Goal: Transaction & Acquisition: Purchase product/service

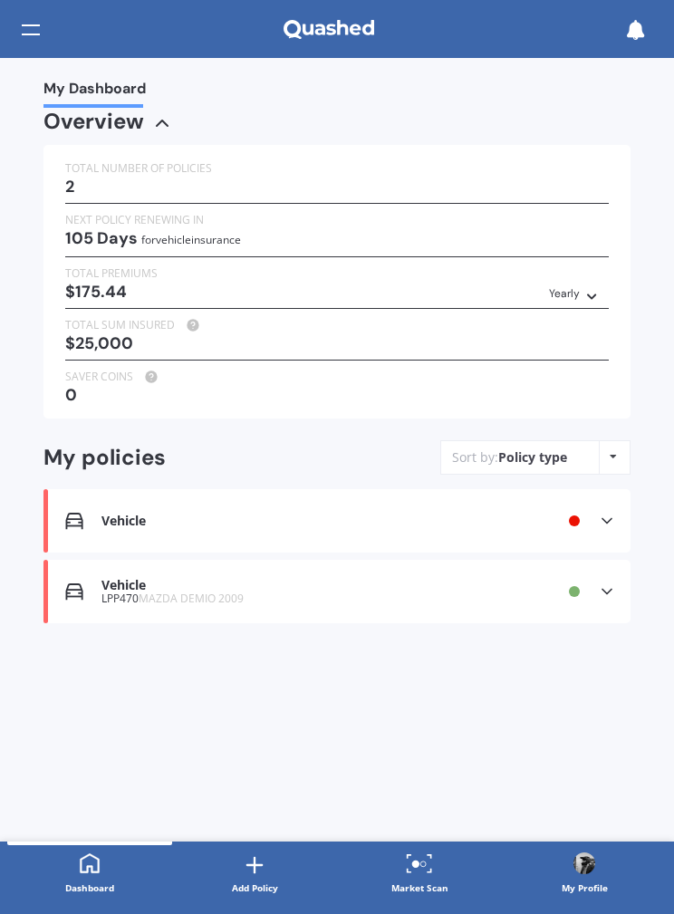
click at [33, 24] on div at bounding box center [31, 30] width 18 height 34
click at [237, 869] on link "Add Policy" at bounding box center [254, 874] width 165 height 65
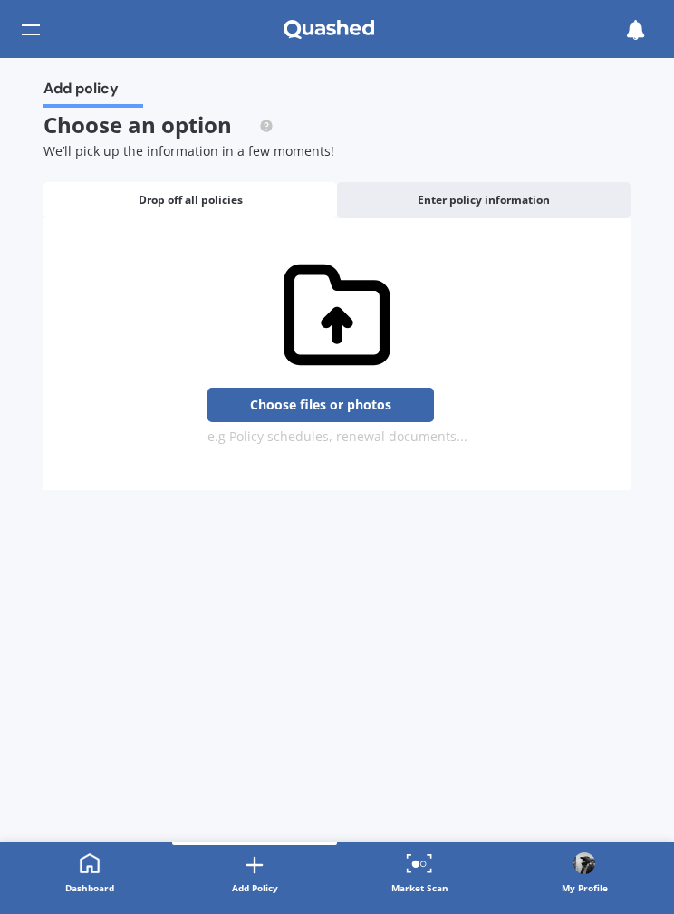
click at [392, 191] on div "Enter policy information" at bounding box center [484, 200] width 294 height 36
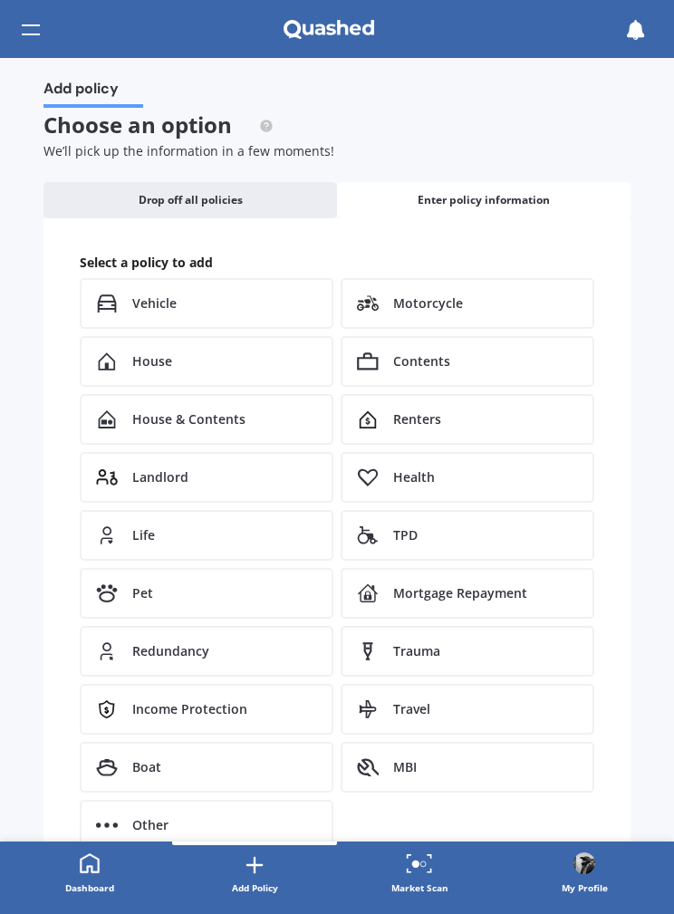
click at [125, 298] on div "Vehicle" at bounding box center [207, 303] width 254 height 51
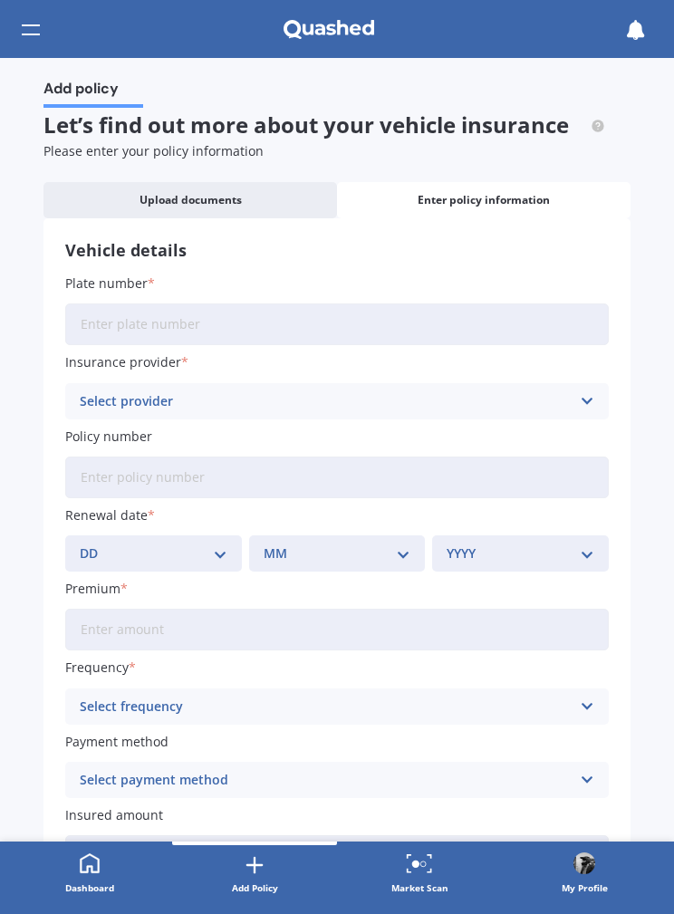
click at [123, 324] on input "Plate number" at bounding box center [337, 325] width 544 height 42
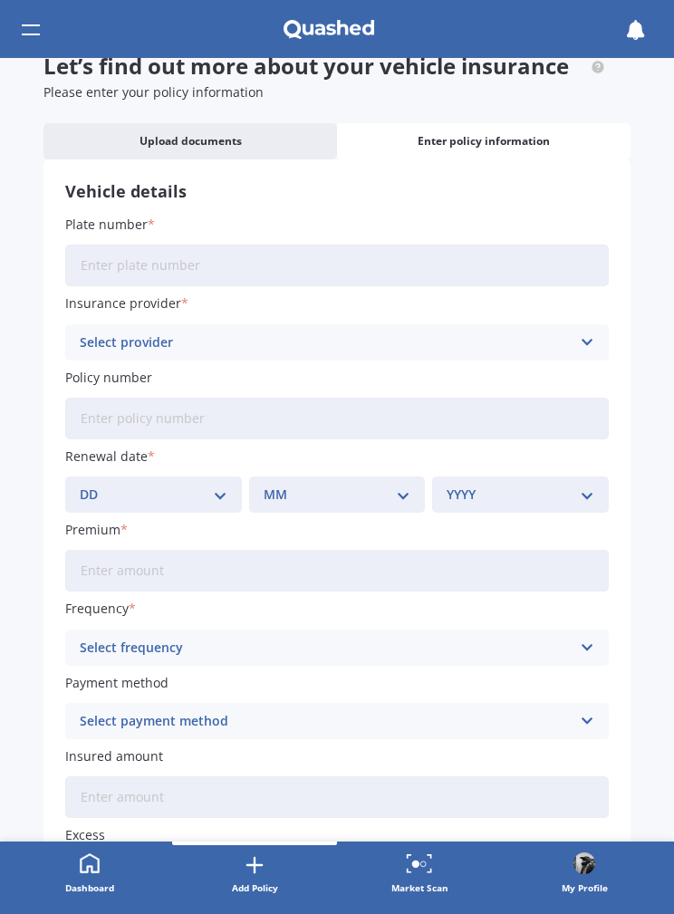
scroll to position [60, 0]
click at [106, 346] on div "Select provider" at bounding box center [325, 342] width 491 height 20
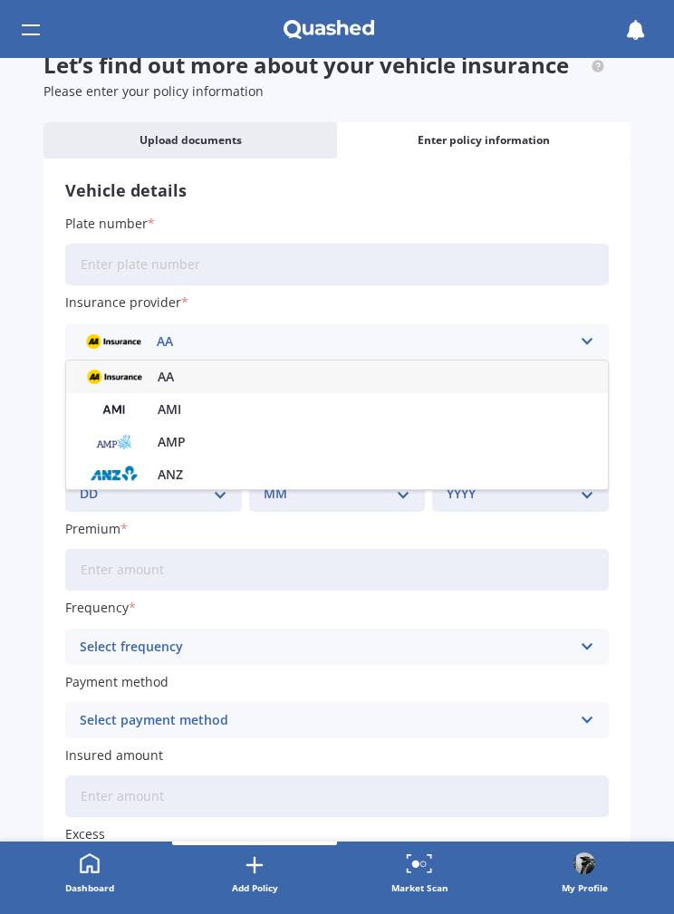
click at [36, 393] on div "Add policy Let’s find out more about your vehicle insurance Please enter your p…" at bounding box center [337, 450] width 674 height 784
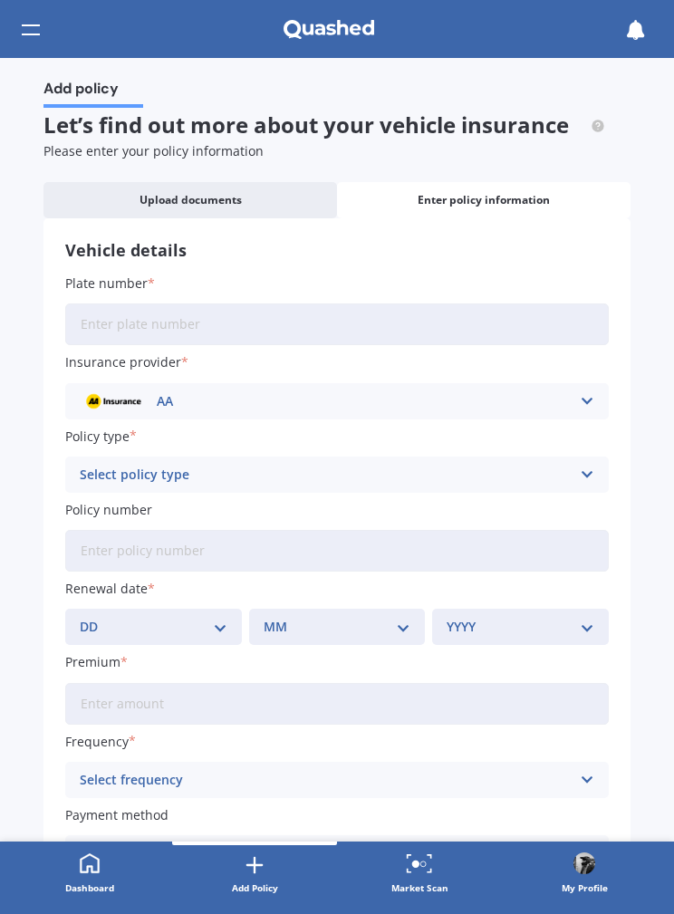
scroll to position [0, 0]
click at [38, 33] on div at bounding box center [31, 30] width 18 height 34
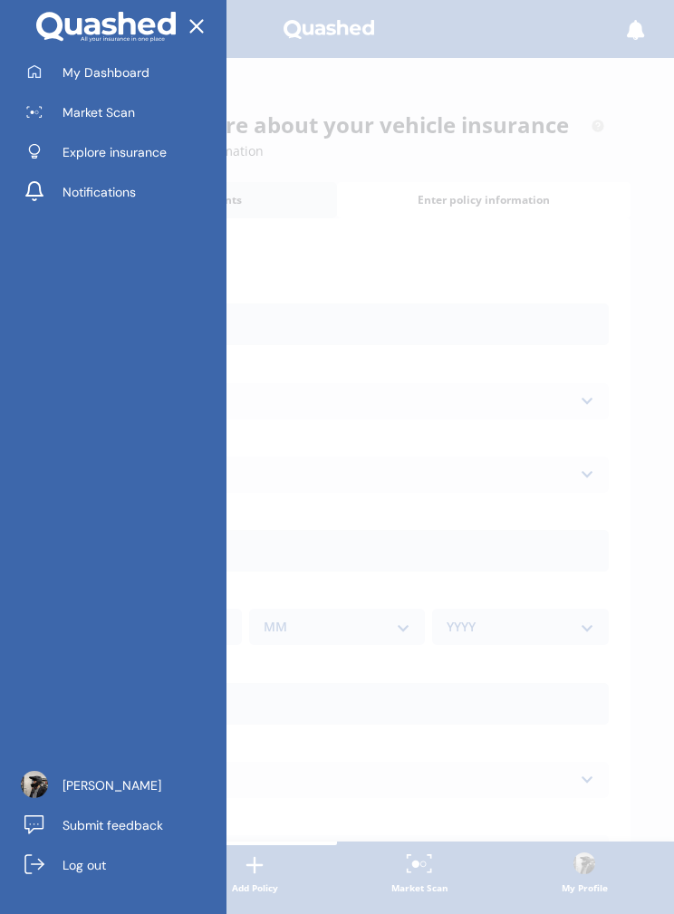
click at [90, 113] on span "Market Scan" at bounding box center [99, 112] width 73 height 18
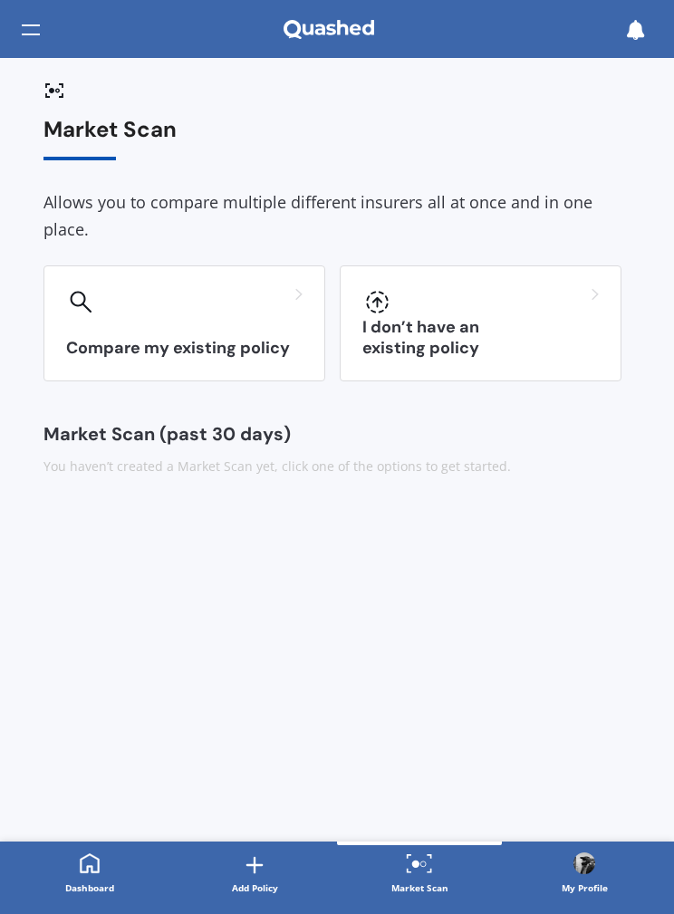
click at [392, 324] on div "I don’t have an existing policy" at bounding box center [481, 324] width 282 height 116
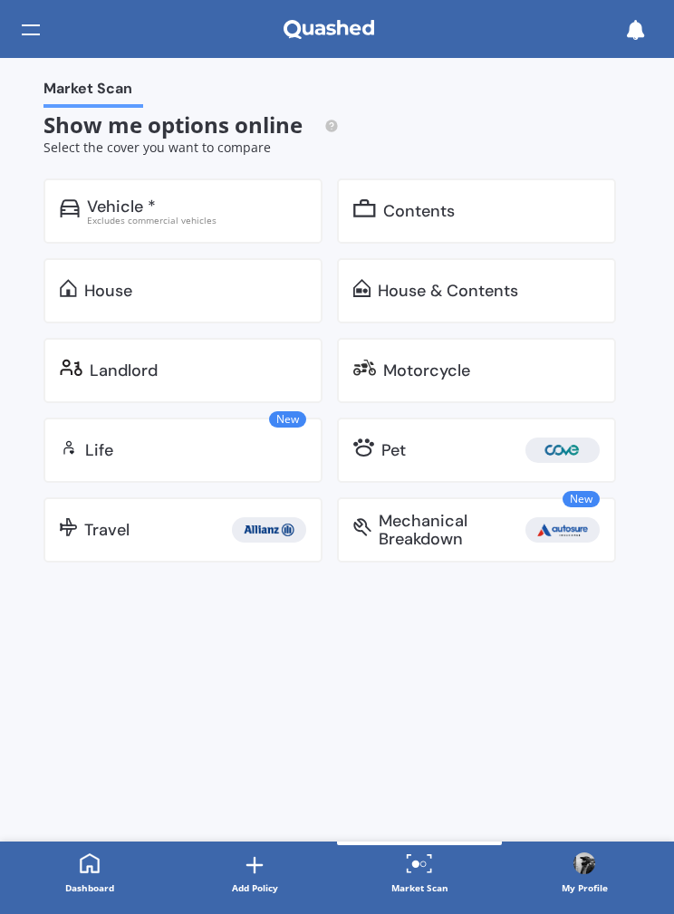
click at [117, 210] on div "Vehicle *" at bounding box center [121, 207] width 69 height 18
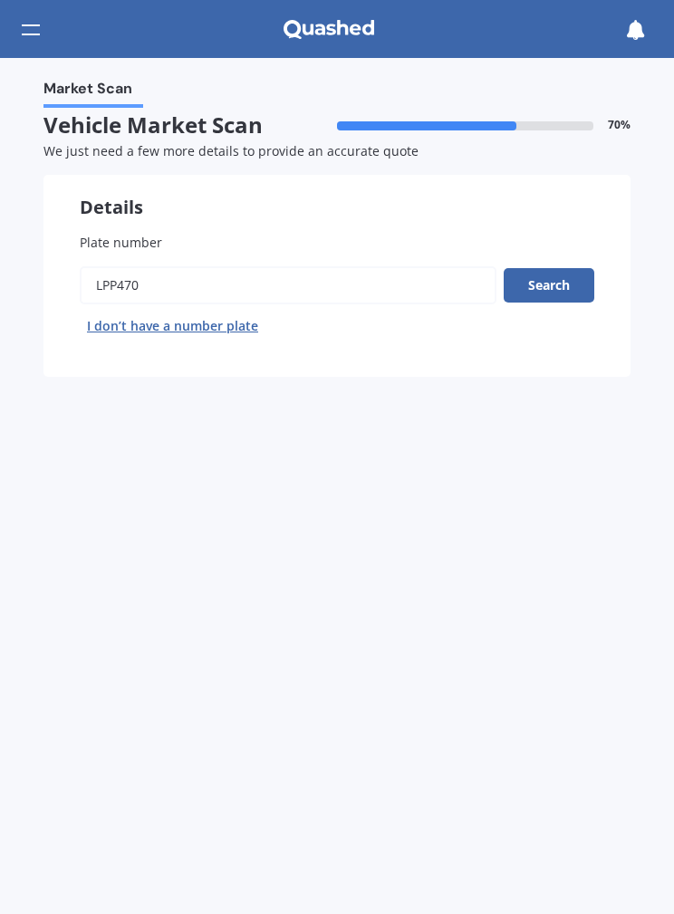
click at [120, 437] on div "Market Scan Vehicle Market Scan 70 % We just need a few more details to provide…" at bounding box center [337, 486] width 674 height 856
click at [36, 25] on div at bounding box center [31, 30] width 18 height 34
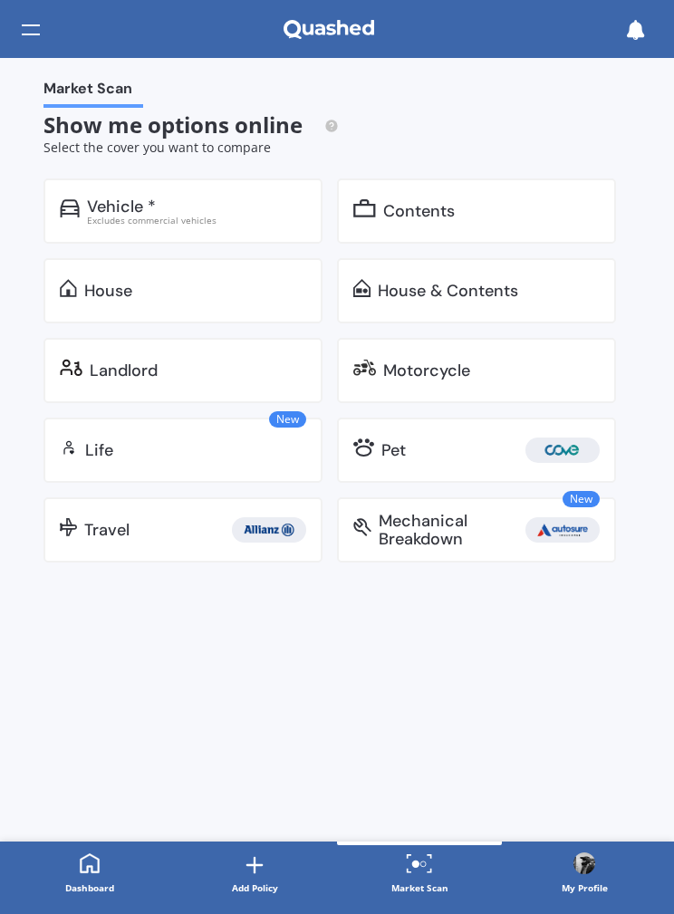
click at [31, 29] on div at bounding box center [31, 30] width 18 height 34
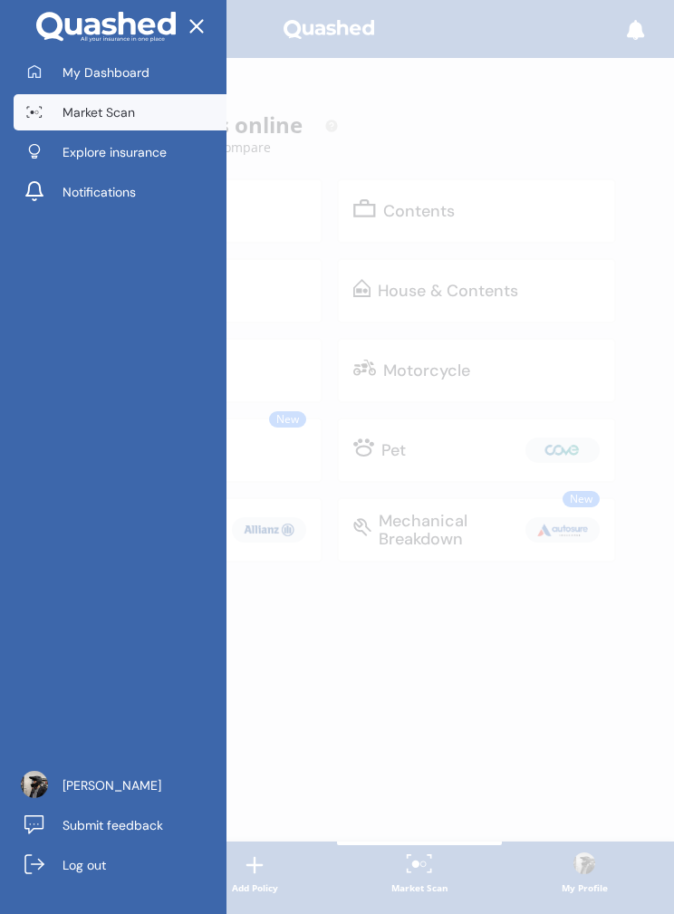
click at [70, 62] on link "My Dashboard" at bounding box center [120, 72] width 213 height 36
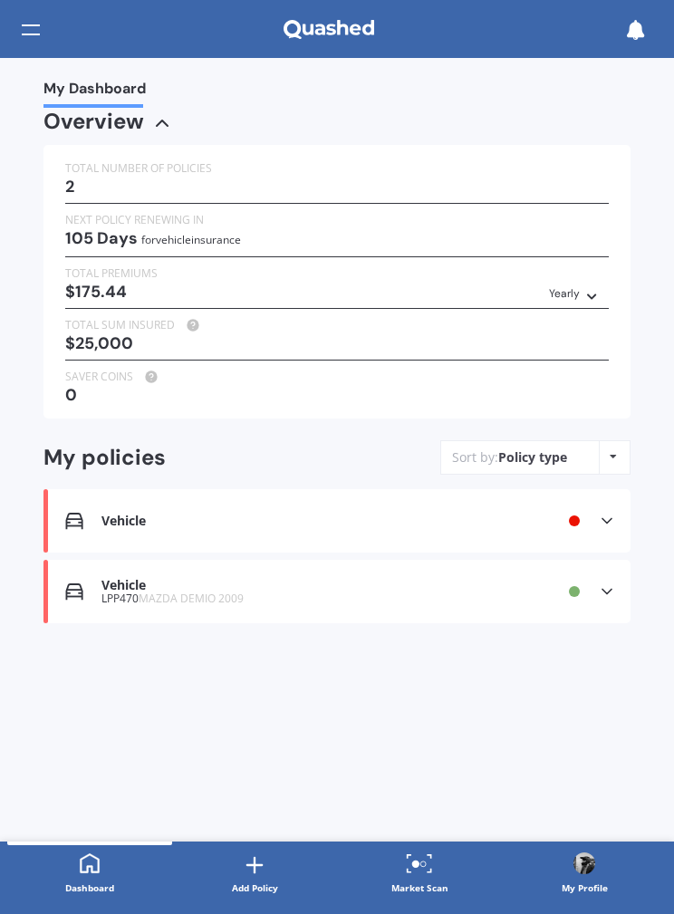
click at [34, 30] on div at bounding box center [31, 30] width 18 height 34
click at [550, 285] on div "Yearly" at bounding box center [564, 294] width 31 height 18
click at [570, 697] on div "My Dashboard Overview TOTAL NUMBER OF POLICIES 2 NEXT POLICY RENEWING IN 105 Da…" at bounding box center [337, 450] width 674 height 784
click at [556, 293] on div "Yearly" at bounding box center [564, 294] width 31 height 18
click at [227, 702] on div "My Dashboard Overview TOTAL NUMBER OF POLICIES 2 NEXT POLICY RENEWING IN 105 Da…" at bounding box center [337, 450] width 674 height 784
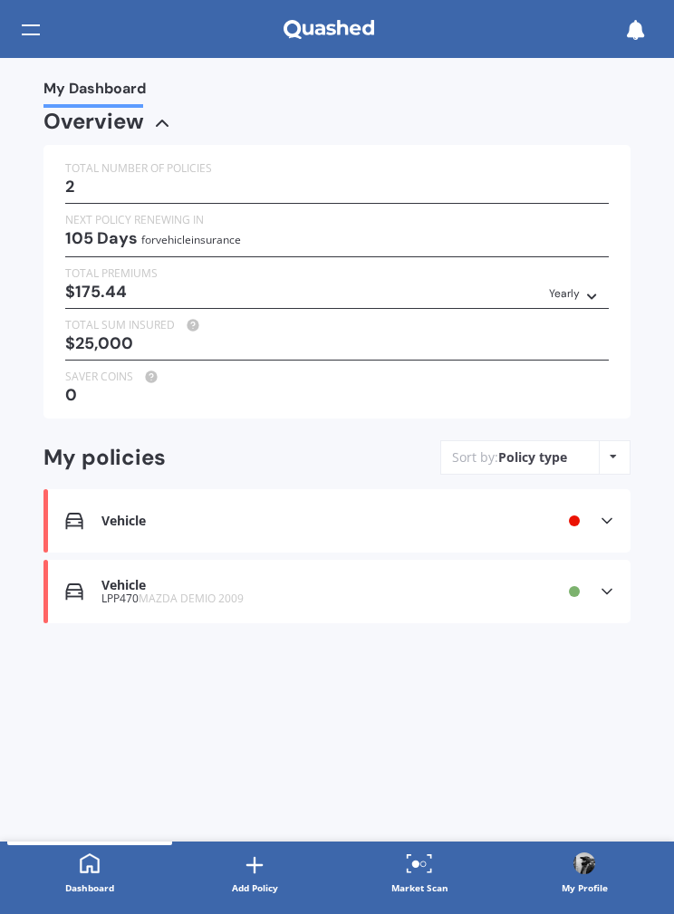
click at [36, 21] on div at bounding box center [31, 30] width 18 height 34
click at [312, 23] on icon at bounding box center [329, 30] width 91 height 20
click at [616, 489] on div "Vehicle Renewal date Premium You are paying Yearly Status Info missing View opt…" at bounding box center [337, 520] width 587 height 63
click at [39, 18] on div at bounding box center [31, 30] width 18 height 34
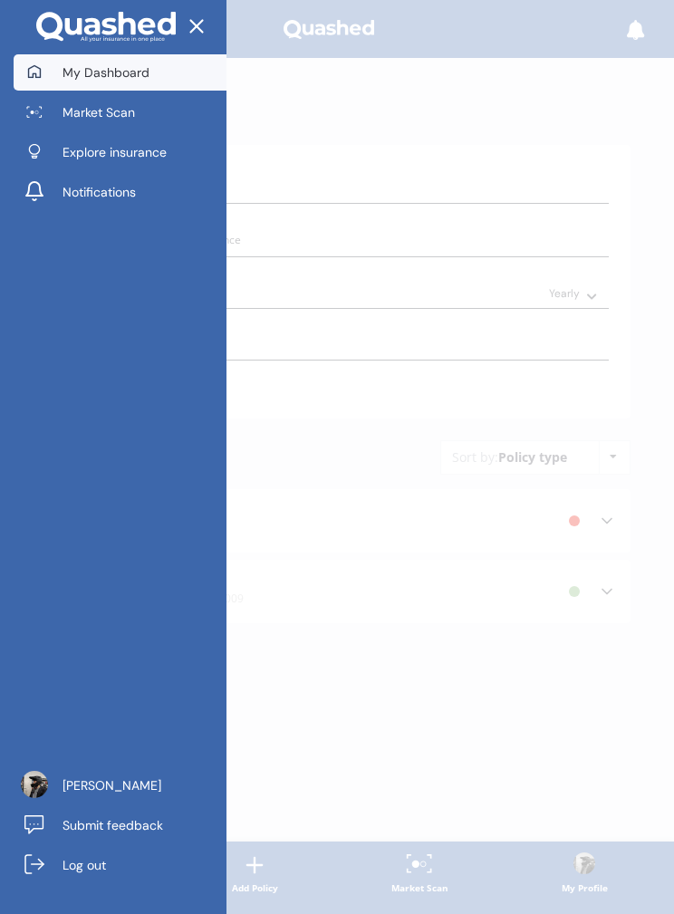
click at [64, 104] on span "Market Scan" at bounding box center [99, 112] width 73 height 18
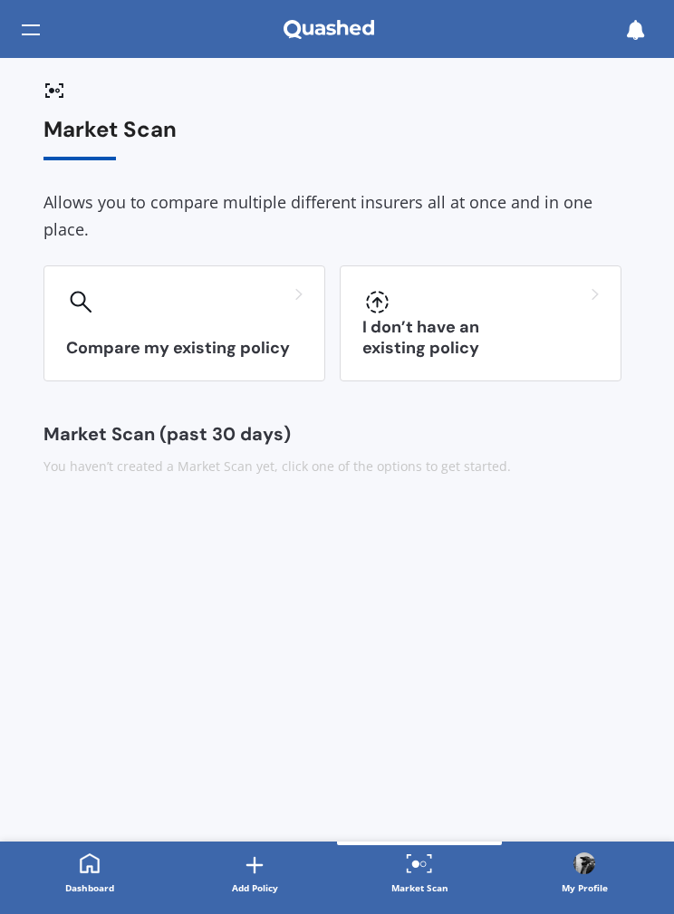
click at [23, 39] on div at bounding box center [31, 30] width 18 height 34
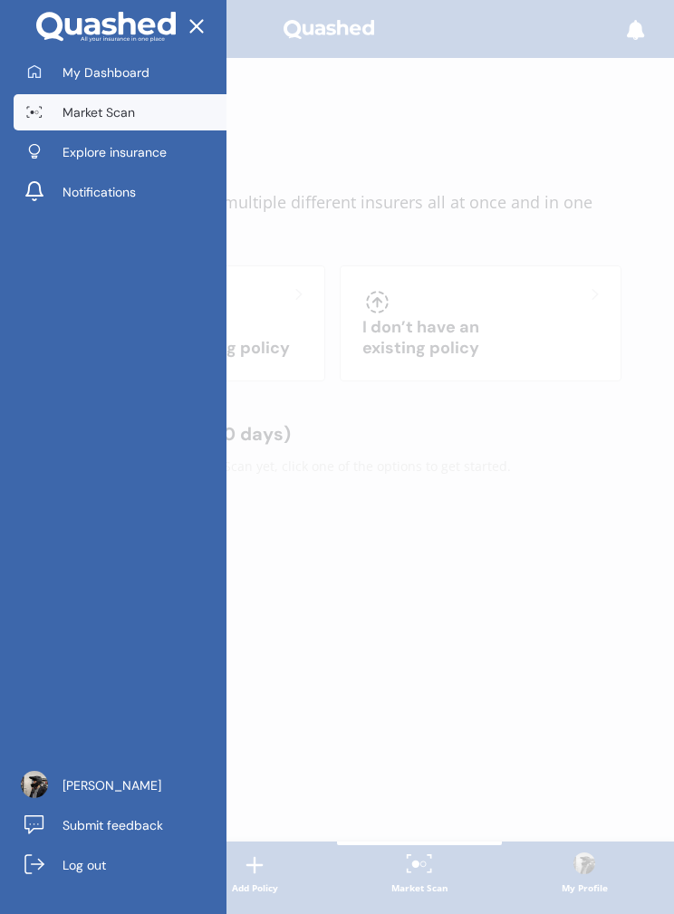
click at [65, 154] on span "Explore insurance" at bounding box center [115, 152] width 104 height 18
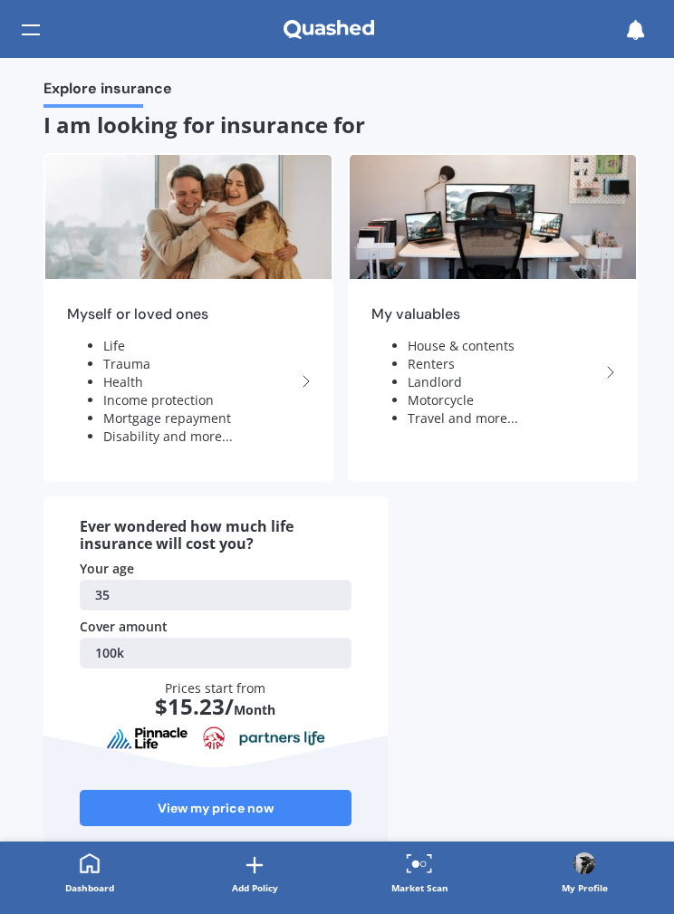
click at [31, 28] on div at bounding box center [31, 30] width 18 height 34
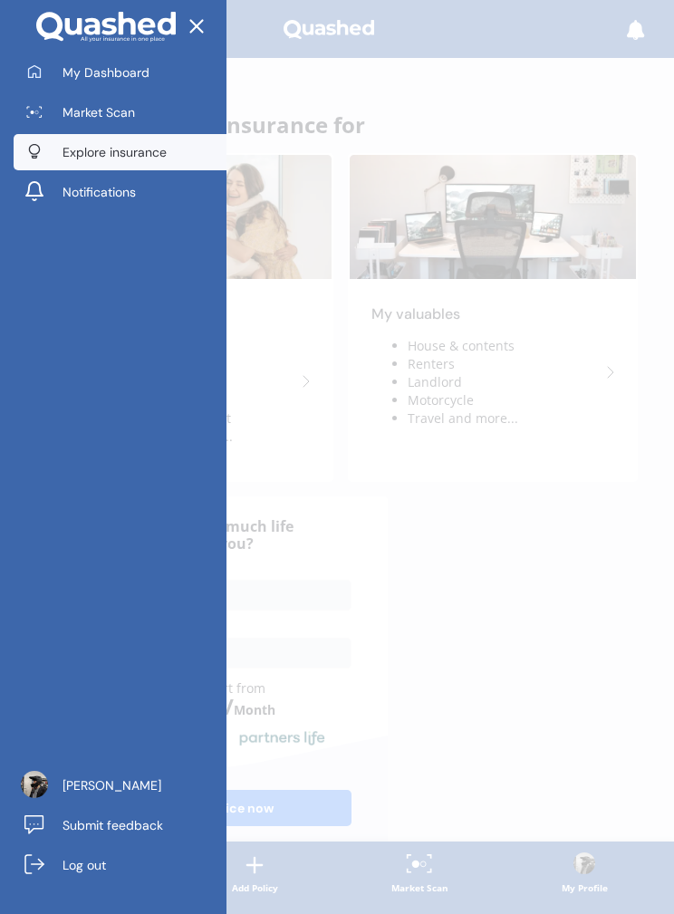
click at [67, 110] on span "Market Scan" at bounding box center [99, 112] width 73 height 18
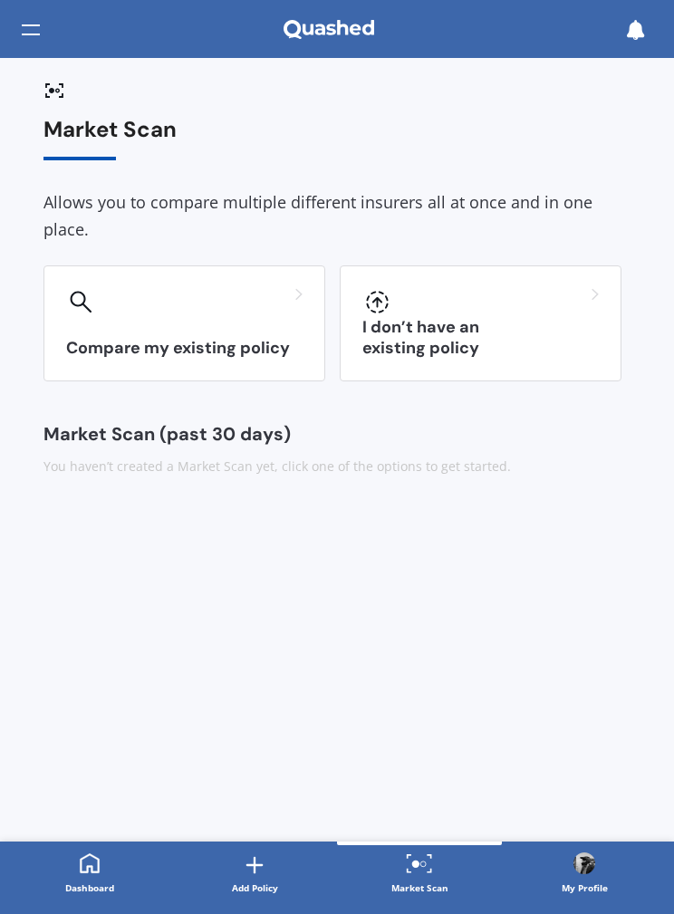
click at [69, 470] on div "You haven’t created a Market Scan yet, click one of the options to get started." at bounding box center [337, 467] width 587 height 18
click at [386, 300] on icon at bounding box center [377, 302] width 23 height 23
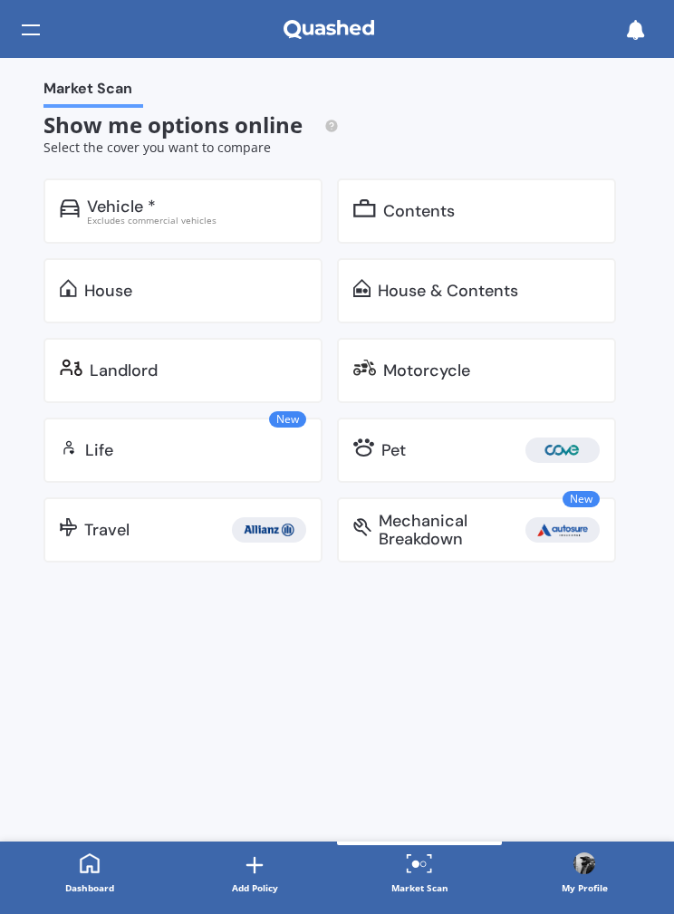
click at [126, 216] on div "Excludes commercial vehicles" at bounding box center [196, 220] width 219 height 9
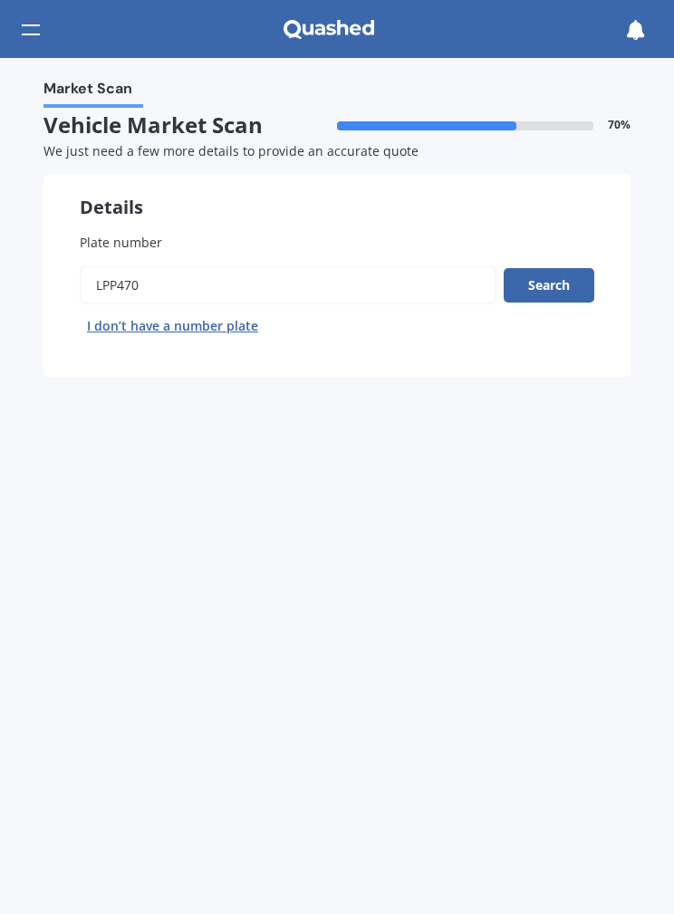
click at [147, 318] on button "I don’t have a number plate" at bounding box center [173, 326] width 186 height 29
select select "29"
select select "12"
select select "1989"
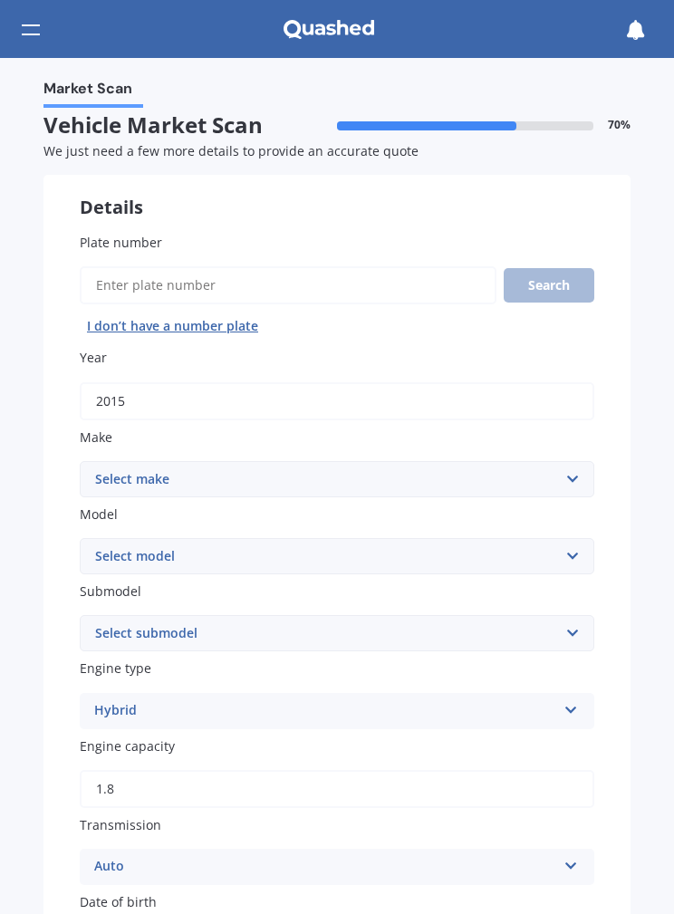
click at [111, 392] on input "2015" at bounding box center [337, 401] width 515 height 38
type input "2016"
click at [131, 467] on select "Select make AC ALFA ROMEO ASTON MARTIN AUDI AUSTIN BEDFORD Bentley BMW BYD CADI…" at bounding box center [337, 479] width 515 height 36
select select "TOYOTA"
click at [608, 367] on div "Plate number Search I don’t have a number plate Year 2016 Make Select make AC A…" at bounding box center [337, 843] width 587 height 1293
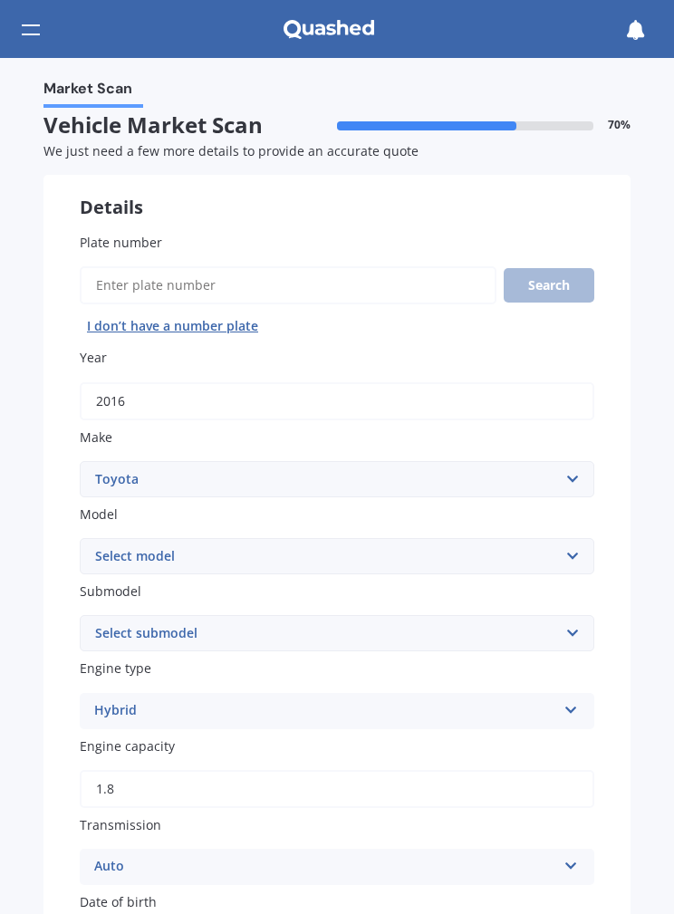
click at [491, 563] on select "Select model 4 Runner 86 Allex Allion Alphard Altezza Aqua Aristo Aurion Auris …" at bounding box center [337, 556] width 515 height 36
select select "SIENTA"
click at [116, 624] on select "Select submodel" at bounding box center [337, 633] width 515 height 36
select select "(ALL)"
click at [498, 701] on div "Hybrid" at bounding box center [325, 712] width 462 height 22
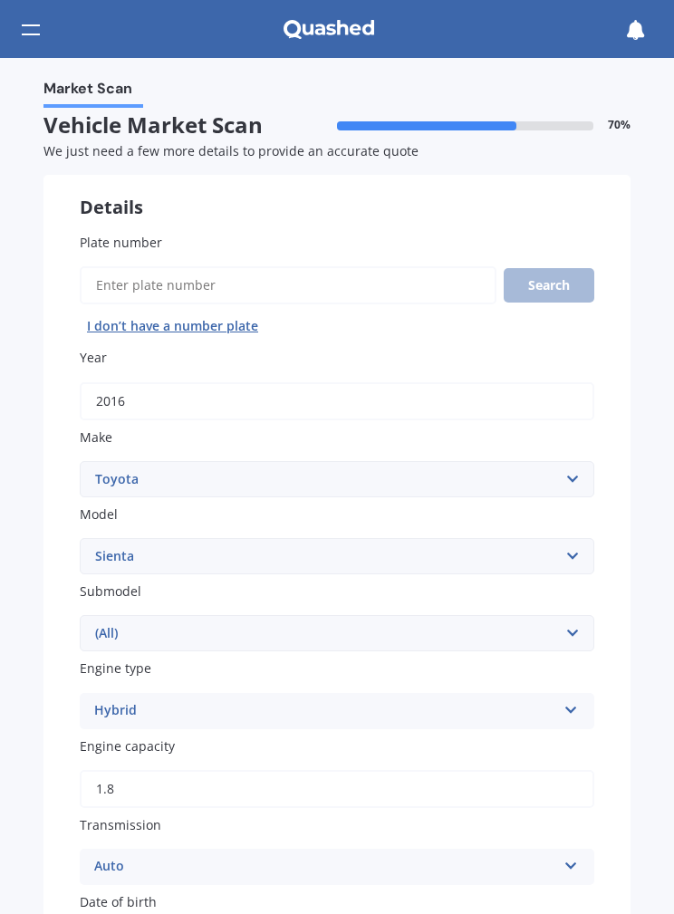
scroll to position [2, 0]
click at [35, 641] on div "Market Scan Vehicle Market Scan 70 % We just need a few more details to provide…" at bounding box center [337, 486] width 674 height 856
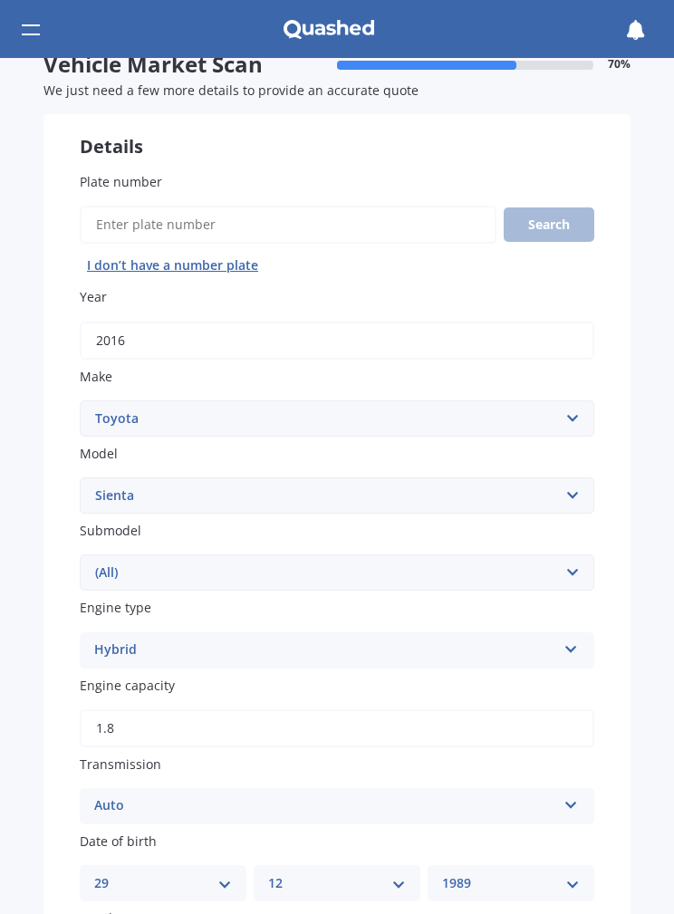
scroll to position [63, 0]
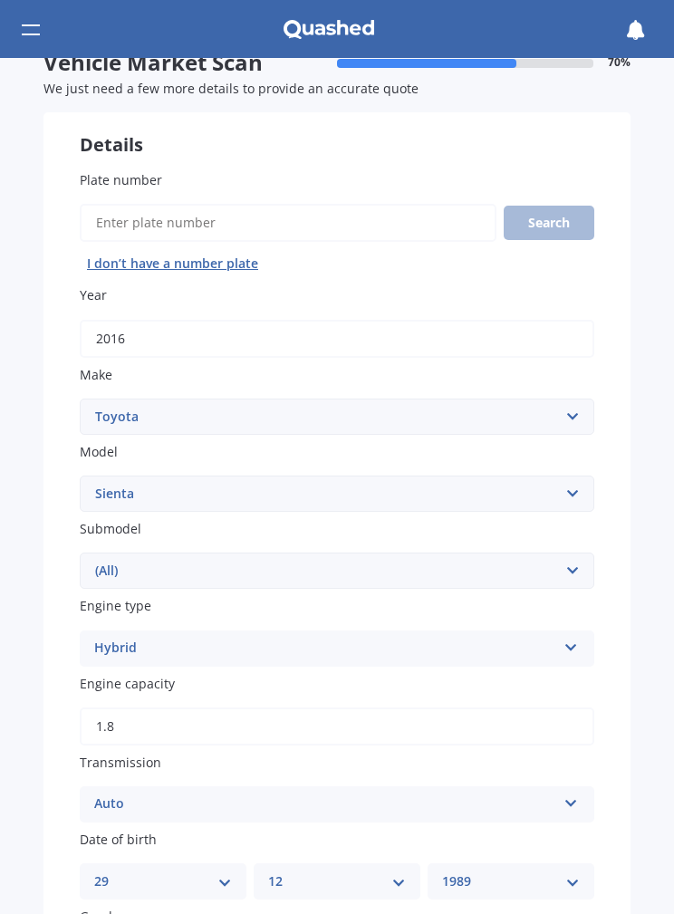
click at [149, 714] on input "1.8" at bounding box center [337, 727] width 515 height 38
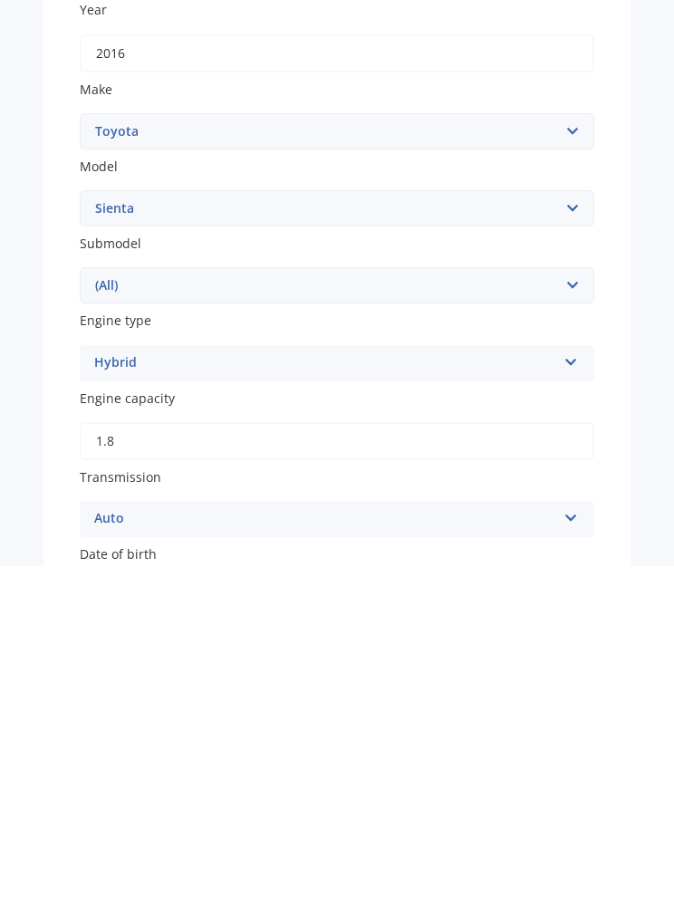
scroll to position [0, 0]
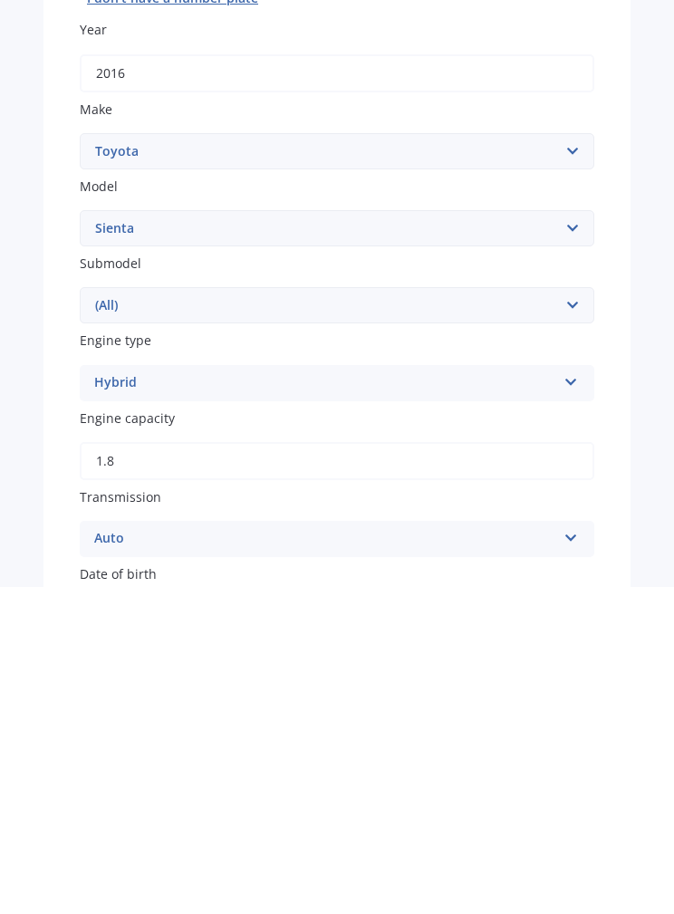
click at [144, 693] on div "Hybrid Petrol Diesel EV Hybrid" at bounding box center [337, 711] width 515 height 36
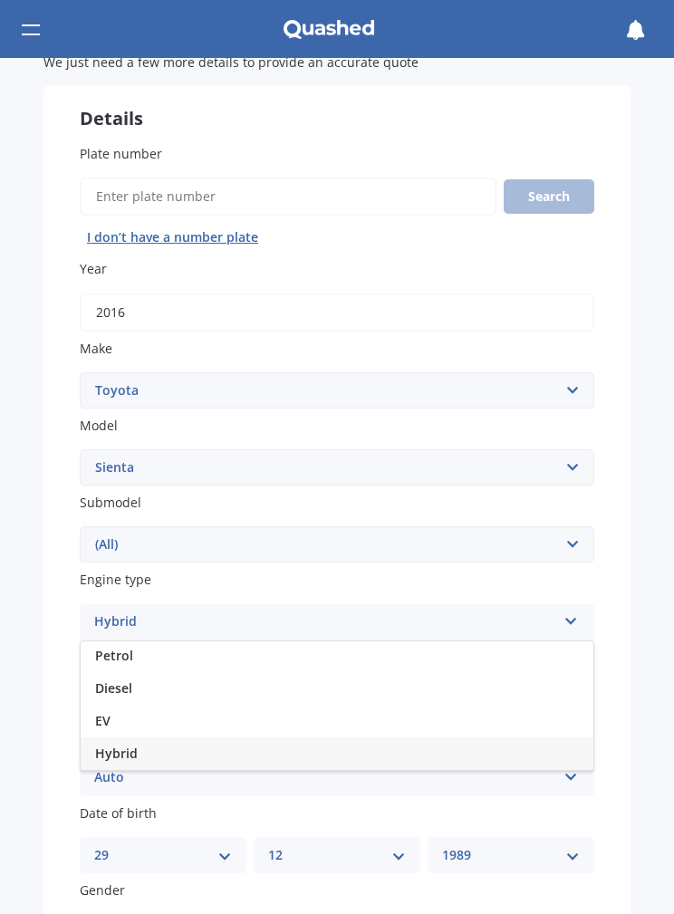
scroll to position [110, 0]
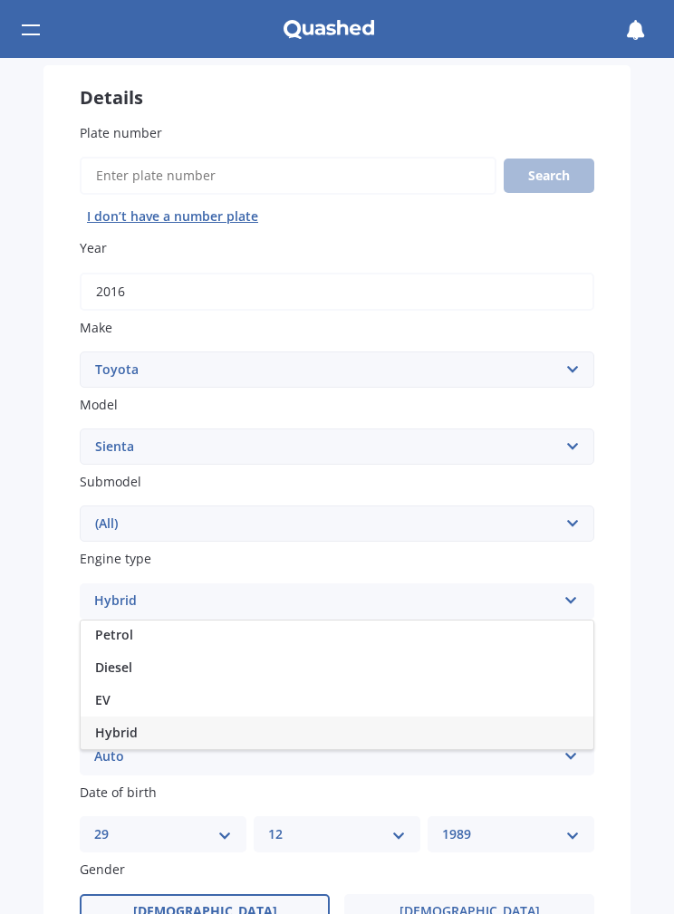
click at [51, 599] on div "Plate number Search I don’t have a number plate Year 2016 Make Select make AC A…" at bounding box center [337, 733] width 587 height 1293
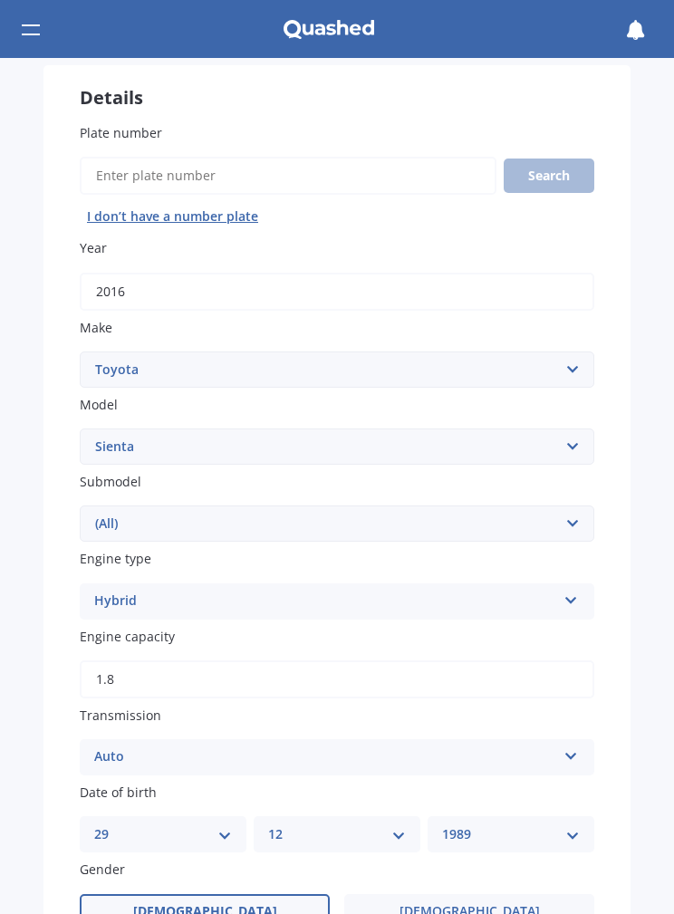
click at [144, 667] on input "1.8" at bounding box center [337, 680] width 515 height 38
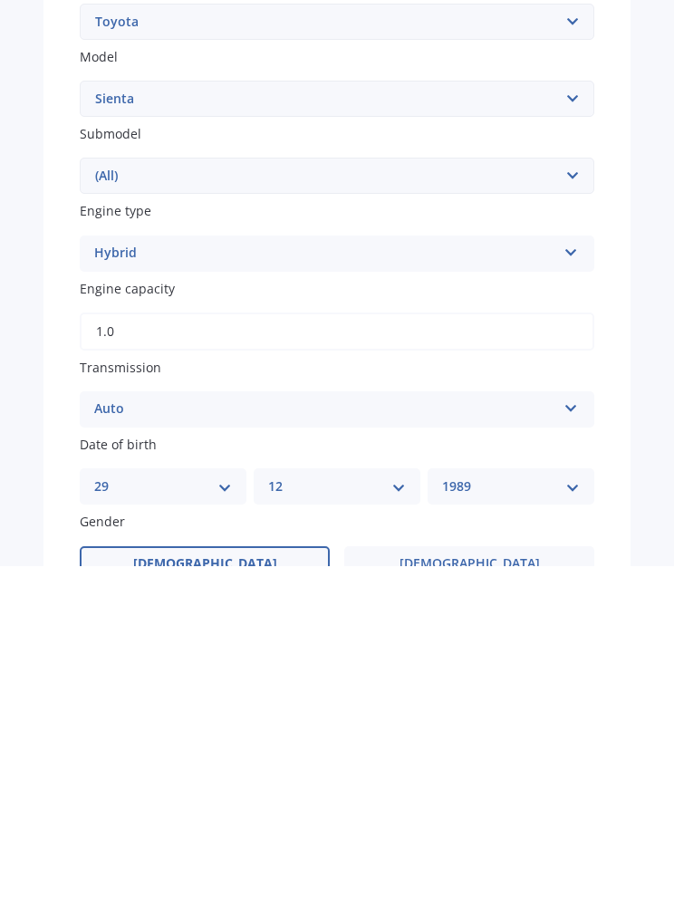
type input "1.5"
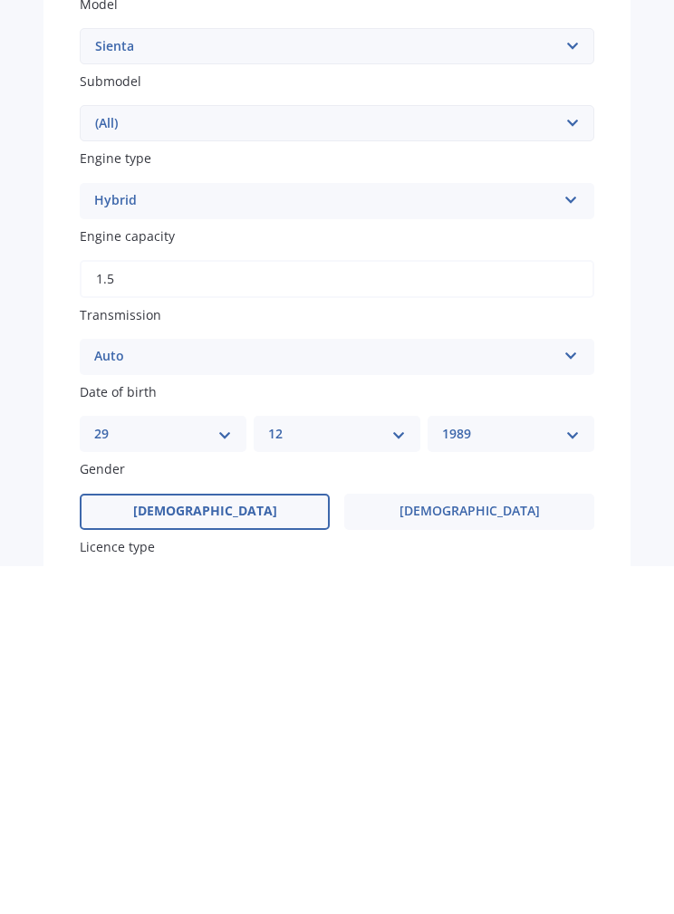
scroll to position [166, 0]
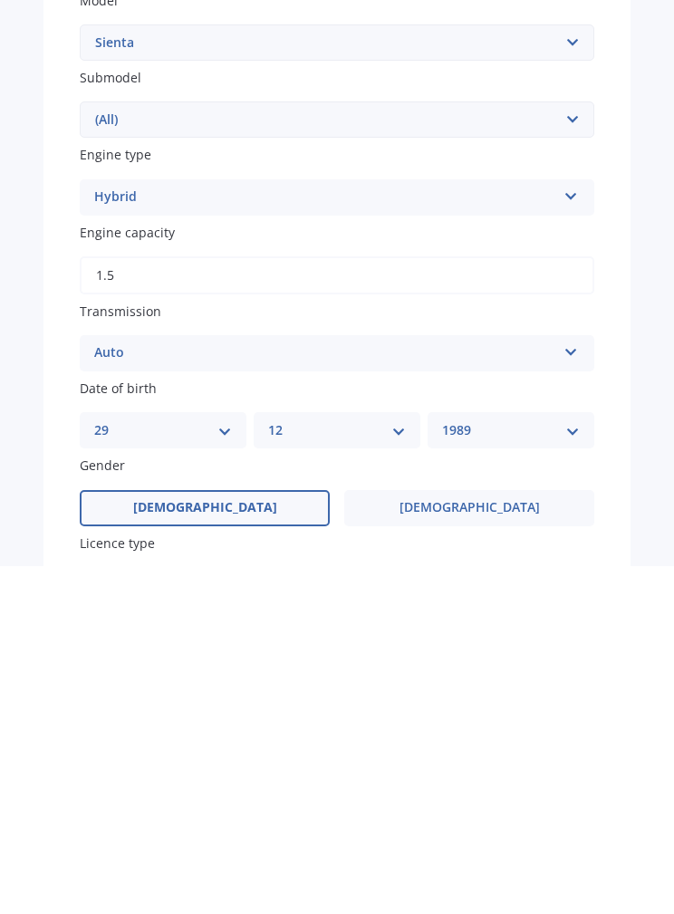
click at [43, 400] on div "Market Scan Vehicle Market Scan 70 % We just need a few more details to provide…" at bounding box center [337, 486] width 674 height 856
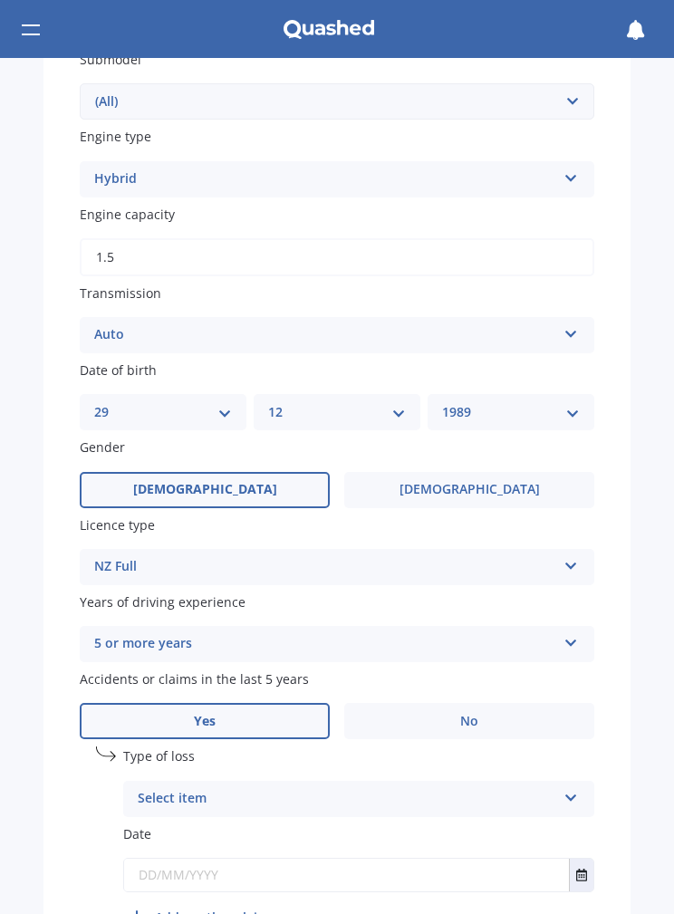
scroll to position [533, 0]
click at [552, 556] on div "NZ Full" at bounding box center [325, 567] width 462 height 22
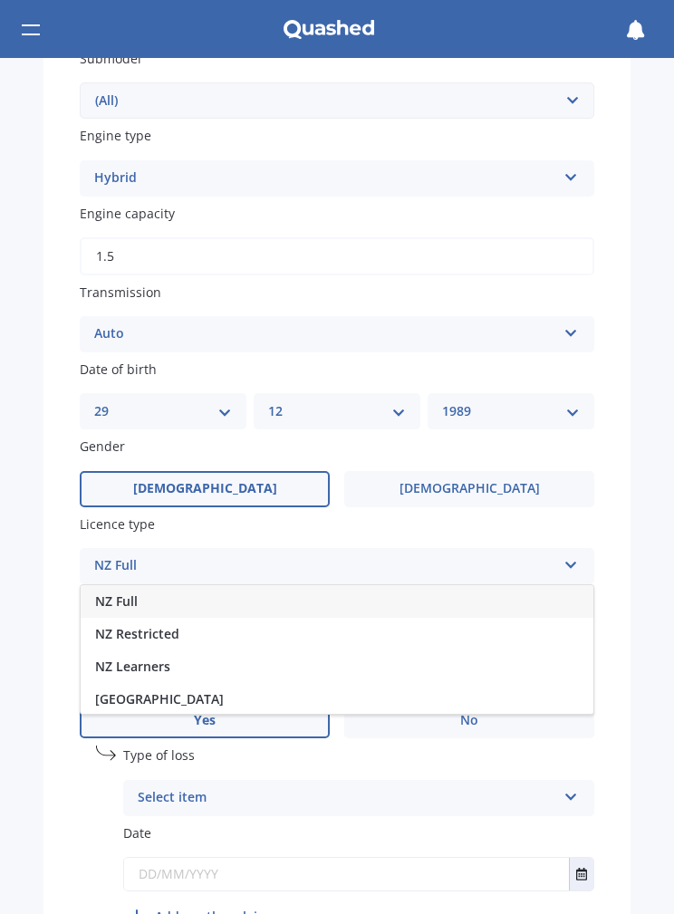
click at [623, 512] on div "Plate number Search I don’t have a number plate Year 2016 Make Select make AC A…" at bounding box center [337, 310] width 587 height 1293
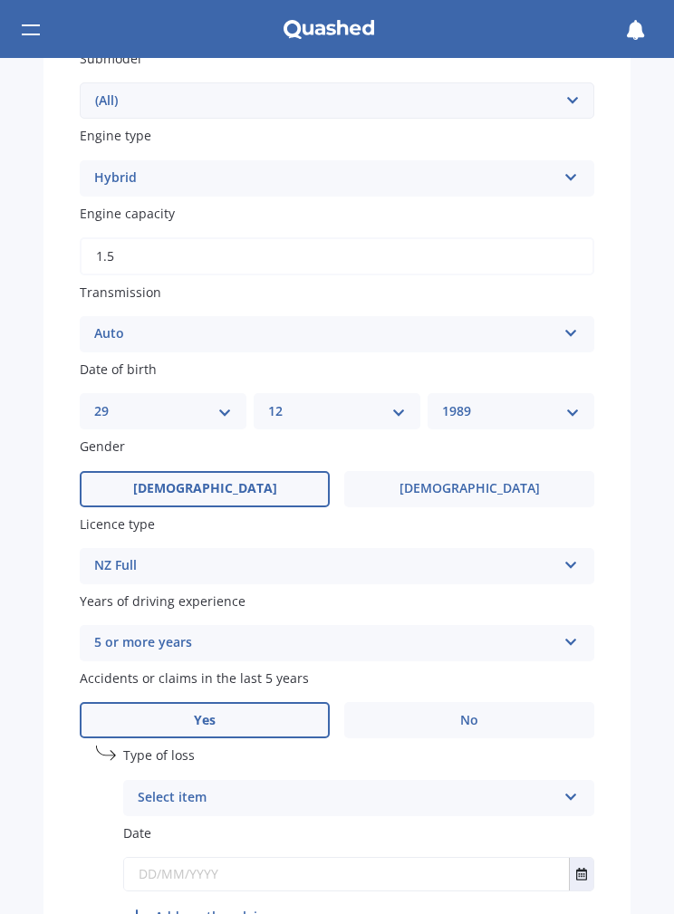
click at [547, 633] on div "5 or more years" at bounding box center [325, 644] width 462 height 22
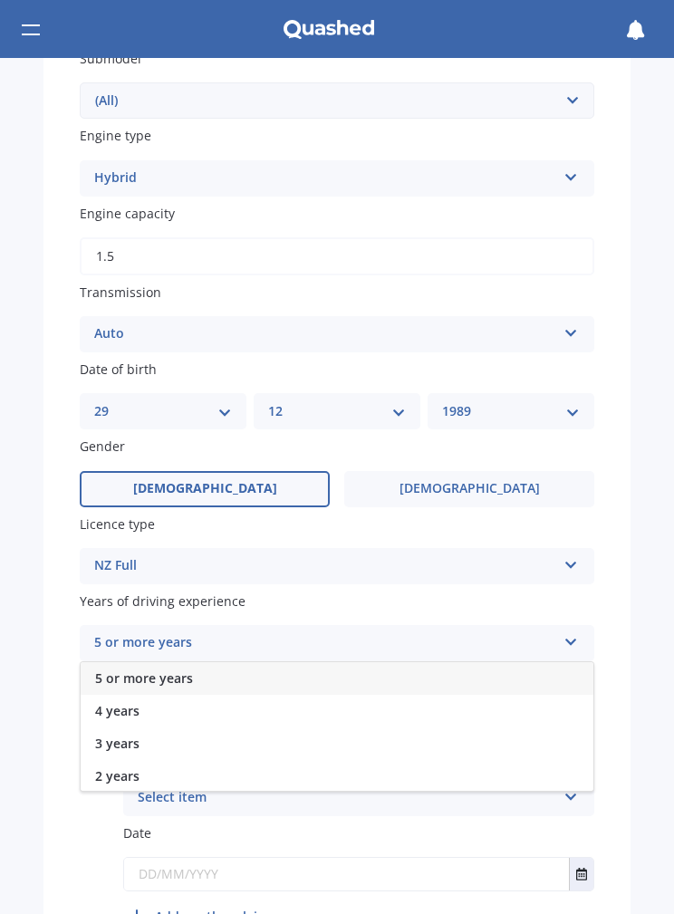
click at [545, 625] on div "5 or more years 5 or more years 4 years 3 years 2 years 1 year" at bounding box center [337, 643] width 515 height 36
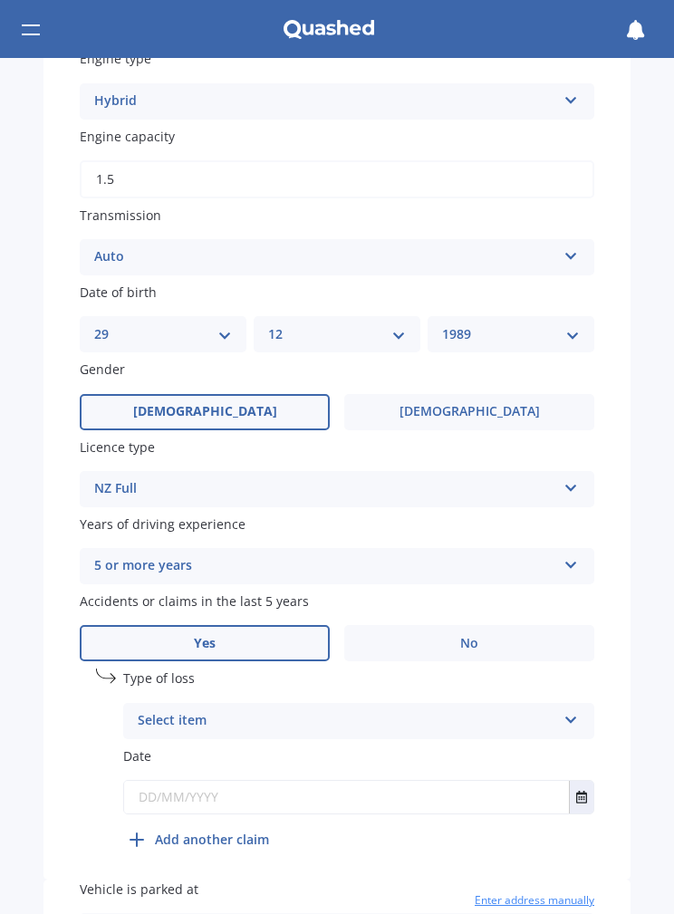
scroll to position [612, 0]
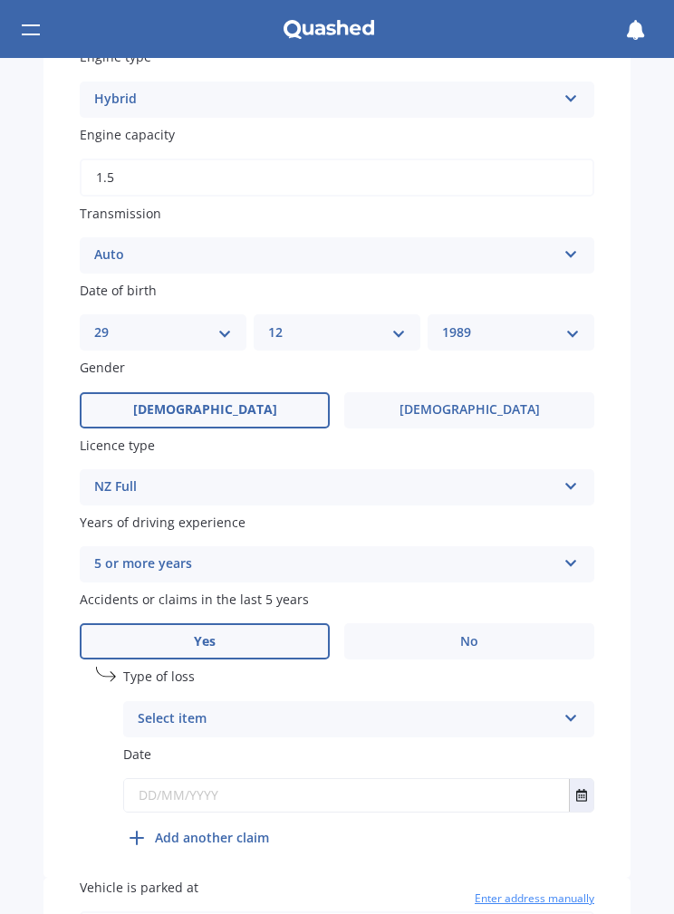
click at [568, 554] on icon at bounding box center [571, 560] width 15 height 13
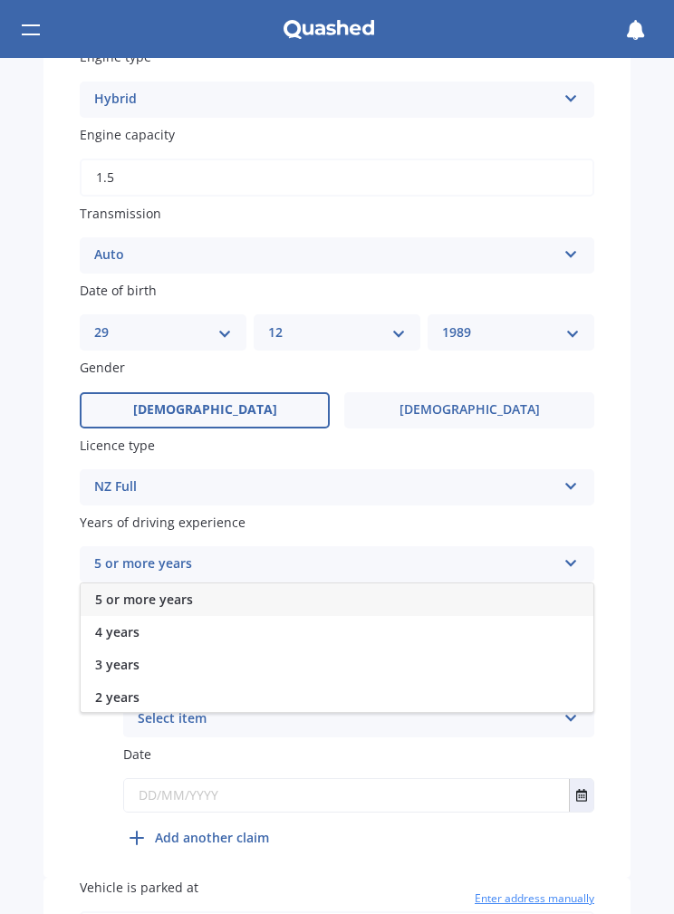
click at [634, 518] on div "Market Scan Vehicle Market Scan 70 % We just need a few more details to provide…" at bounding box center [337, 486] width 674 height 856
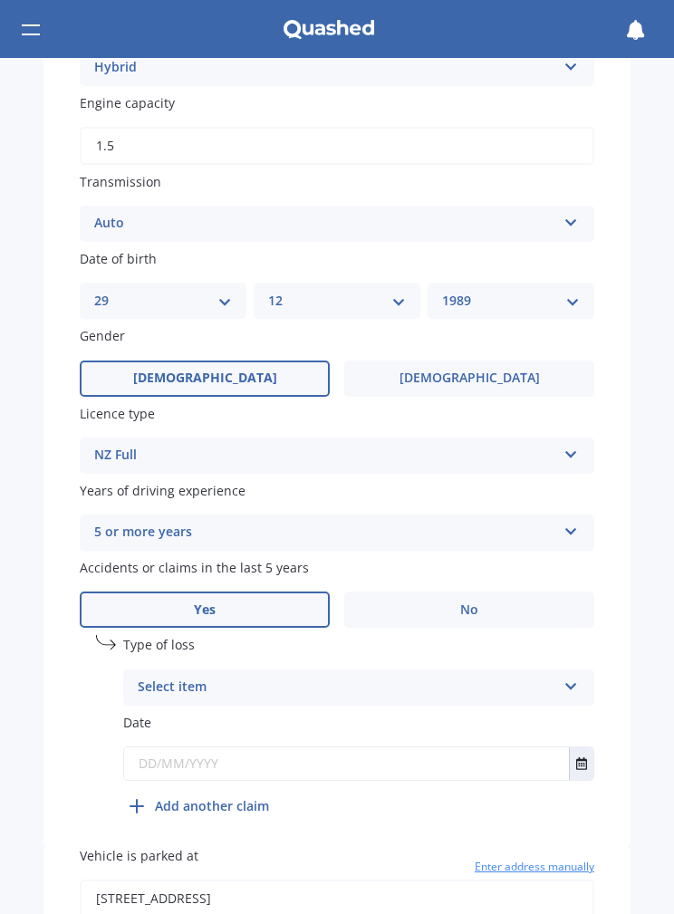
scroll to position [645, 0]
click at [562, 590] on label "No" at bounding box center [469, 608] width 250 height 36
click at [0, 0] on input "No" at bounding box center [0, 0] width 0 height 0
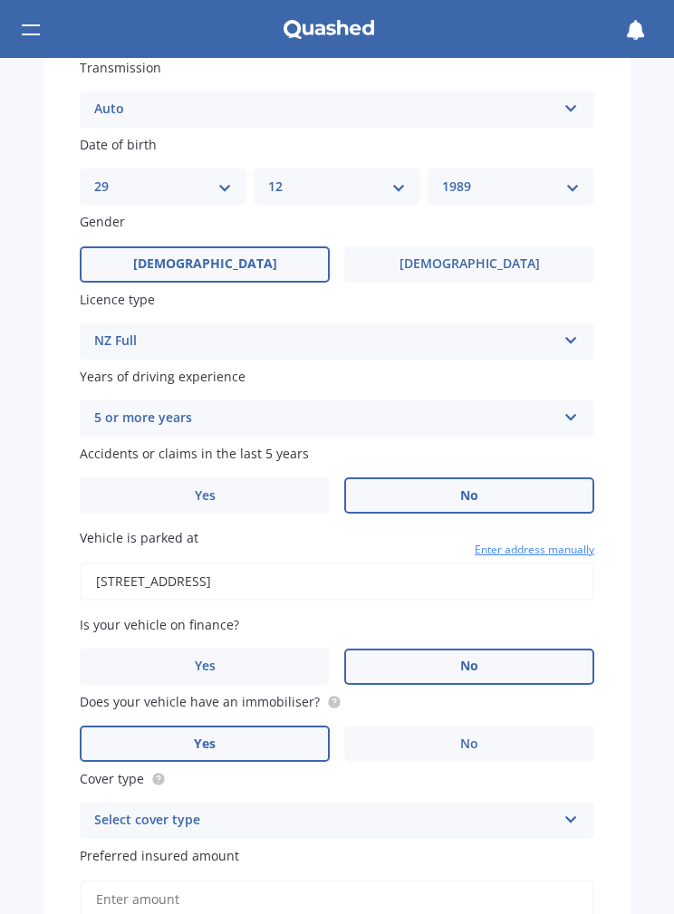
scroll to position [766, 0]
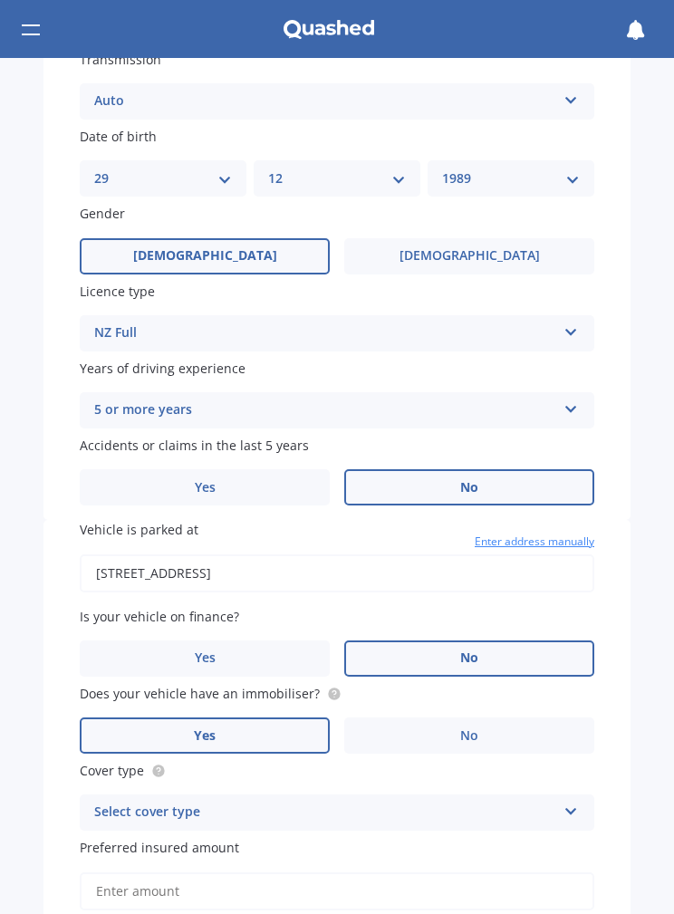
click at [108, 555] on input "34 Northwood Avenue, Albany, Auckland 0632" at bounding box center [337, 574] width 515 height 38
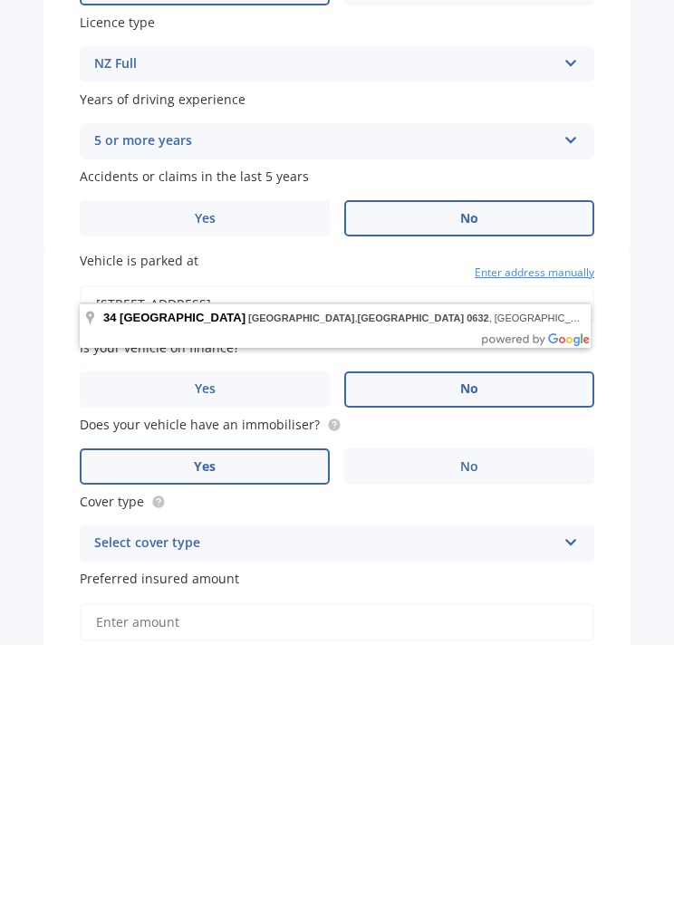
click at [392, 555] on input "34 Northwood Avenue, Albany, Auckland 0632" at bounding box center [337, 574] width 515 height 38
type input "34"
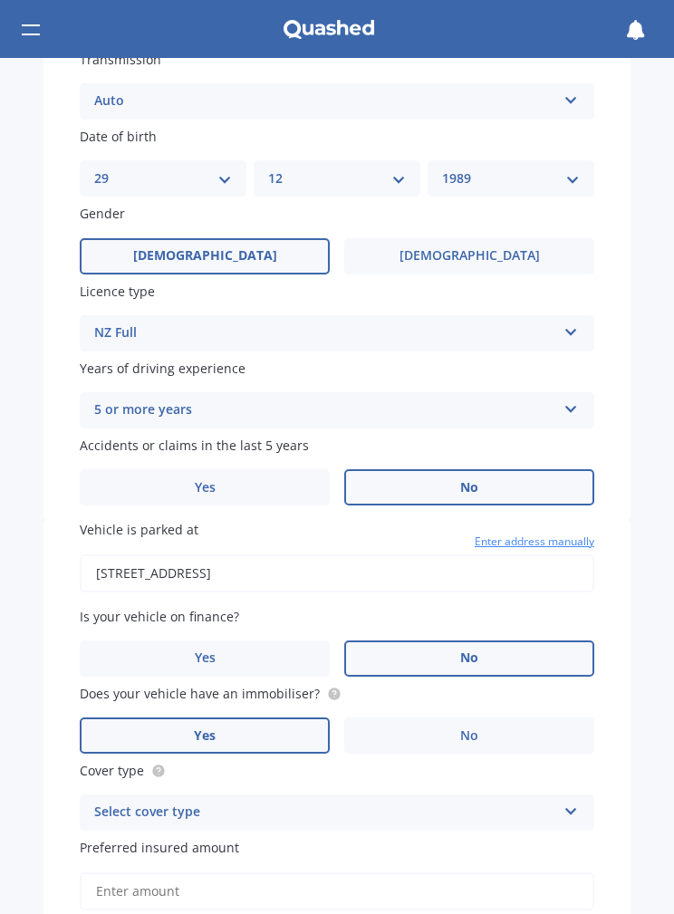
type input "[STREET_ADDRESS]"
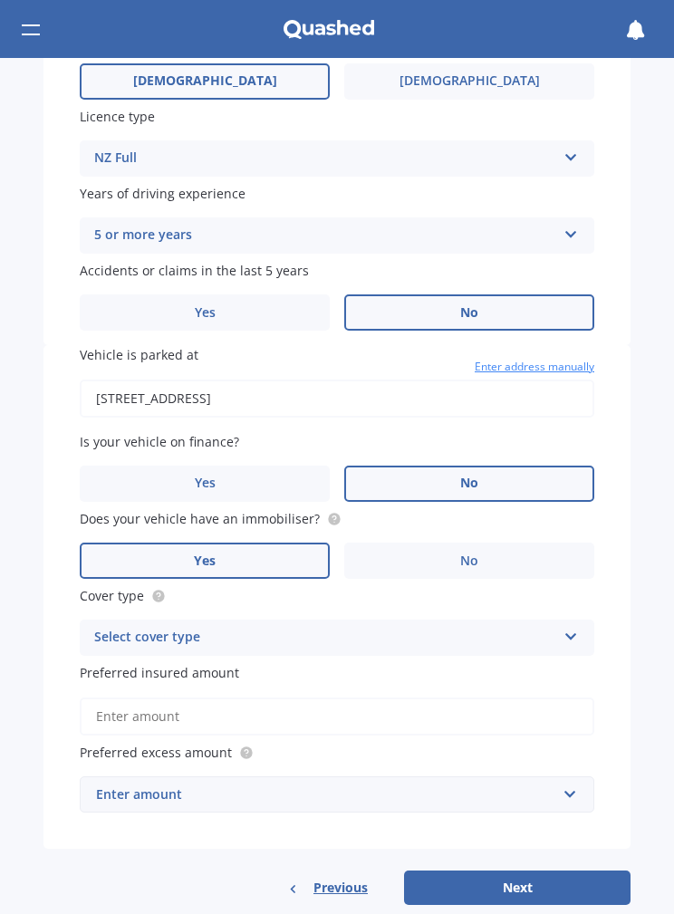
scroll to position [940, 0]
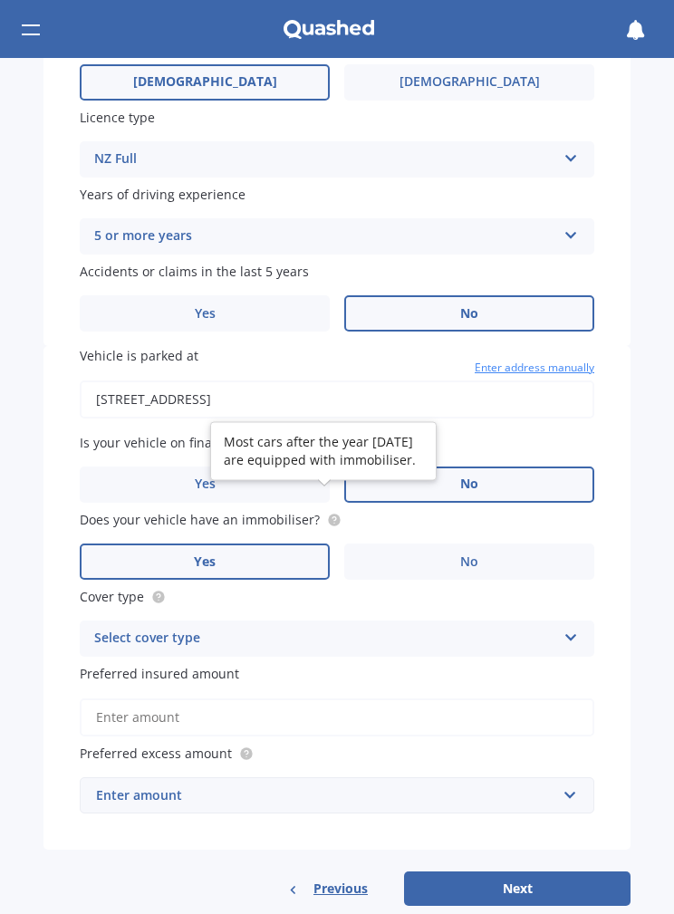
click at [330, 514] on circle at bounding box center [334, 520] width 12 height 12
click at [50, 456] on div "Vehicle is parked at 107 Sunset Road, Totara Vale, Auckland 0632 Enter address …" at bounding box center [337, 598] width 587 height 504
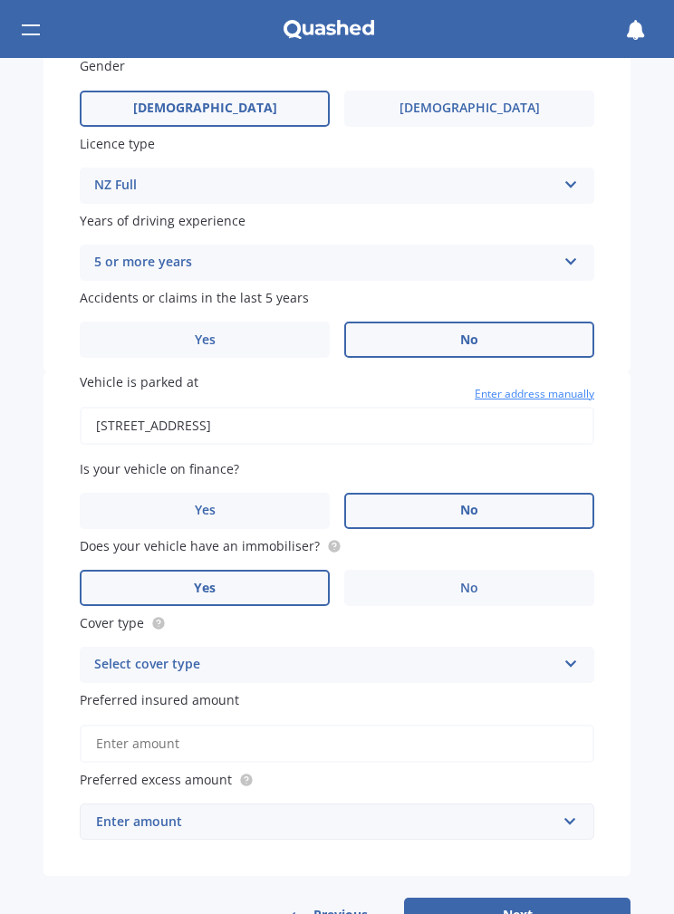
click at [543, 654] on div "Select cover type" at bounding box center [325, 665] width 462 height 22
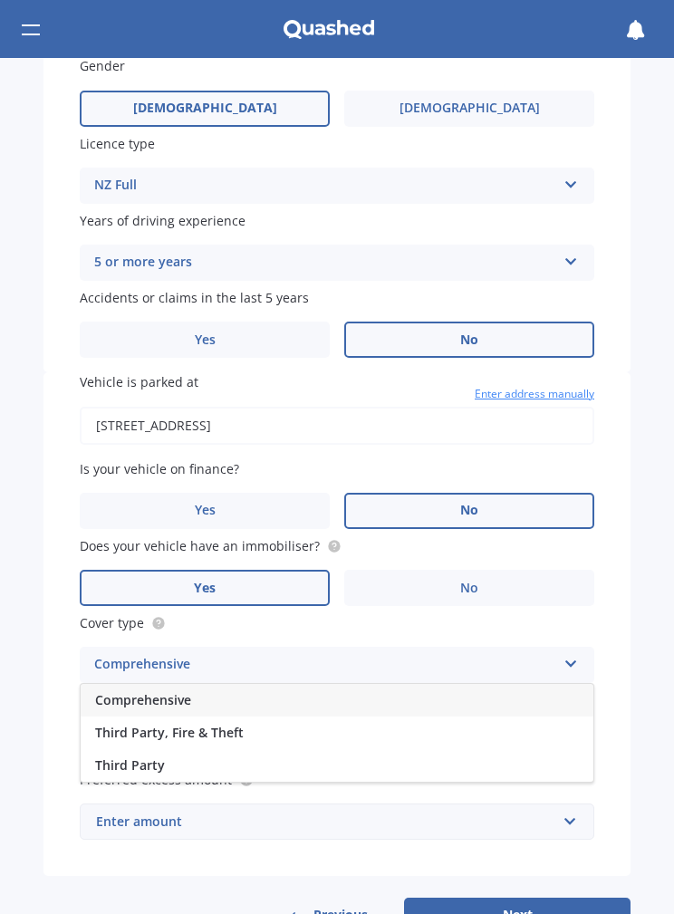
click at [123, 724] on span "Third Party, Fire & Theft" at bounding box center [169, 732] width 149 height 17
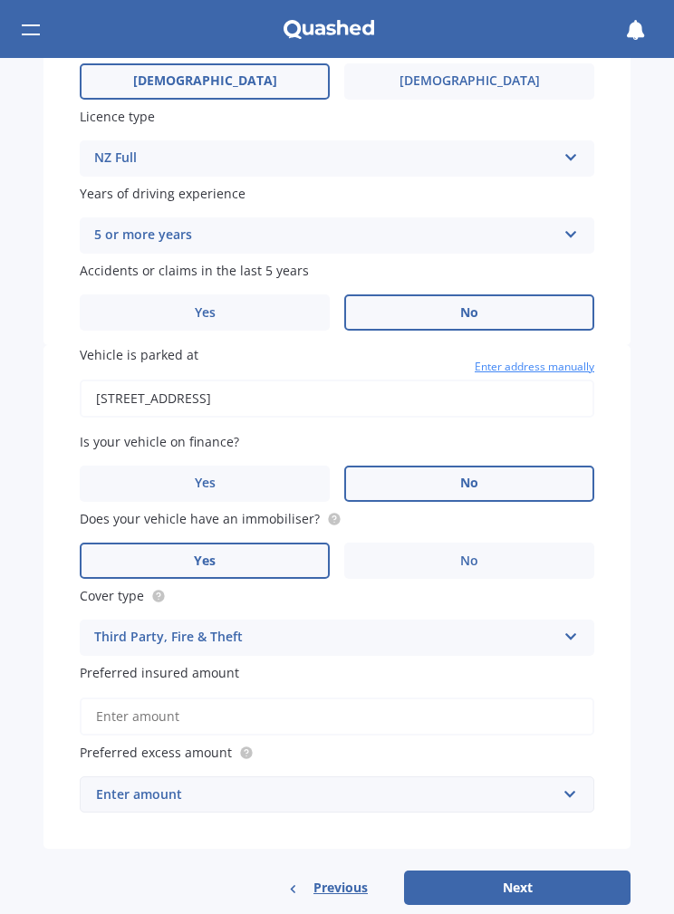
scroll to position [940, 0]
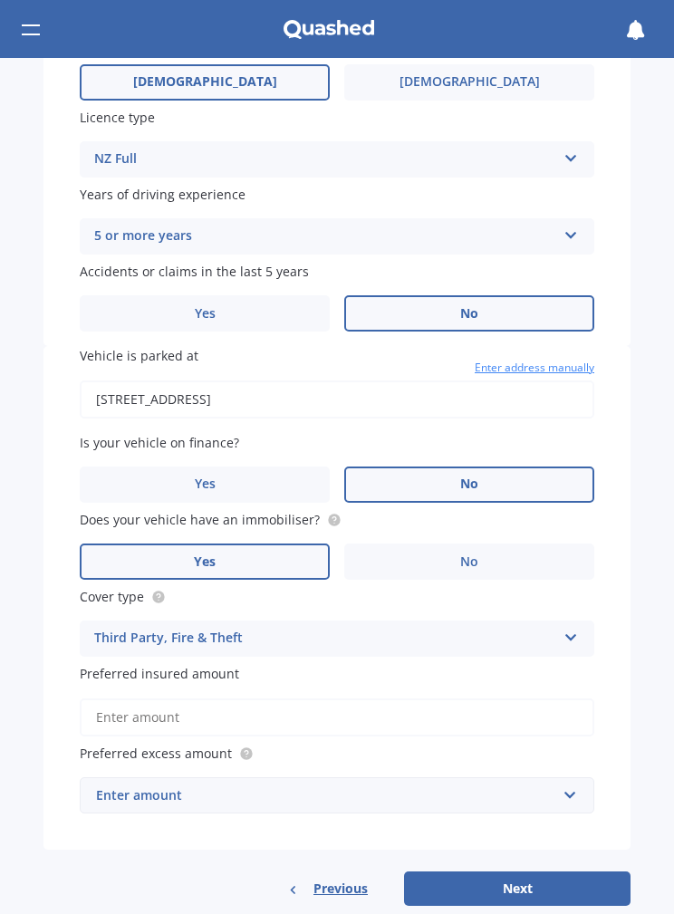
click at [115, 628] on div "Third Party, Fire & Theft" at bounding box center [325, 639] width 462 height 22
click at [107, 621] on div "Third Party, Fire & Theft Comprehensive Third Party, Fire & Theft Third Party" at bounding box center [337, 639] width 515 height 36
click at [557, 699] on input "Preferred insured amount" at bounding box center [337, 718] width 515 height 38
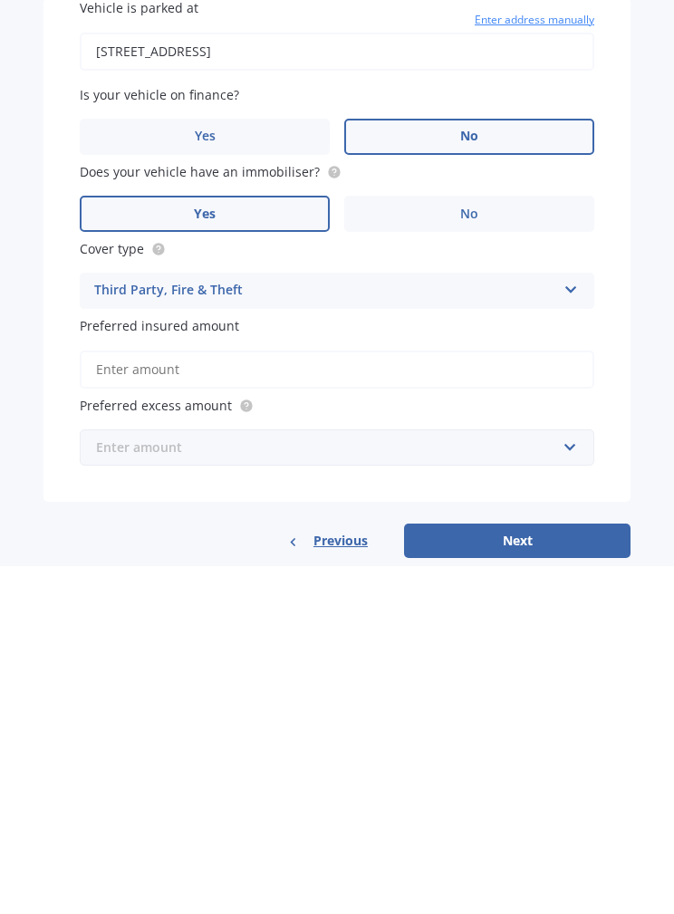
click at [117, 779] on input "text" at bounding box center [331, 796] width 498 height 34
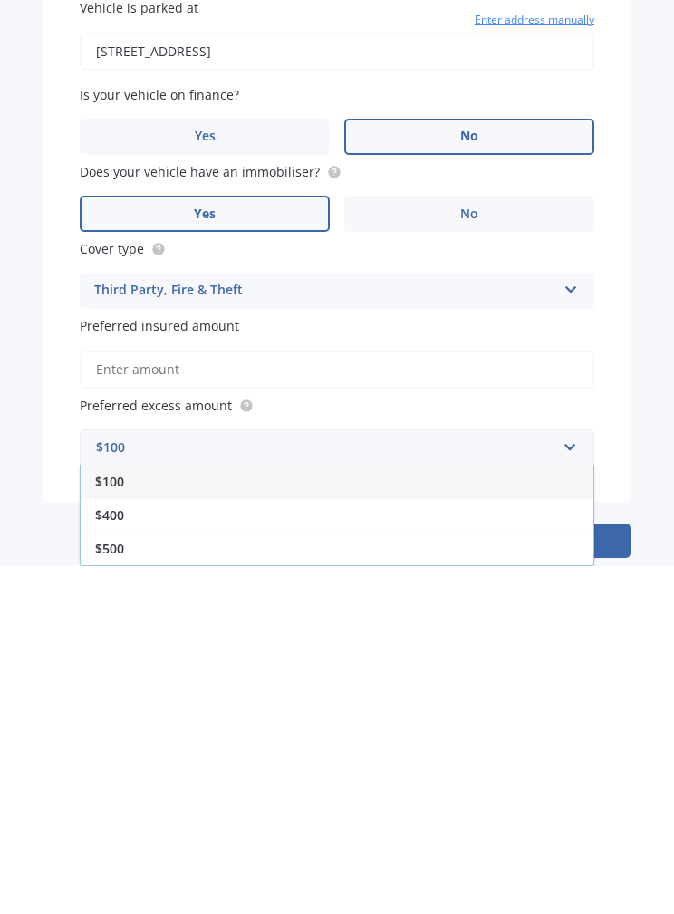
click at [107, 855] on span "$400" at bounding box center [109, 863] width 29 height 17
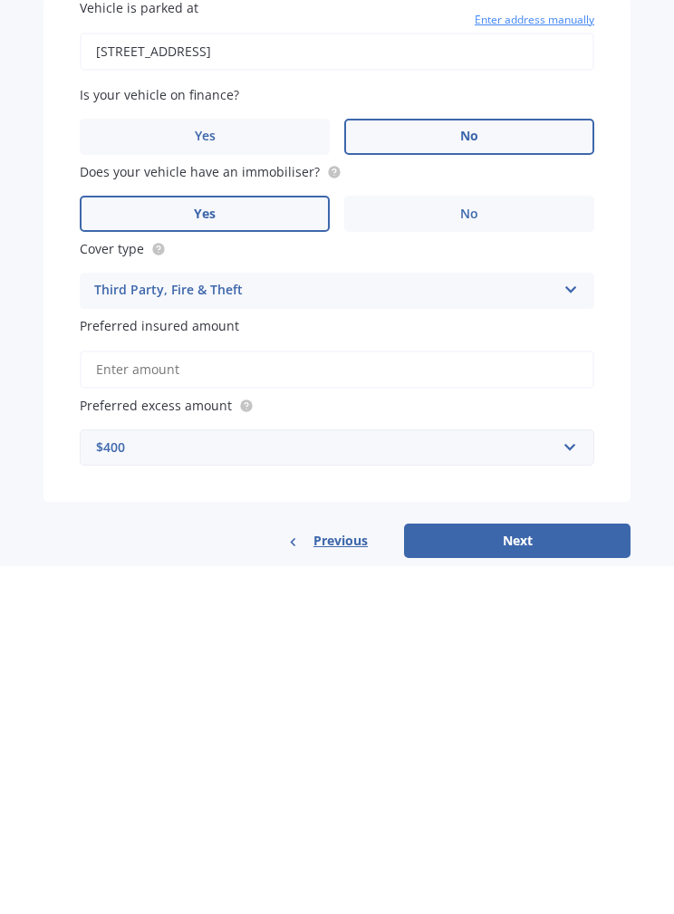
click at [119, 786] on div "$400" at bounding box center [326, 796] width 460 height 20
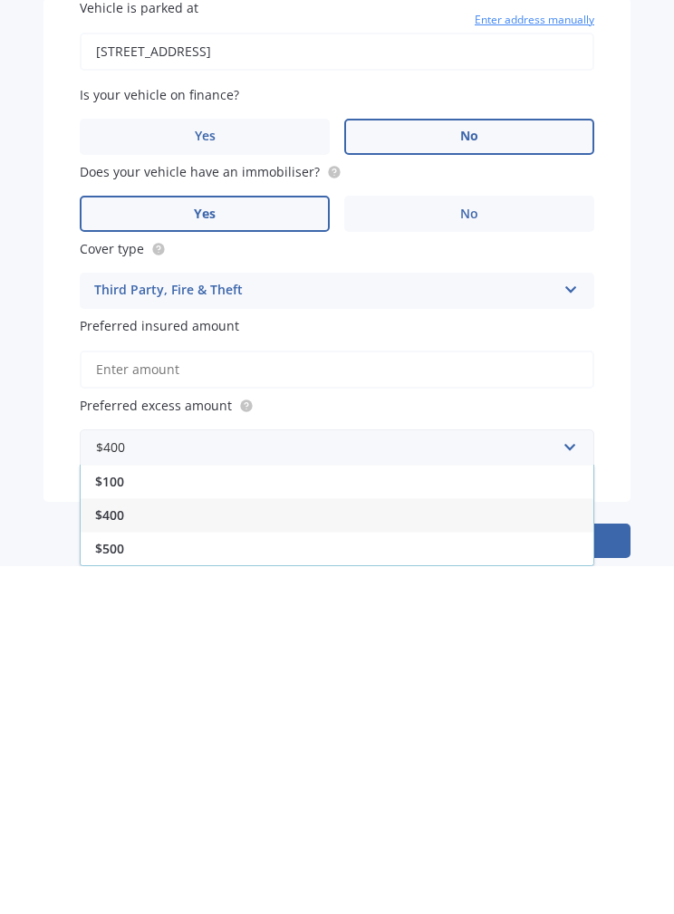
click at [40, 425] on div "Market Scan Vehicle Market Scan 70 % We just need a few more details to provide…" at bounding box center [337, 486] width 674 height 856
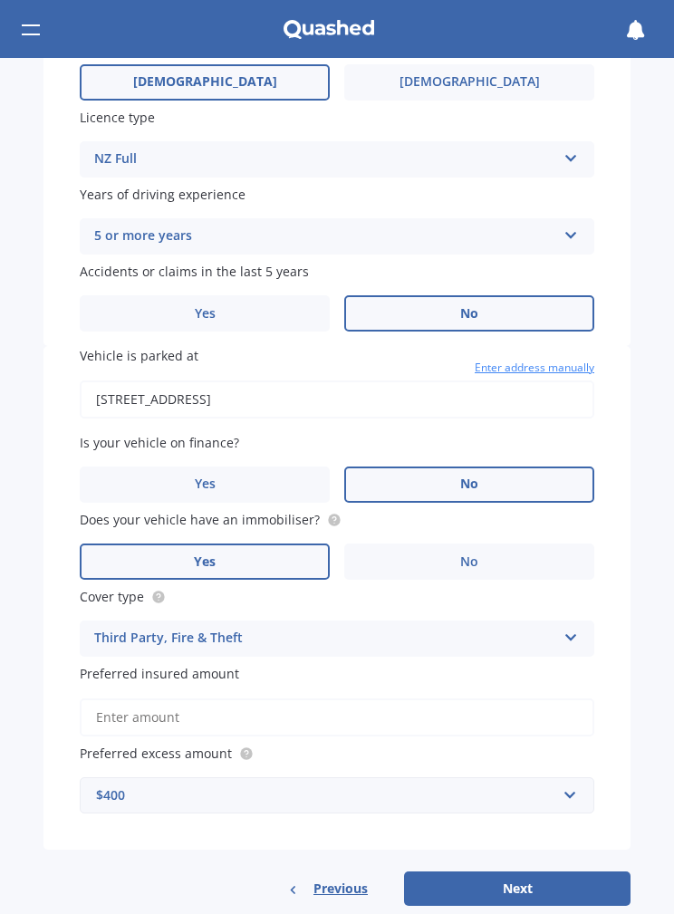
click at [557, 621] on div "Third Party, Fire & Theft Comprehensive Third Party, Fire & Theft Third Party" at bounding box center [337, 639] width 515 height 36
click at [573, 628] on icon at bounding box center [571, 634] width 15 height 13
click at [566, 628] on icon at bounding box center [571, 634] width 15 height 13
click at [649, 608] on div "Market Scan Vehicle Market Scan 70 % We just need a few more details to provide…" at bounding box center [337, 486] width 674 height 856
click at [637, 614] on div "Market Scan Vehicle Market Scan 70 % We just need a few more details to provide…" at bounding box center [337, 486] width 674 height 856
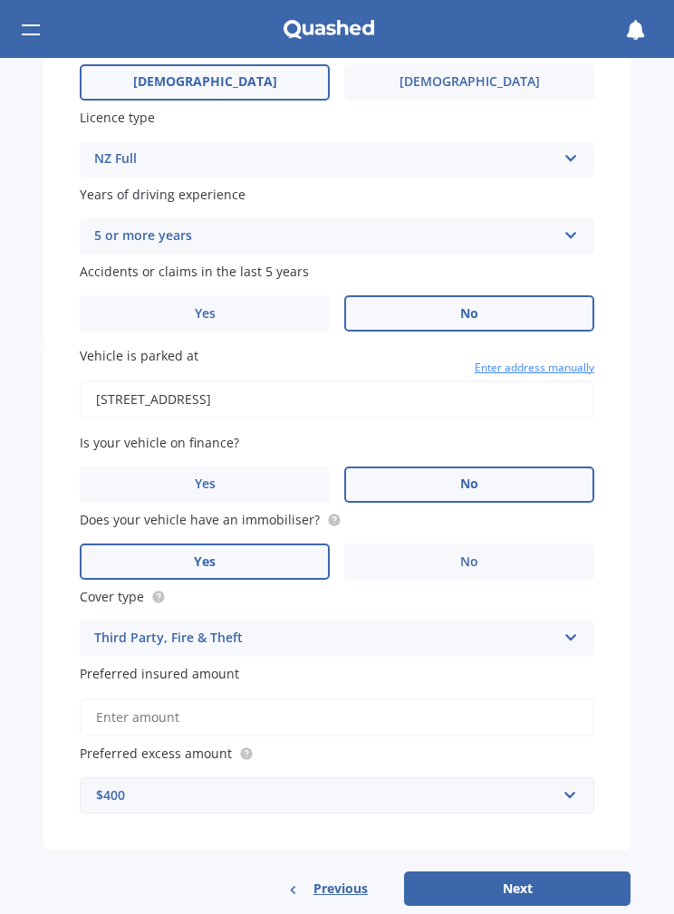
click at [556, 621] on div "Third Party, Fire & Theft Comprehensive Third Party, Fire & Theft Third Party" at bounding box center [337, 639] width 515 height 36
click at [524, 658] on div "Comprehensive" at bounding box center [337, 674] width 513 height 33
click at [548, 628] on div "Comprehensive" at bounding box center [325, 639] width 462 height 22
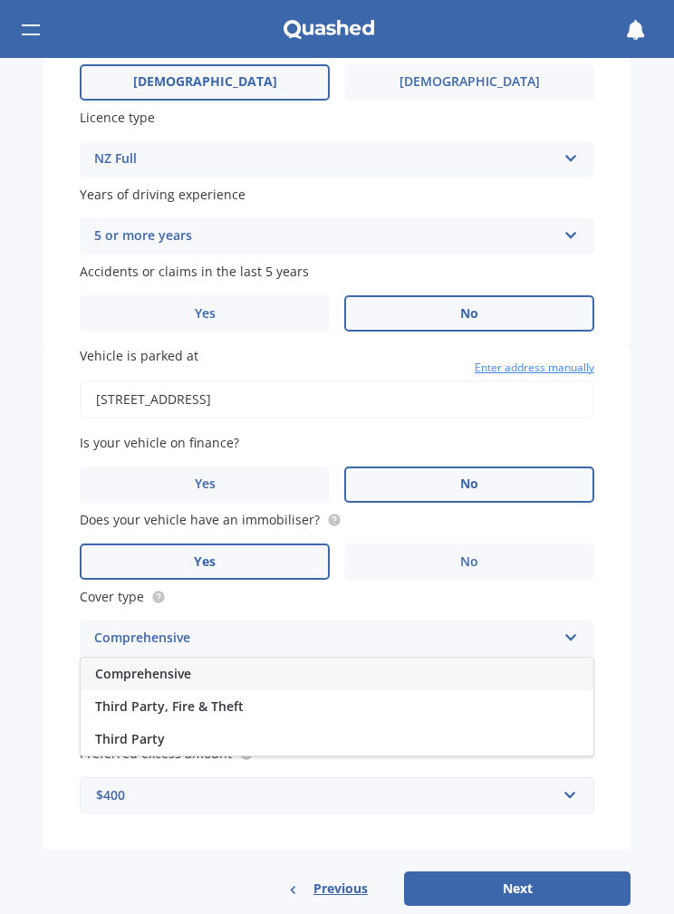
click at [500, 691] on div "Third Party, Fire & Theft" at bounding box center [337, 707] width 513 height 33
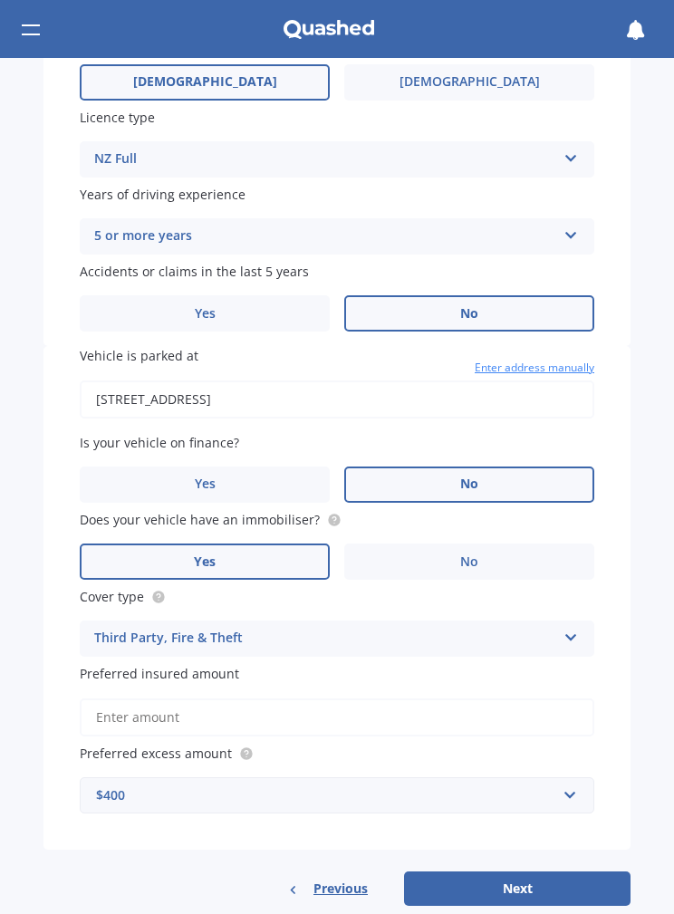
click at [551, 628] on div "Third Party, Fire & Theft" at bounding box center [325, 639] width 462 height 22
click at [547, 628] on div "Third Party, Fire & Theft" at bounding box center [325, 639] width 462 height 22
click at [633, 598] on div "Market Scan Vehicle Market Scan 70 % We just need a few more details to provide…" at bounding box center [337, 486] width 674 height 856
click at [137, 628] on div "Third Party, Fire & Theft" at bounding box center [325, 639] width 462 height 22
click at [125, 628] on div "Third Party, Fire & Theft" at bounding box center [325, 639] width 462 height 22
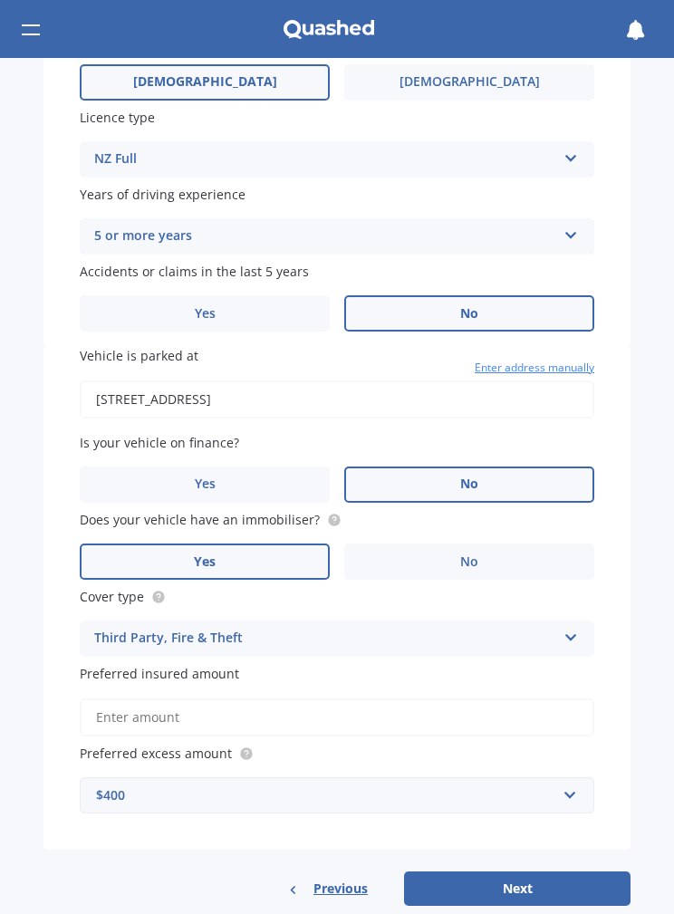
click at [122, 628] on div "Third Party, Fire & Theft" at bounding box center [325, 639] width 462 height 22
click at [129, 665] on span "Comprehensive" at bounding box center [143, 673] width 96 height 17
click at [516, 872] on button "Next" at bounding box center [517, 889] width 227 height 34
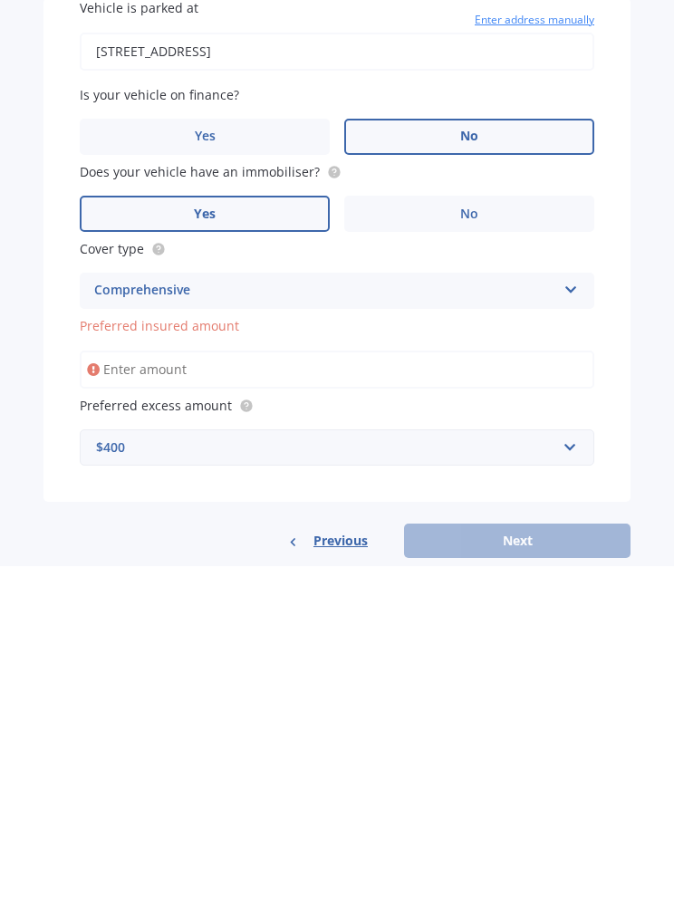
click at [131, 699] on input "Preferred insured amount" at bounding box center [337, 718] width 515 height 38
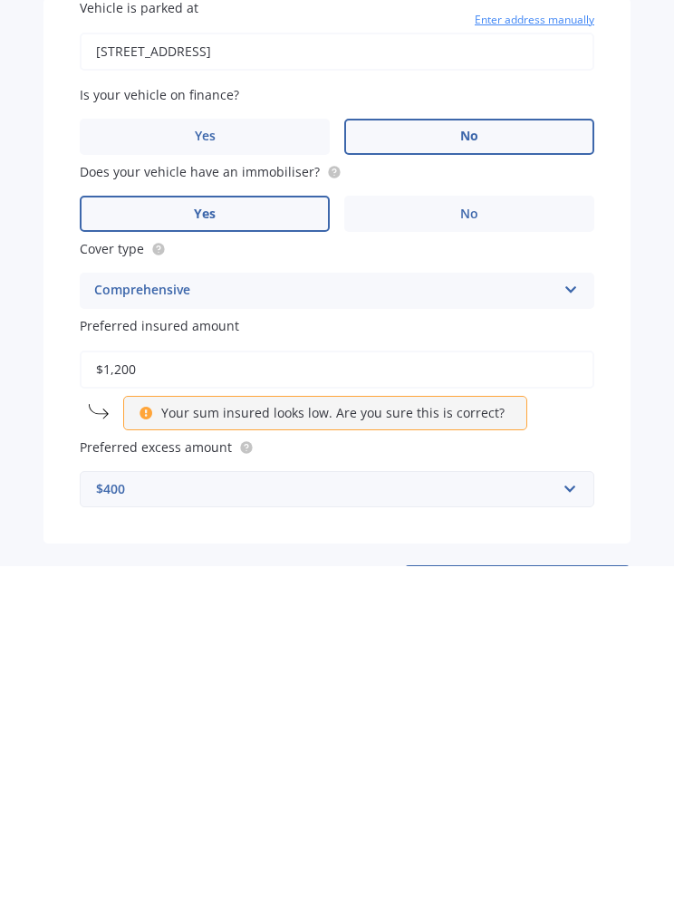
type input "$12,000"
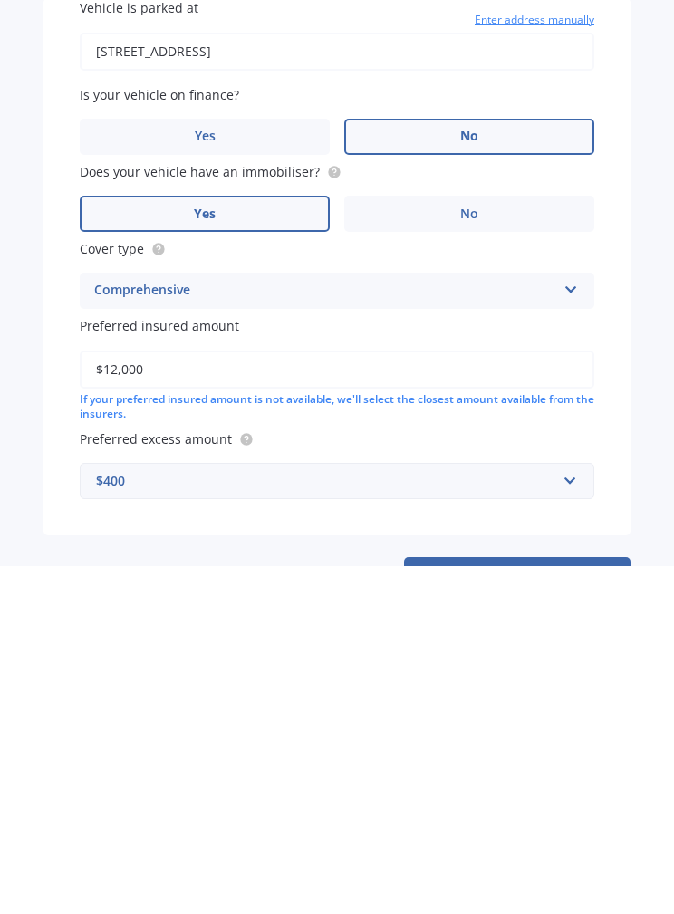
click at [80, 905] on div "Previous Next" at bounding box center [337, 922] width 587 height 34
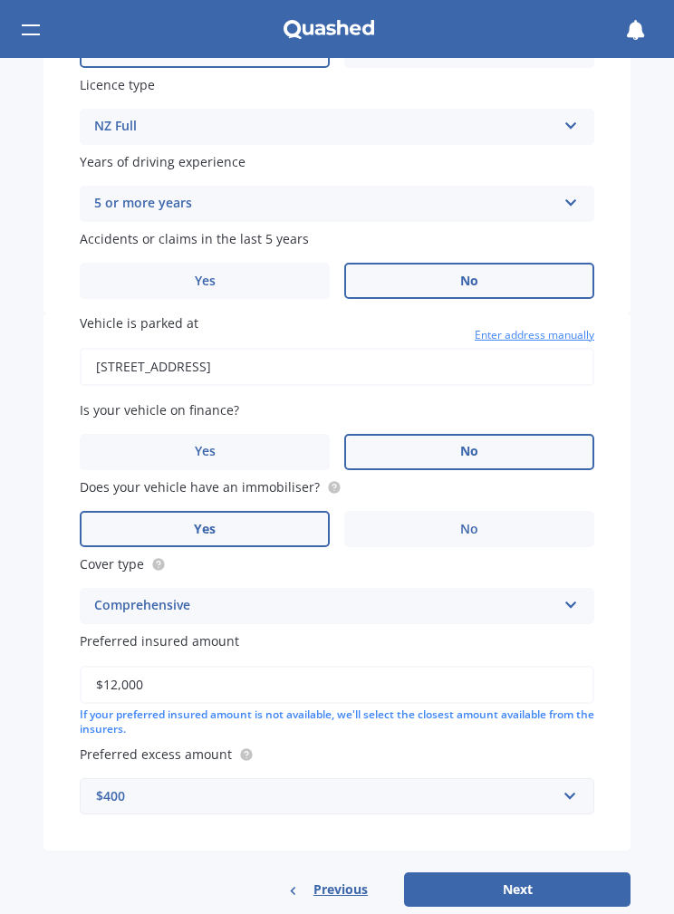
click at [527, 873] on button "Next" at bounding box center [517, 890] width 227 height 34
select select "29"
select select "12"
select select "1989"
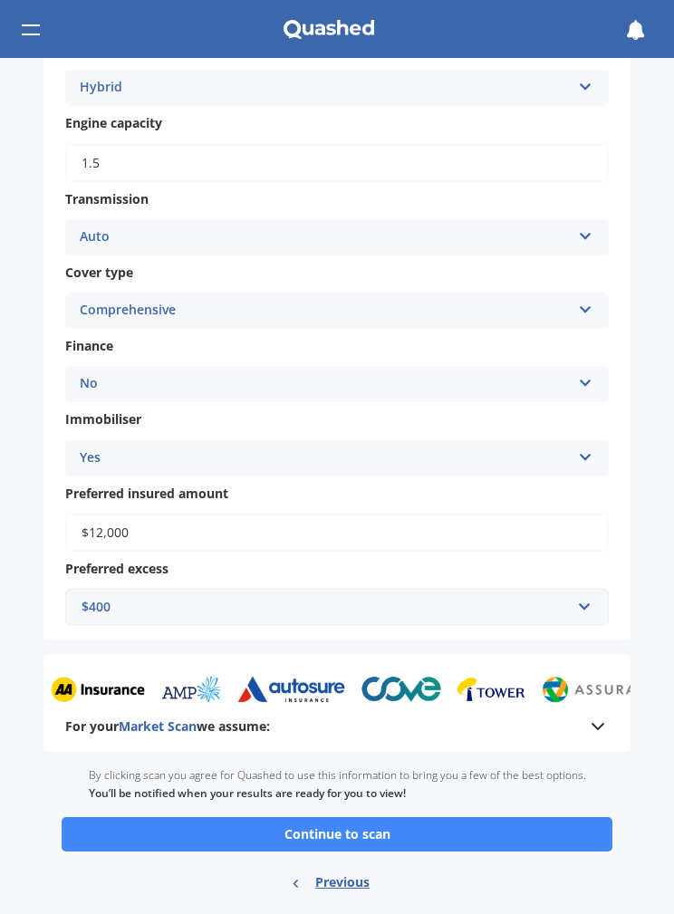
scroll to position [847, 0]
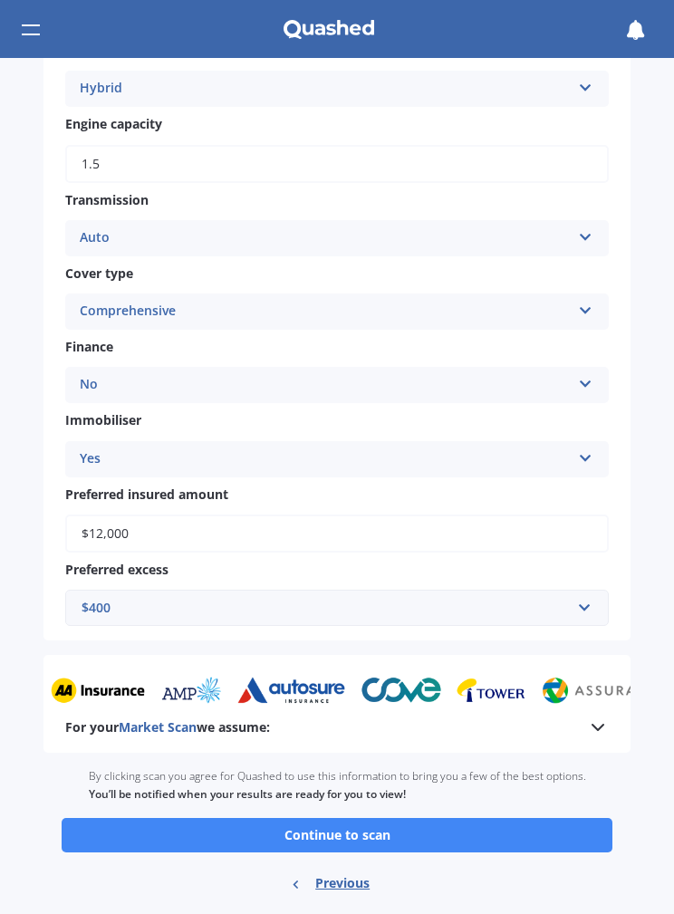
click at [303, 818] on button "Continue to scan" at bounding box center [337, 835] width 551 height 34
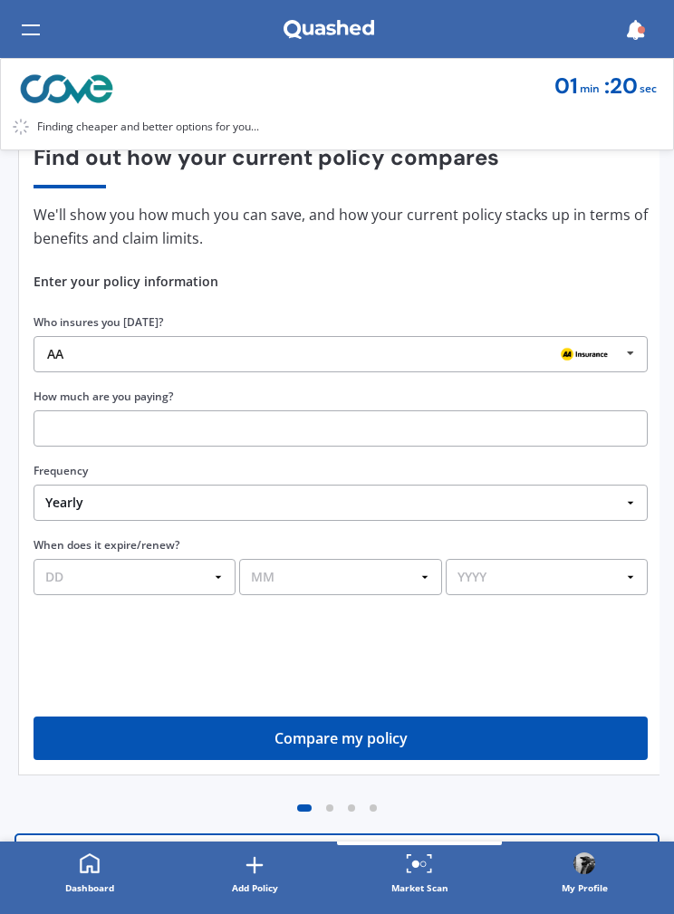
scroll to position [143, 0]
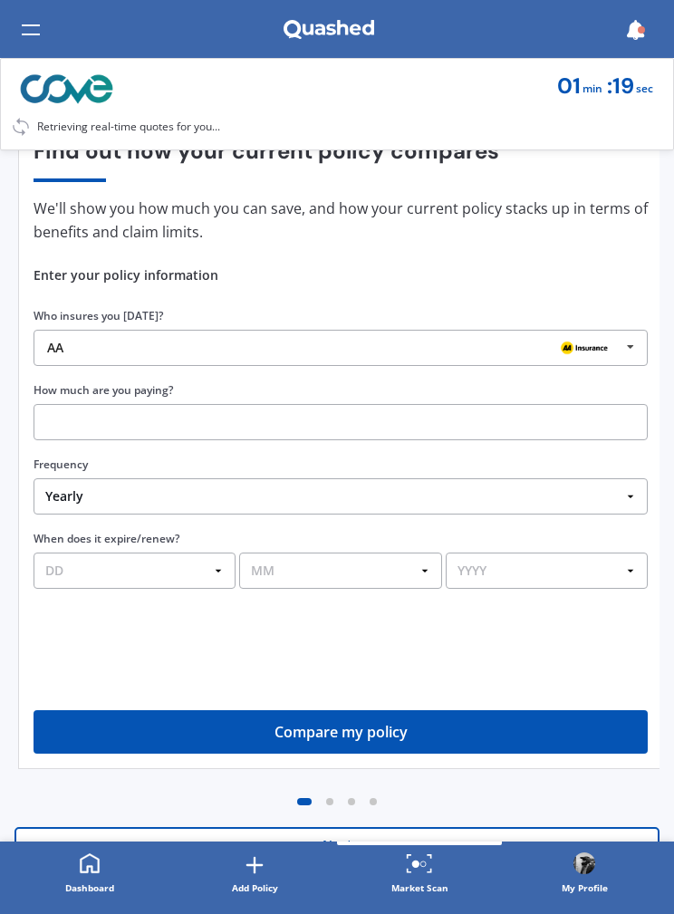
click at [586, 343] on img at bounding box center [585, 348] width 58 height 22
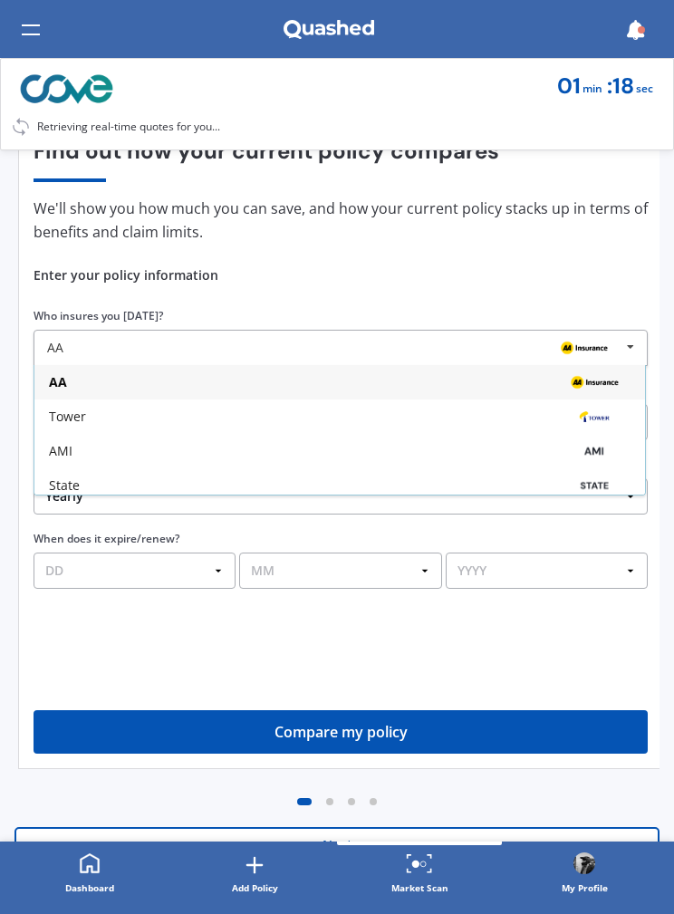
click at [186, 233] on p "We'll show you how much you can save, and how your current policy stacks up in …" at bounding box center [341, 221] width 614 height 48
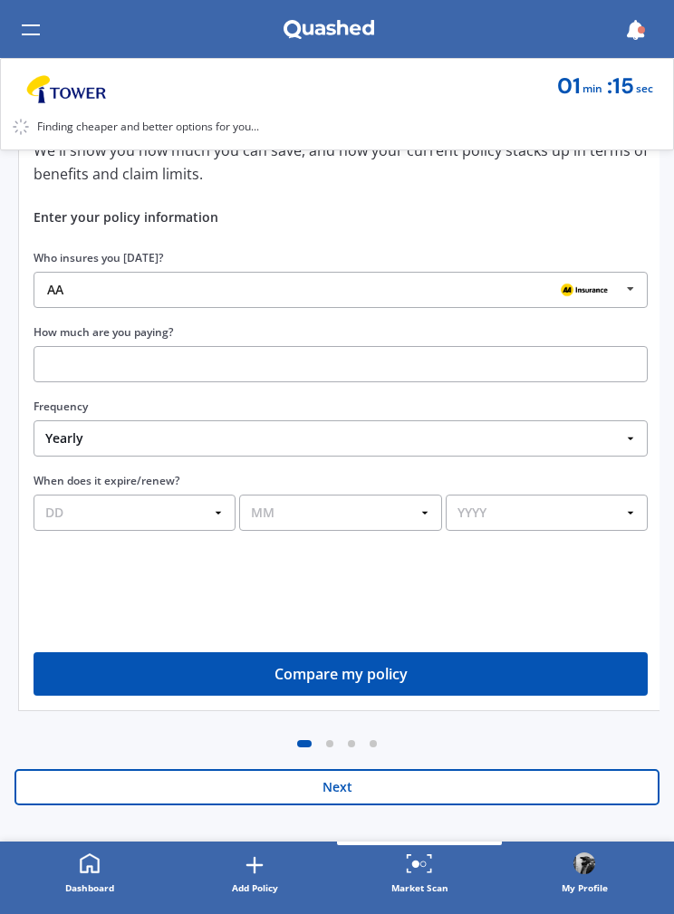
scroll to position [202, 0]
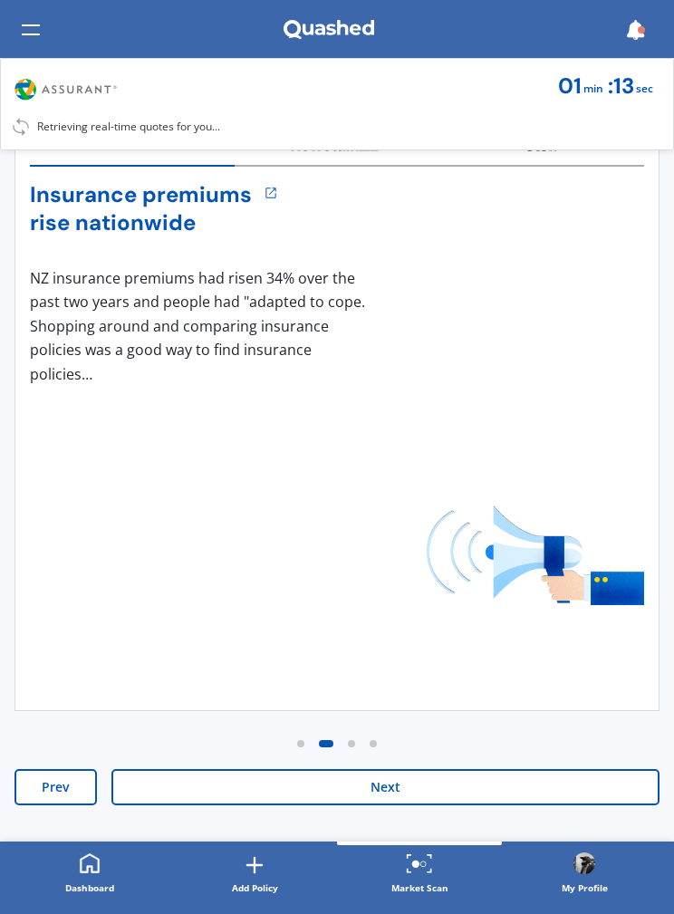
click at [513, 798] on button "Next" at bounding box center [385, 787] width 548 height 36
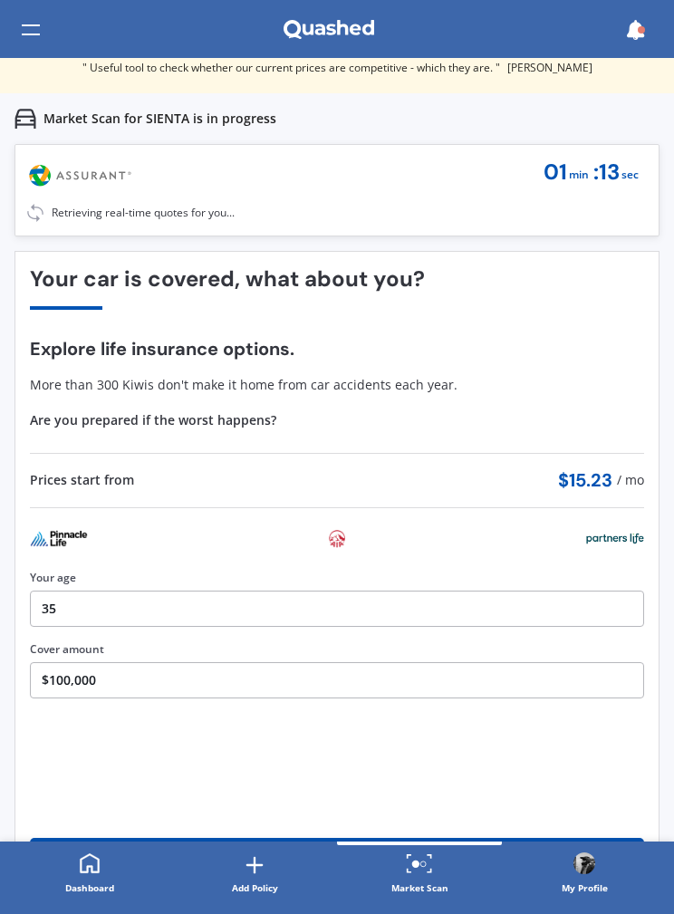
scroll to position [0, 0]
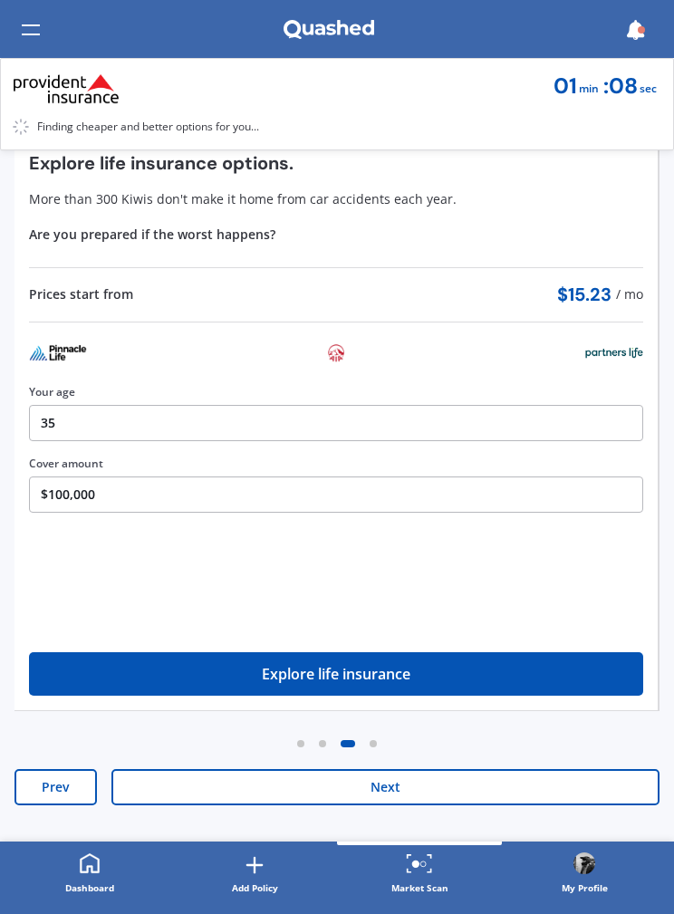
click at [526, 779] on button "Next" at bounding box center [385, 787] width 548 height 36
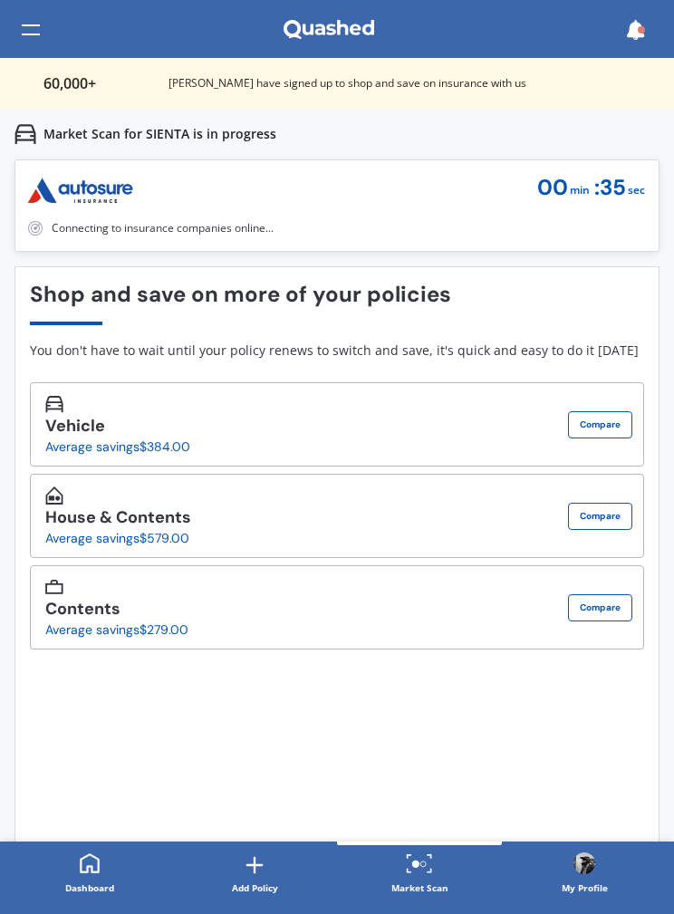
click at [595, 424] on button "Compare" at bounding box center [600, 424] width 64 height 27
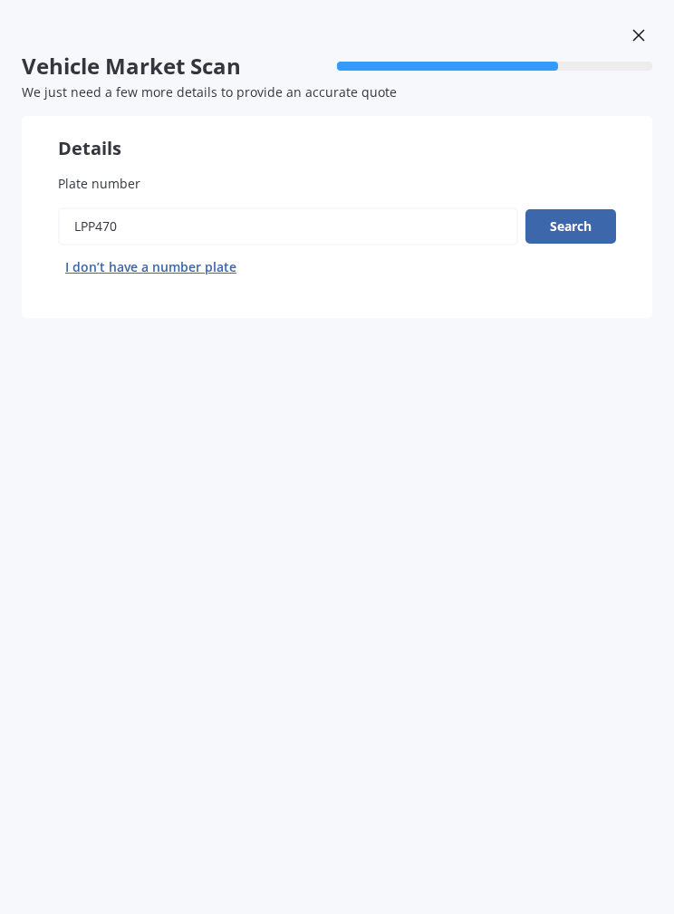
click at [132, 264] on button "I don’t have a number plate" at bounding box center [151, 267] width 186 height 29
select select "29"
select select "12"
select select "1989"
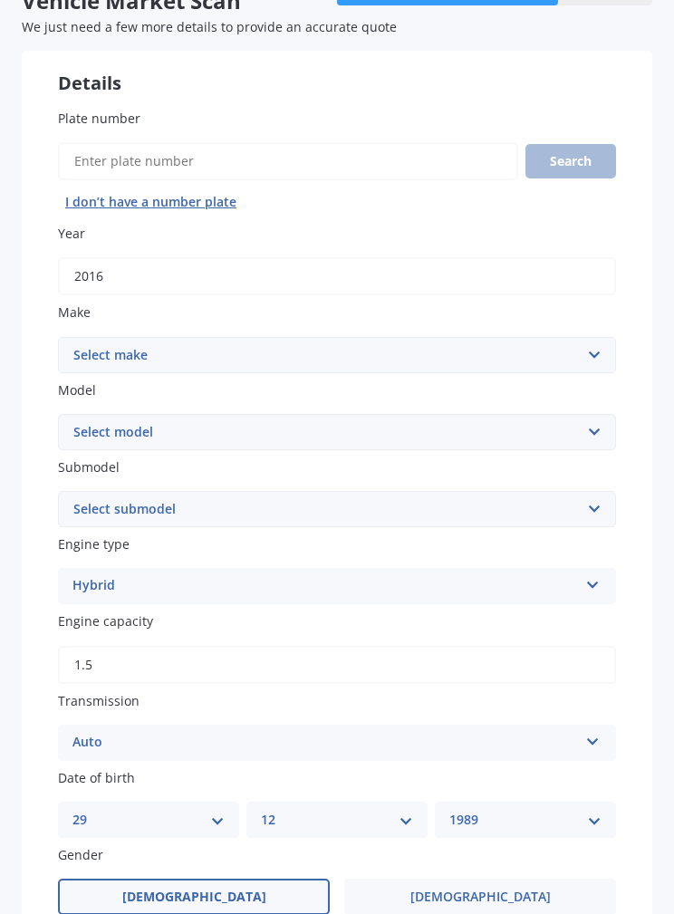
scroll to position [68, 0]
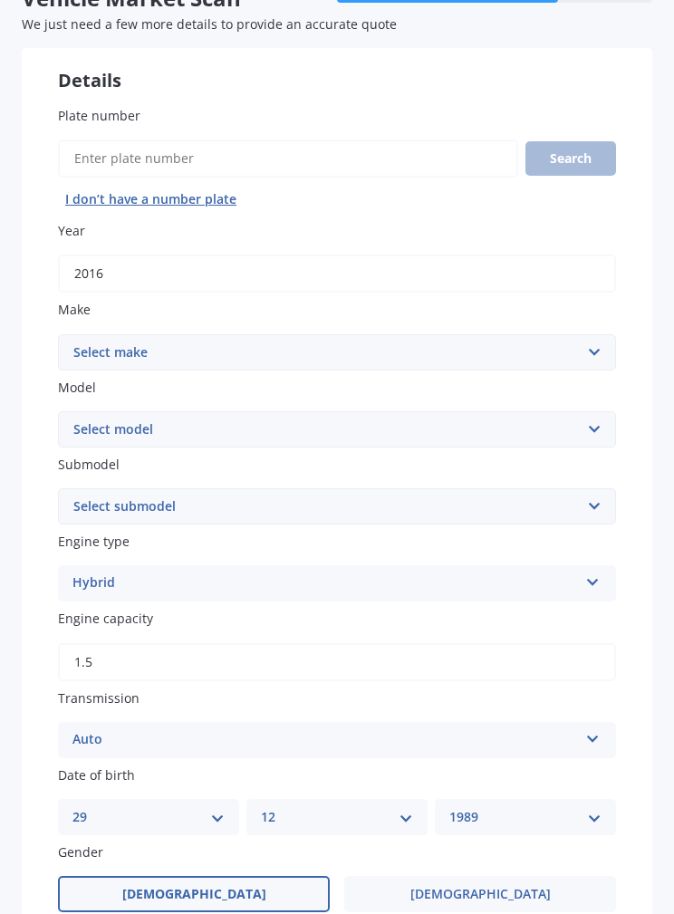
click at [96, 339] on select "Select make AC ALFA ROMEO ASTON MARTIN AUDI AUSTIN BEDFORD Bentley BMW BYD CADI…" at bounding box center [337, 352] width 558 height 36
select select "TOYOTA"
click at [80, 411] on select "Select model" at bounding box center [337, 429] width 558 height 36
select select "SIENTA"
click at [81, 493] on select "Select submodel (All)" at bounding box center [337, 507] width 558 height 36
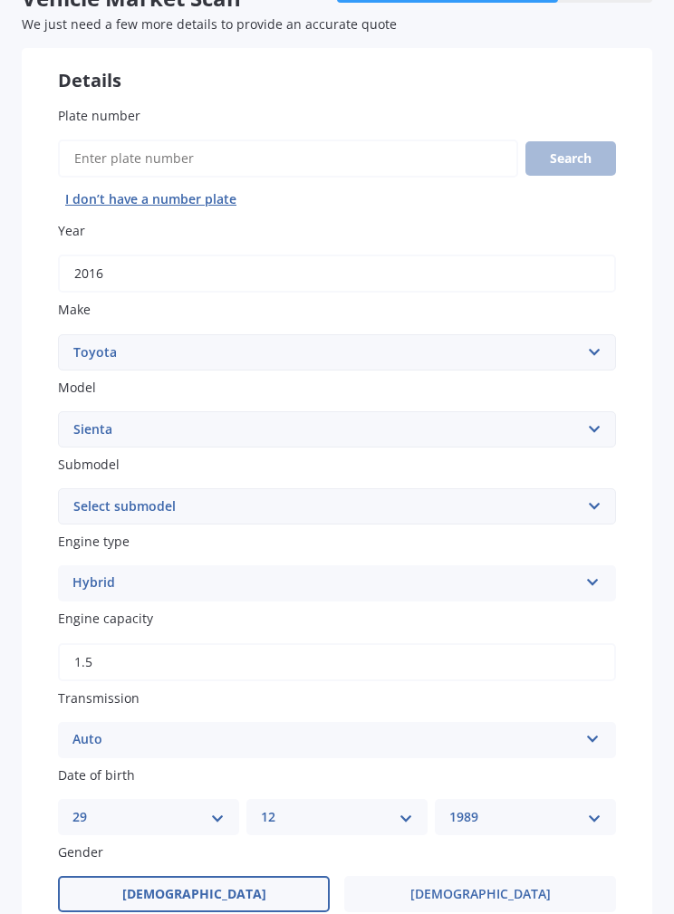
select select "(ALL)"
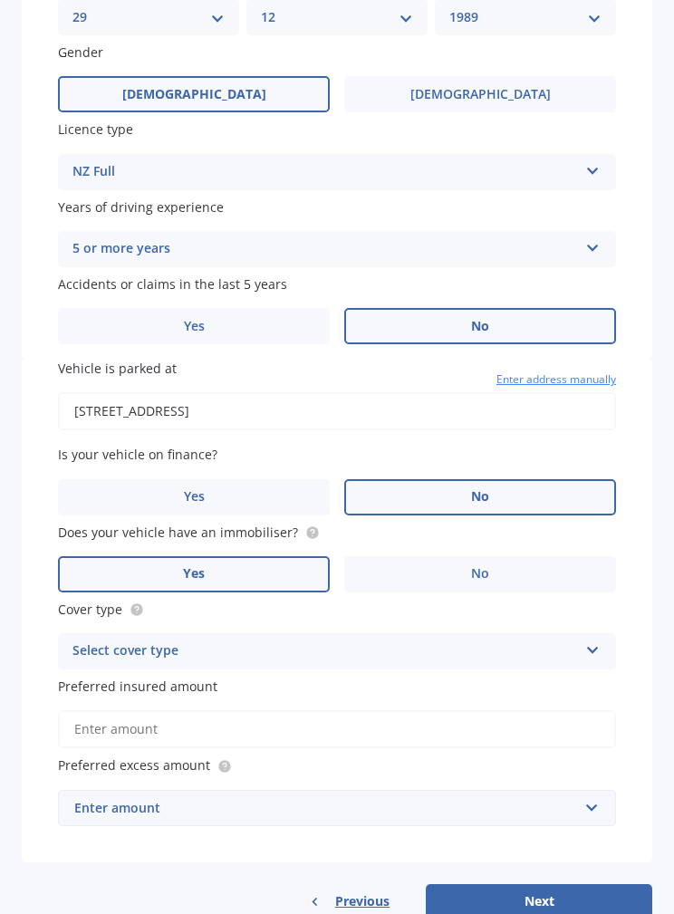
scroll to position [869, 0]
click at [576, 640] on div "Select cover type" at bounding box center [326, 651] width 506 height 22
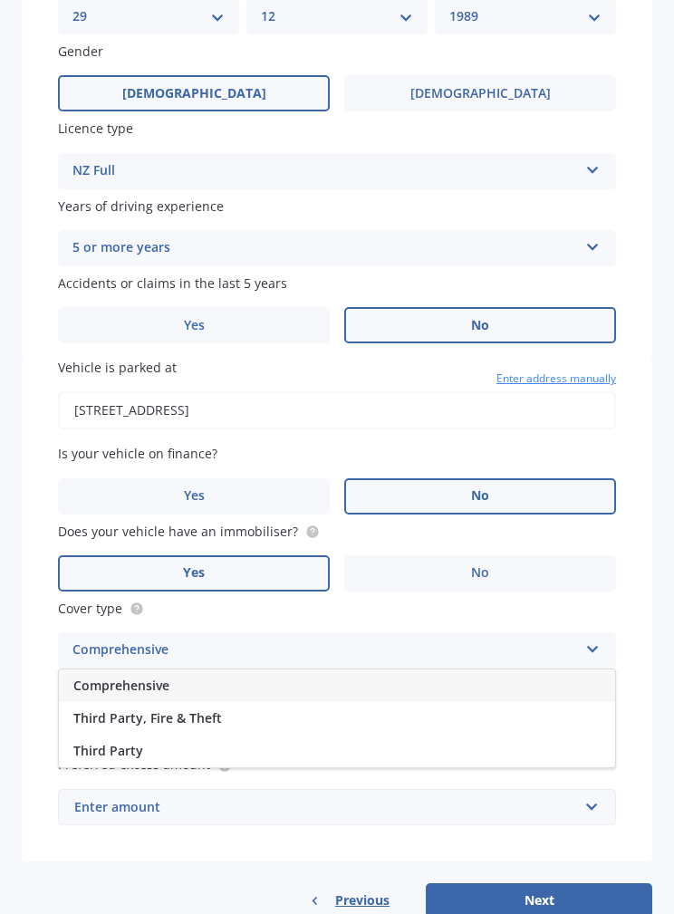
click at [114, 710] on span "Third Party, Fire & Theft" at bounding box center [147, 718] width 149 height 17
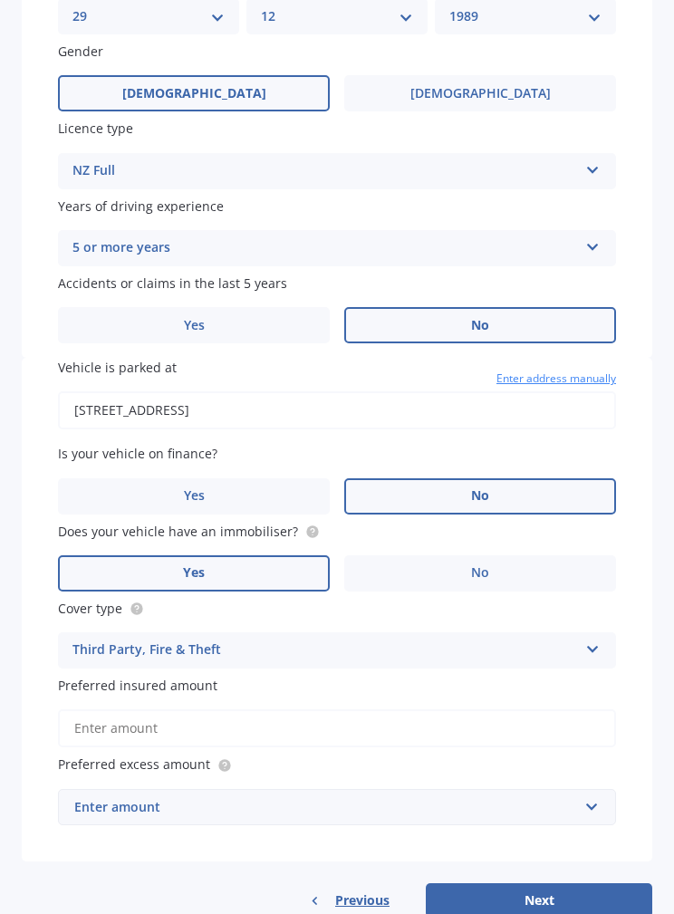
click at [534, 710] on input "Preferred insured amount" at bounding box center [337, 729] width 558 height 38
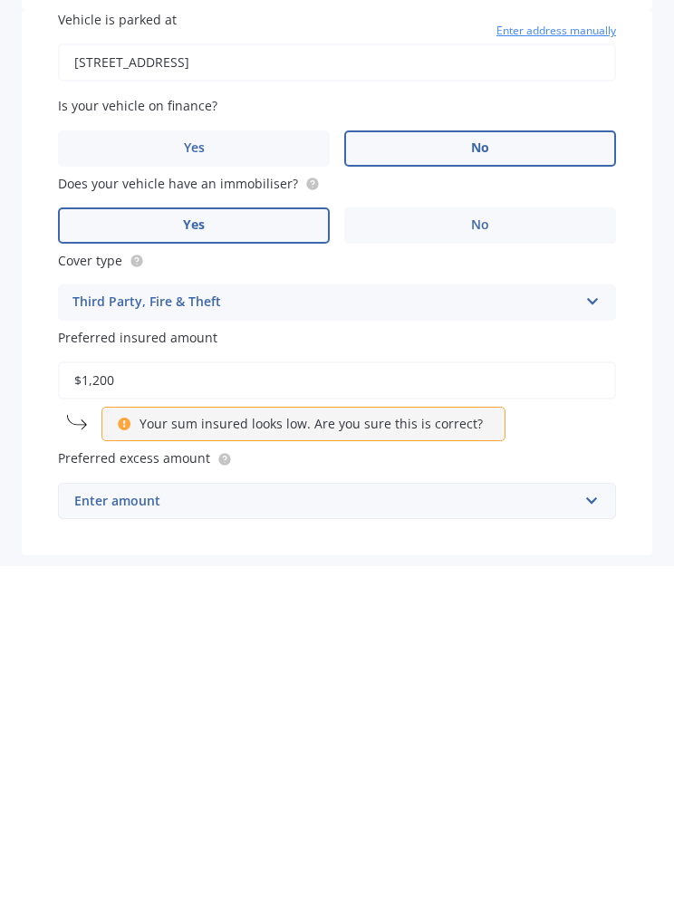
type input "$12,000"
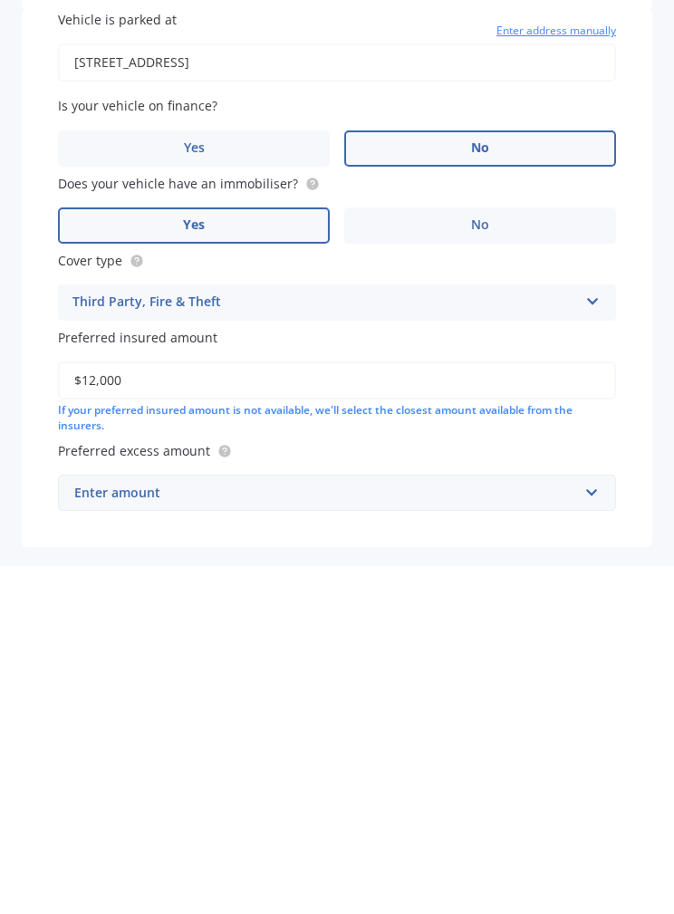
click at [97, 528] on div "Vehicle is parked at 107 Sunset Road, Totara Vale, Auckland 0632 Enter address …" at bounding box center [337, 655] width 631 height 594
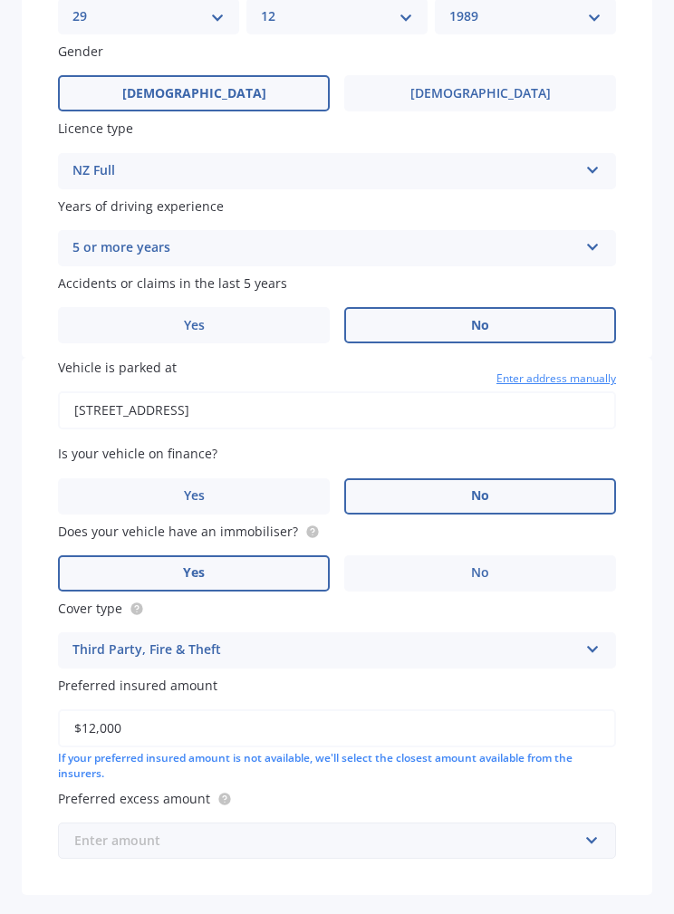
click at [491, 825] on input "text" at bounding box center [331, 841] width 542 height 34
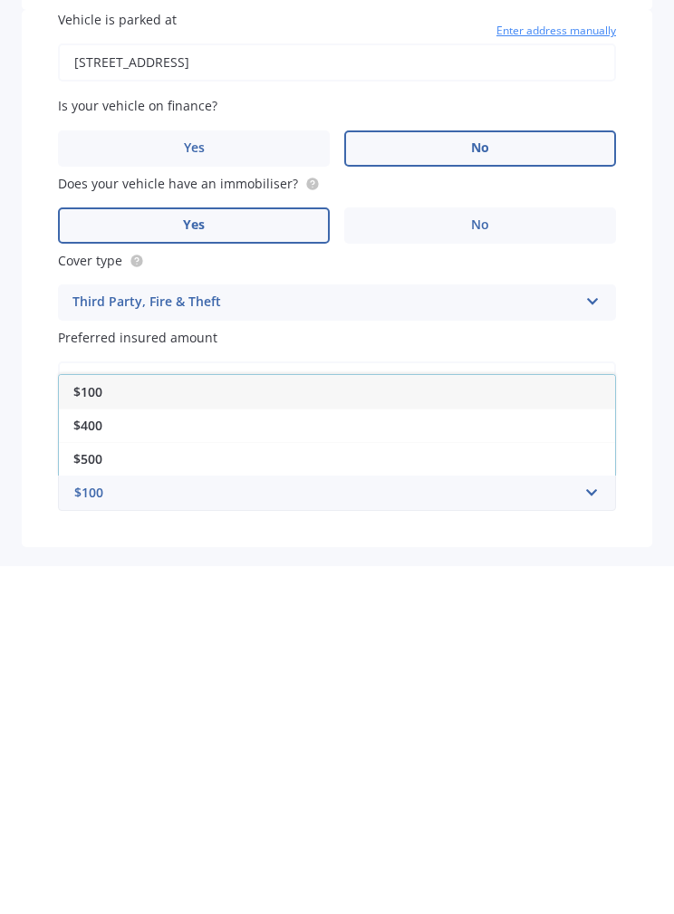
click at [91, 765] on span "$400" at bounding box center [87, 773] width 29 height 17
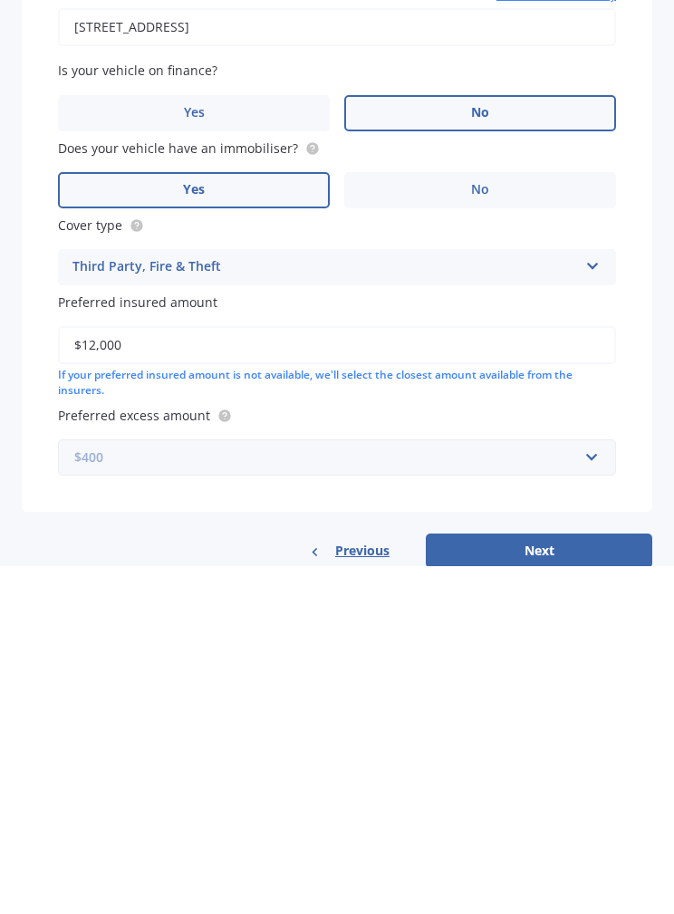
scroll to position [905, 0]
click at [573, 881] on button "Next" at bounding box center [539, 898] width 227 height 34
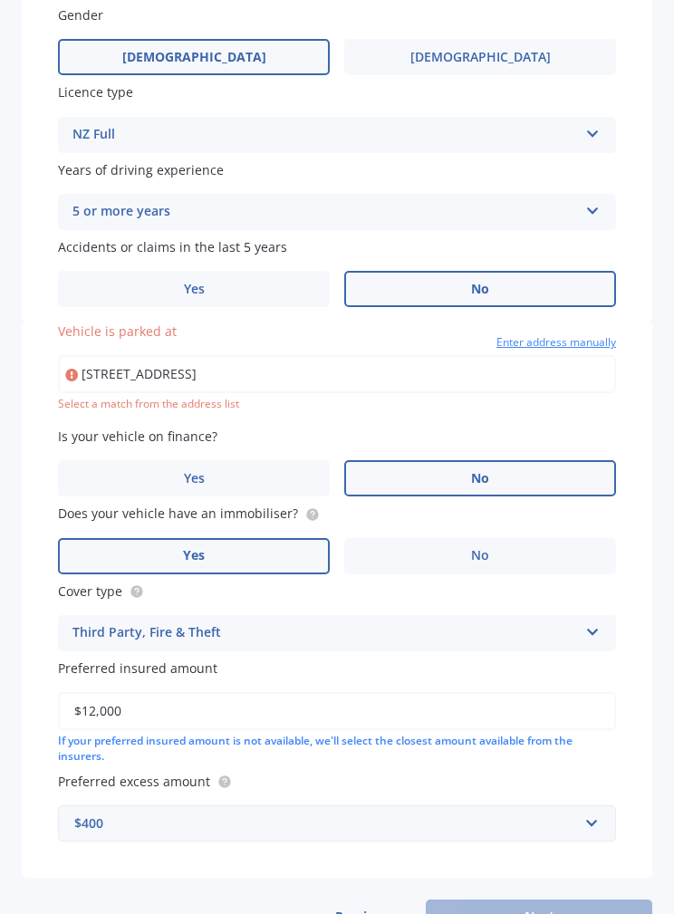
type input "[STREET_ADDRESS]"
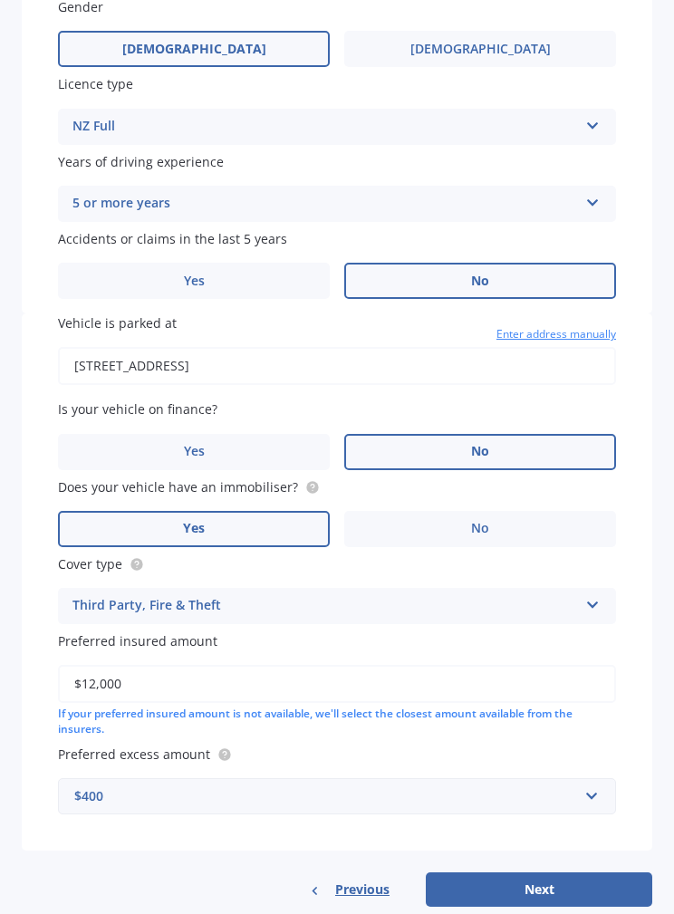
scroll to position [914, 0]
click at [548, 873] on button "Next" at bounding box center [539, 890] width 227 height 34
select select "29"
select select "12"
select select "1989"
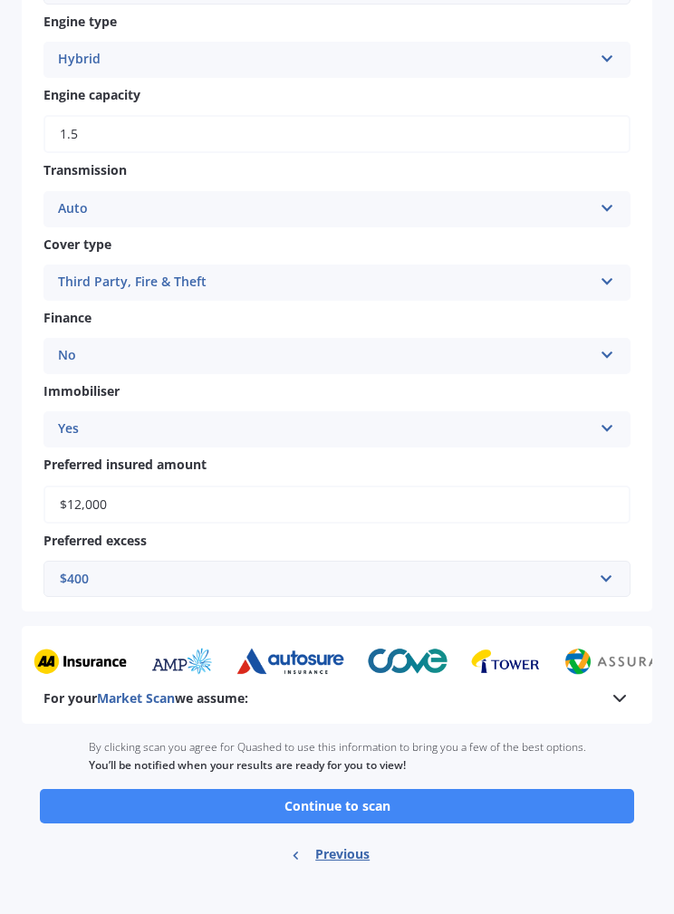
click at [549, 860] on div "Vehicle Market Scan summary 90 % Check your details and click continue to scan …" at bounding box center [337, 457] width 674 height 914
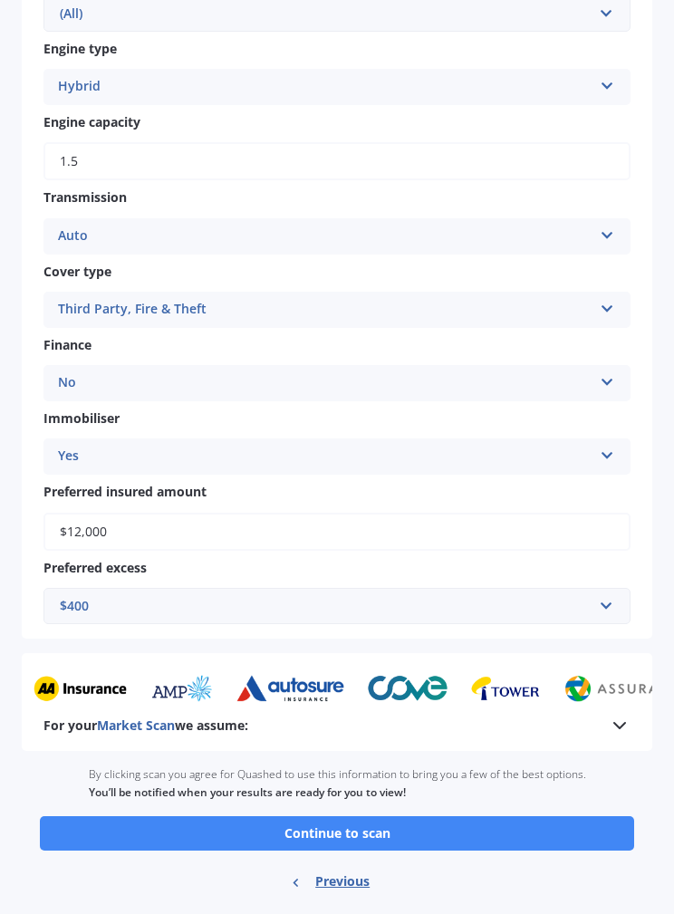
scroll to position [788, 0]
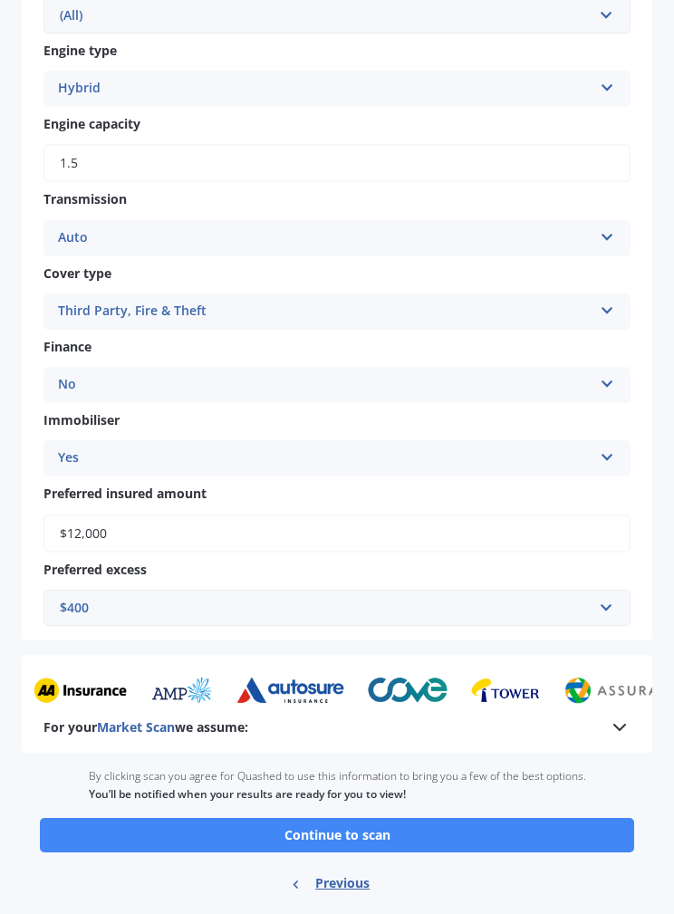
click at [454, 818] on button "Continue to scan" at bounding box center [337, 835] width 595 height 34
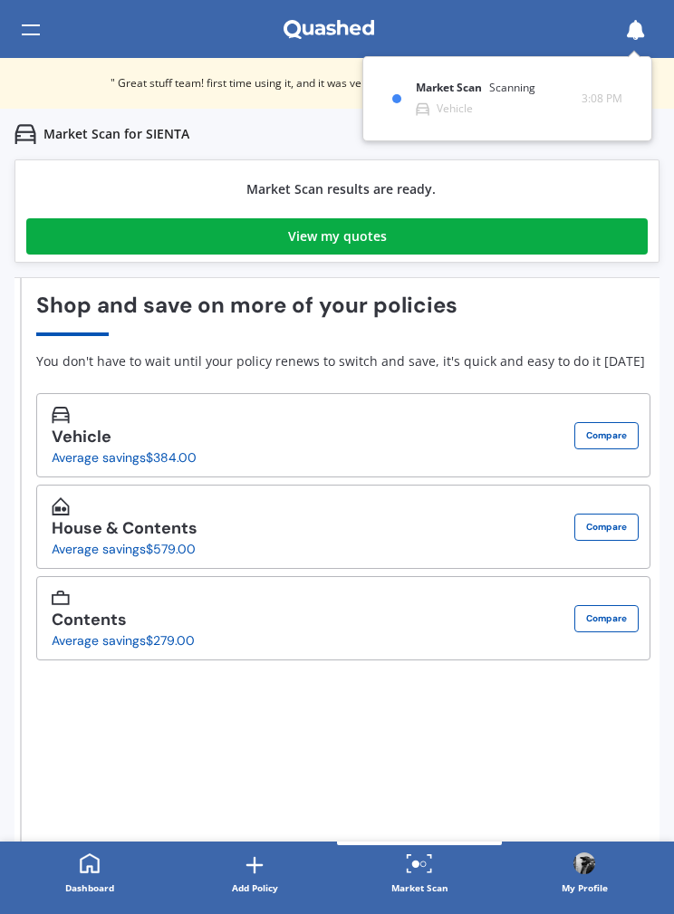
scroll to position [0, 0]
click at [604, 428] on button "Compare" at bounding box center [607, 435] width 64 height 27
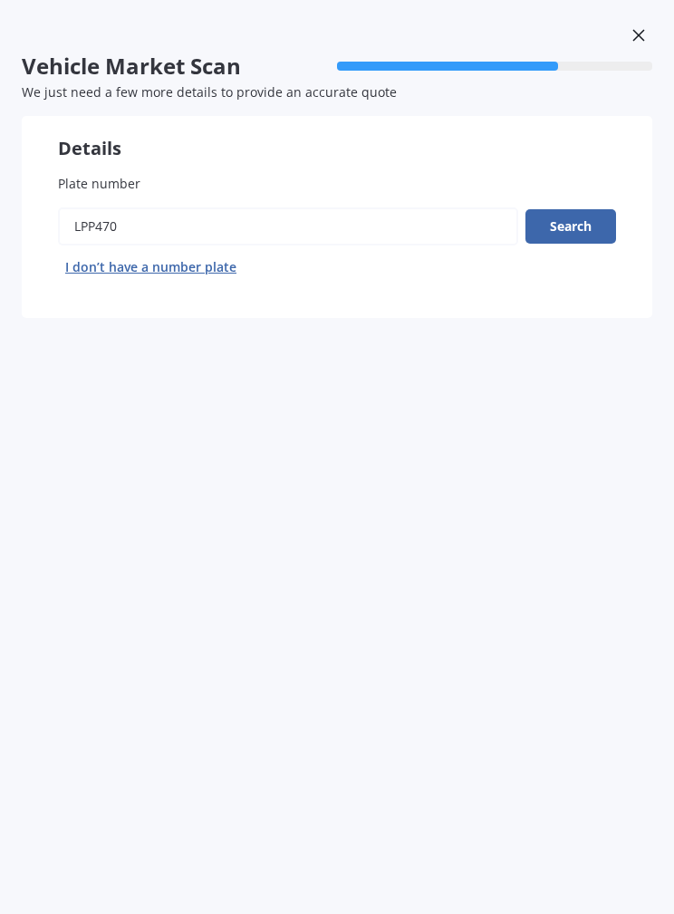
click at [131, 268] on button "I don’t have a number plate" at bounding box center [151, 267] width 186 height 29
select select "29"
select select "12"
select select "1989"
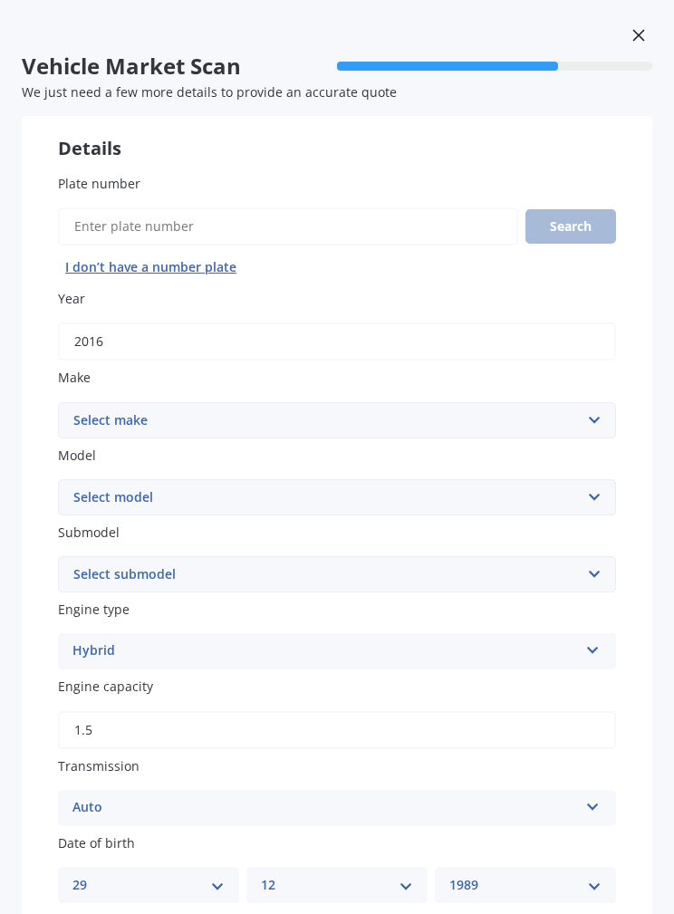
click at [634, 33] on icon at bounding box center [639, 35] width 13 height 13
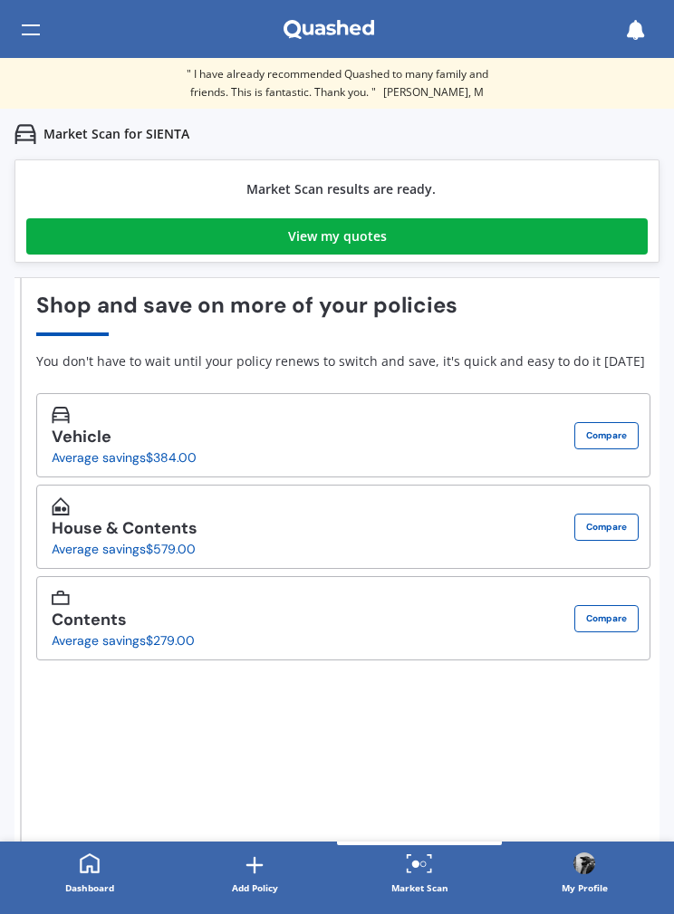
click at [516, 228] on link "View my quotes" at bounding box center [337, 236] width 622 height 36
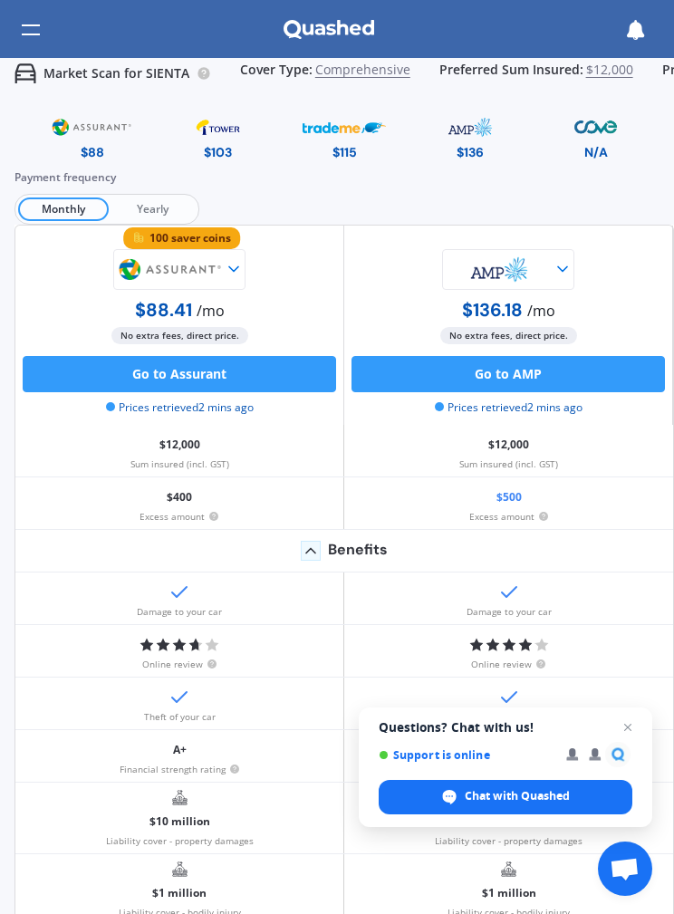
click at [150, 190] on div "Payment frequency Monthly Yearly" at bounding box center [345, 197] width 660 height 56
click at [140, 198] on span "Yearly" at bounding box center [152, 210] width 87 height 24
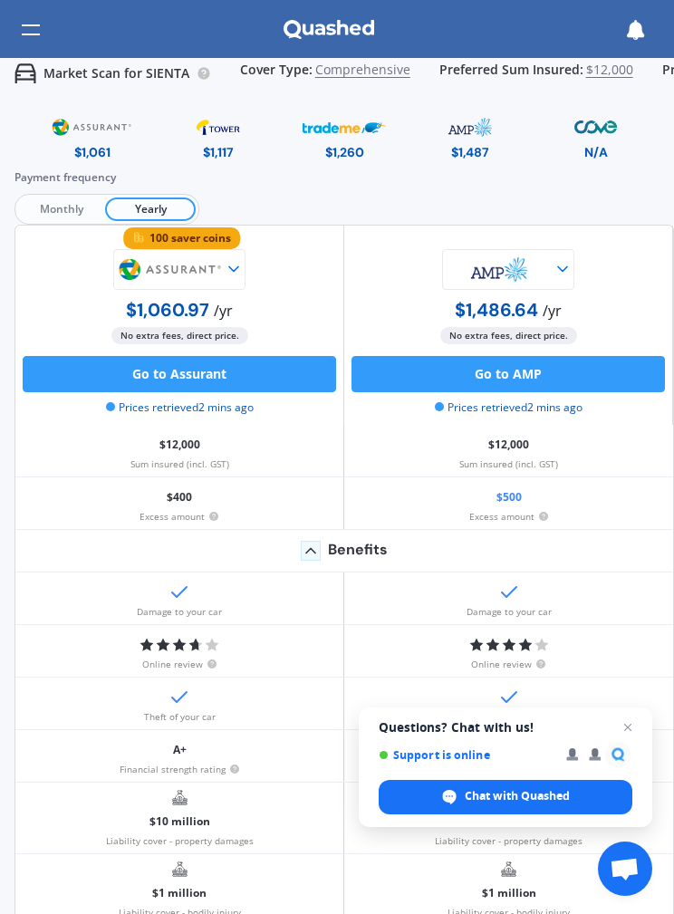
click at [78, 201] on span "Monthly" at bounding box center [61, 210] width 87 height 24
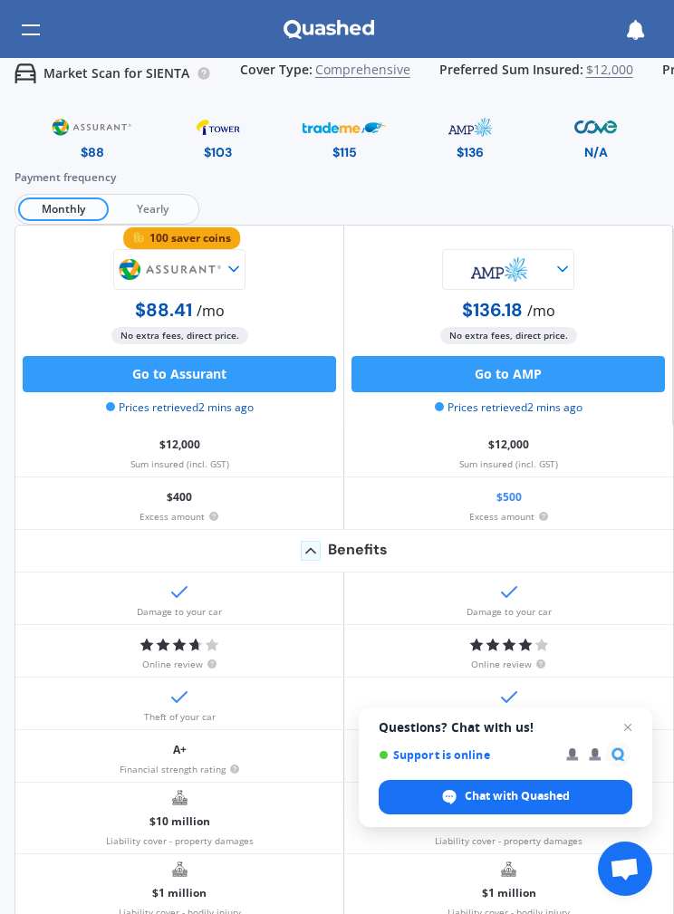
click at [341, 70] on span "Comprehensive" at bounding box center [362, 74] width 95 height 23
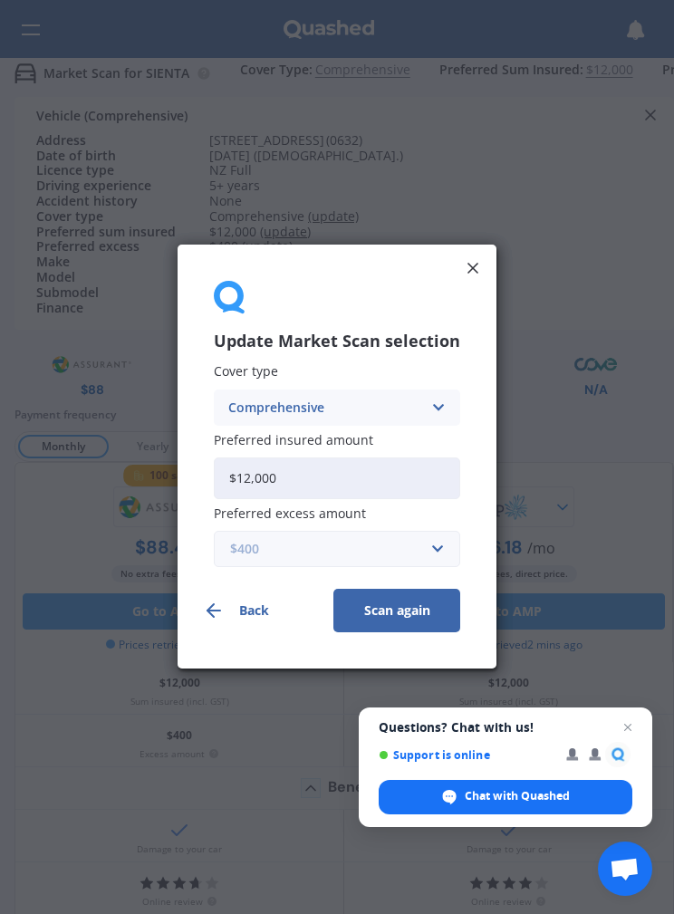
click at [246, 539] on input "text" at bounding box center [331, 550] width 230 height 34
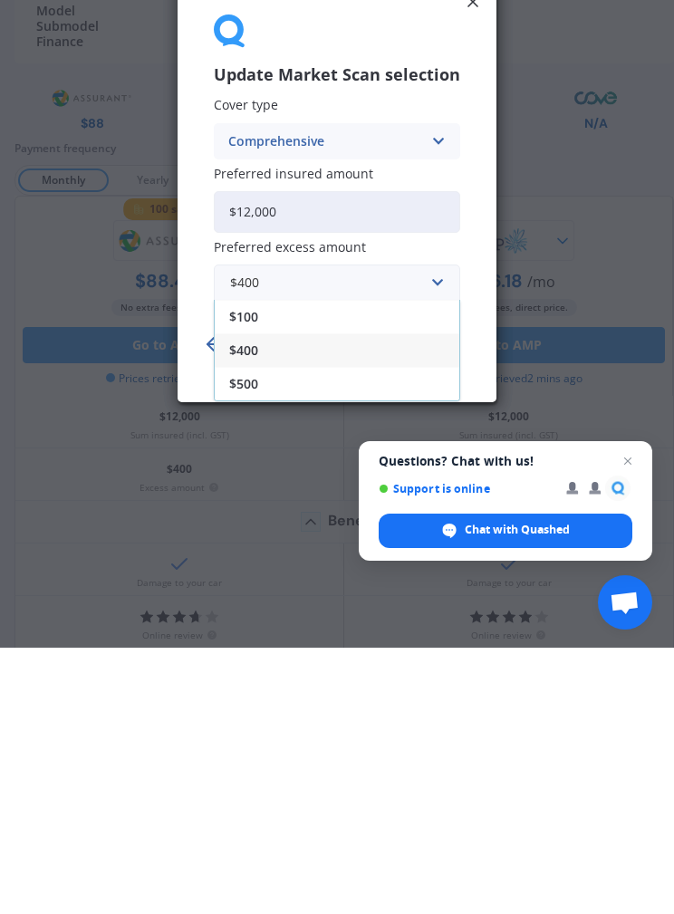
click at [249, 645] on span "$500" at bounding box center [243, 651] width 29 height 13
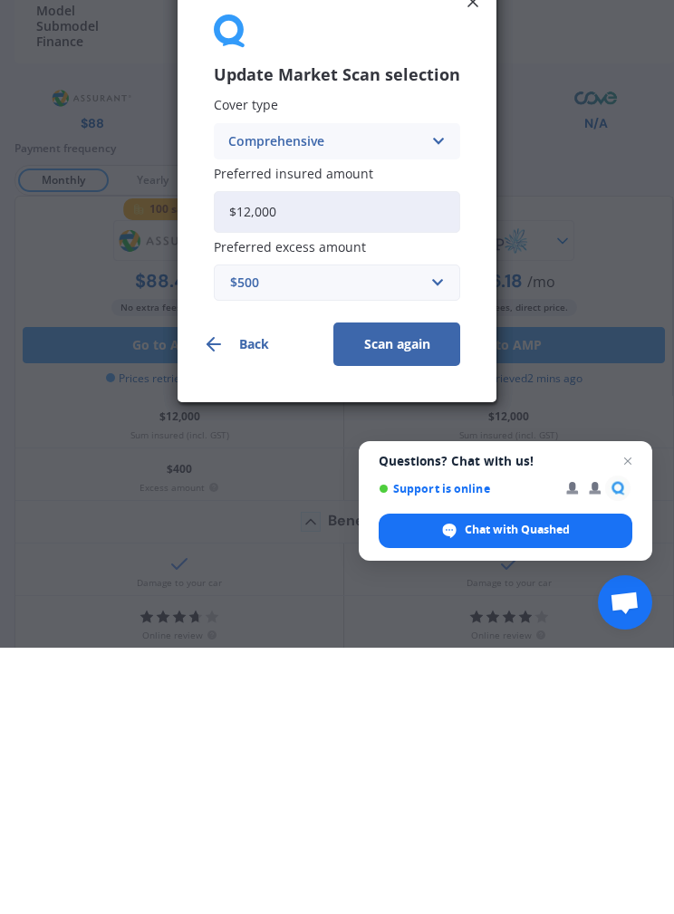
click at [261, 398] on div "Comprehensive" at bounding box center [325, 408] width 194 height 20
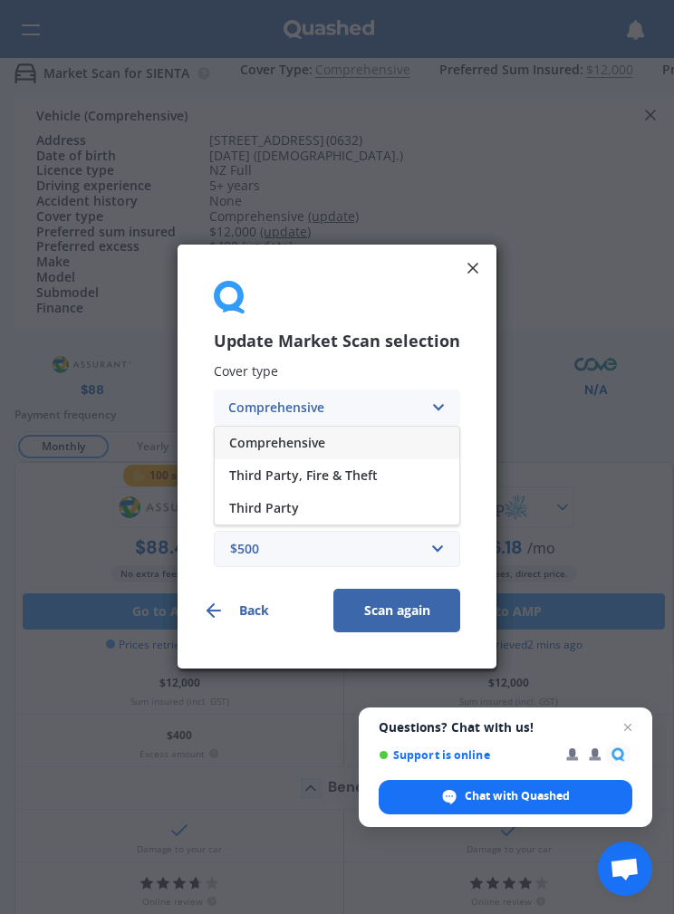
click at [295, 289] on div at bounding box center [337, 298] width 247 height 35
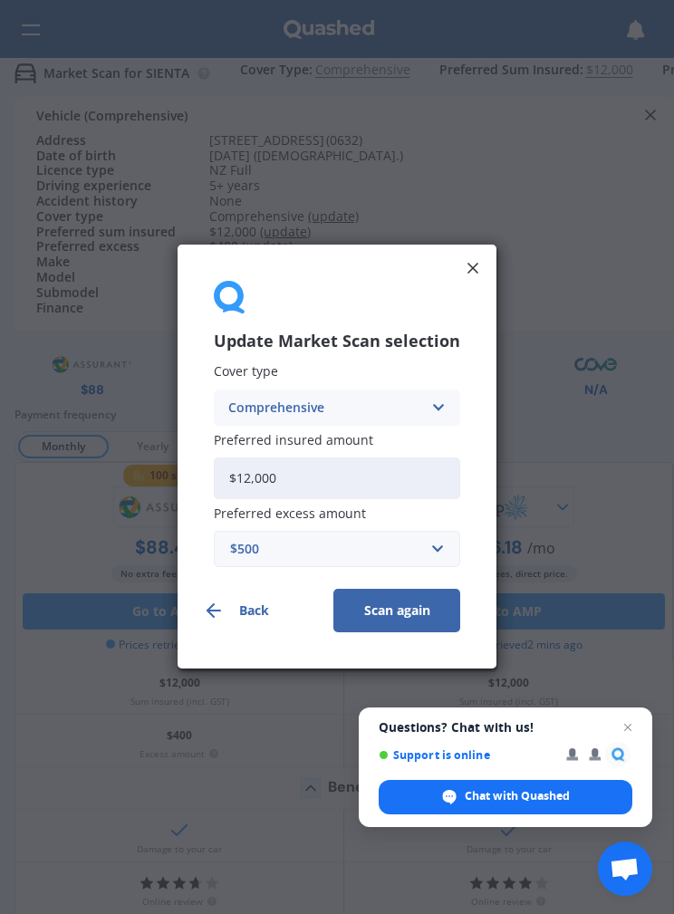
click at [385, 612] on button "Scan again" at bounding box center [397, 612] width 127 height 44
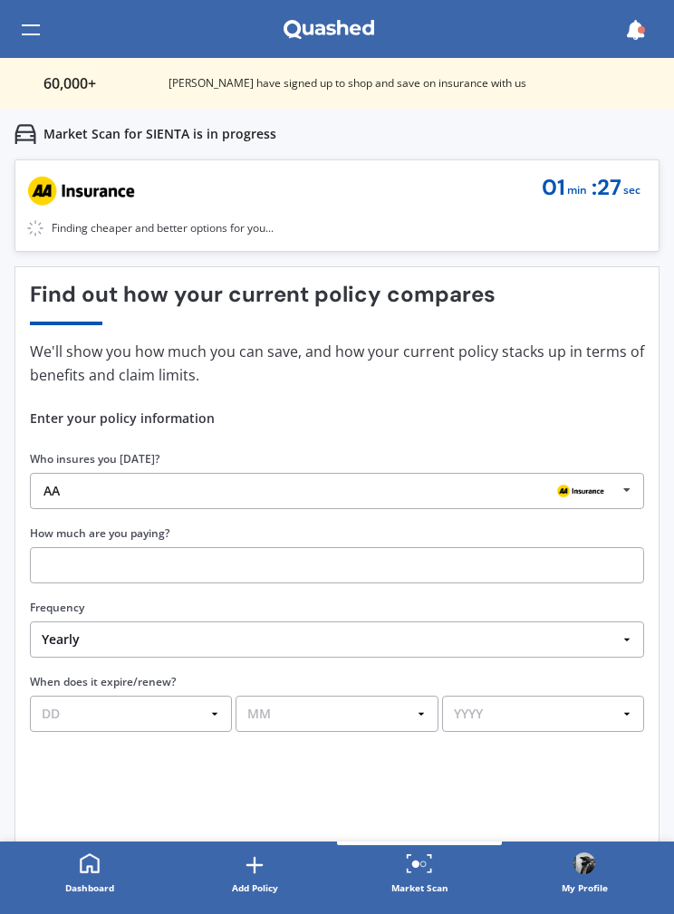
click at [17, 21] on div "Market Scan for SIENTA is in progress" at bounding box center [337, 29] width 674 height 58
click at [38, 34] on div at bounding box center [31, 30] width 18 height 34
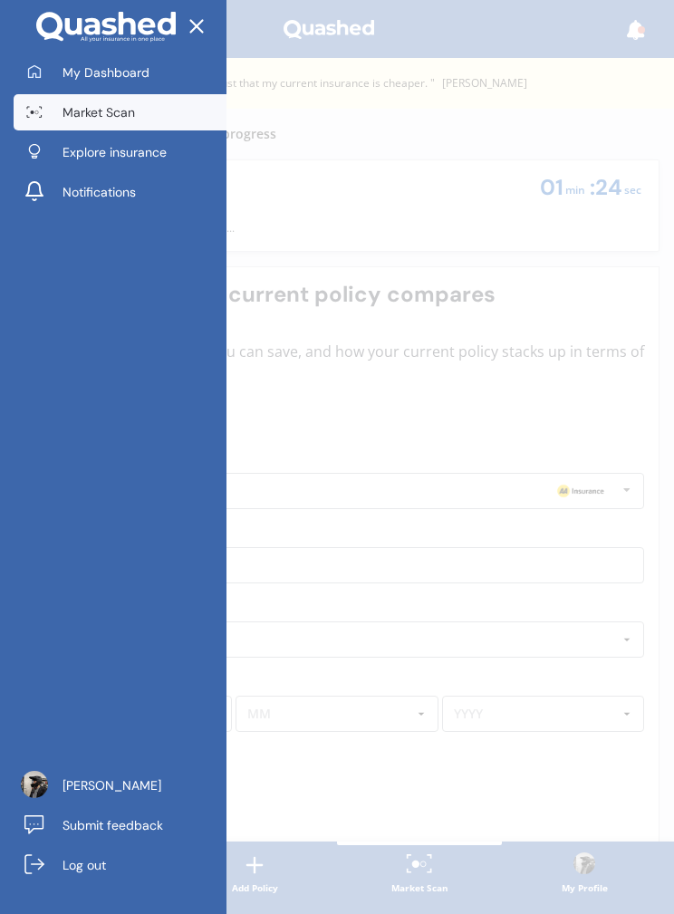
click at [57, 108] on link "Market Scan" at bounding box center [120, 112] width 213 height 36
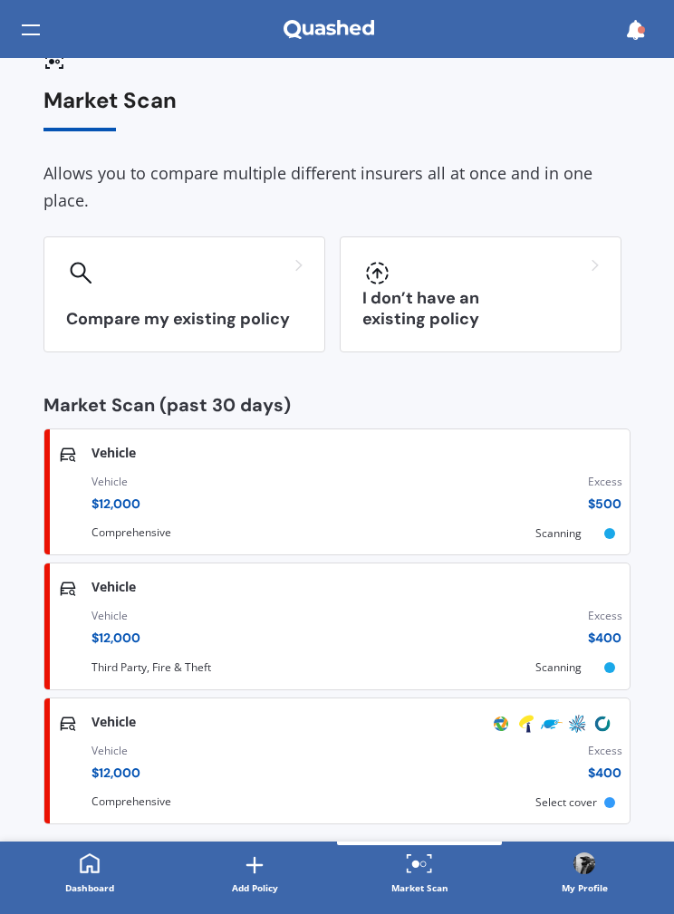
scroll to position [28, 0]
click at [549, 755] on div "Vehicle $ 12,000 Excess $ 400" at bounding box center [357, 767] width 531 height 62
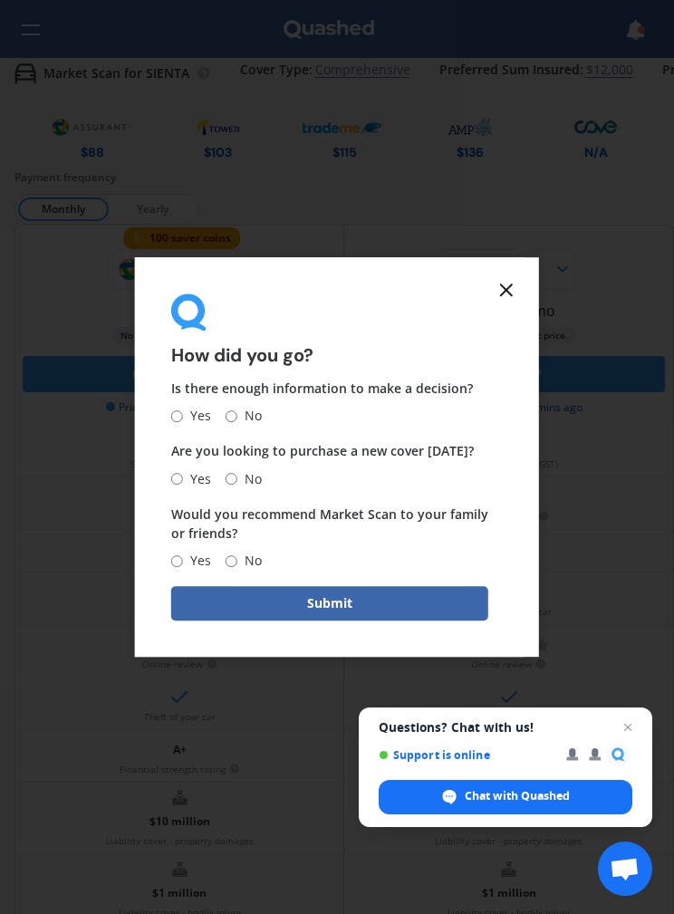
click at [498, 295] on icon at bounding box center [507, 290] width 22 height 22
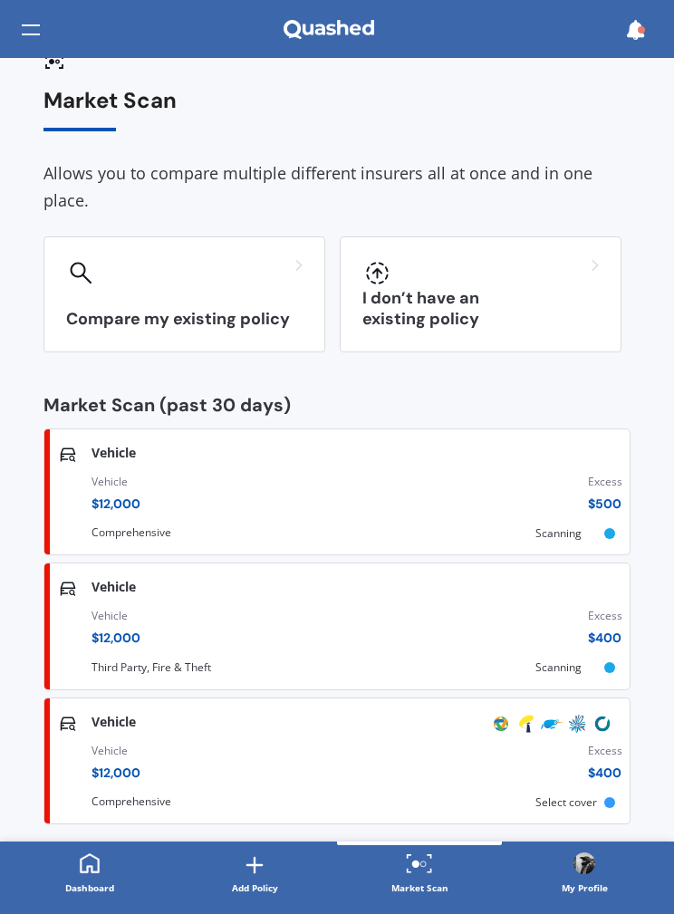
scroll to position [28, 0]
click at [275, 484] on div "Vehicle $ 12,000 Excess $ 500" at bounding box center [357, 498] width 531 height 62
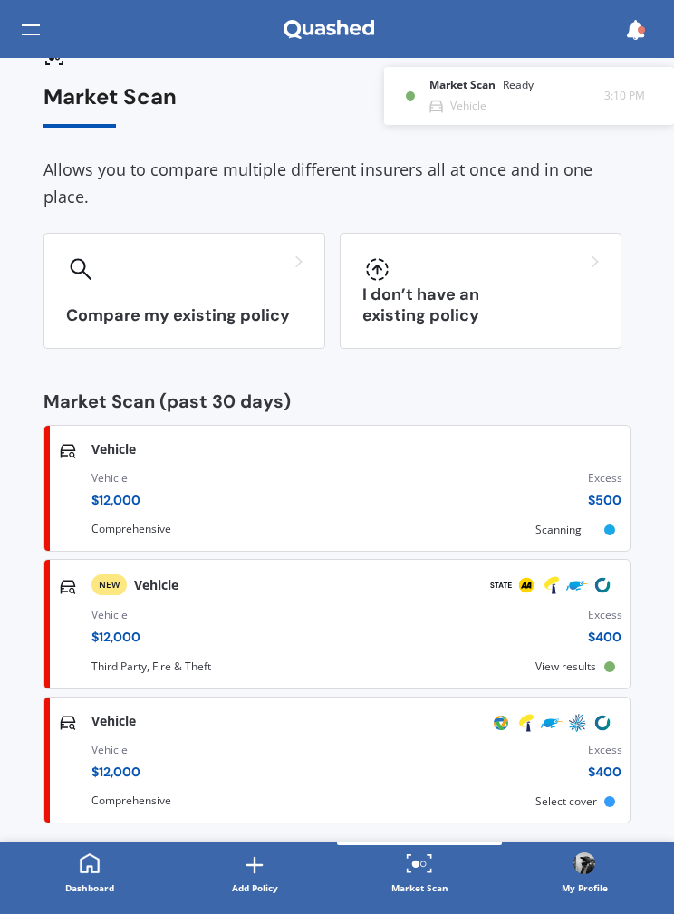
scroll to position [32, 0]
click at [577, 625] on div "Vehicle $ 12,000 Excess $ 400" at bounding box center [357, 631] width 531 height 62
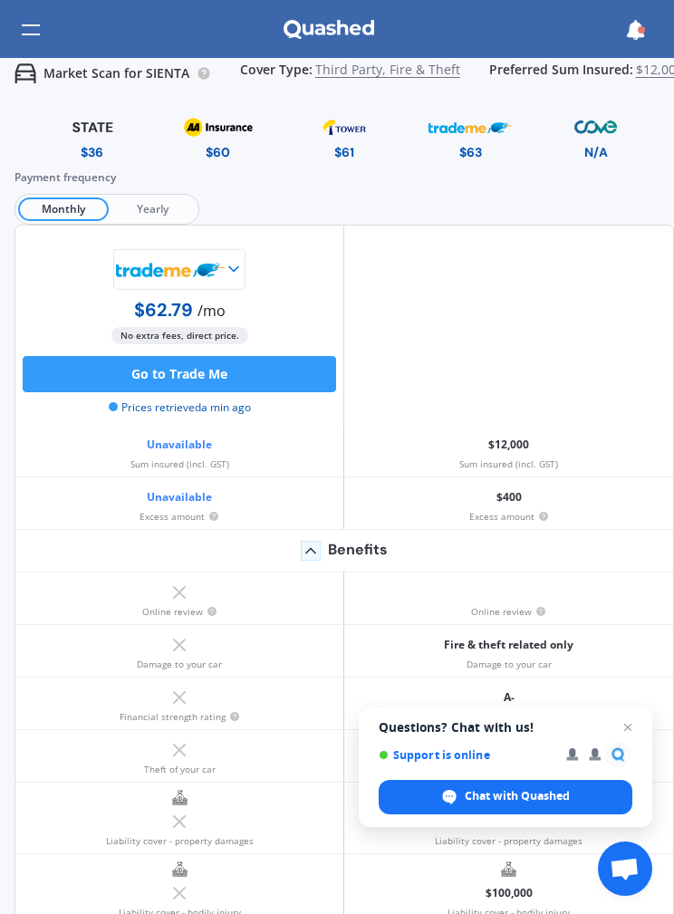
click at [77, 133] on img at bounding box center [92, 127] width 89 height 32
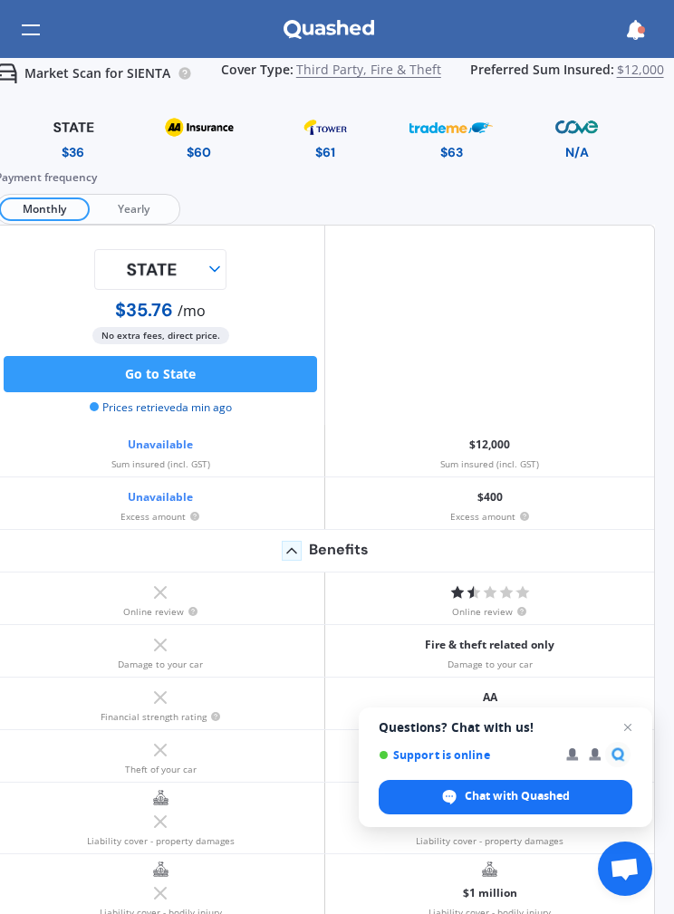
scroll to position [0, 19]
click at [193, 141] on img at bounding box center [199, 127] width 84 height 32
click at [62, 123] on img at bounding box center [73, 127] width 89 height 32
click at [82, 132] on img at bounding box center [73, 127] width 89 height 32
click at [211, 138] on img at bounding box center [199, 127] width 84 height 32
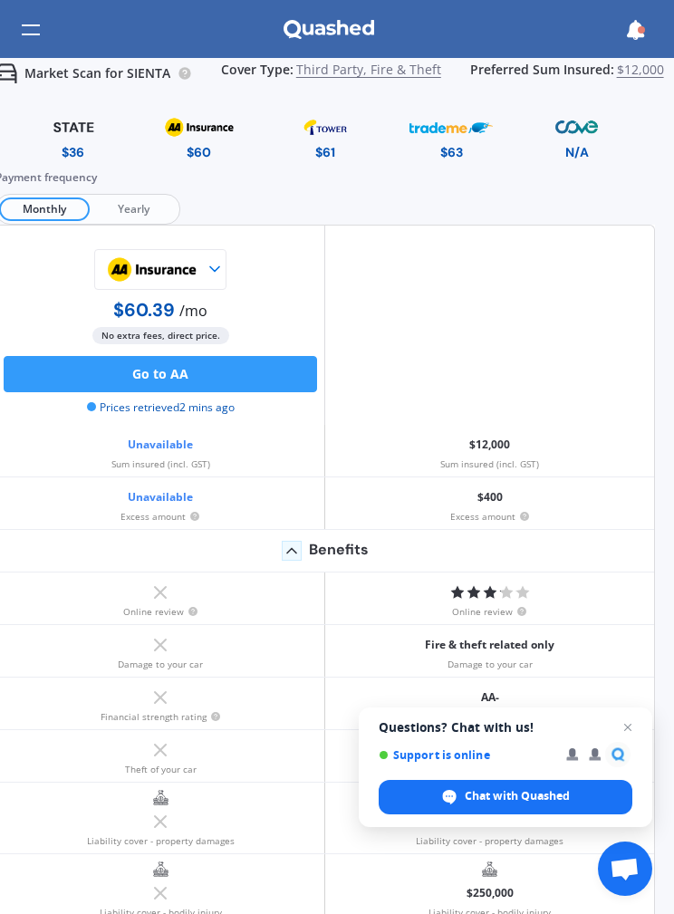
click at [76, 121] on img at bounding box center [73, 127] width 89 height 32
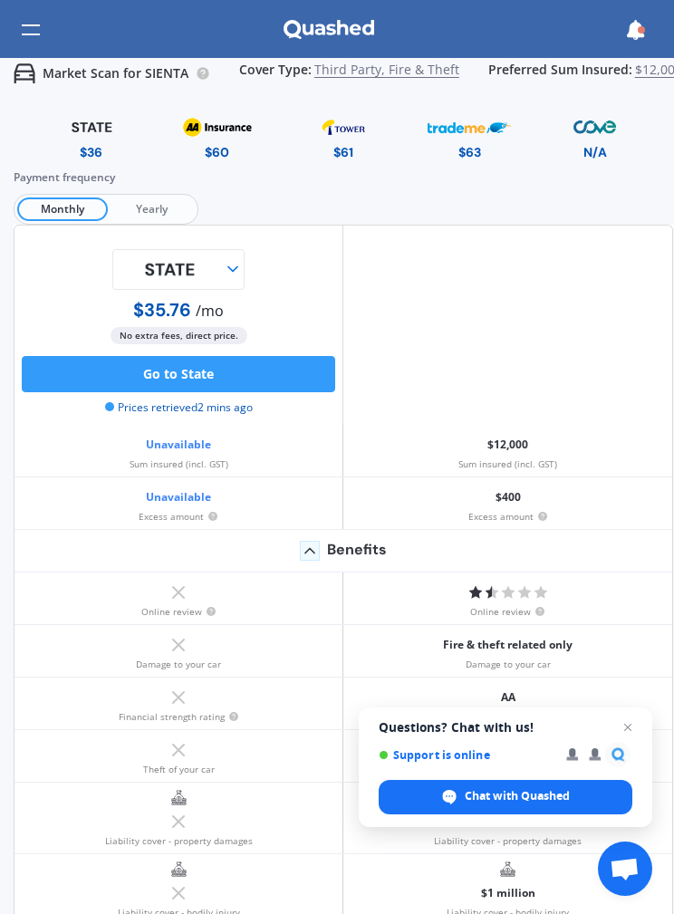
scroll to position [0, 1]
click at [140, 200] on span "Yearly" at bounding box center [151, 210] width 87 height 24
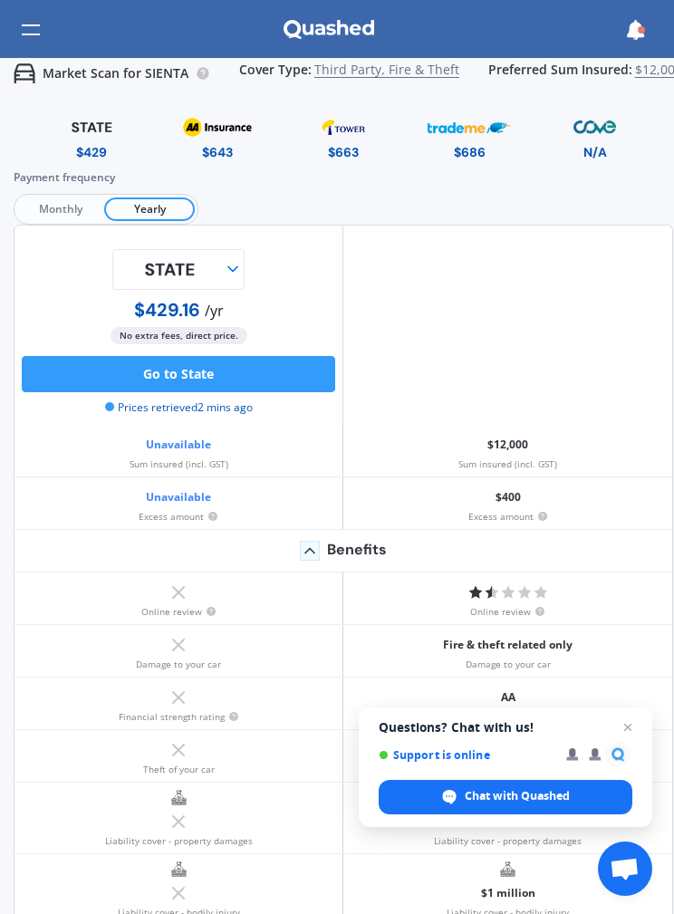
click at [53, 200] on span "Monthly" at bounding box center [60, 210] width 87 height 24
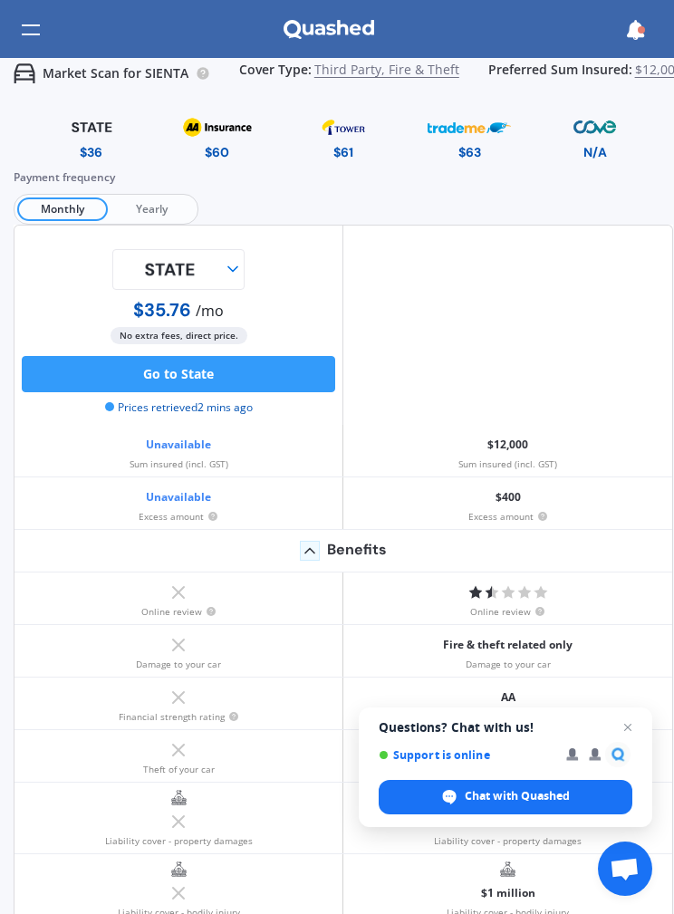
click at [131, 209] on span "Yearly" at bounding box center [151, 210] width 87 height 24
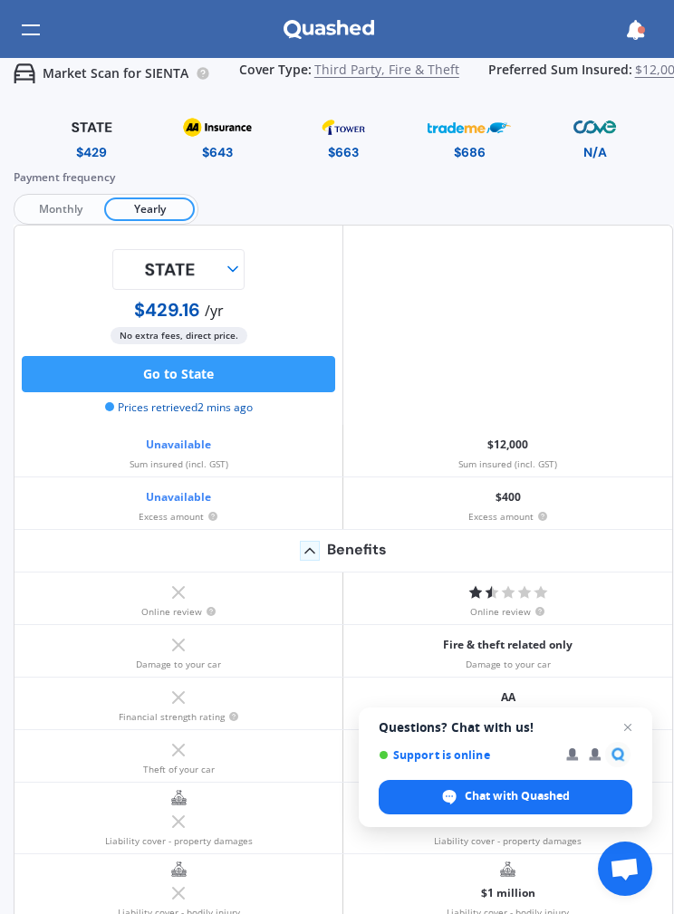
click at [56, 199] on span "Monthly" at bounding box center [60, 210] width 87 height 24
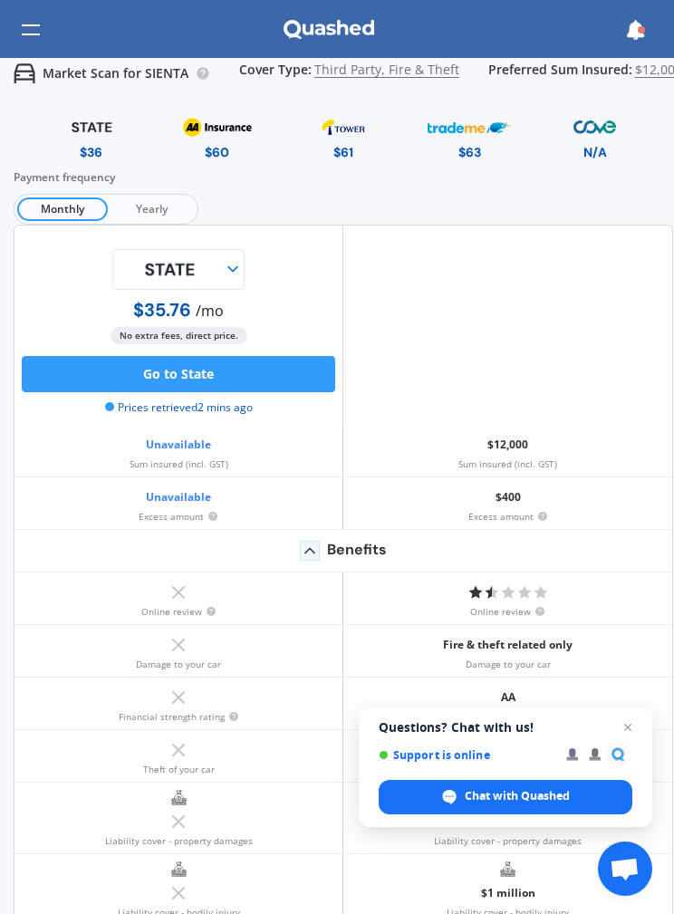
click at [222, 125] on img at bounding box center [217, 127] width 84 height 32
click at [82, 122] on img at bounding box center [91, 127] width 89 height 32
click at [85, 129] on img at bounding box center [91, 127] width 89 height 32
click at [36, 18] on div at bounding box center [31, 30] width 18 height 34
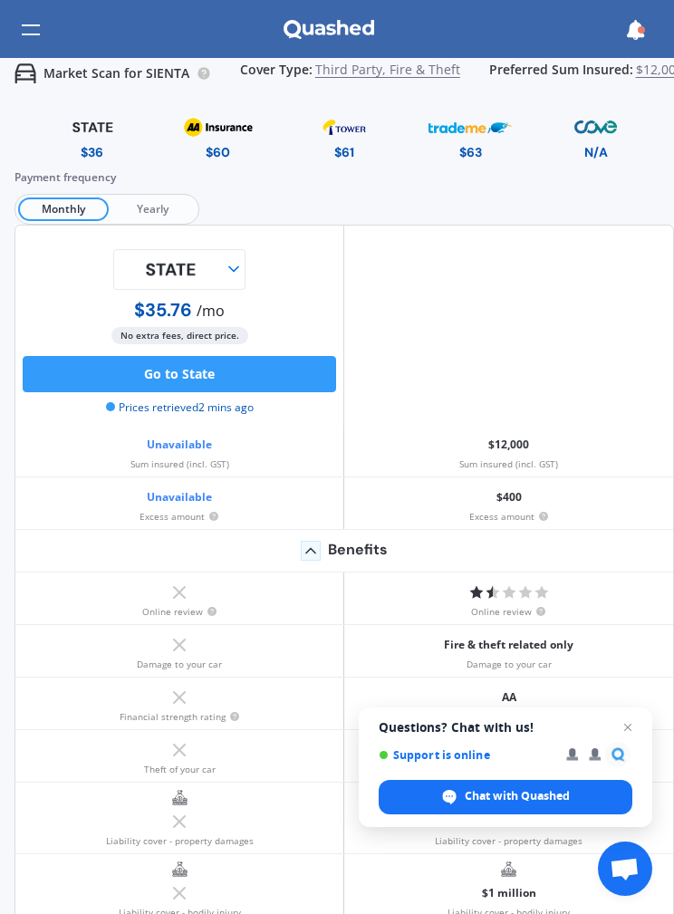
click at [36, 20] on div at bounding box center [31, 30] width 18 height 34
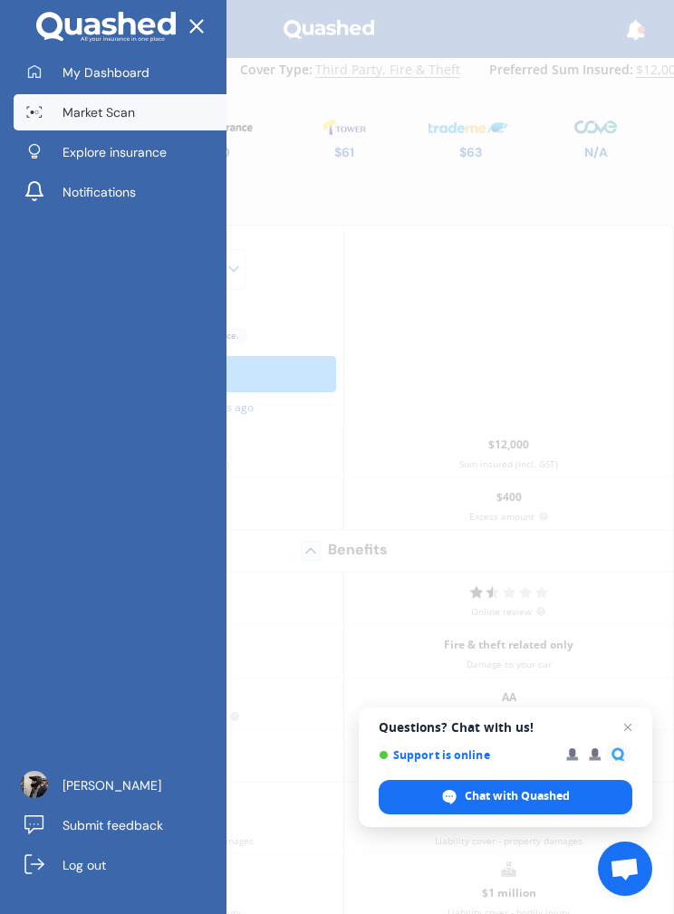
click at [63, 105] on span "Market Scan" at bounding box center [99, 112] width 73 height 18
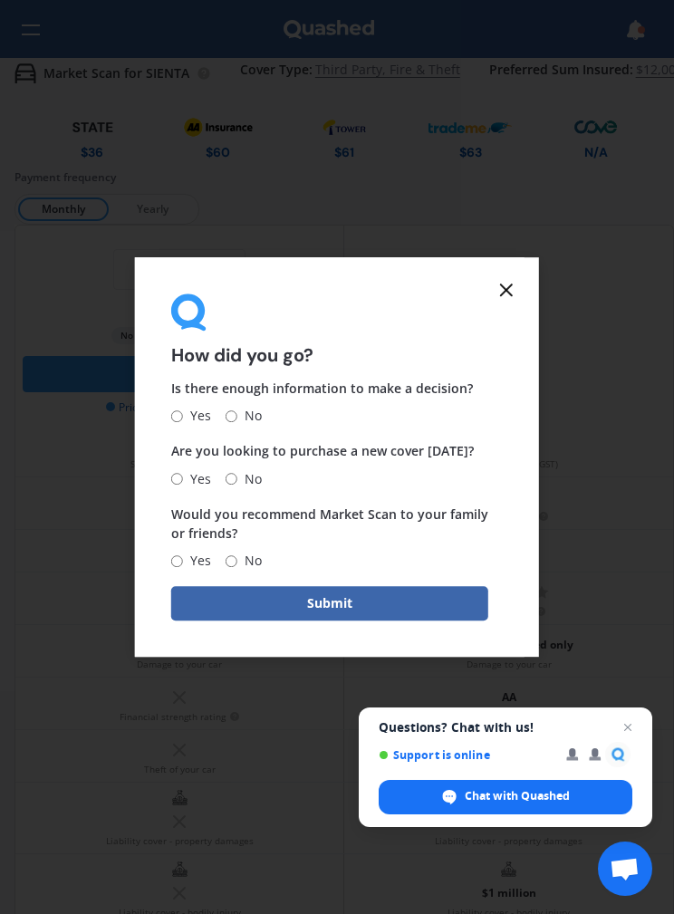
click at [497, 298] on icon at bounding box center [507, 290] width 22 height 22
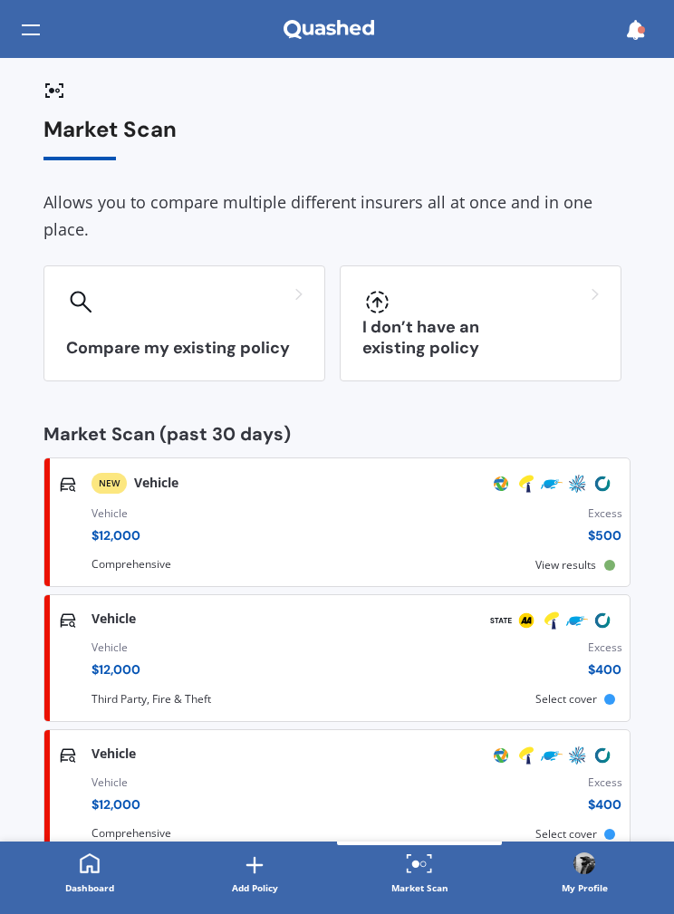
click at [438, 313] on div at bounding box center [481, 302] width 237 height 29
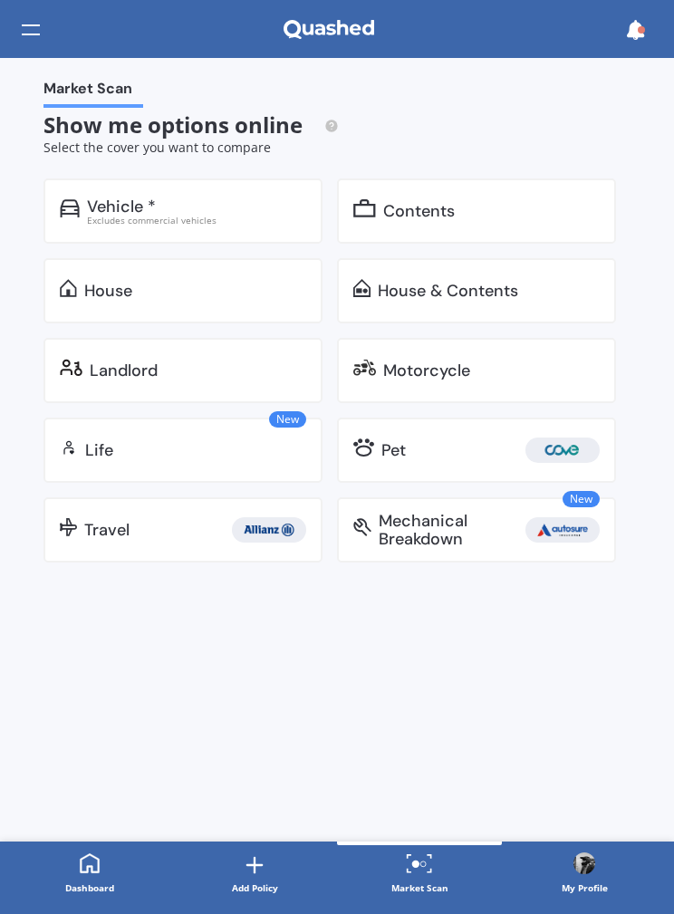
click at [110, 199] on div "Vehicle *" at bounding box center [121, 207] width 69 height 18
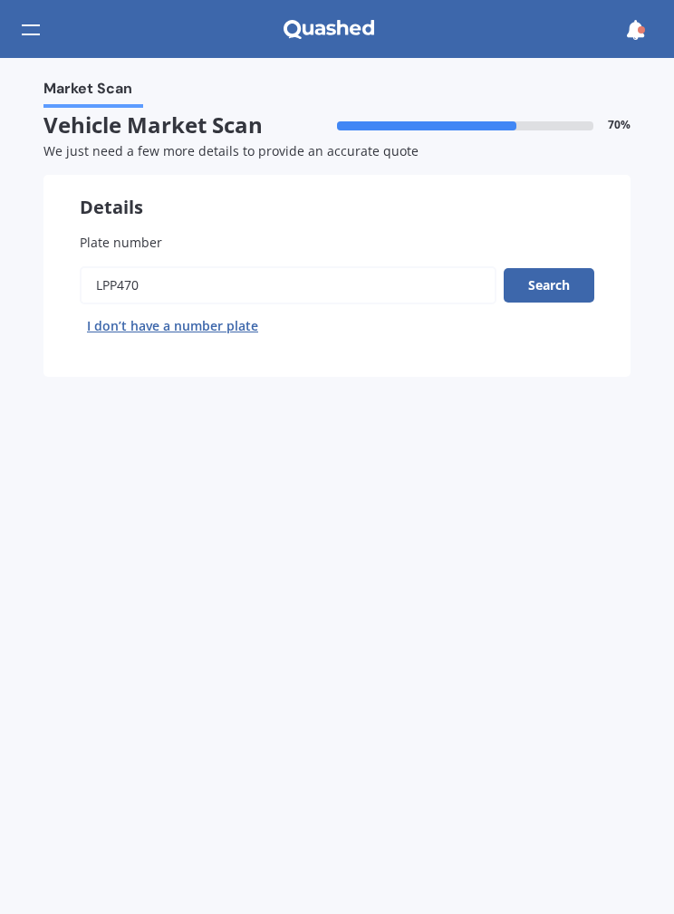
click at [151, 276] on input "Plate number" at bounding box center [288, 285] width 417 height 38
type input "L"
type input "Rhq180"
click at [555, 288] on button "Search" at bounding box center [549, 285] width 91 height 34
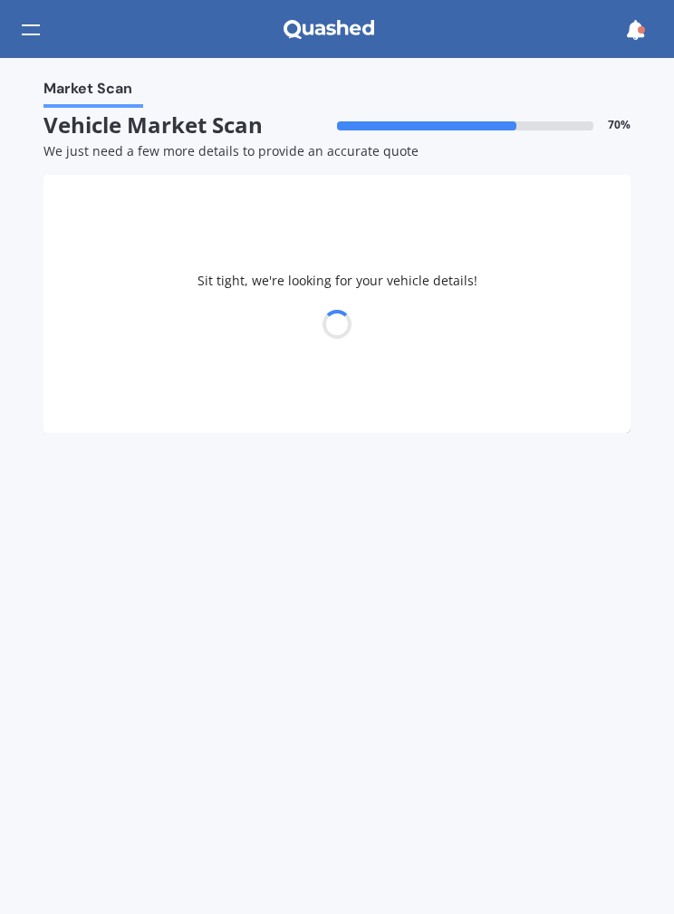
select select "29"
select select "12"
select select "1989"
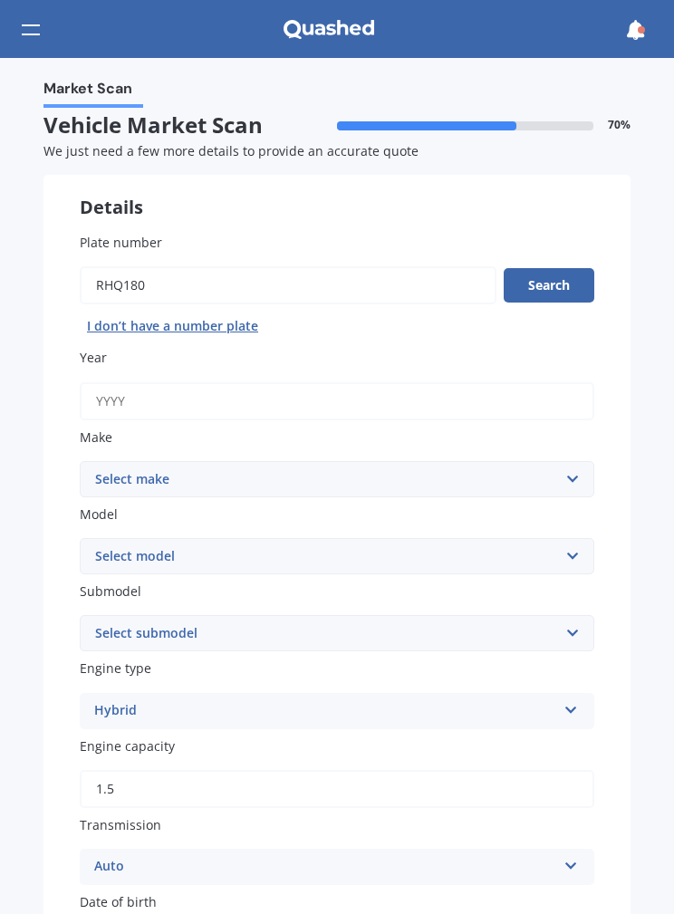
click at [556, 285] on button "Search" at bounding box center [549, 285] width 91 height 34
click at [496, 383] on input "Year" at bounding box center [337, 401] width 515 height 38
type input "2016"
click at [131, 467] on select "Select make AC ALFA ROMEO ASTON MARTIN AUDI AUSTIN BEDFORD Bentley BMW BYD CADI…" at bounding box center [337, 479] width 515 height 36
select select "TOYOTA"
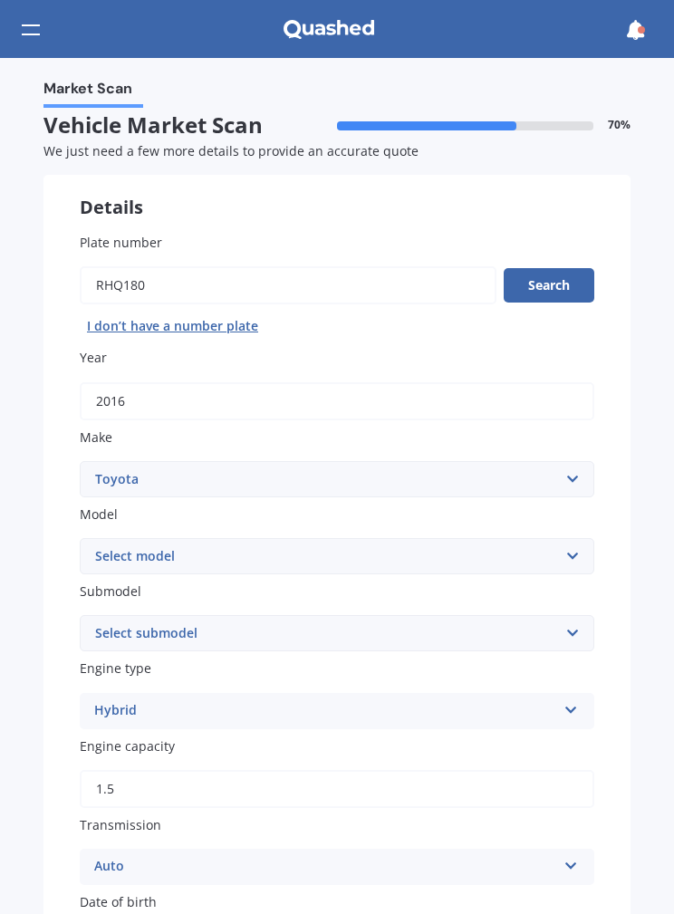
click at [537, 538] on select "Select model 4 Runner 86 Allex Allion Alphard Altezza Aqua Aristo Aurion Auris …" at bounding box center [337, 556] width 515 height 36
select select "SIENTA"
click at [522, 615] on select "Select submodel (All)" at bounding box center [337, 633] width 515 height 36
select select "(ALL)"
click at [517, 693] on div "Hybrid Petrol Diesel EV Hybrid" at bounding box center [337, 711] width 515 height 36
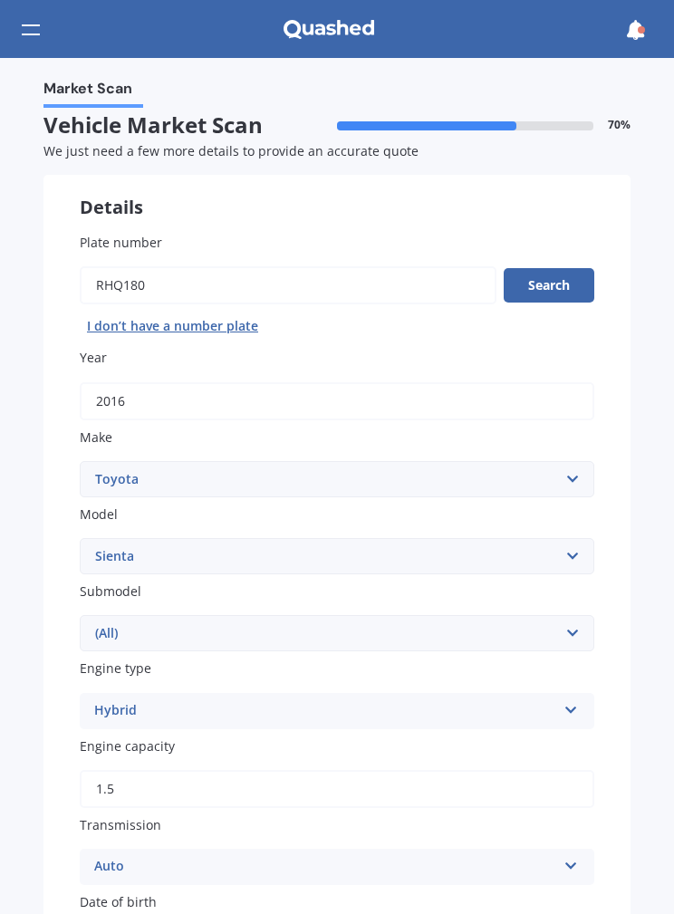
scroll to position [2, 0]
click at [35, 527] on div "Market Scan Vehicle Market Scan 70 % We just need a few more details to provide…" at bounding box center [337, 486] width 674 height 856
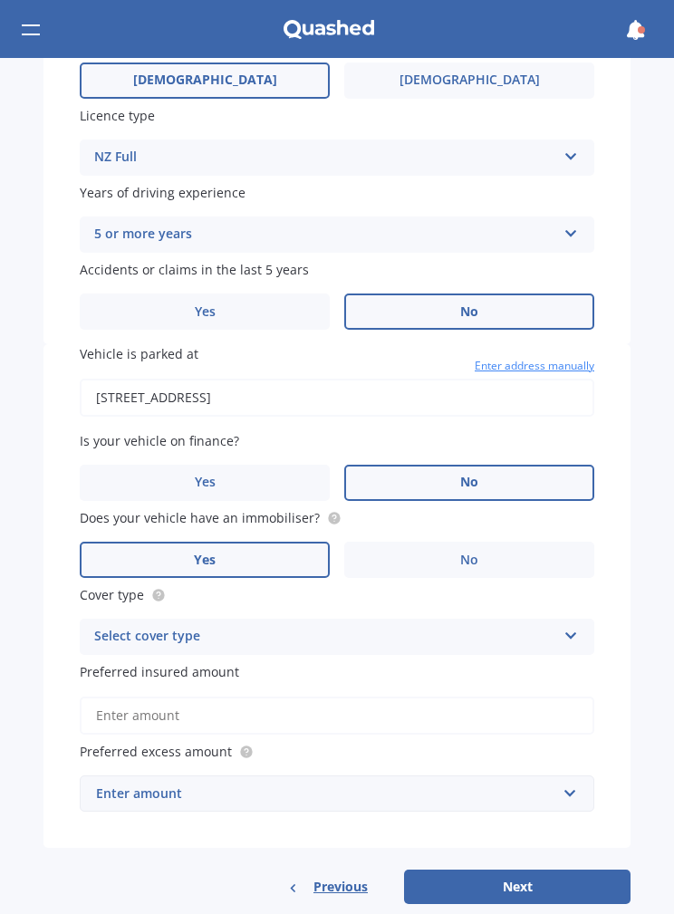
scroll to position [940, 0]
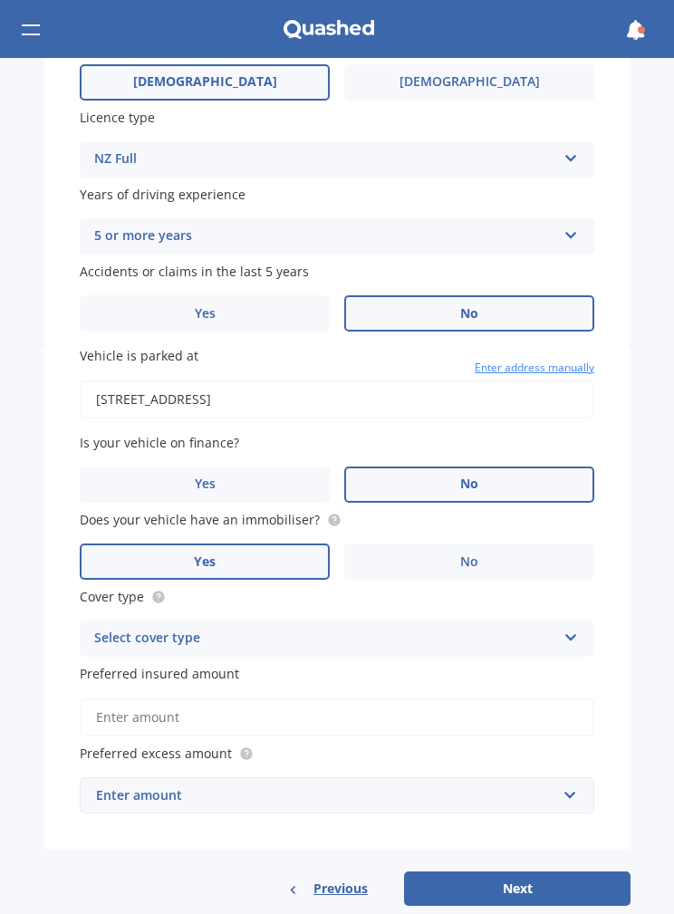
click at [125, 295] on label "Yes" at bounding box center [205, 313] width 250 height 36
click at [0, 0] on input "Yes" at bounding box center [0, 0] width 0 height 0
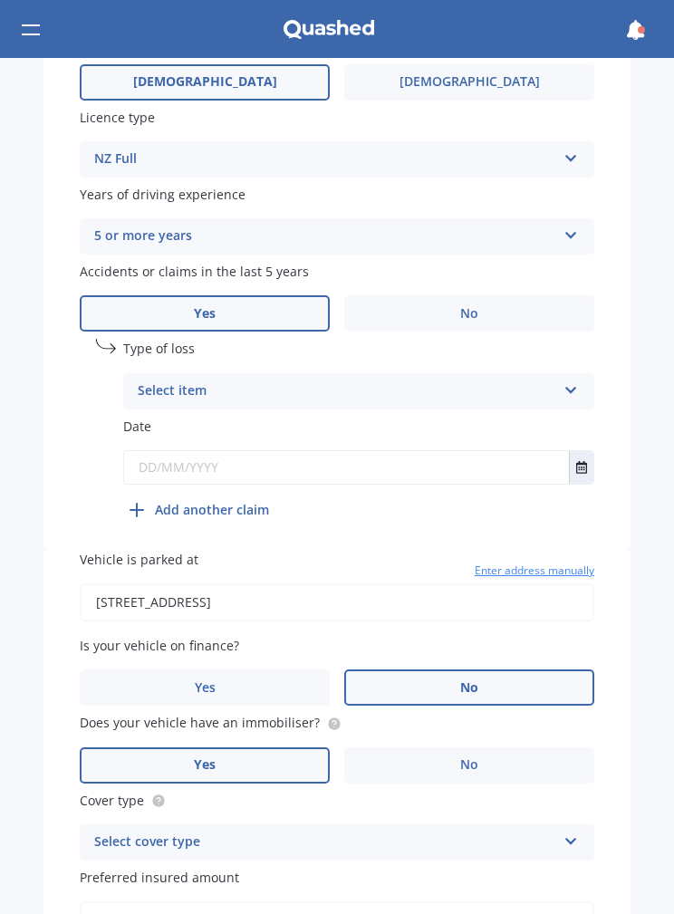
click at [508, 295] on label "No" at bounding box center [469, 313] width 250 height 36
click at [0, 0] on input "No" at bounding box center [0, 0] width 0 height 0
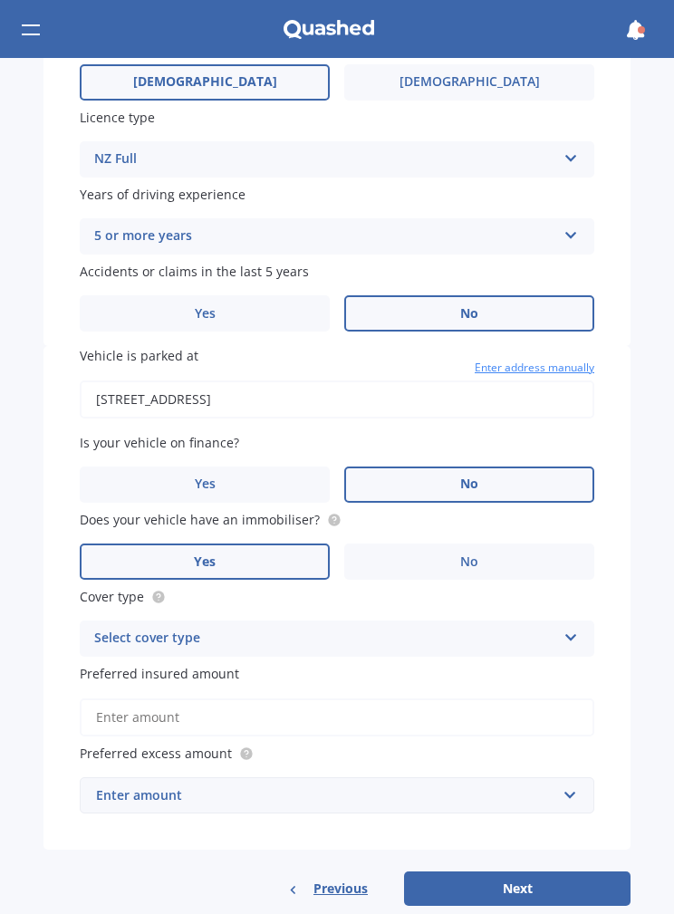
click at [126, 295] on label "Yes" at bounding box center [205, 313] width 250 height 36
click at [0, 0] on input "Yes" at bounding box center [0, 0] width 0 height 0
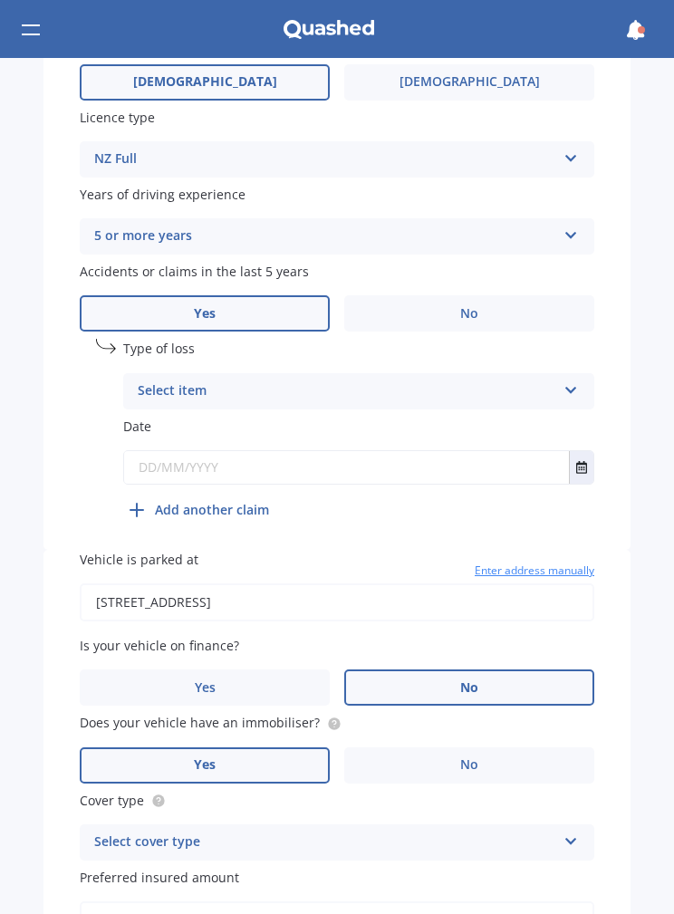
click at [508, 373] on div "Select item At fault accident Not at fault accident" at bounding box center [358, 391] width 471 height 36
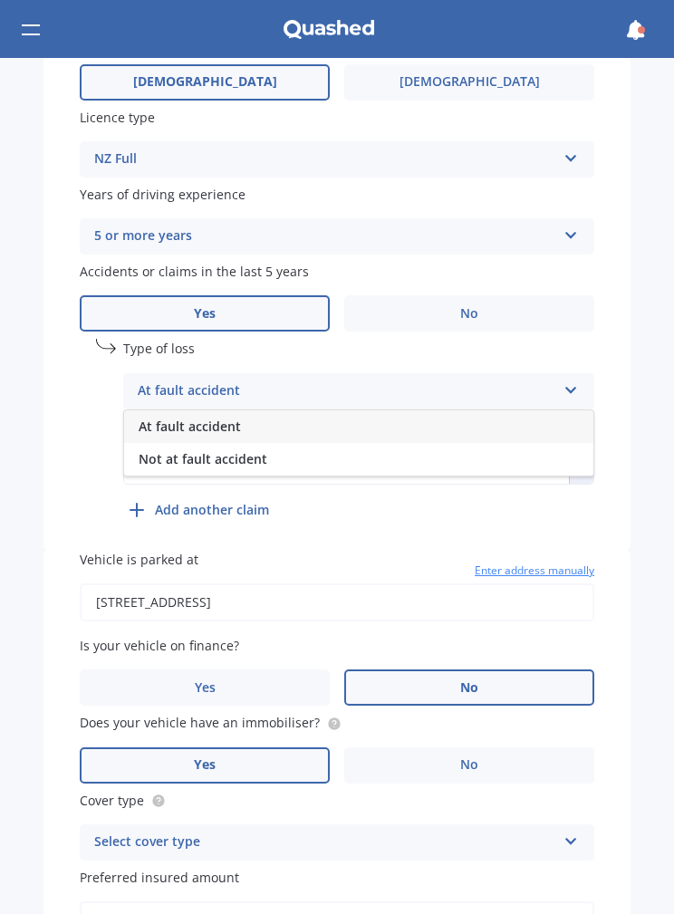
click at [521, 373] on div "At fault accident At fault accident Not at fault accident" at bounding box center [358, 391] width 471 height 36
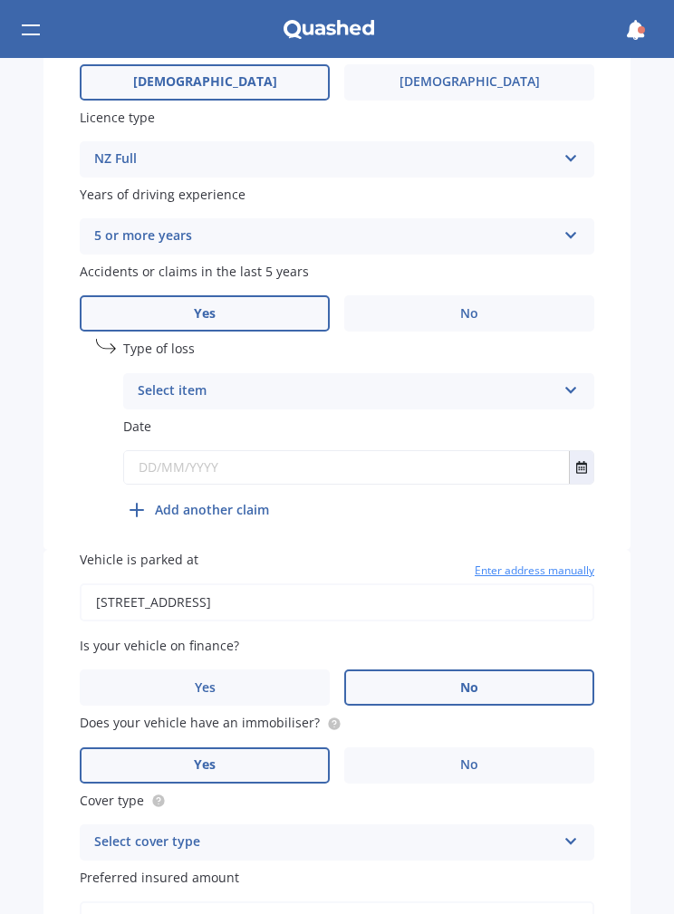
click at [542, 295] on label "No" at bounding box center [469, 313] width 250 height 36
click at [0, 0] on input "No" at bounding box center [0, 0] width 0 height 0
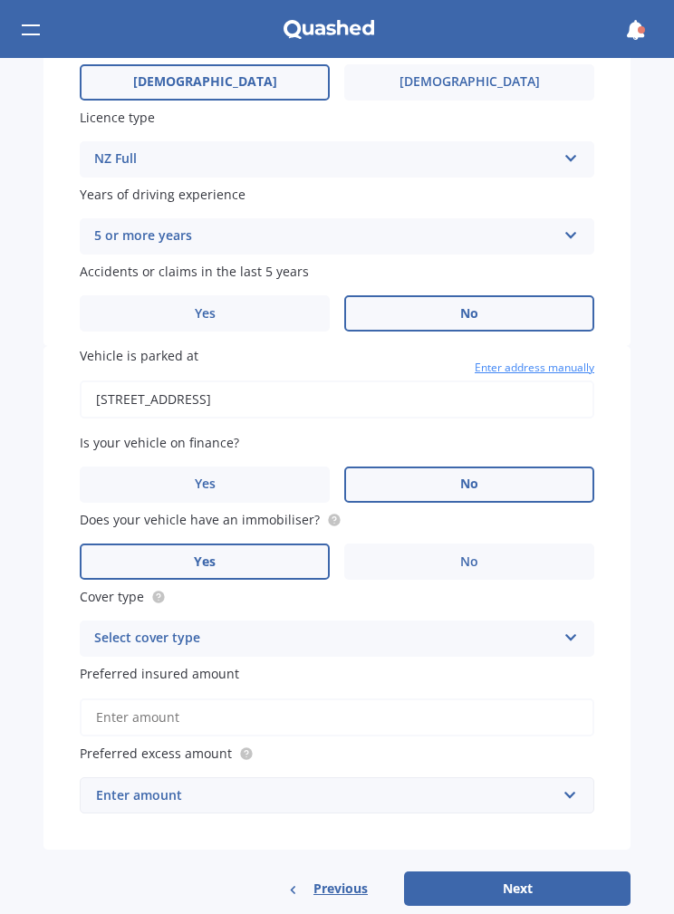
click at [133, 295] on label "Yes" at bounding box center [205, 313] width 250 height 36
click at [0, 0] on input "Yes" at bounding box center [0, 0] width 0 height 0
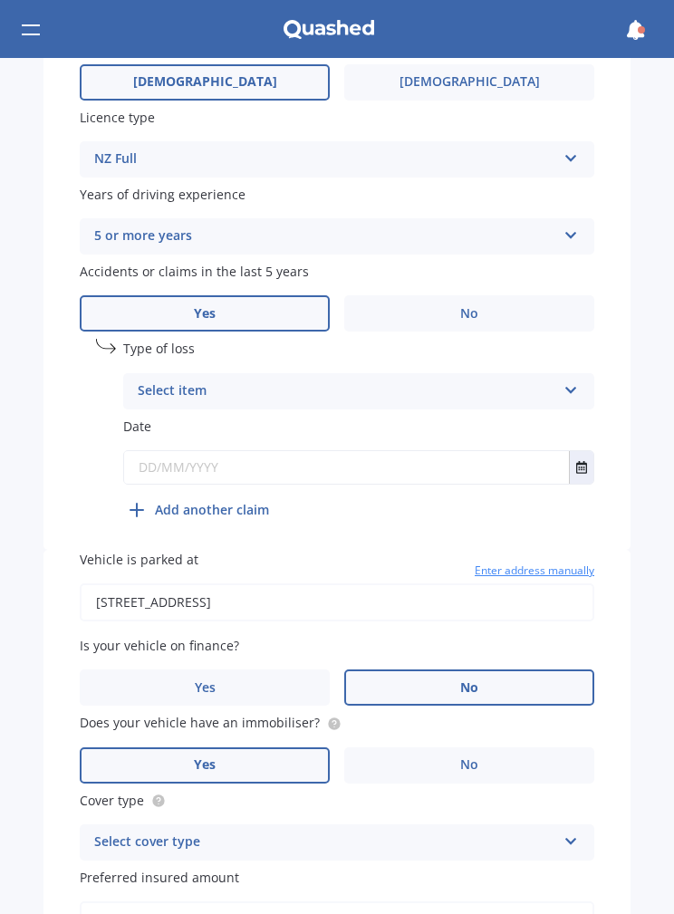
click at [511, 381] on div "Select item" at bounding box center [347, 392] width 419 height 22
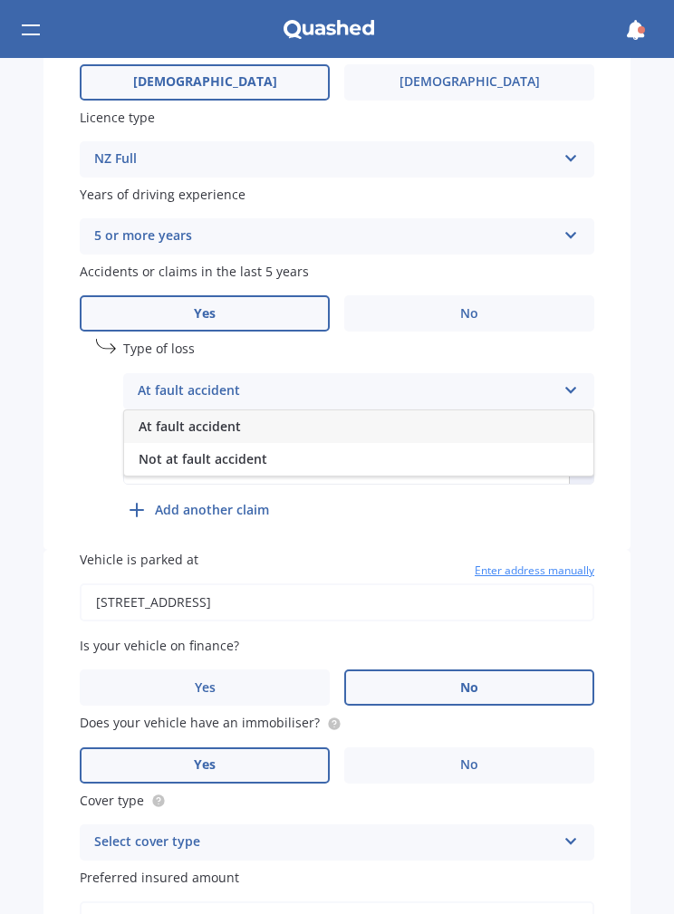
click at [459, 443] on div "Not at fault accident" at bounding box center [358, 459] width 469 height 33
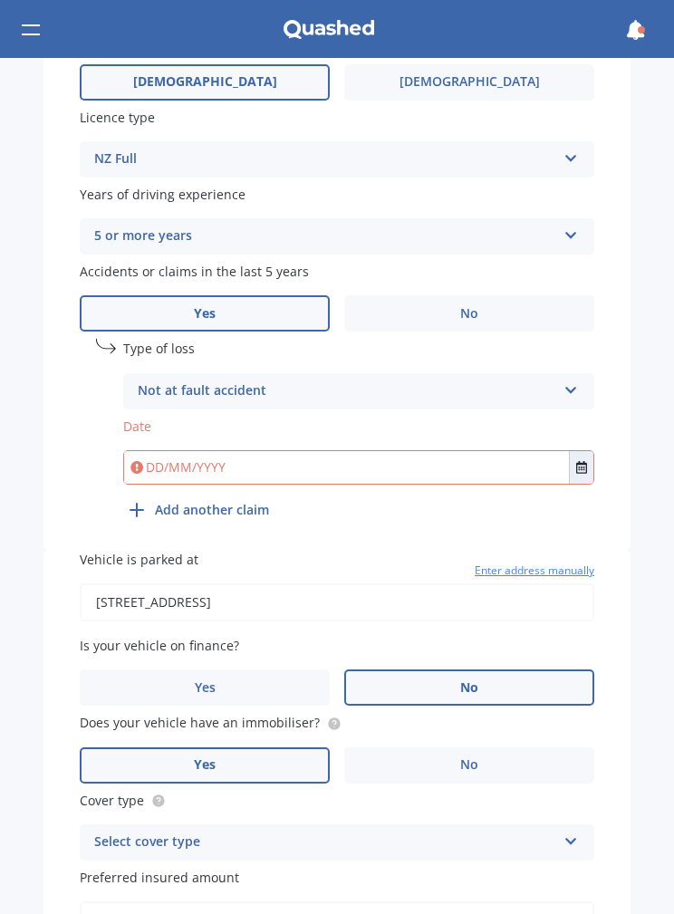
click at [464, 450] on input "date" at bounding box center [358, 467] width 471 height 34
type input "2025-08-12"
type input "[DATE]"
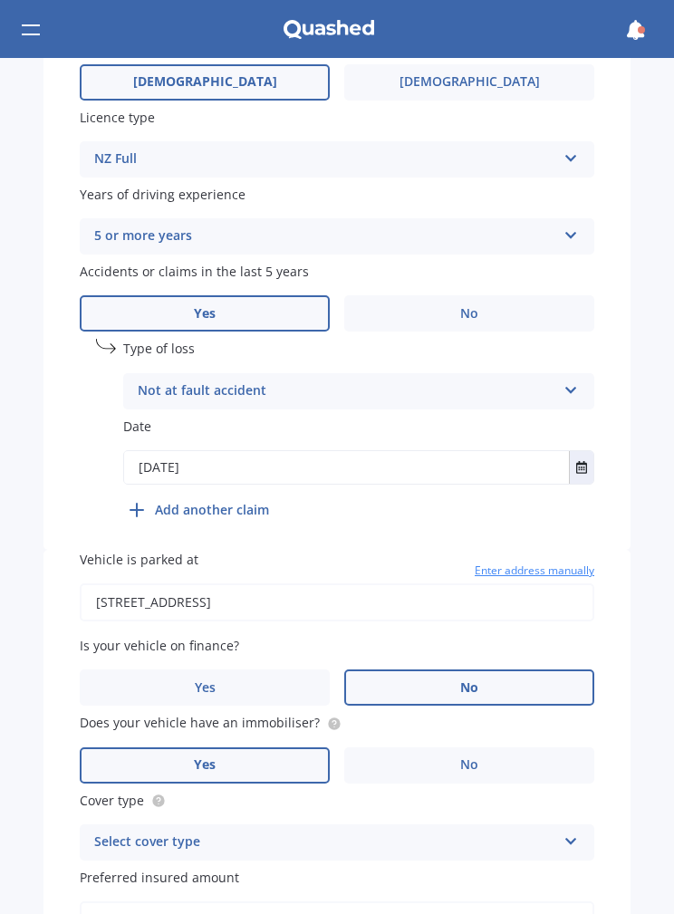
type input "2021-08-12"
type input "12/08/2021"
type input "2021-05-12"
type input "12/05/2021"
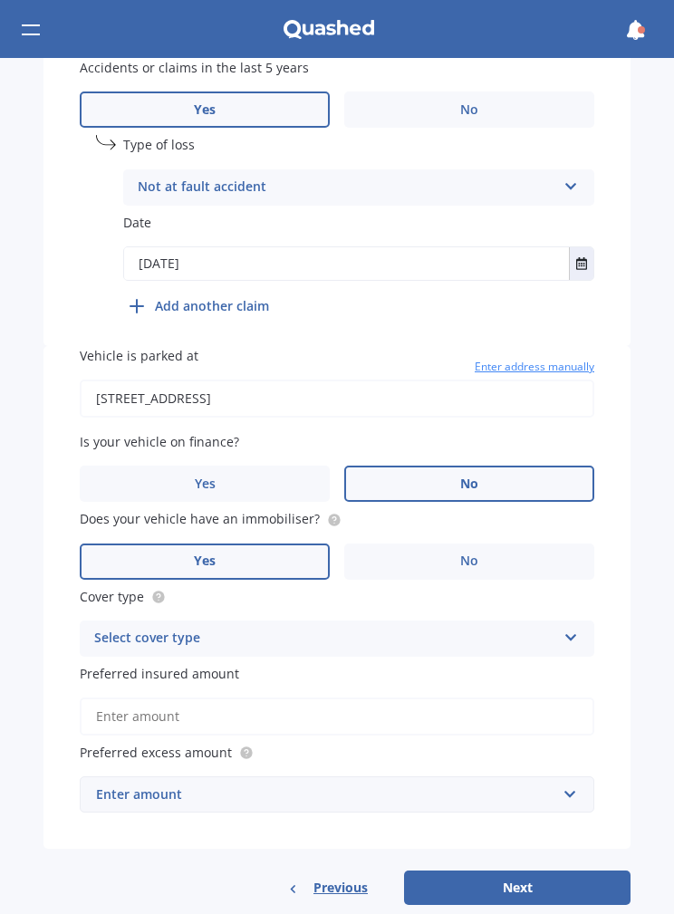
scroll to position [1141, 0]
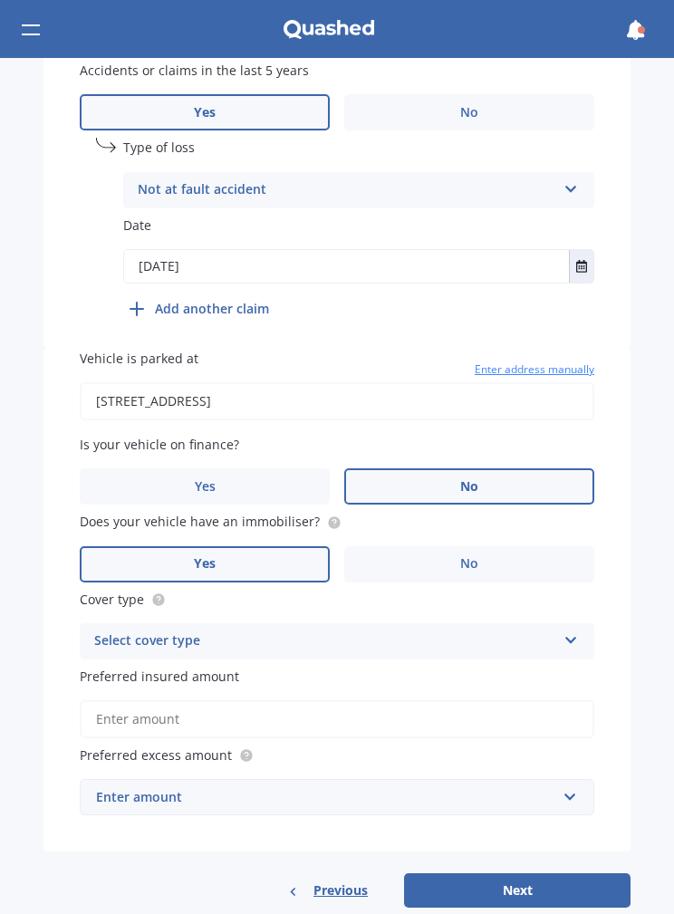
click at [171, 144] on div "Type of loss Not at fault accident At fault accident Not at fault accident" at bounding box center [358, 173] width 471 height 70
click at [174, 179] on div "Not at fault accident" at bounding box center [347, 190] width 419 height 22
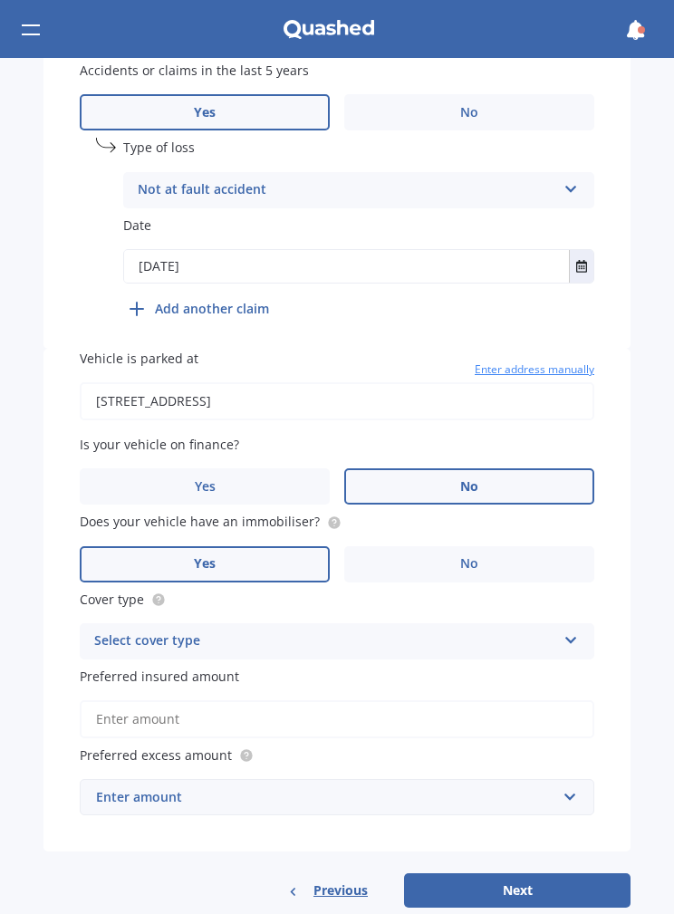
click at [514, 701] on input "Preferred insured amount" at bounding box center [337, 720] width 515 height 38
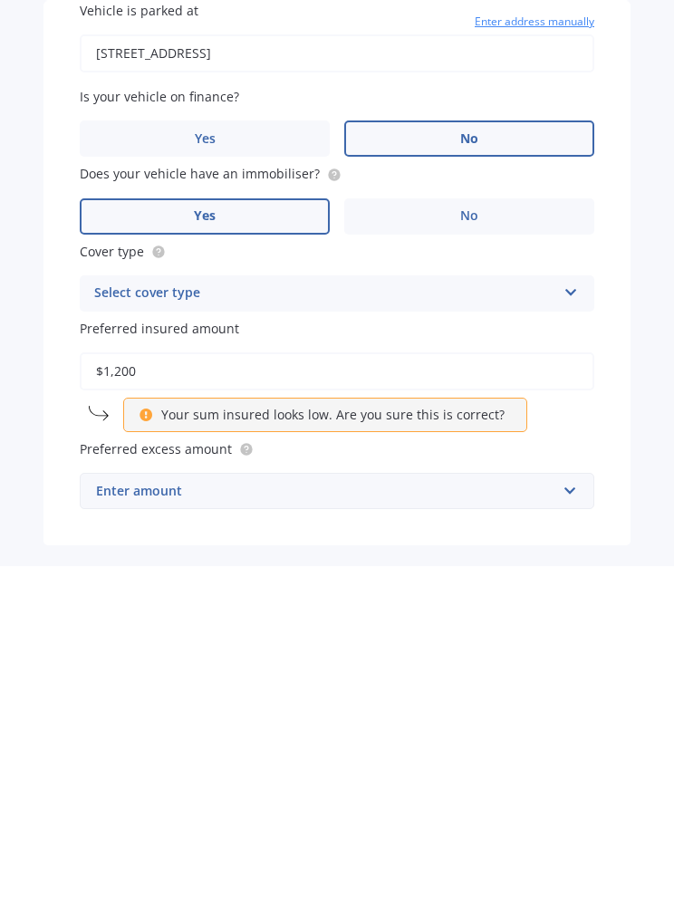
type input "$12,000"
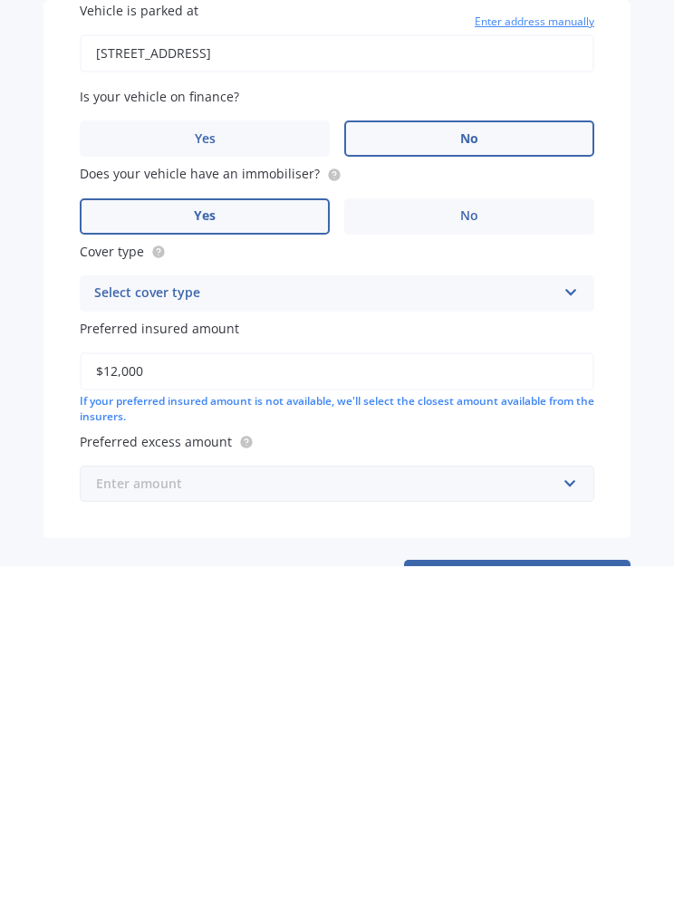
click at [132, 815] on input "text" at bounding box center [331, 832] width 498 height 34
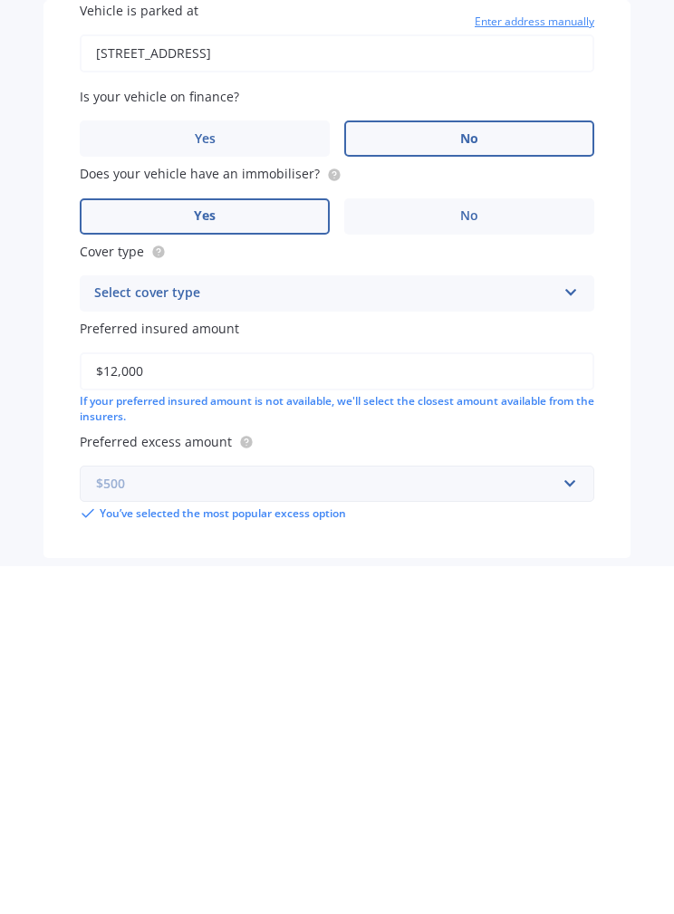
click at [114, 815] on input "text" at bounding box center [331, 832] width 498 height 34
click at [110, 914] on span "$500" at bounding box center [109, 923] width 29 height 17
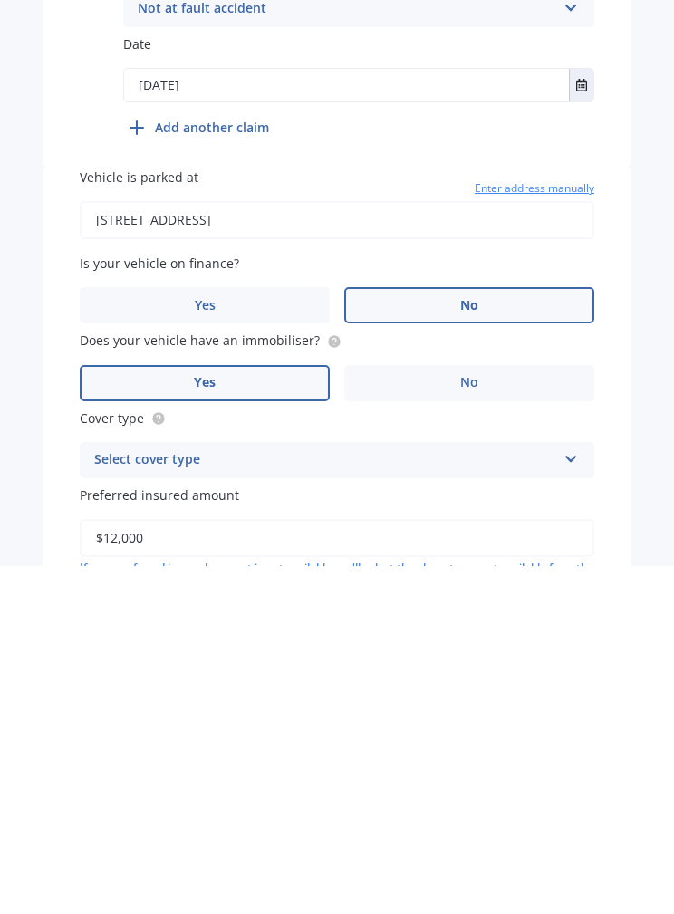
scroll to position [967, 0]
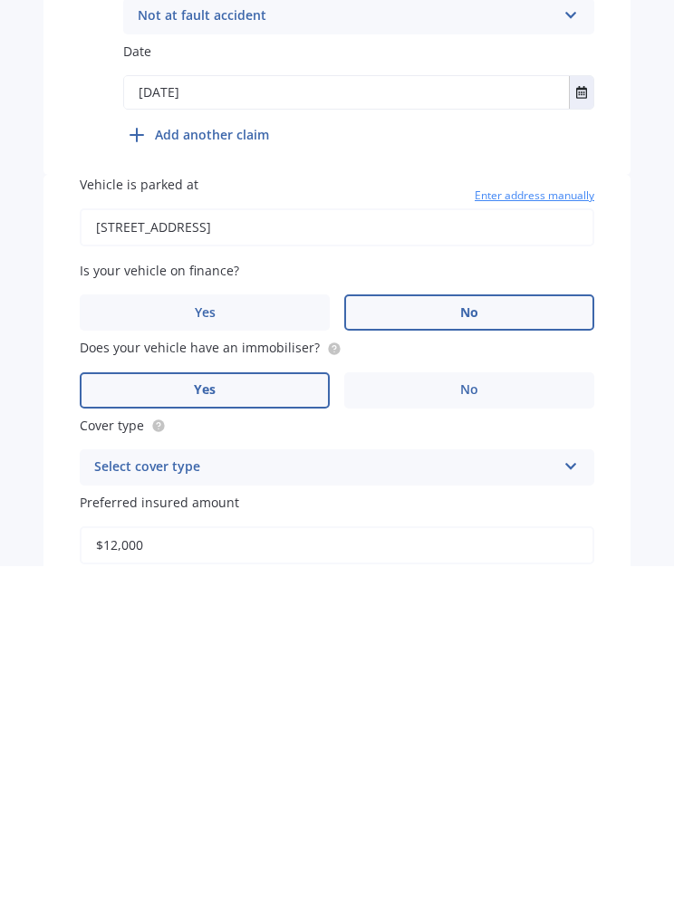
click at [120, 805] on div "Select cover type" at bounding box center [325, 816] width 462 height 22
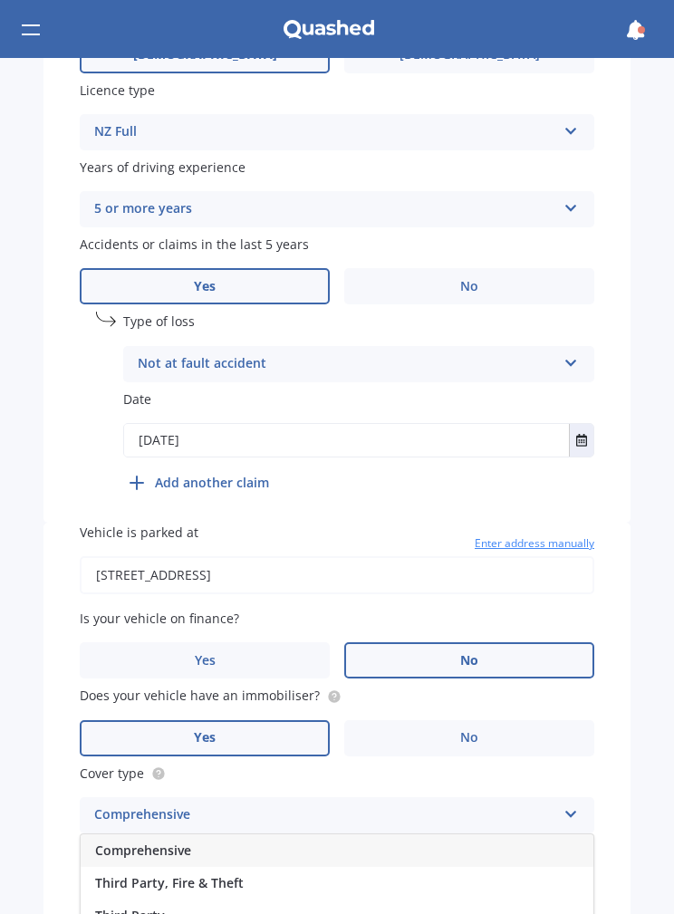
click at [118, 907] on span "Third Party" at bounding box center [130, 915] width 70 height 17
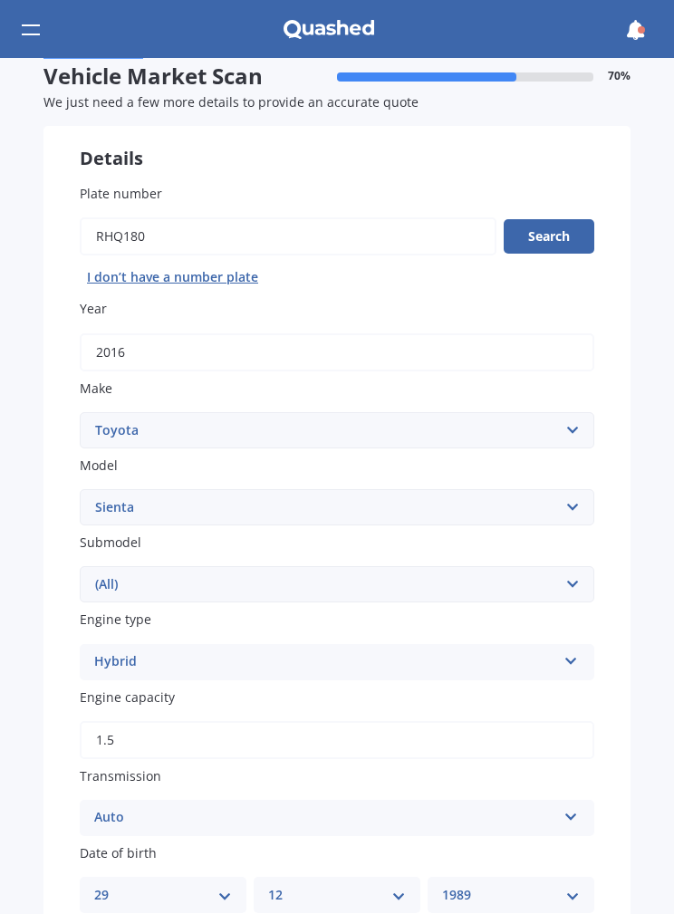
scroll to position [48, 0]
click at [556, 590] on select "Select submodel (All)" at bounding box center [337, 585] width 515 height 36
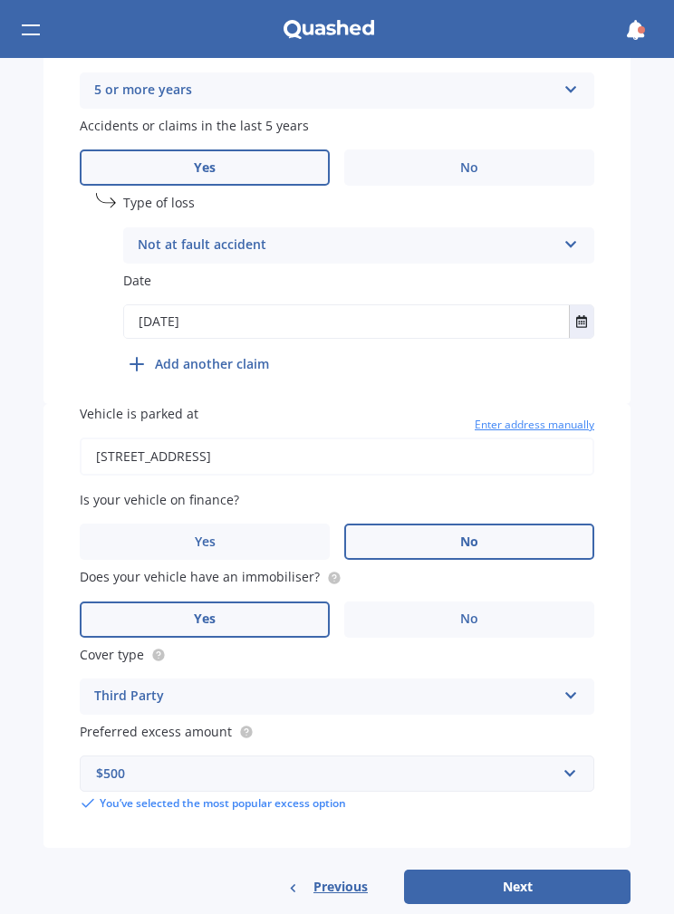
scroll to position [1083, 0]
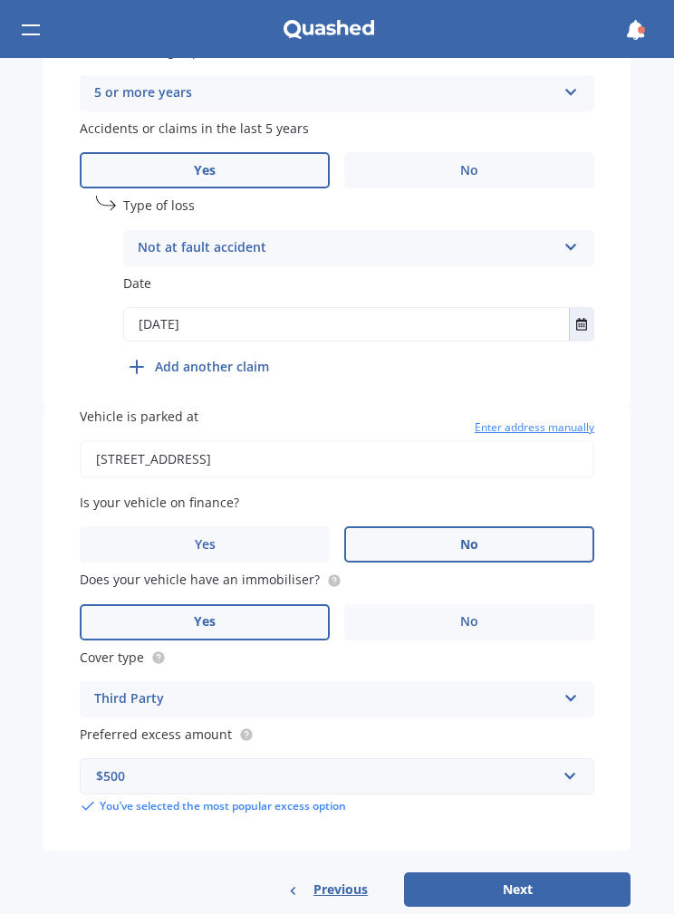
click at [561, 873] on button "Next" at bounding box center [517, 890] width 227 height 34
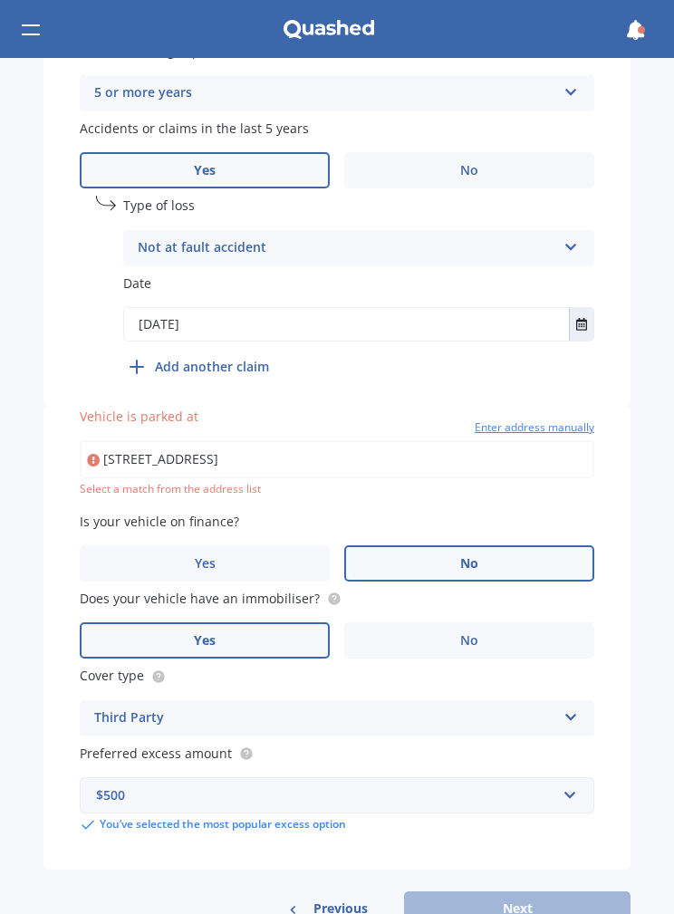
click at [168, 445] on input "[STREET_ADDRESS]" at bounding box center [337, 459] width 515 height 38
type input "[STREET_ADDRESS]"
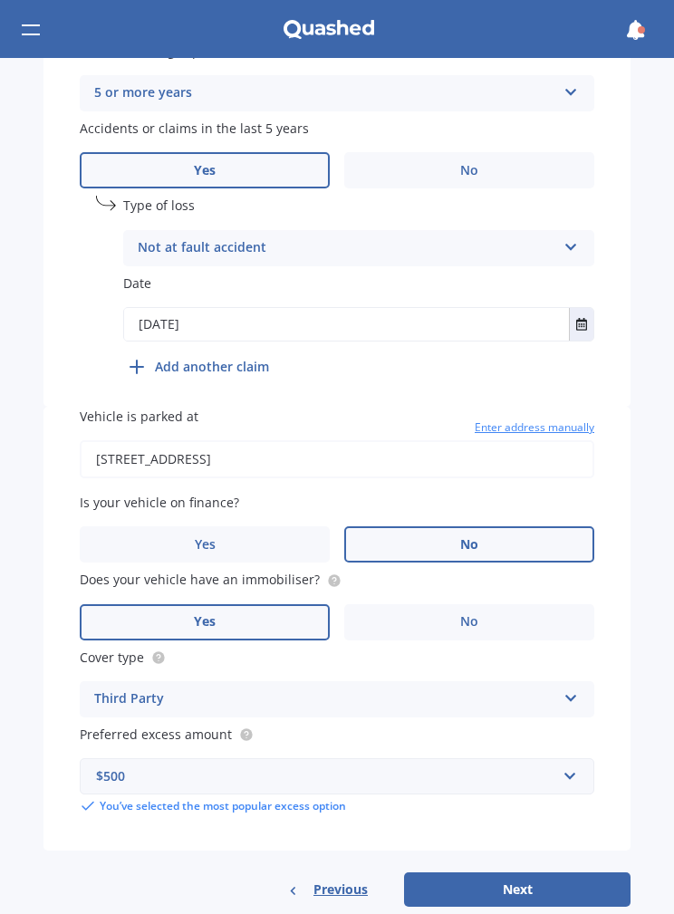
click at [534, 873] on button "Next" at bounding box center [517, 890] width 227 height 34
select select "29"
select select "12"
select select "1989"
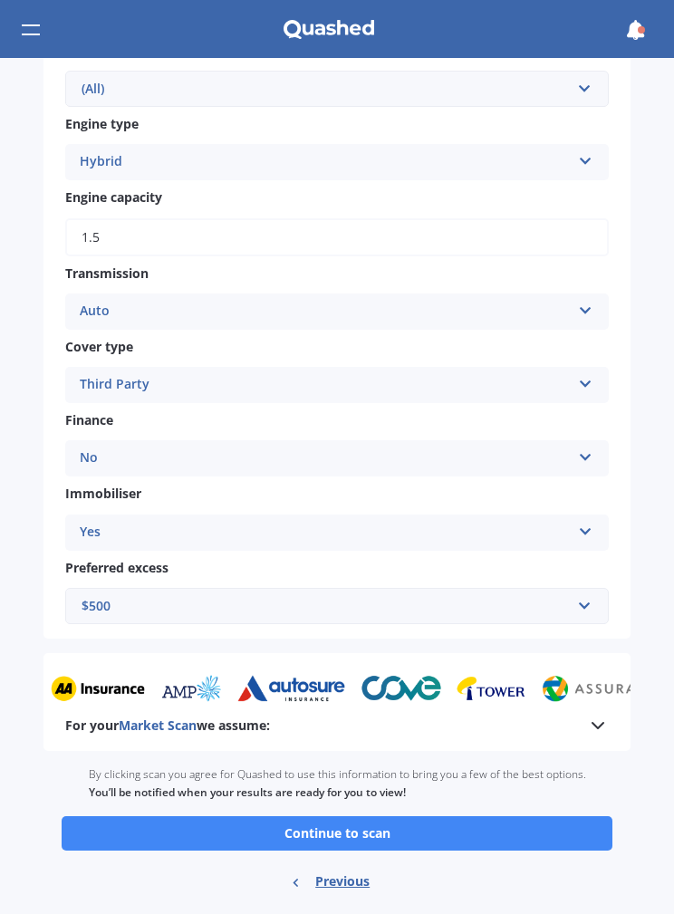
scroll to position [805, 0]
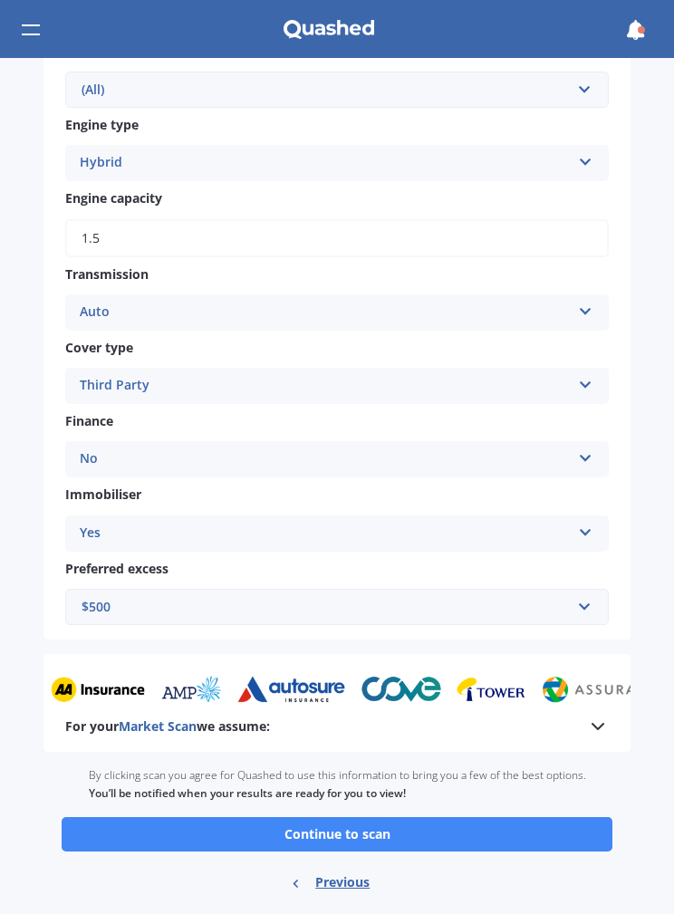
click at [475, 818] on button "Continue to scan" at bounding box center [337, 835] width 551 height 34
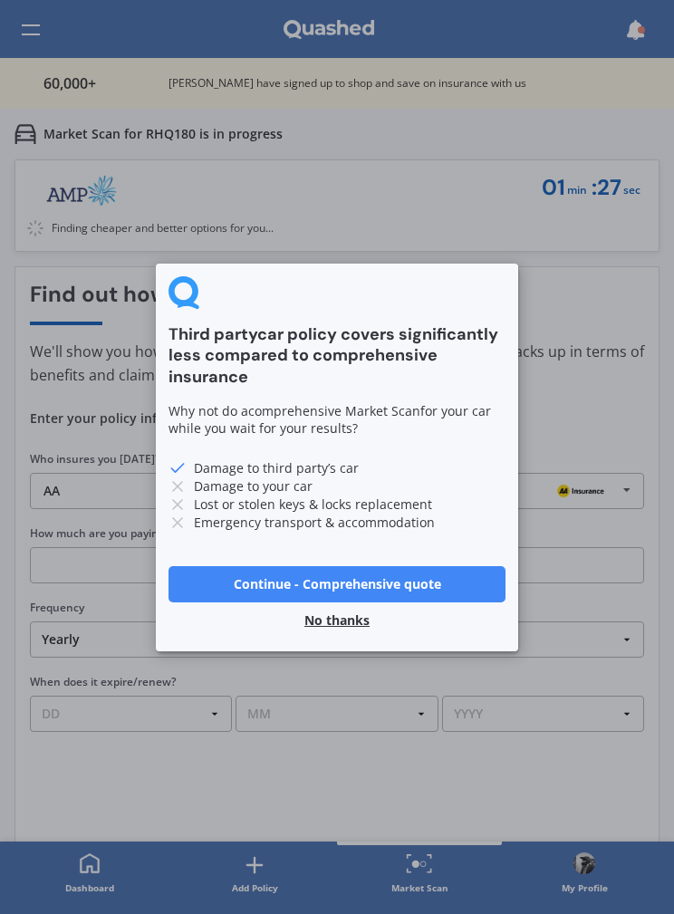
click at [327, 630] on button "No thanks" at bounding box center [337, 620] width 87 height 36
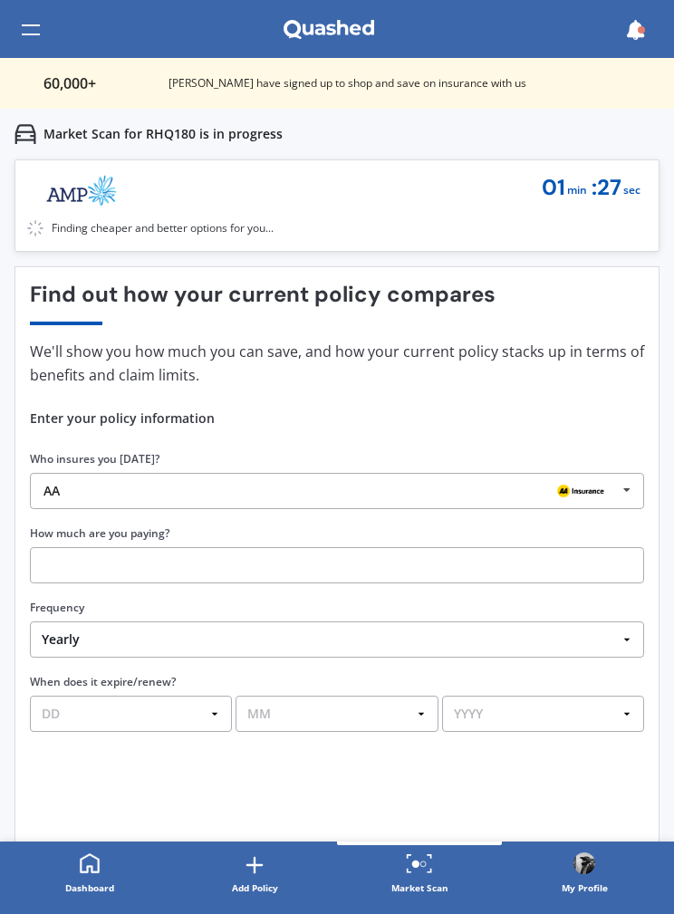
click at [326, 629] on select "Yearly Six-Monthly Quarterly Monthly Fortnightly Weekly One-Off" at bounding box center [337, 640] width 614 height 36
click at [24, 20] on div at bounding box center [31, 30] width 18 height 34
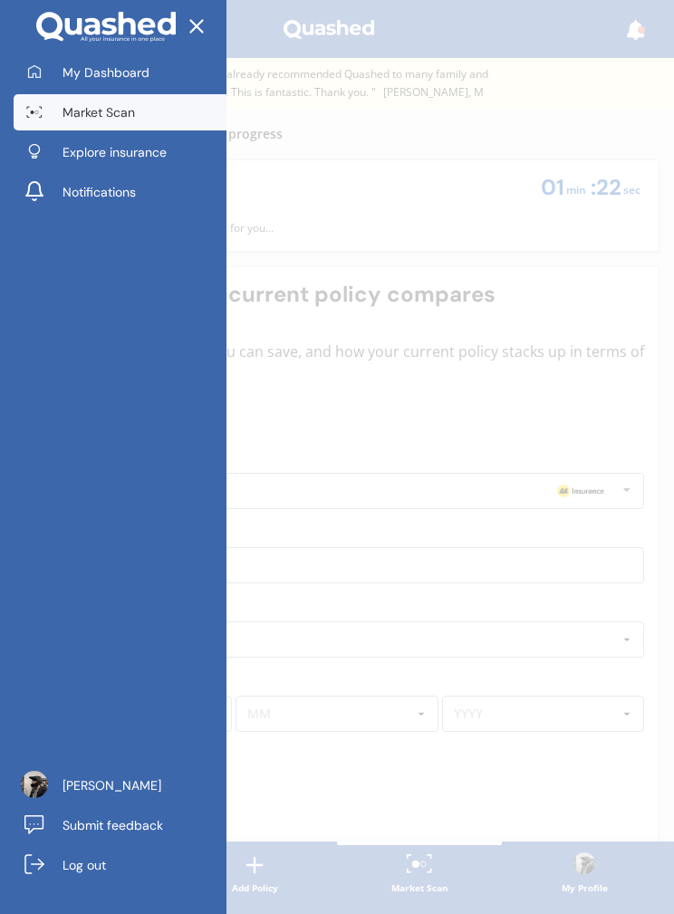
click at [48, 98] on link "Market Scan" at bounding box center [120, 112] width 213 height 36
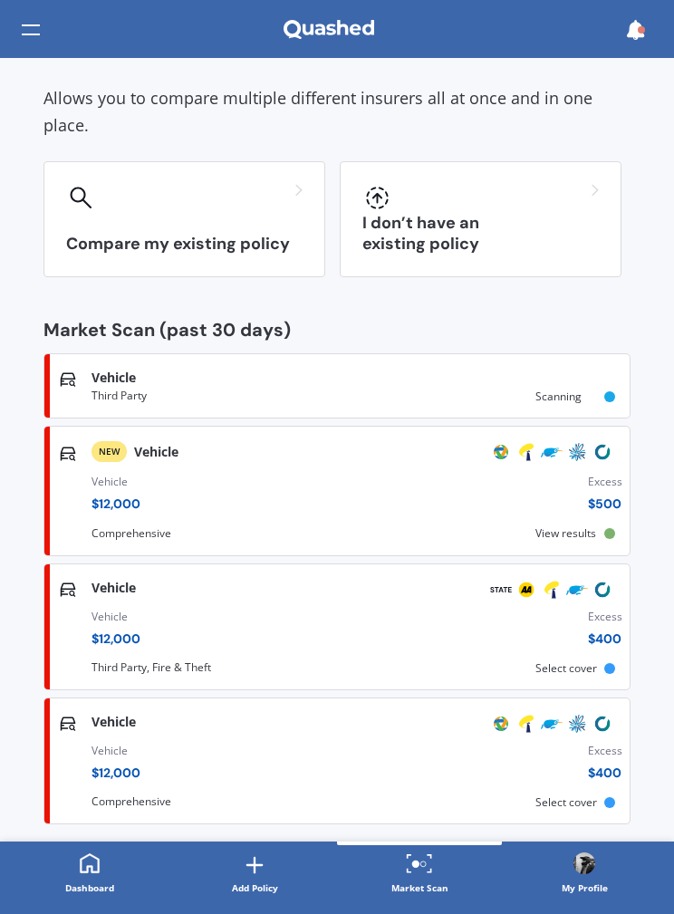
scroll to position [103, 0]
click at [166, 484] on div "Vehicle $ 12,000 Excess $ 500" at bounding box center [357, 498] width 531 height 62
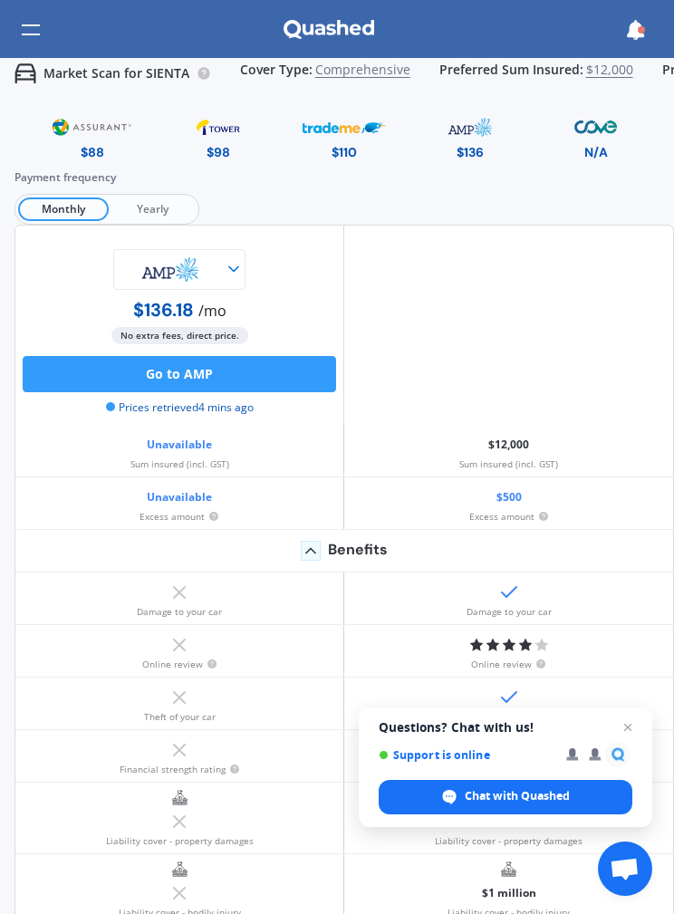
click at [78, 126] on img at bounding box center [92, 127] width 84 height 32
click at [218, 140] on img at bounding box center [218, 127] width 84 height 32
click at [77, 118] on img at bounding box center [92, 127] width 84 height 32
click at [231, 127] on img at bounding box center [218, 127] width 84 height 32
click at [77, 122] on img at bounding box center [92, 127] width 84 height 32
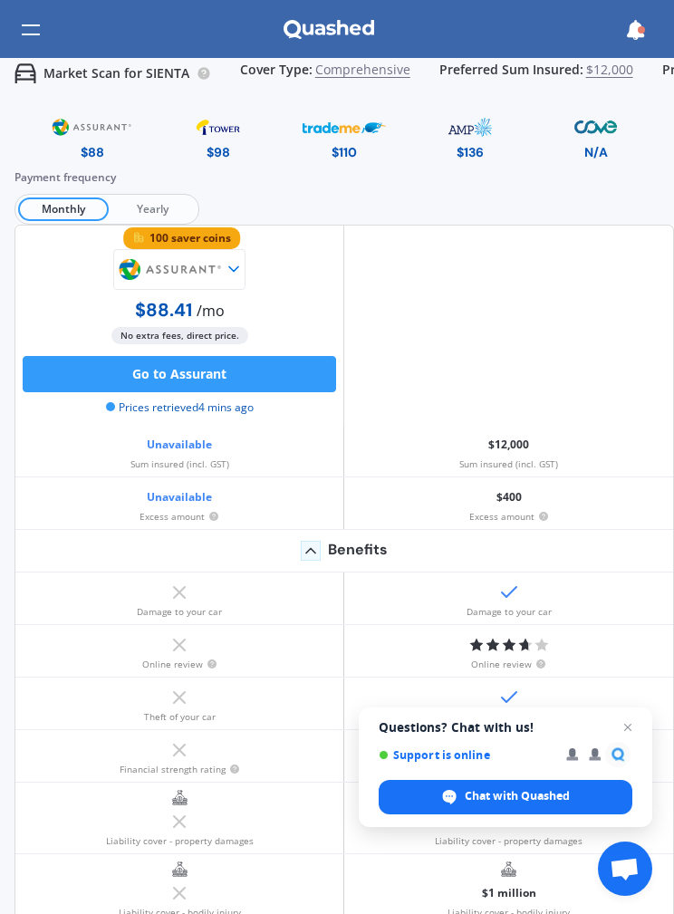
click at [154, 198] on span "Yearly" at bounding box center [152, 210] width 87 height 24
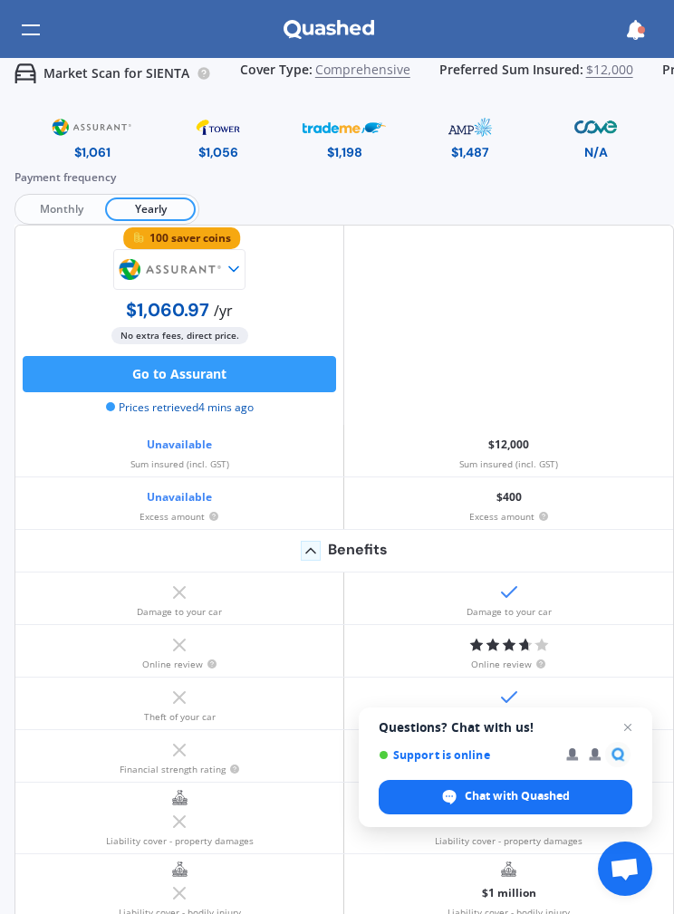
click at [37, 198] on span "Monthly" at bounding box center [61, 210] width 87 height 24
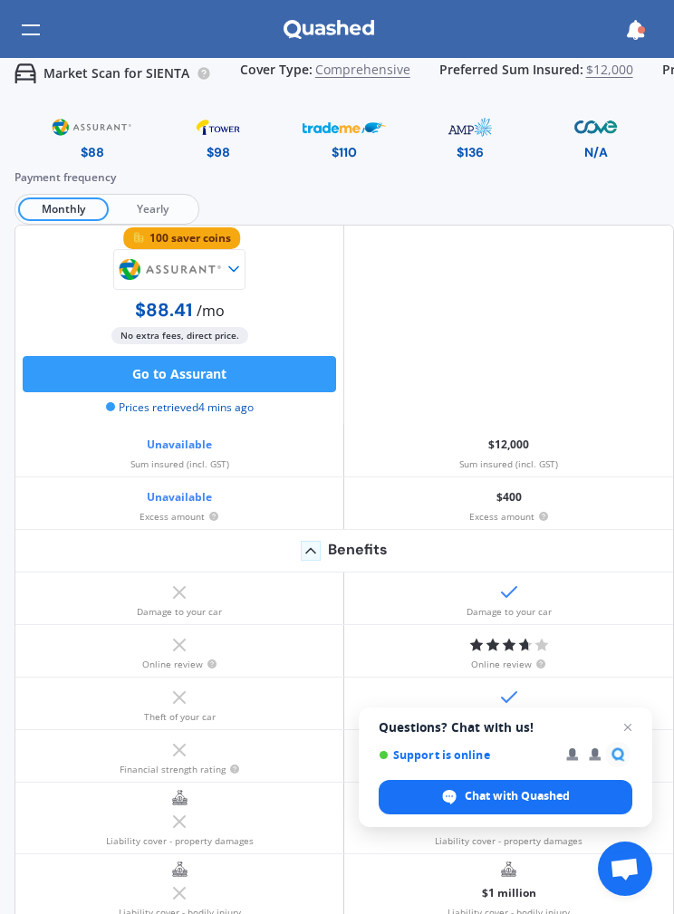
click at [82, 133] on img at bounding box center [92, 127] width 84 height 32
click at [39, 7] on div at bounding box center [31, 31] width 18 height 58
click at [38, 27] on div at bounding box center [31, 30] width 18 height 34
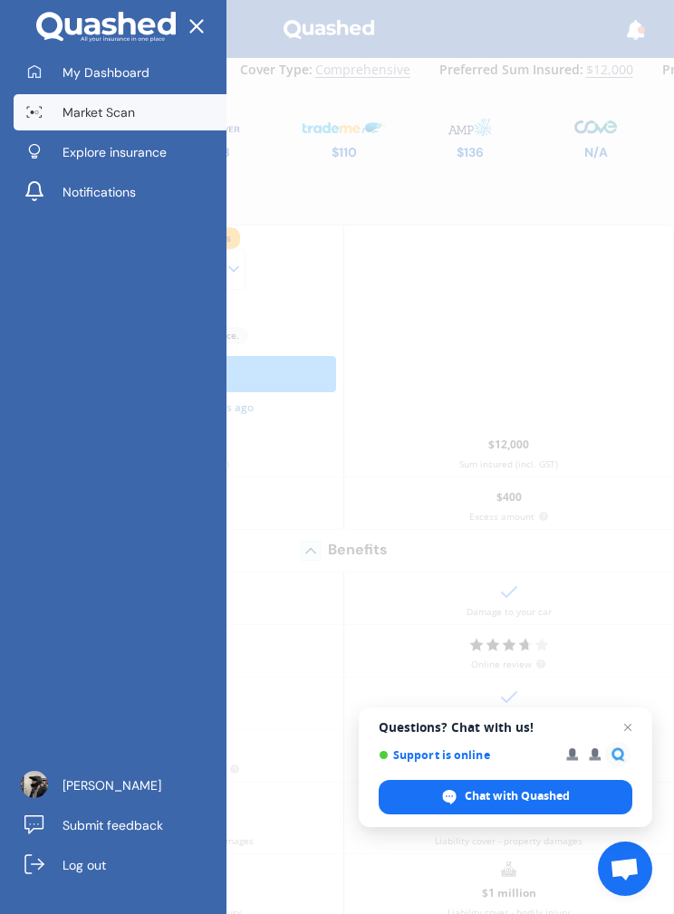
click at [207, 24] on icon at bounding box center [197, 27] width 24 height 24
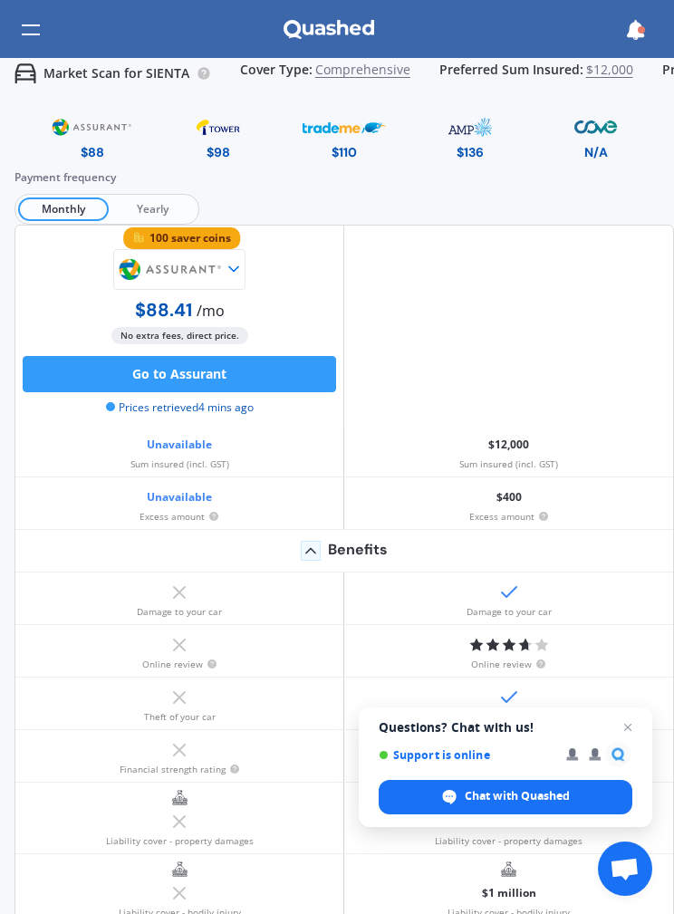
click at [36, 22] on div at bounding box center [31, 30] width 18 height 34
click at [231, 140] on img at bounding box center [218, 127] width 84 height 32
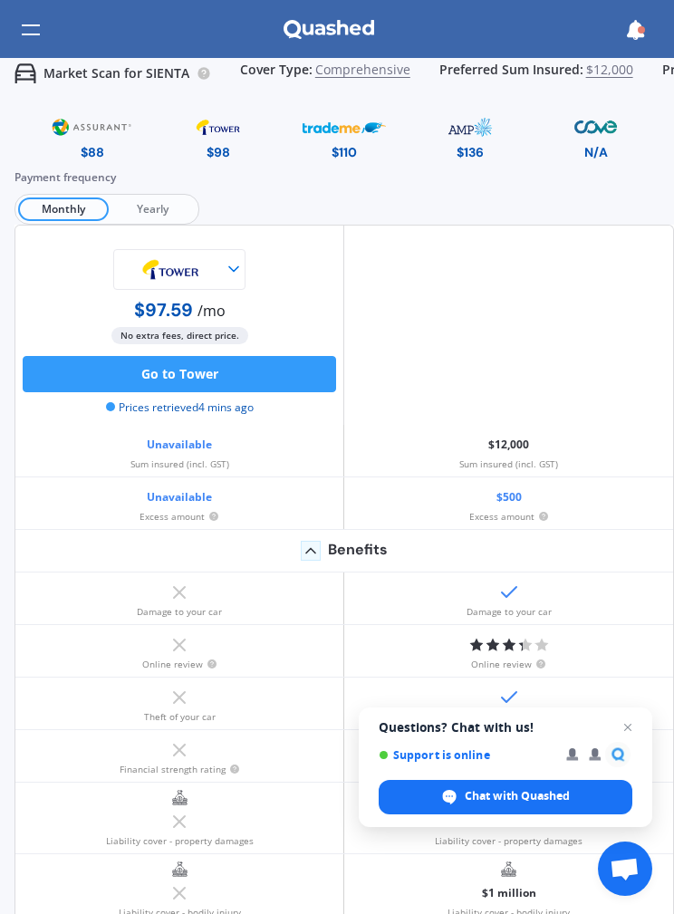
click at [209, 132] on img at bounding box center [218, 127] width 84 height 32
click at [343, 125] on img at bounding box center [344, 127] width 83 height 32
click at [218, 138] on img at bounding box center [218, 127] width 84 height 32
click at [64, 125] on img at bounding box center [92, 127] width 84 height 32
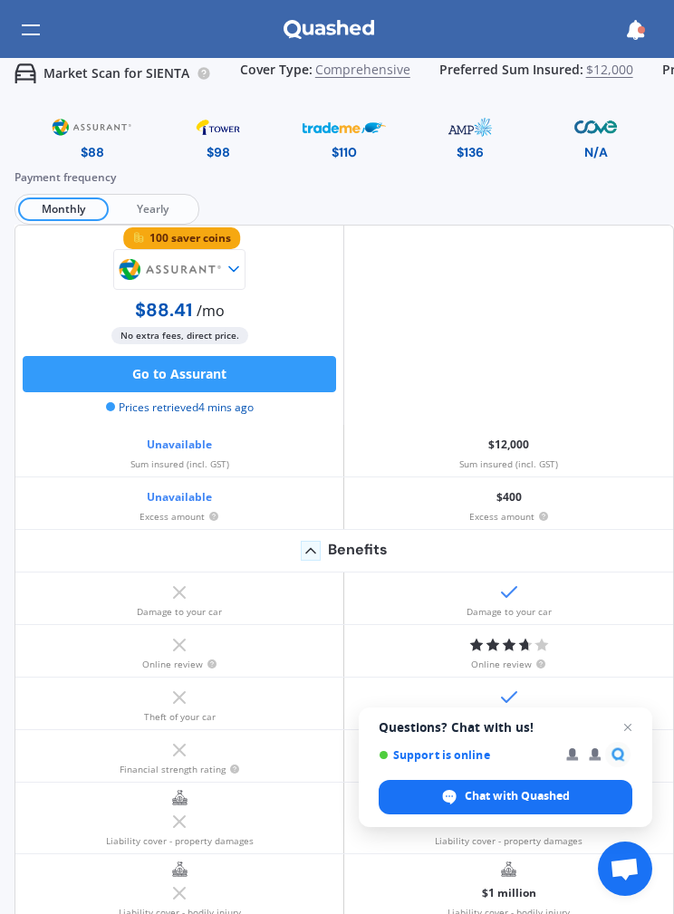
click at [24, 22] on div at bounding box center [31, 30] width 18 height 34
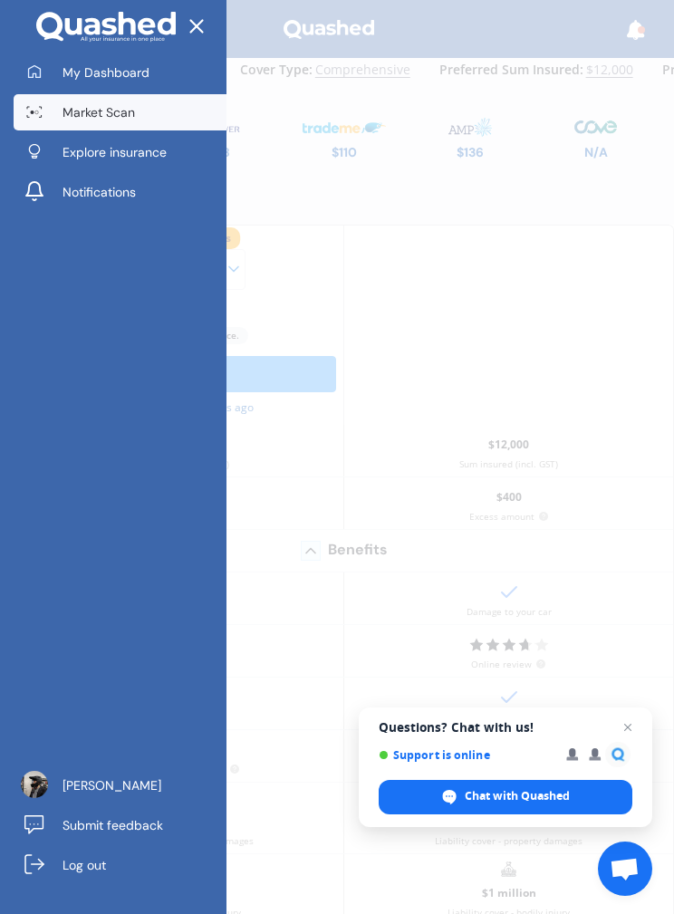
click at [51, 111] on link "Market Scan" at bounding box center [120, 112] width 213 height 36
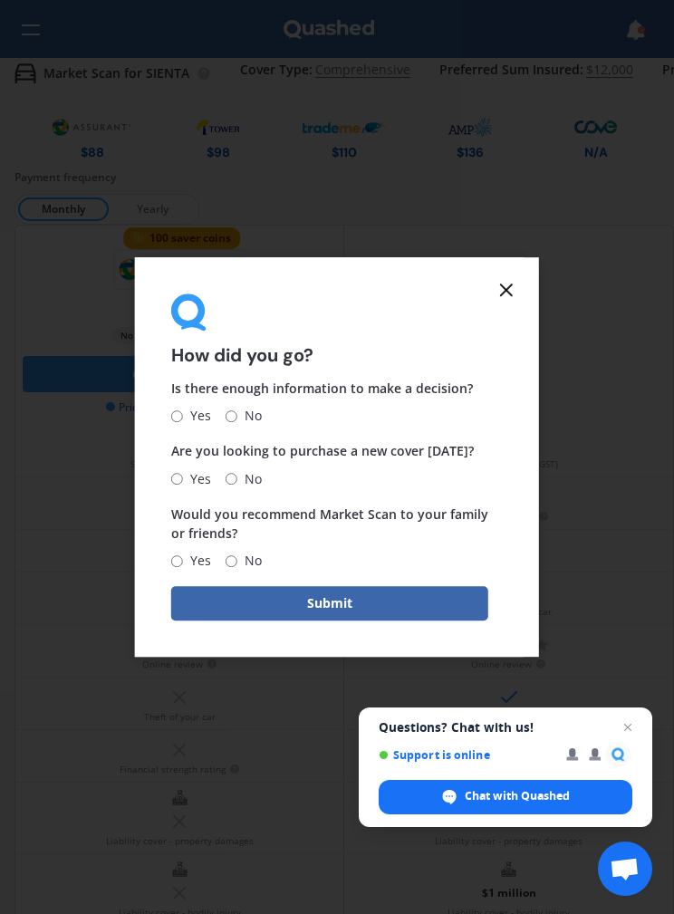
click at [501, 286] on icon at bounding box center [507, 290] width 22 height 22
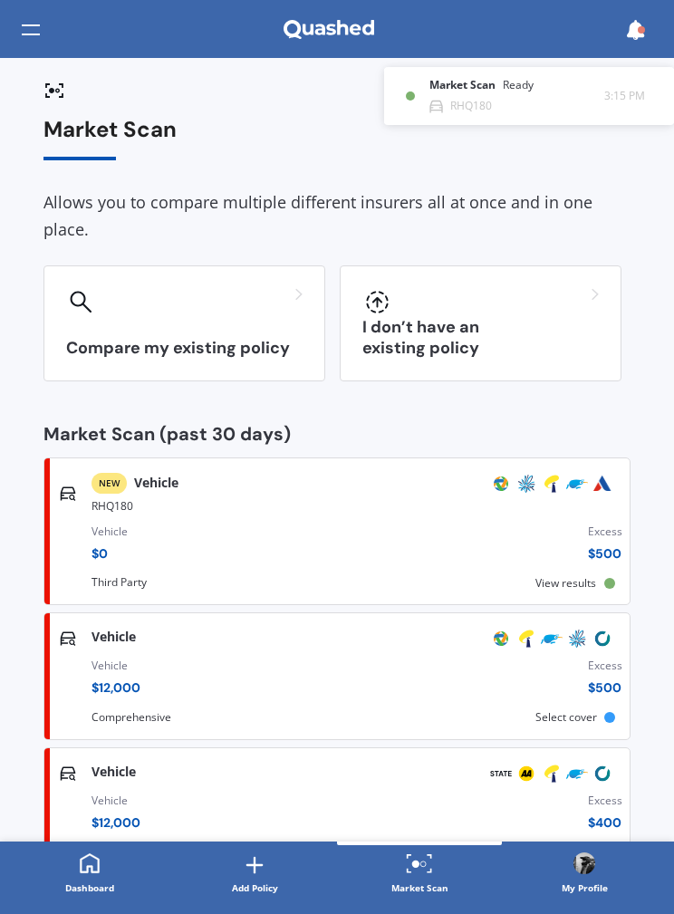
click at [531, 92] on div "Ready" at bounding box center [518, 85] width 31 height 13
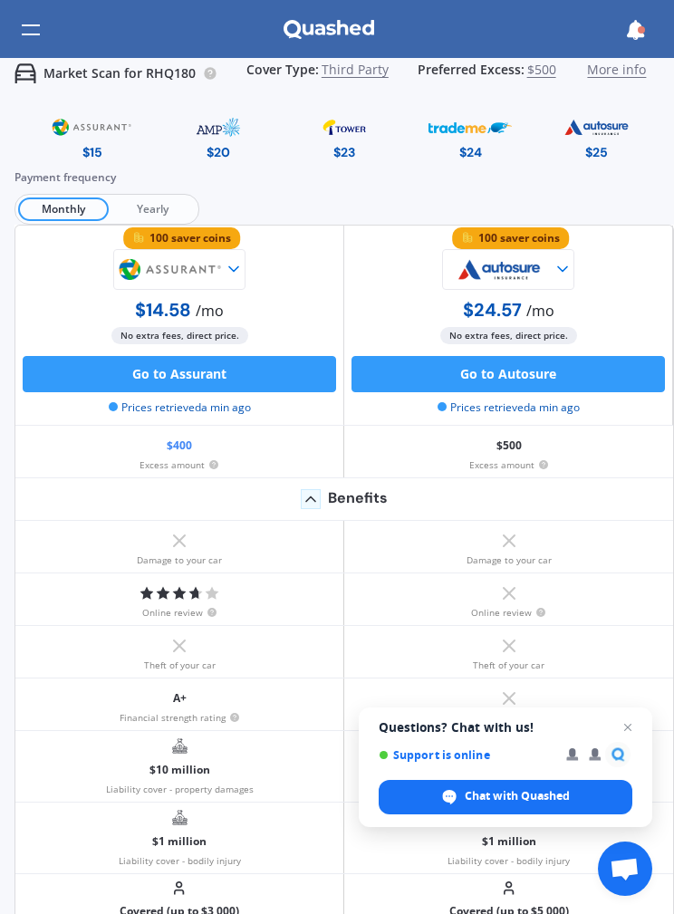
click at [132, 189] on div "Payment frequency Monthly Yearly" at bounding box center [345, 197] width 660 height 56
click at [143, 206] on span "Yearly" at bounding box center [152, 210] width 87 height 24
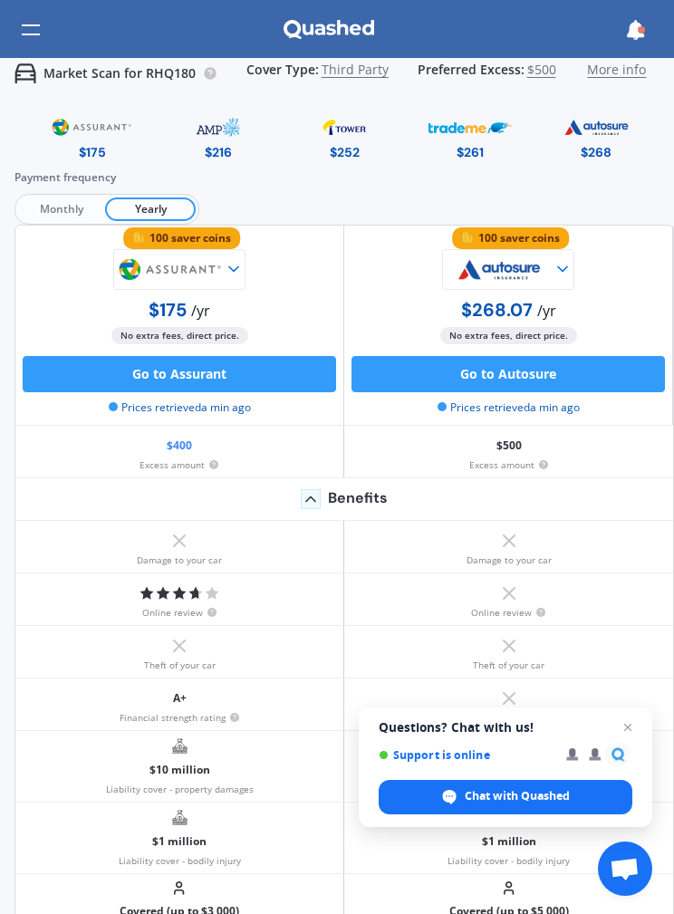
click at [63, 203] on span "Monthly" at bounding box center [61, 210] width 87 height 24
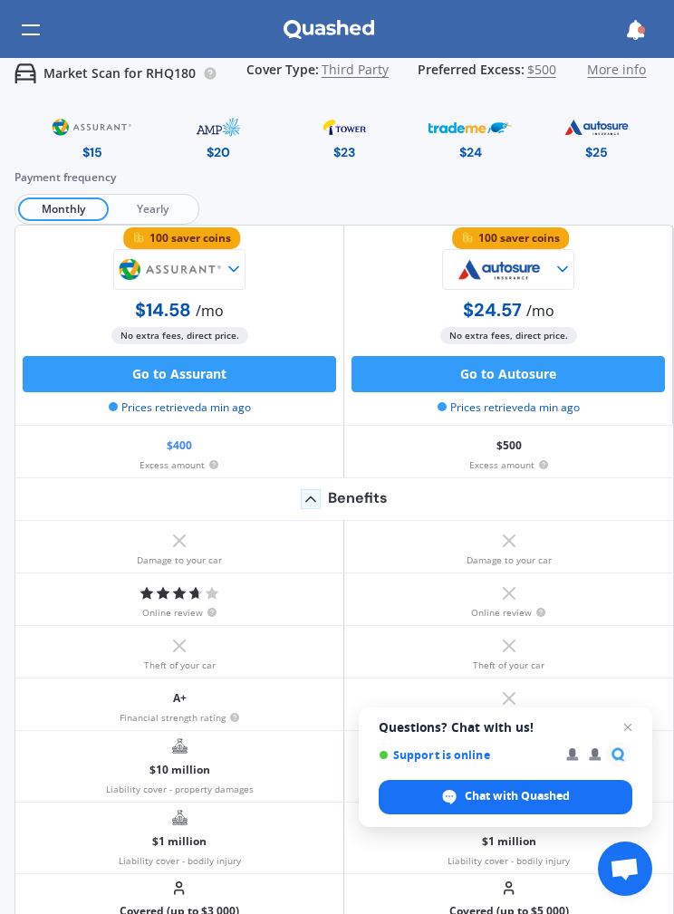
click at [146, 205] on span "Yearly" at bounding box center [152, 210] width 87 height 24
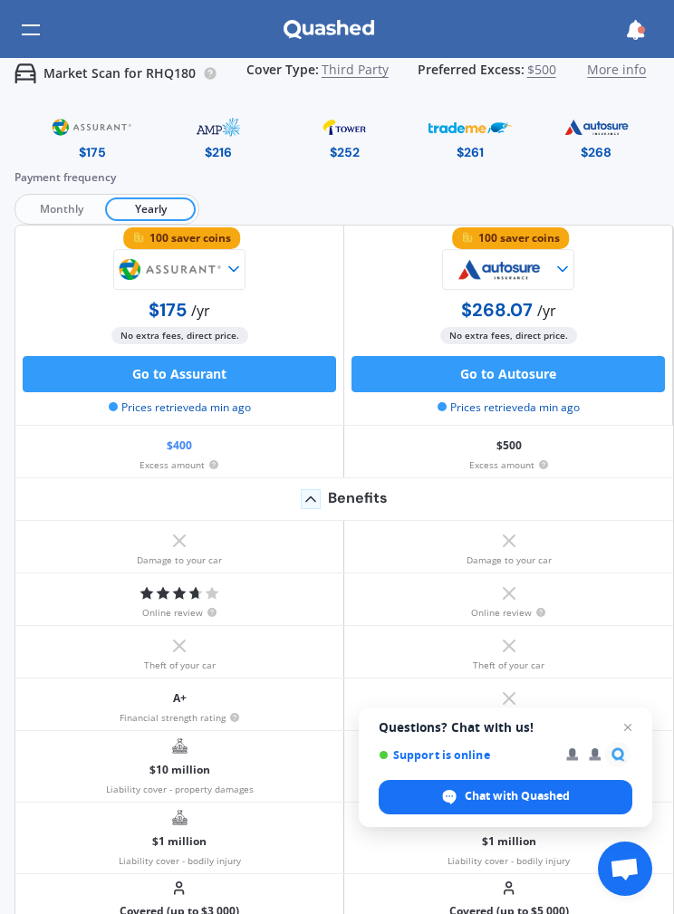
click at [60, 199] on span "Monthly" at bounding box center [61, 210] width 87 height 24
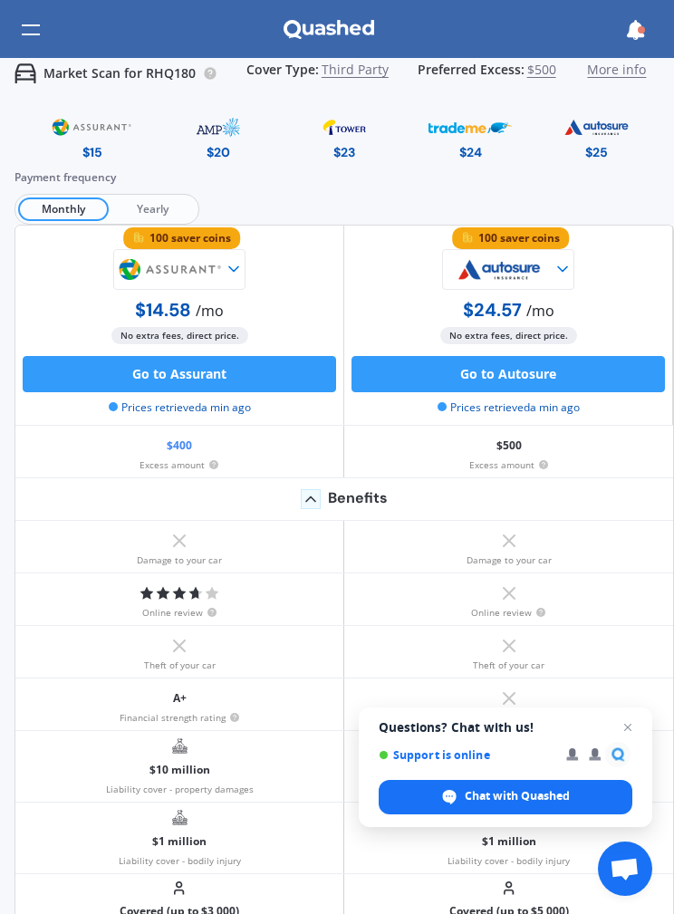
click at [136, 204] on span "Yearly" at bounding box center [152, 210] width 87 height 24
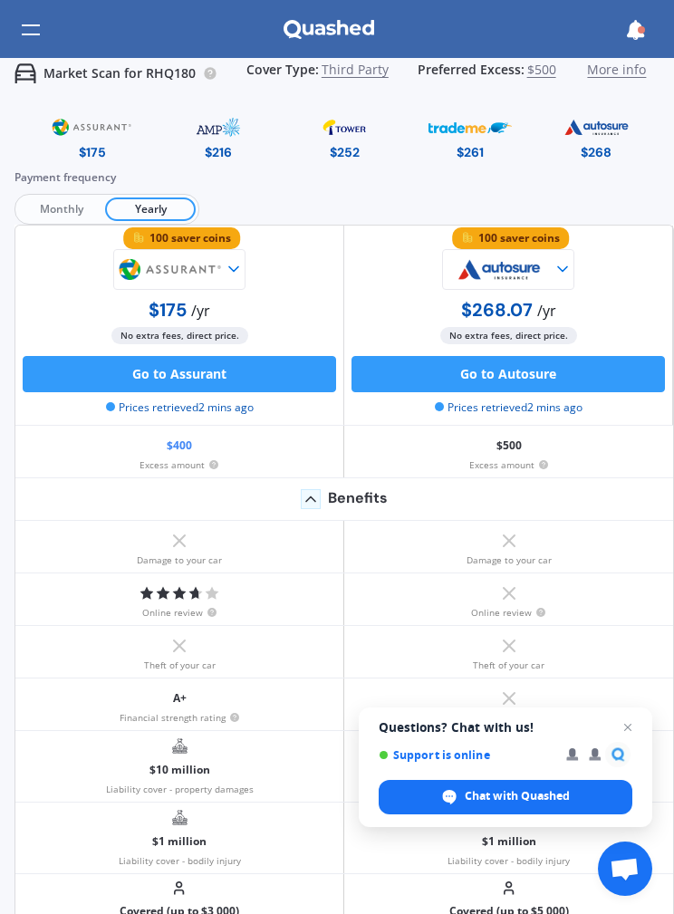
click at [73, 198] on span "Monthly" at bounding box center [61, 210] width 87 height 24
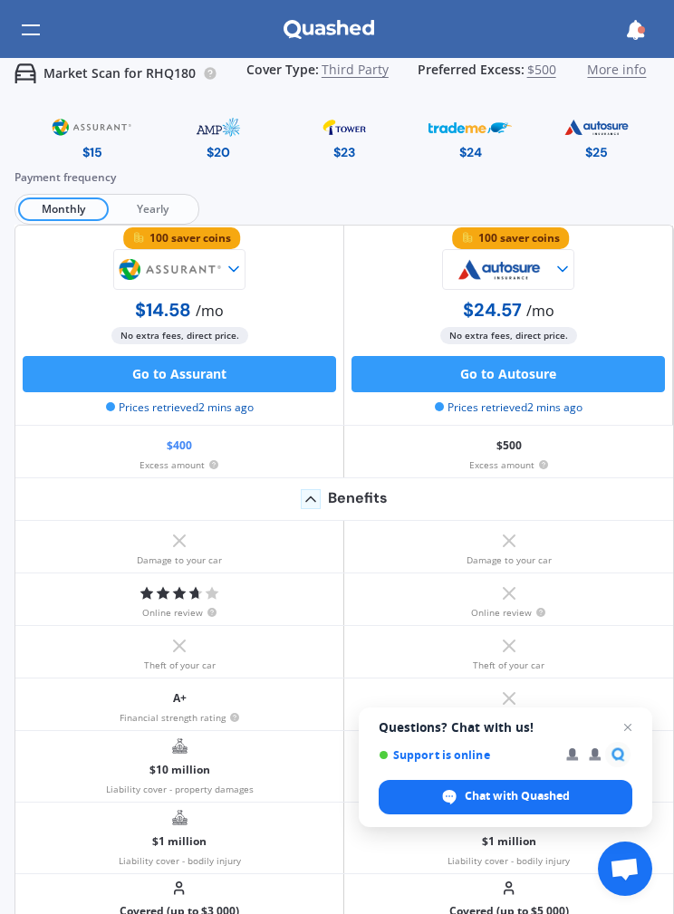
click at [145, 205] on span "Yearly" at bounding box center [152, 210] width 87 height 24
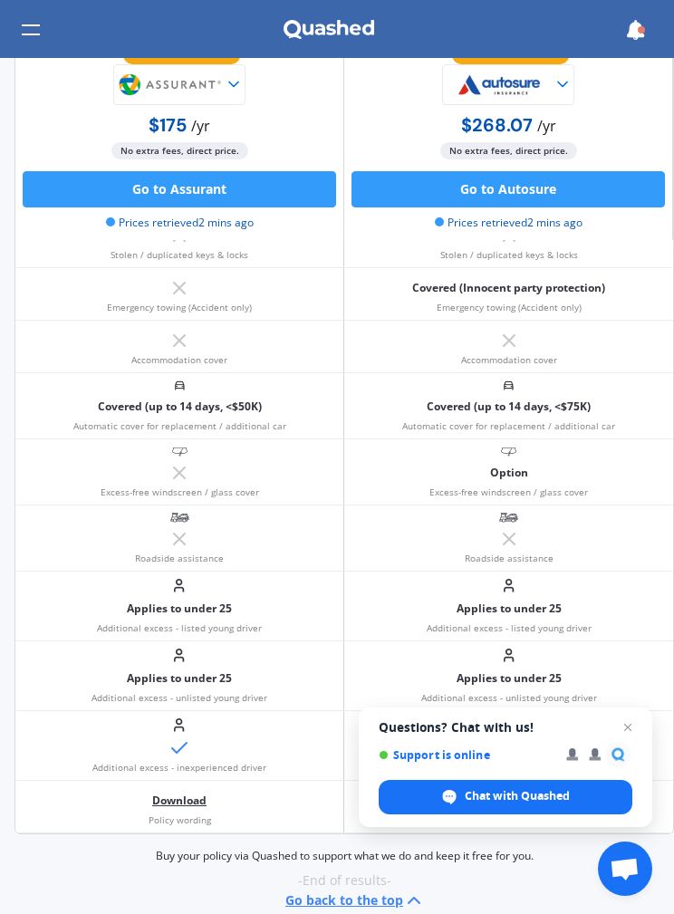
scroll to position [813, 0]
click at [627, 719] on span "Open chat" at bounding box center [628, 728] width 22 height 22
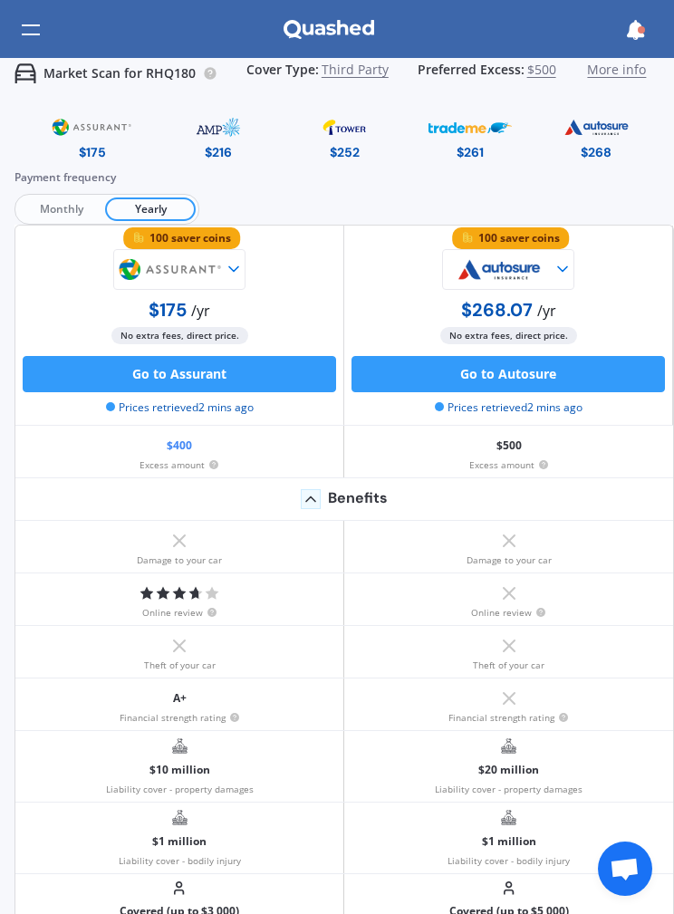
scroll to position [0, 0]
click at [134, 367] on button "Go to Assurant" at bounding box center [180, 374] width 314 height 36
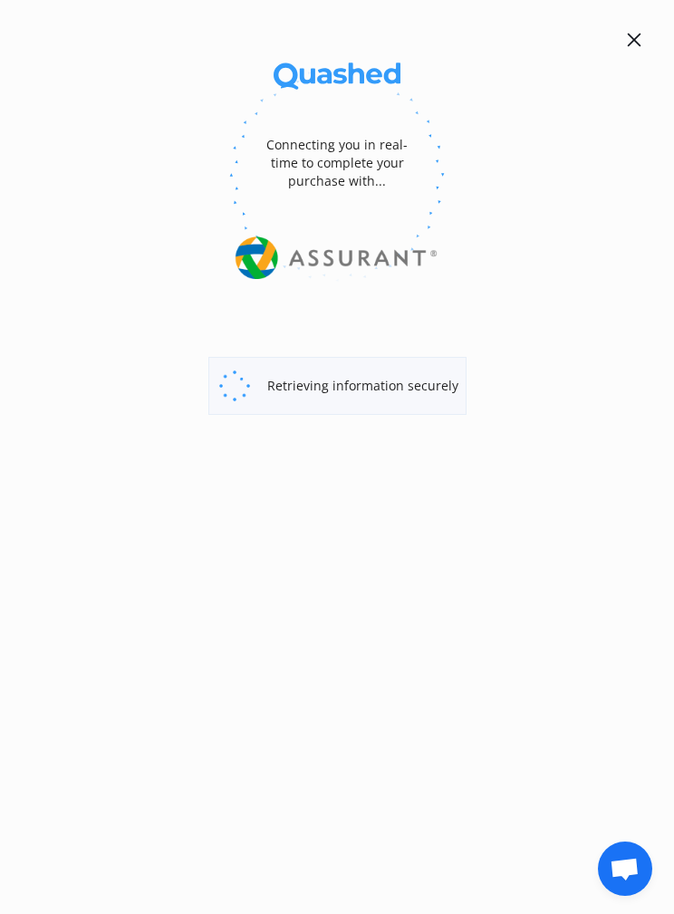
select select "Yearly"
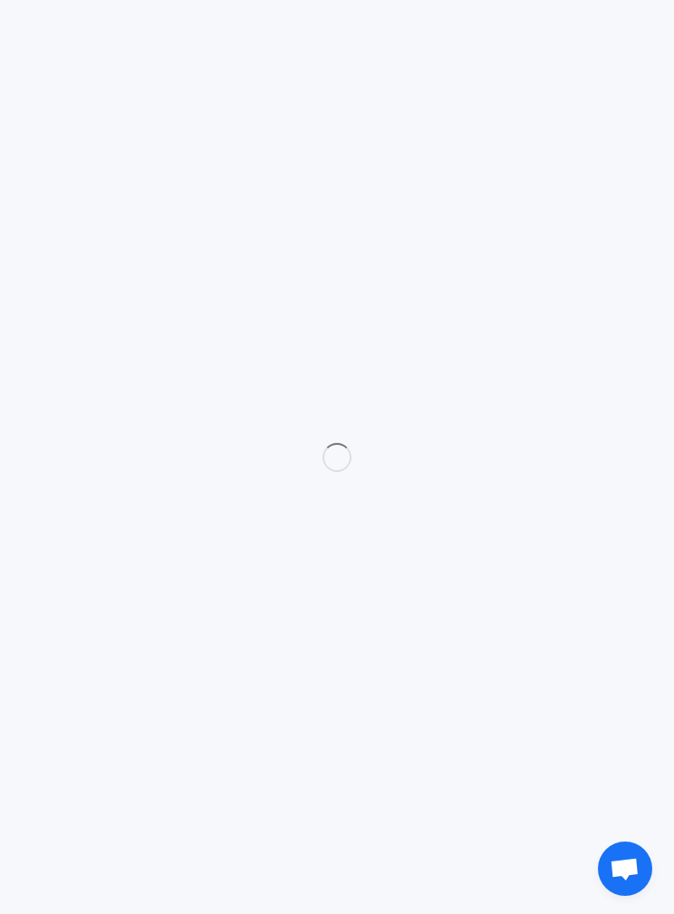
select select "3rd party"
select select "0"
select select "North Shore"
select select "TOYOTA"
select select "SIENTA"
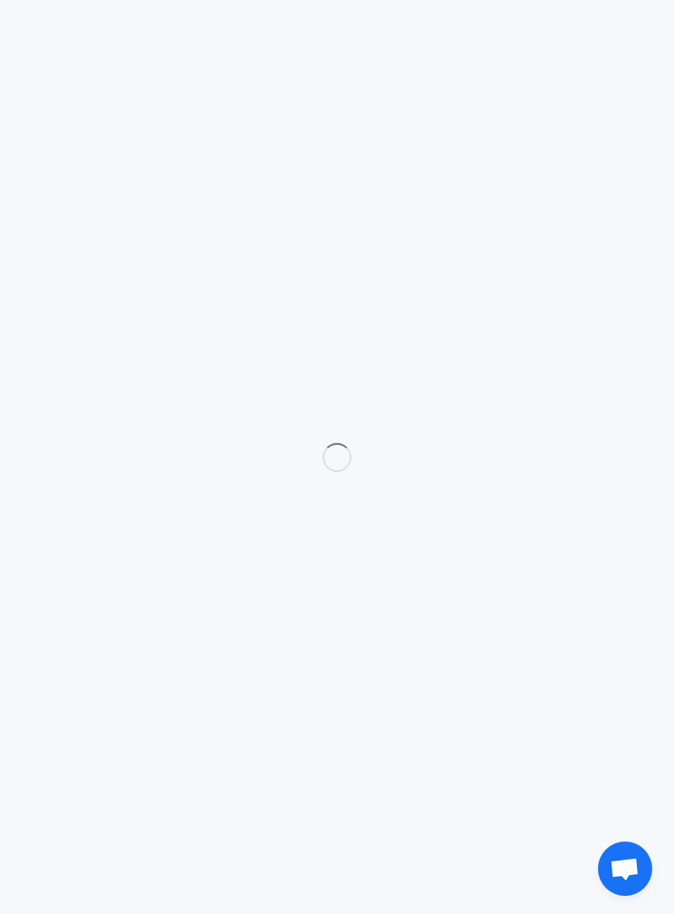
select select "(ALL)"
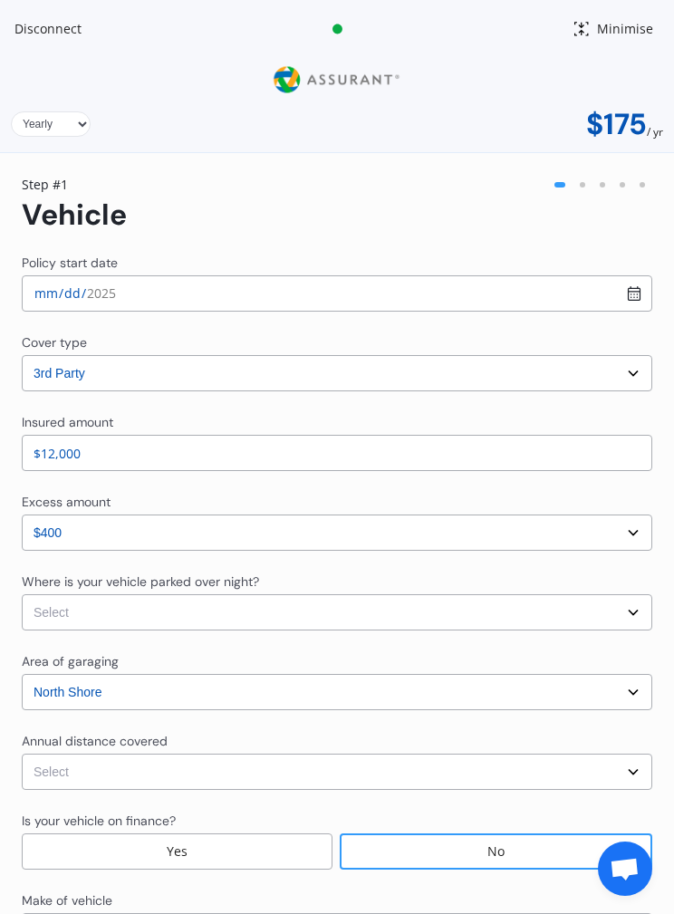
click at [446, 356] on select "Select cover type 3rd Party Full" at bounding box center [337, 373] width 631 height 36
click at [460, 365] on select "Select cover type 3rd Party Full" at bounding box center [337, 373] width 631 height 36
click at [442, 361] on select "Select cover type 3rd Party Full" at bounding box center [337, 373] width 631 height 36
select select "full"
click at [532, 528] on select "Select excess amount $400" at bounding box center [337, 533] width 631 height 36
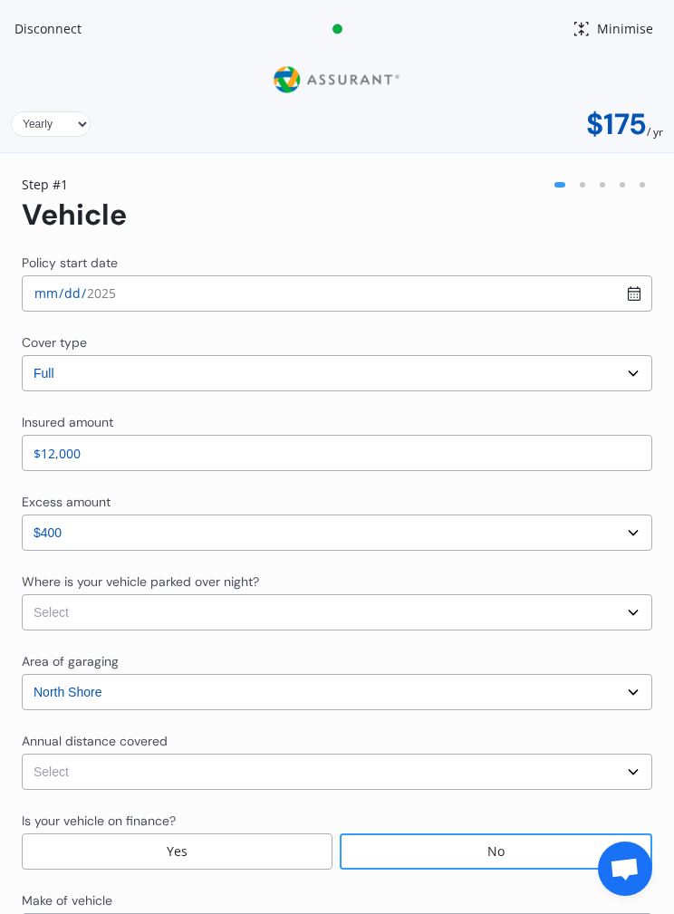
click at [487, 605] on select "Select In a garage On own property On street or road" at bounding box center [337, 613] width 631 height 36
click at [510, 614] on select "Select In a garage On own property On street or road" at bounding box center [337, 613] width 631 height 36
click at [605, 616] on select "Select In a garage On own property On street or road" at bounding box center [337, 613] width 631 height 36
click at [586, 609] on select "Select In a garage On own property On street or road" at bounding box center [337, 613] width 631 height 36
select select "On own property"
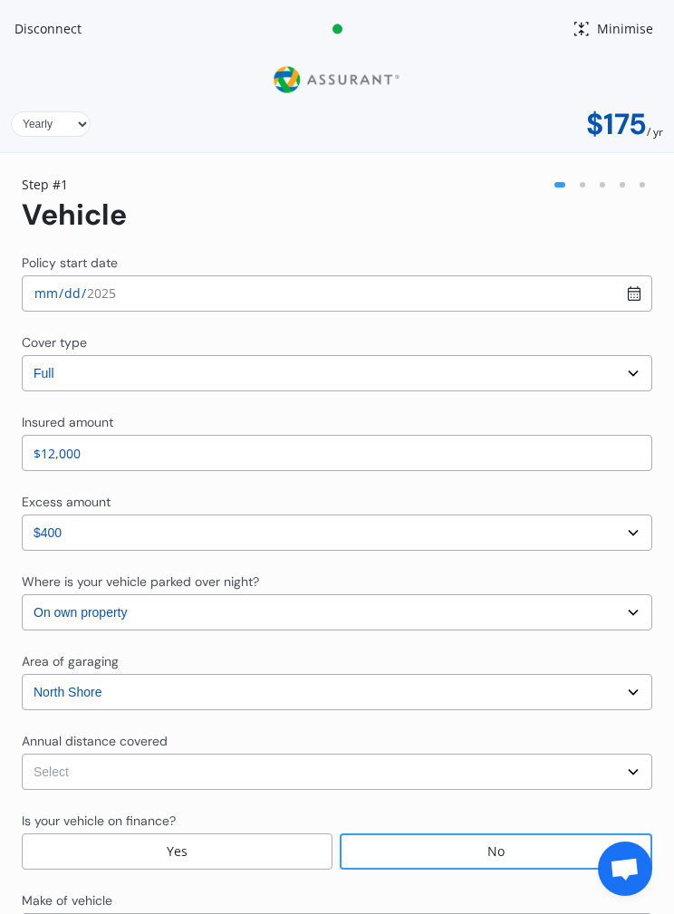
click at [498, 595] on select "Select In a garage On own property On street or road" at bounding box center [337, 613] width 631 height 36
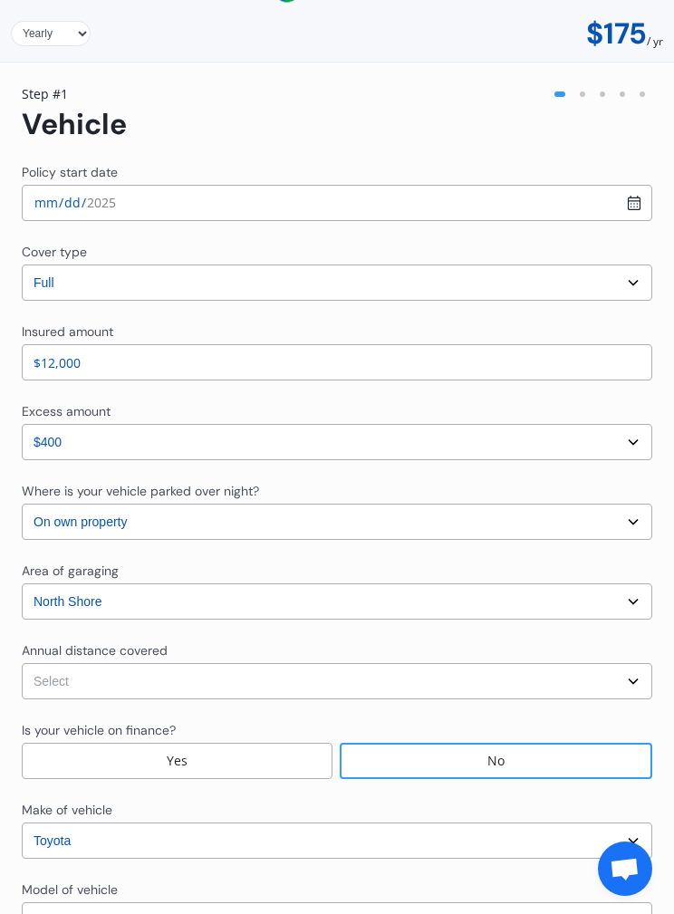
scroll to position [96, 0]
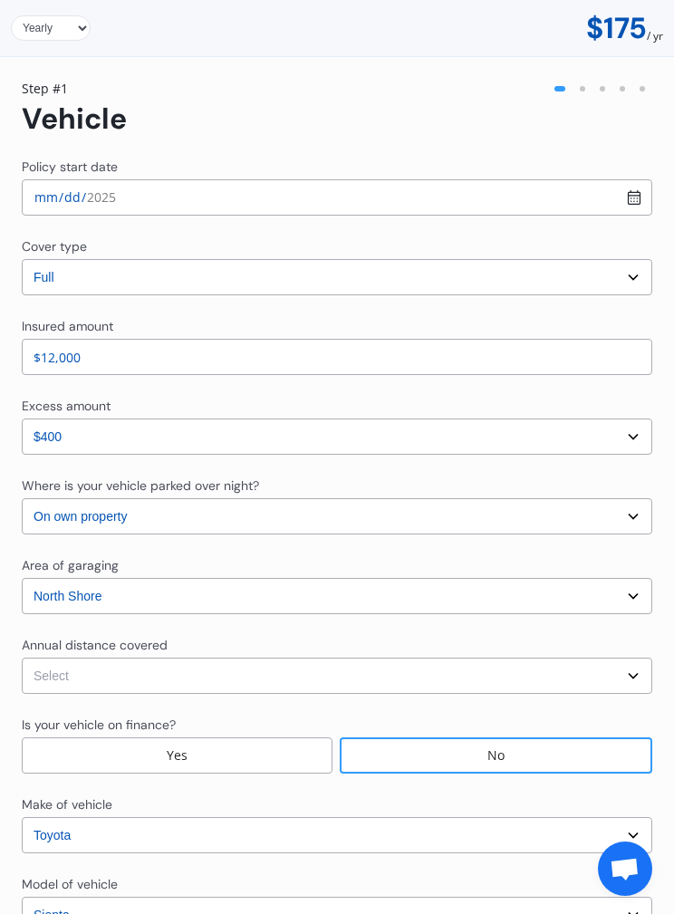
click at [518, 584] on select "Select Auckland City Auckland West Country / Rodney / Gulf Islands Bay Of Plent…" at bounding box center [337, 596] width 631 height 36
click at [550, 506] on select "Select In a garage On own property On street or road" at bounding box center [337, 516] width 631 height 36
click at [525, 672] on select "Select Low (less than 15,000km per year) Average (15,000-30,000km per year) Hig…" at bounding box center [337, 676] width 631 height 36
click at [535, 686] on select "Select Low (less than 15,000km per year) Average (15,000-30,000km per year) Hig…" at bounding box center [337, 676] width 631 height 36
select select "15000"
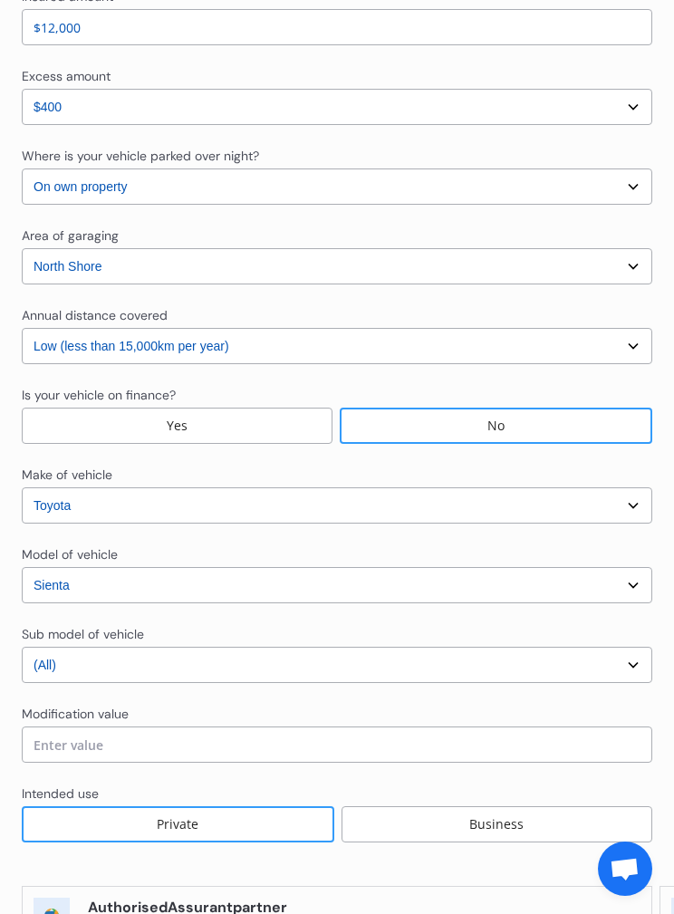
scroll to position [438, 0]
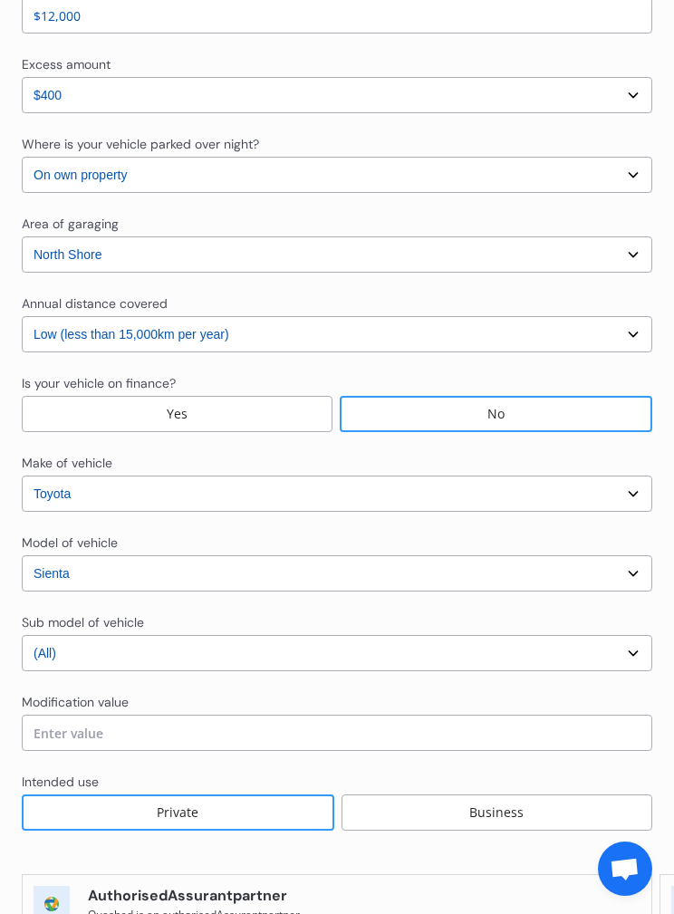
click at [479, 497] on select "Select make AC ALFA ROMEO ASTON MARTIN AUDI AUSTIN BEDFORD Bentley BMW BYD CADI…" at bounding box center [337, 494] width 631 height 36
click at [454, 660] on select "Select sub-model (All)" at bounding box center [337, 653] width 631 height 36
click at [431, 728] on input "text" at bounding box center [337, 733] width 631 height 36
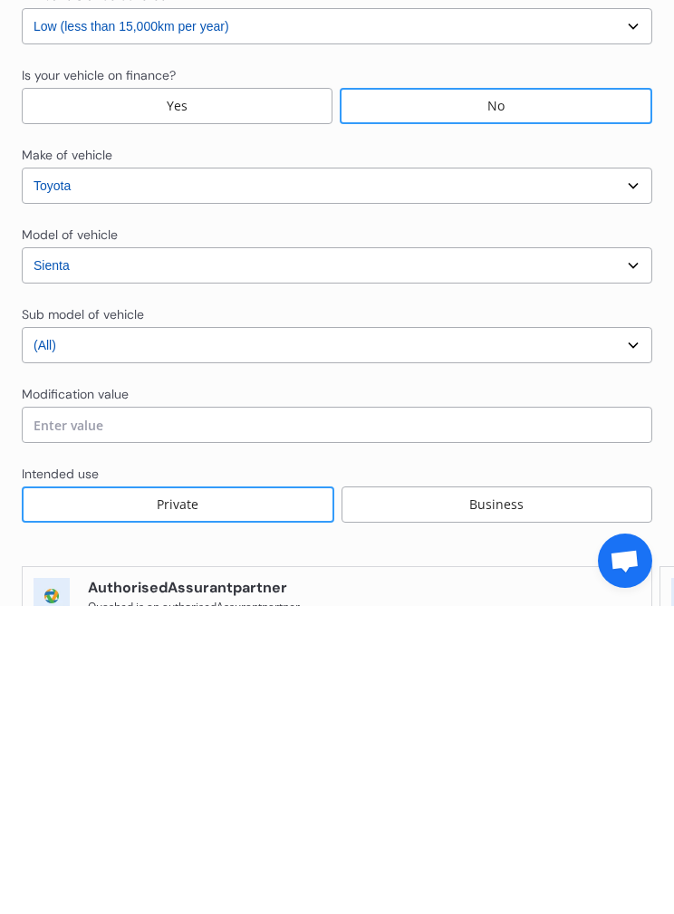
click at [508, 635] on select "Select sub-model (All)" at bounding box center [337, 653] width 631 height 36
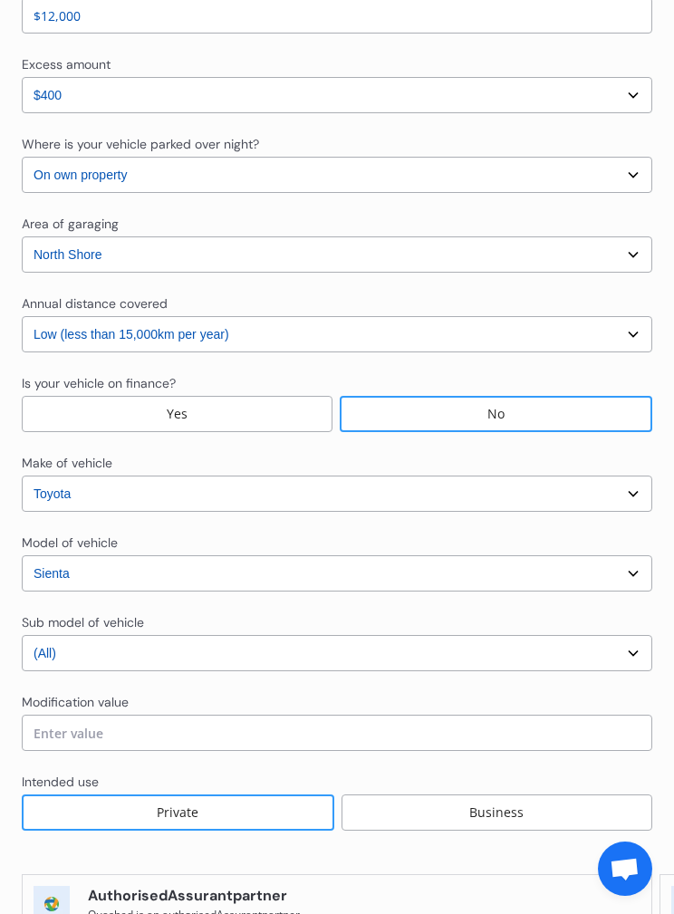
click at [425, 721] on input "text" at bounding box center [337, 733] width 631 height 36
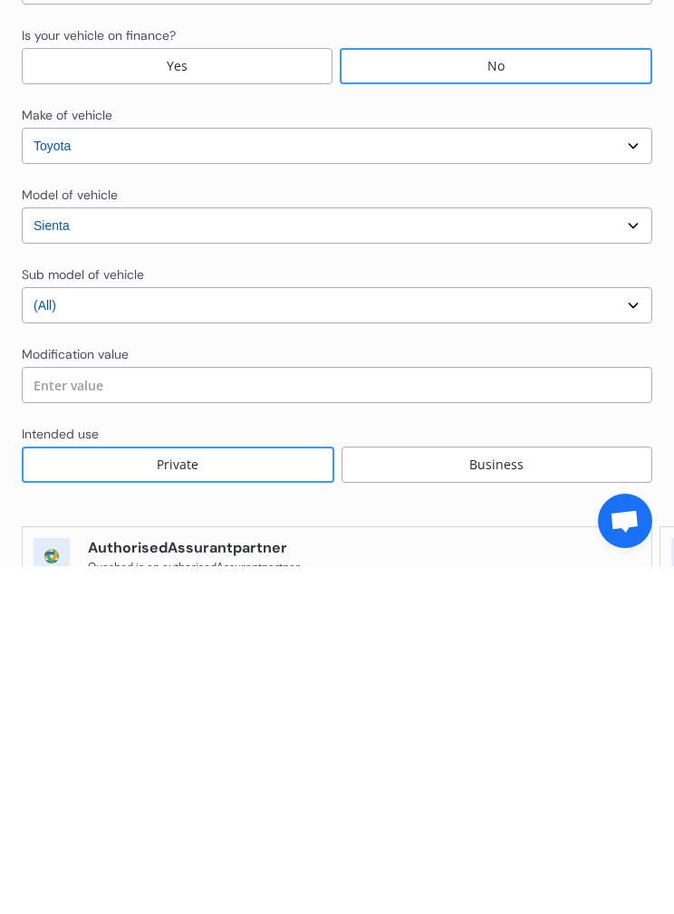
click at [282, 795] on div "Private" at bounding box center [178, 813] width 313 height 36
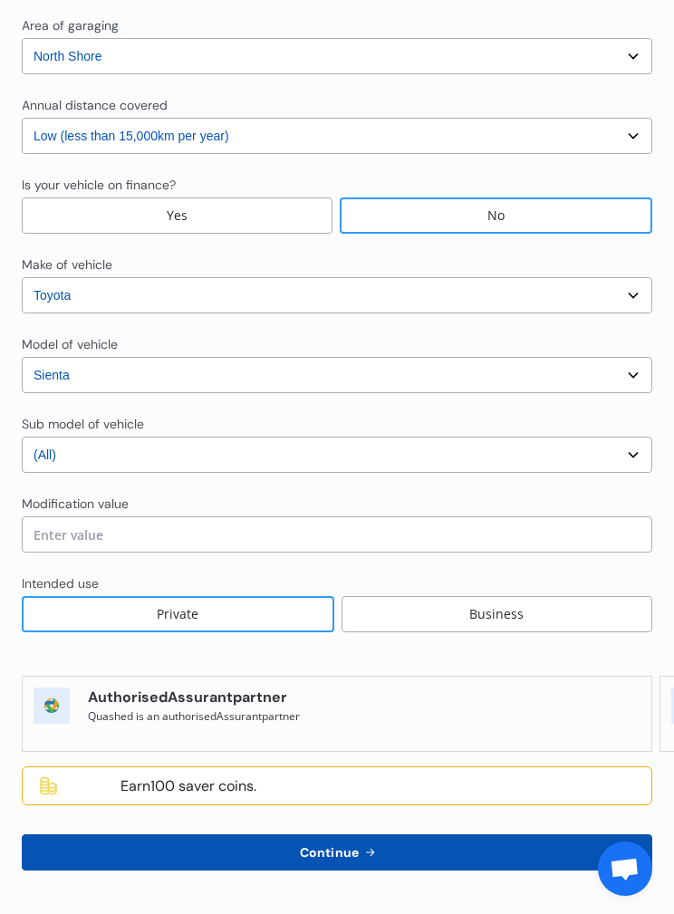
scroll to position [636, 0]
click at [424, 845] on button "Continue" at bounding box center [337, 853] width 631 height 36
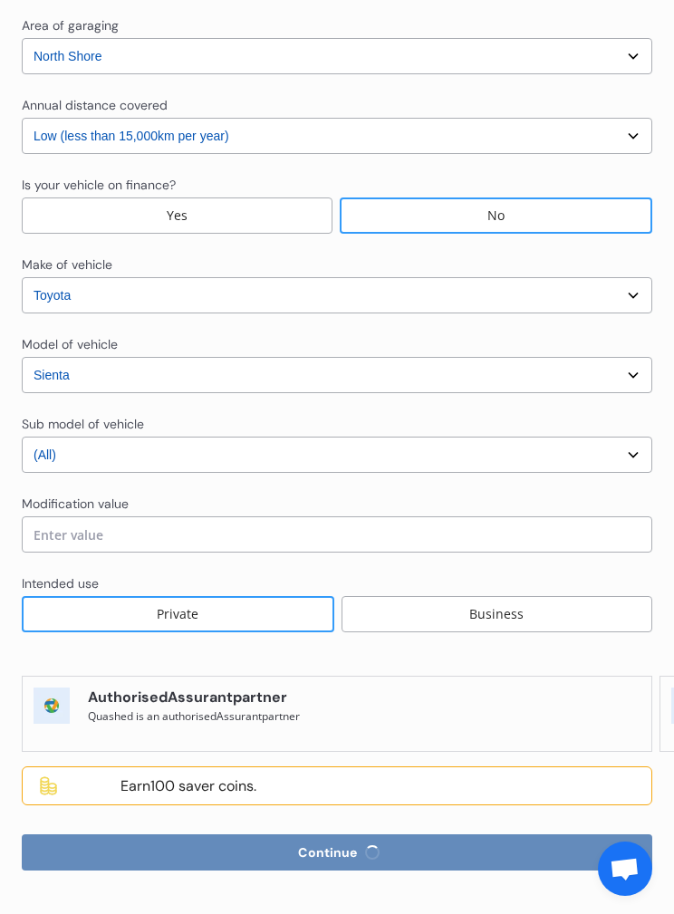
select select "Mr"
select select "29"
select select "12"
select select "1989"
select select "full"
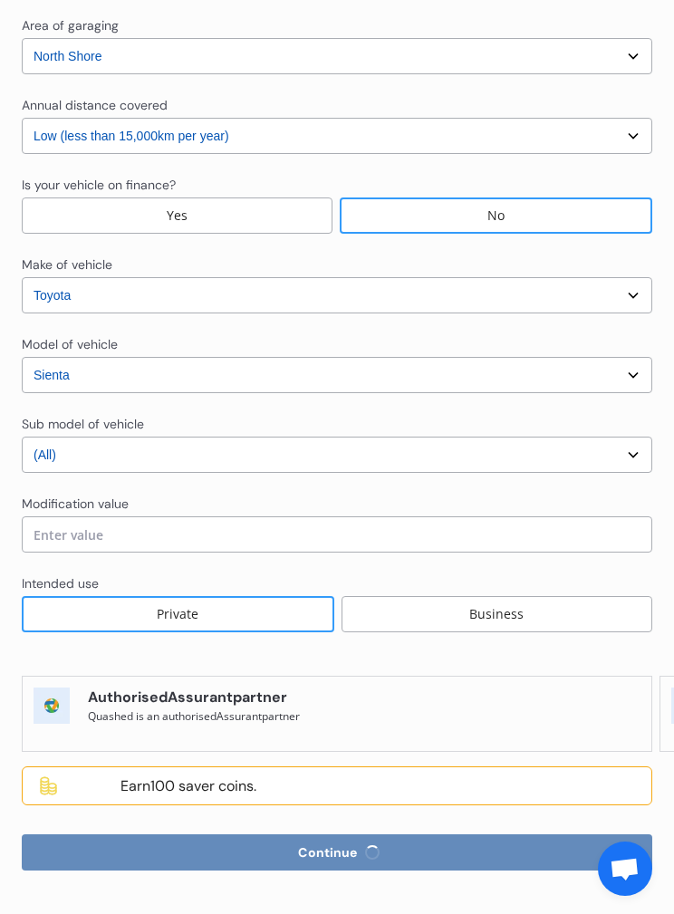
select select "more than 4 years"
select select "New Zealand"
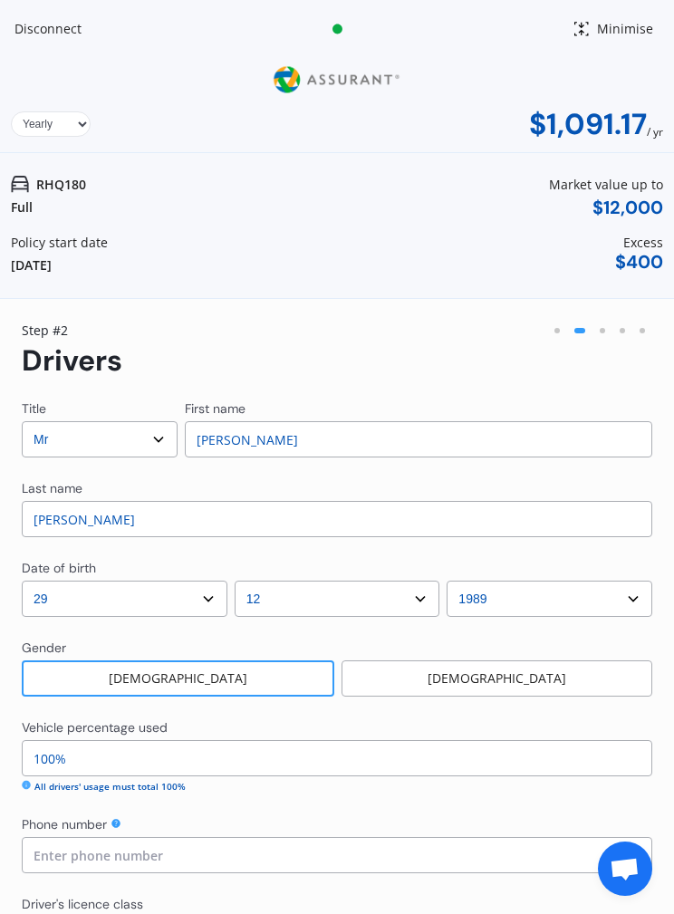
scroll to position [0, 0]
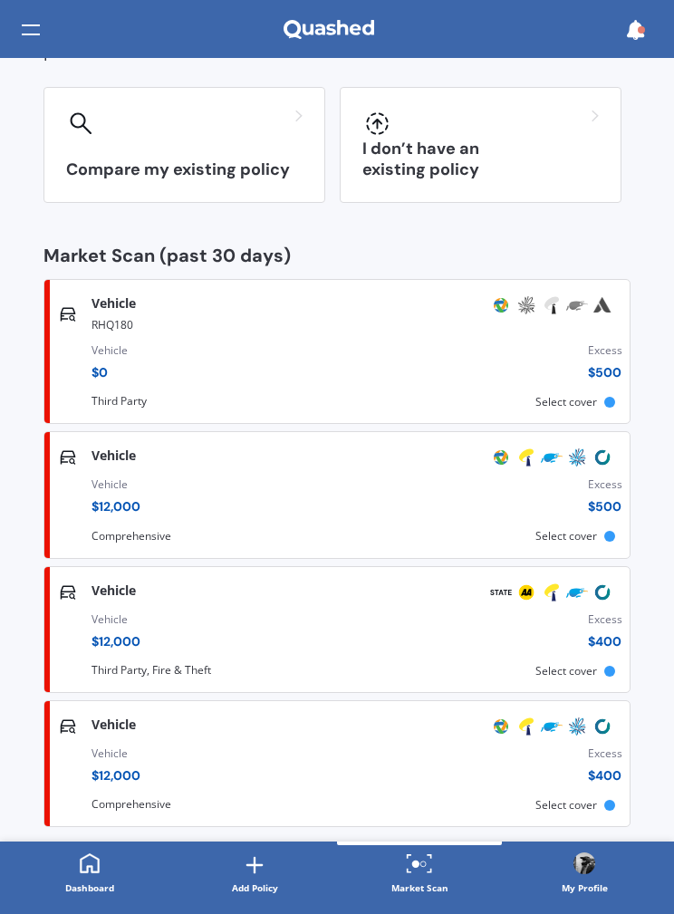
scroll to position [177, 0]
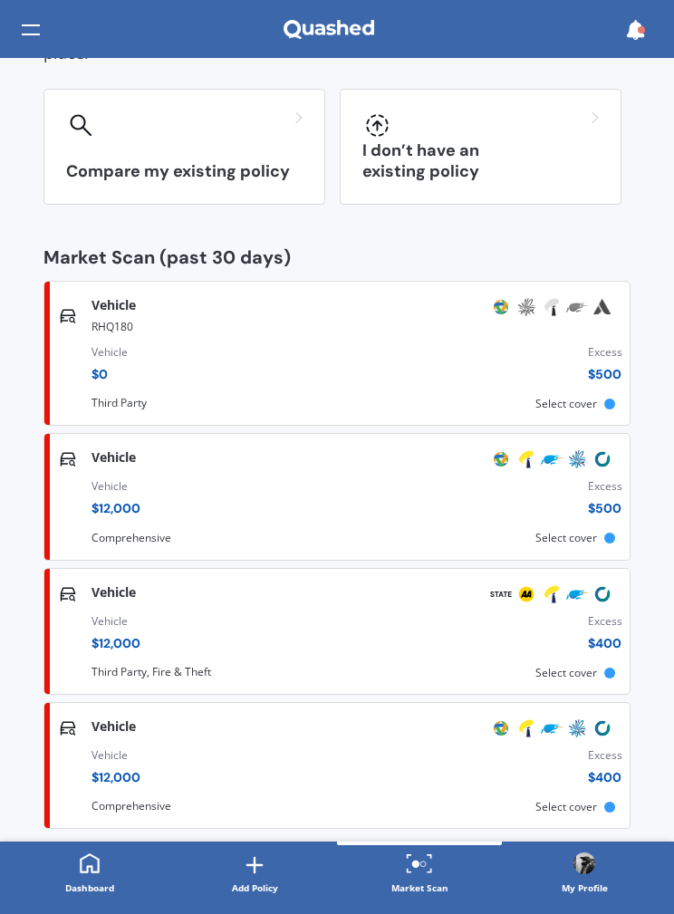
click at [557, 350] on div "Vehicle $ 0 Excess $ 500" at bounding box center [357, 367] width 531 height 62
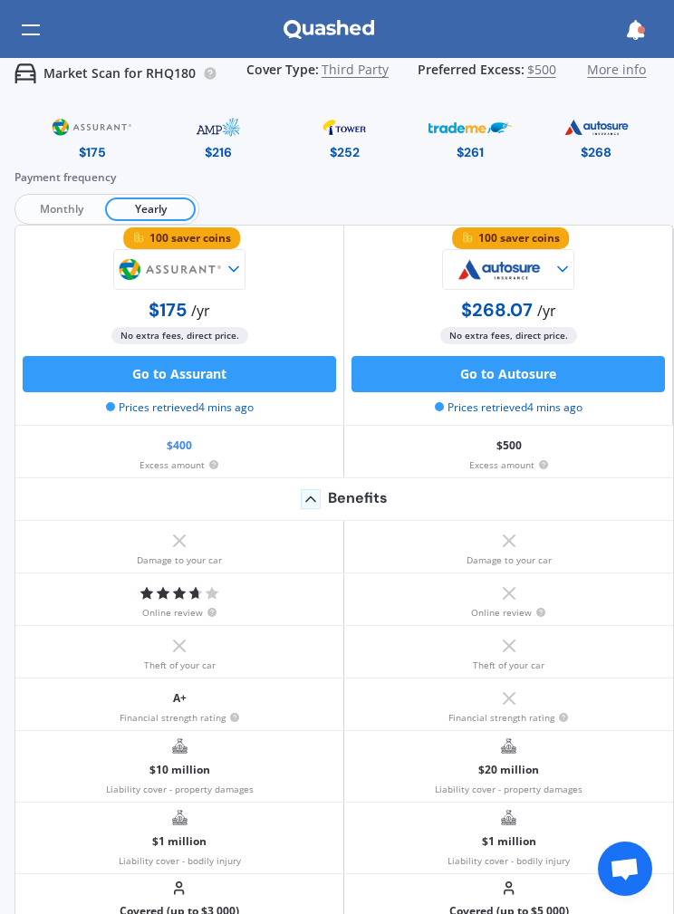
click at [224, 379] on button "Go to Assurant" at bounding box center [180, 374] width 314 height 36
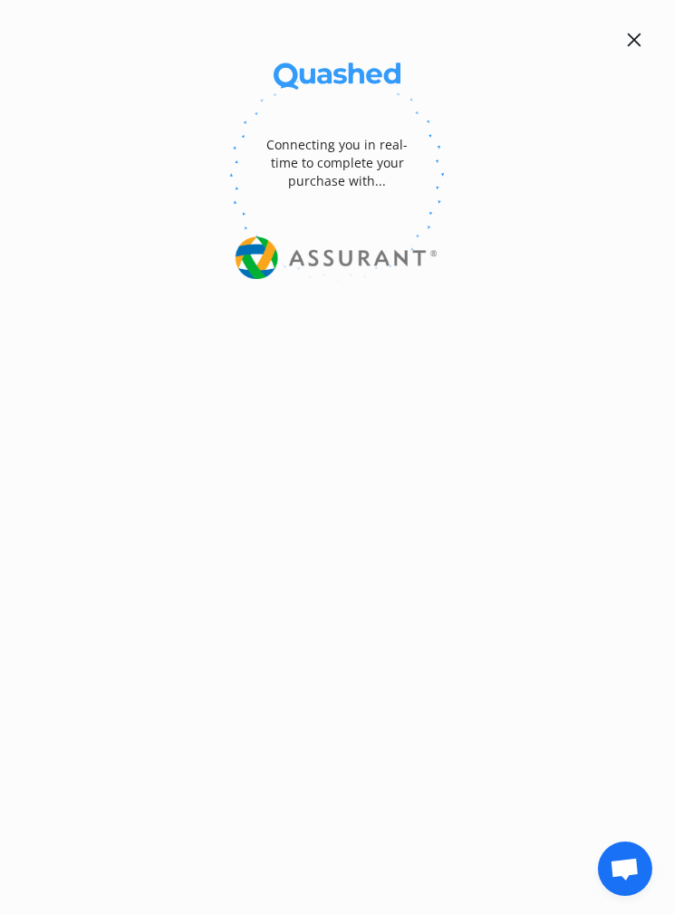
select select "full"
select select "0"
select select "On own property"
select select "North Shore"
select select "15000"
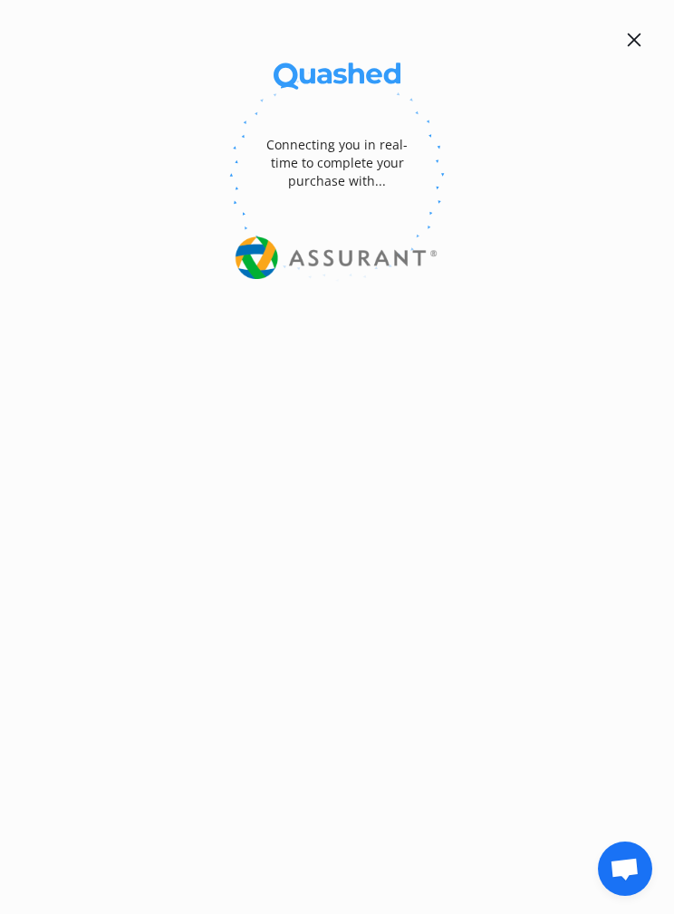
select select "TOYOTA"
select select "SIENTA"
select select "(ALL)"
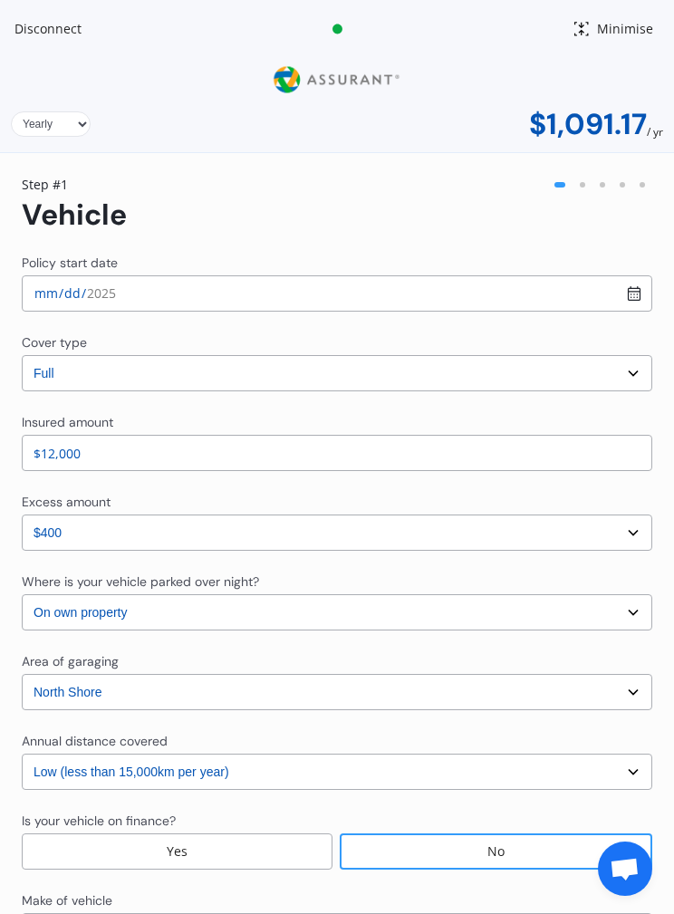
click at [527, 373] on select "Select cover type 3rd Party Full" at bounding box center [337, 373] width 631 height 36
select select "3rd party"
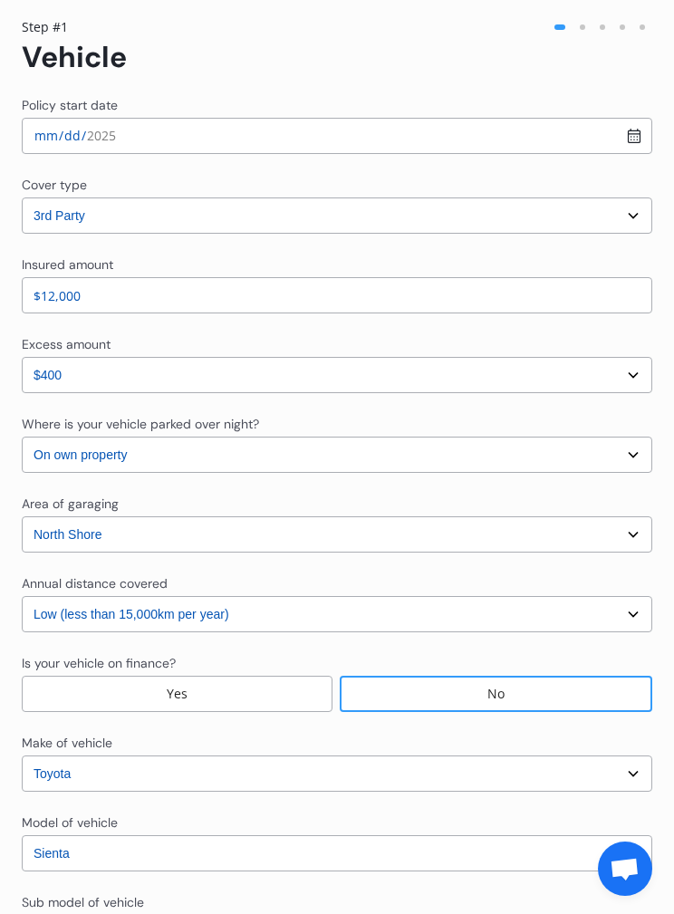
scroll to position [160, 0]
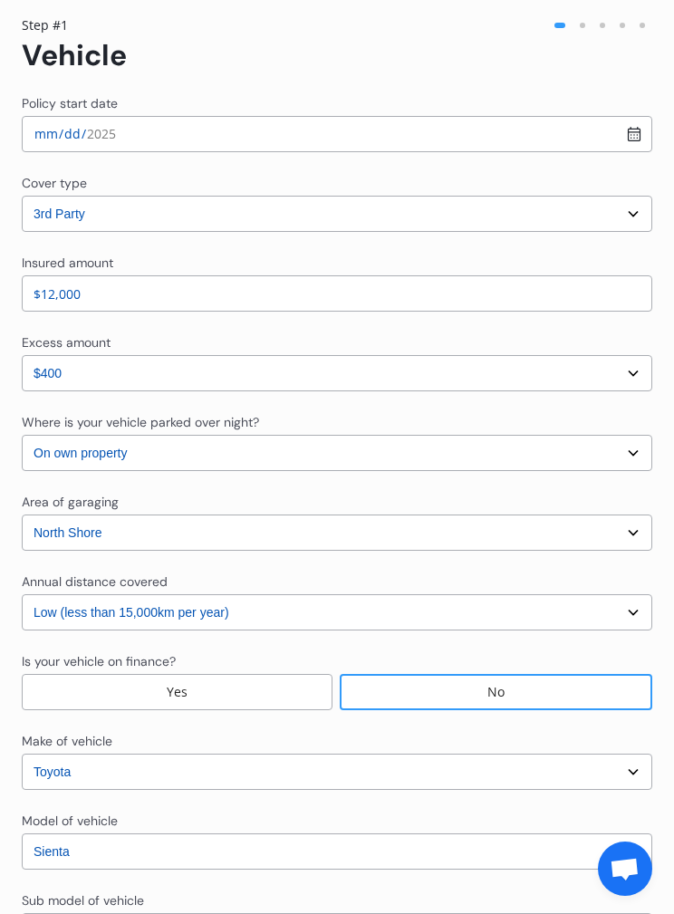
click at [613, 371] on select "Select excess amount $400 $900 $1,400" at bounding box center [337, 373] width 631 height 36
click at [612, 364] on select "Select excess amount $400 $900 $1,400" at bounding box center [337, 373] width 631 height 36
click at [605, 369] on select "Select excess amount $400 $900 $1,400" at bounding box center [337, 373] width 631 height 36
click at [591, 293] on input "$12,000" at bounding box center [337, 294] width 631 height 36
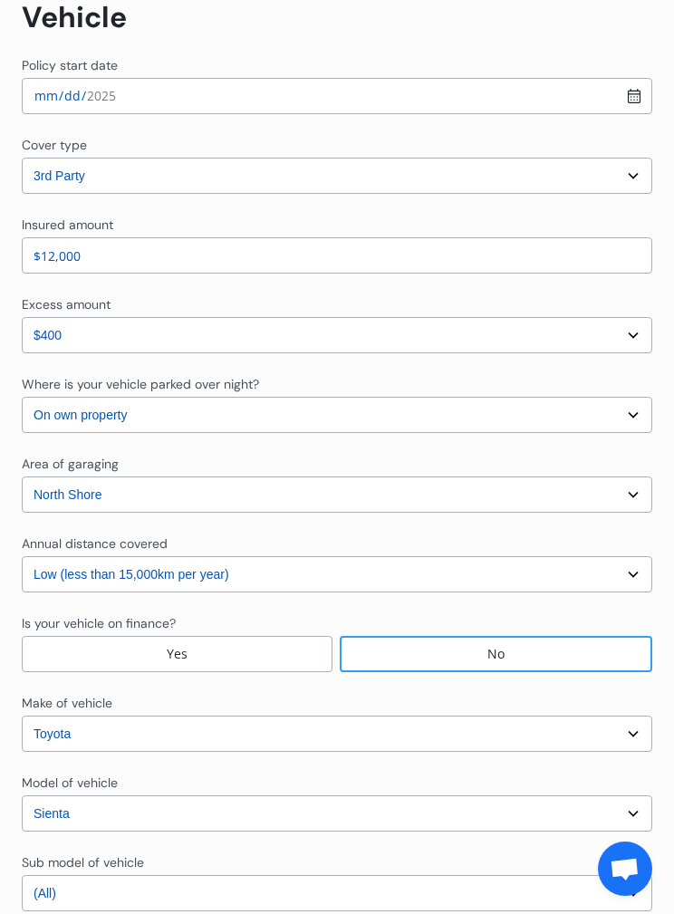
scroll to position [199, 0]
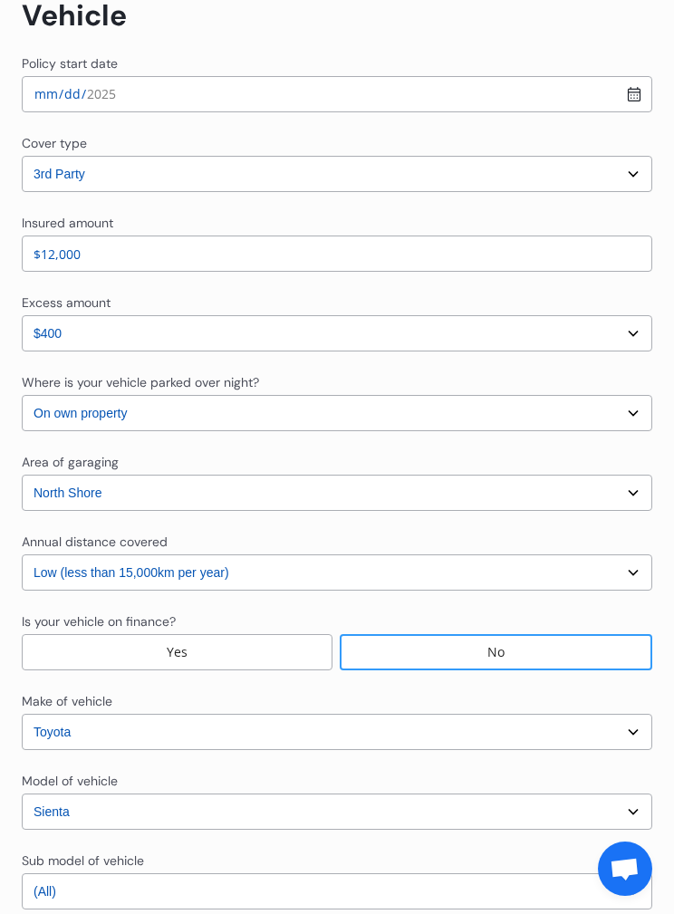
click at [556, 397] on select "Select In a garage On own property On street or road" at bounding box center [337, 413] width 631 height 36
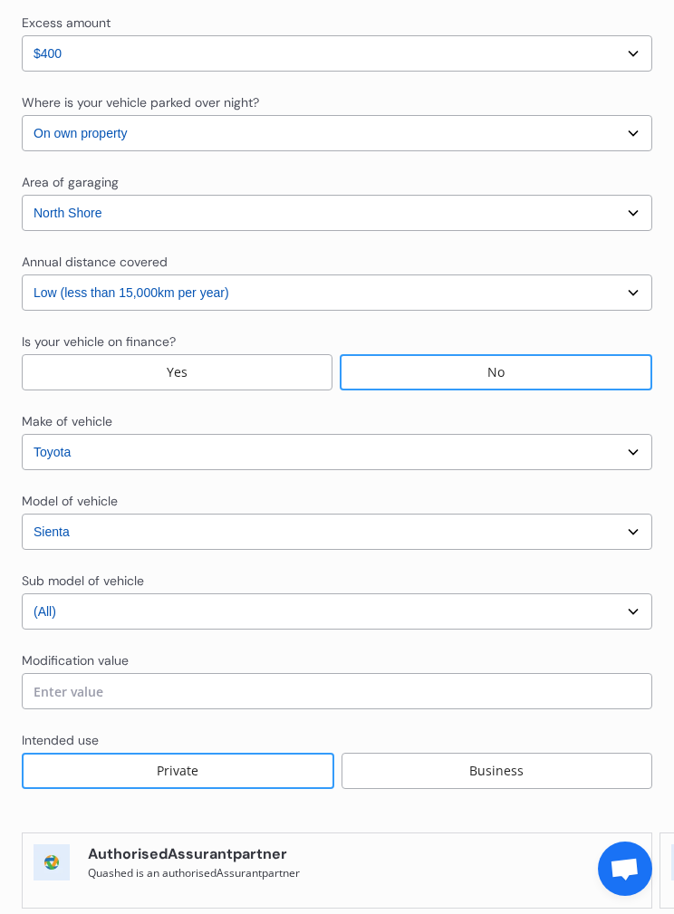
scroll to position [480, 0]
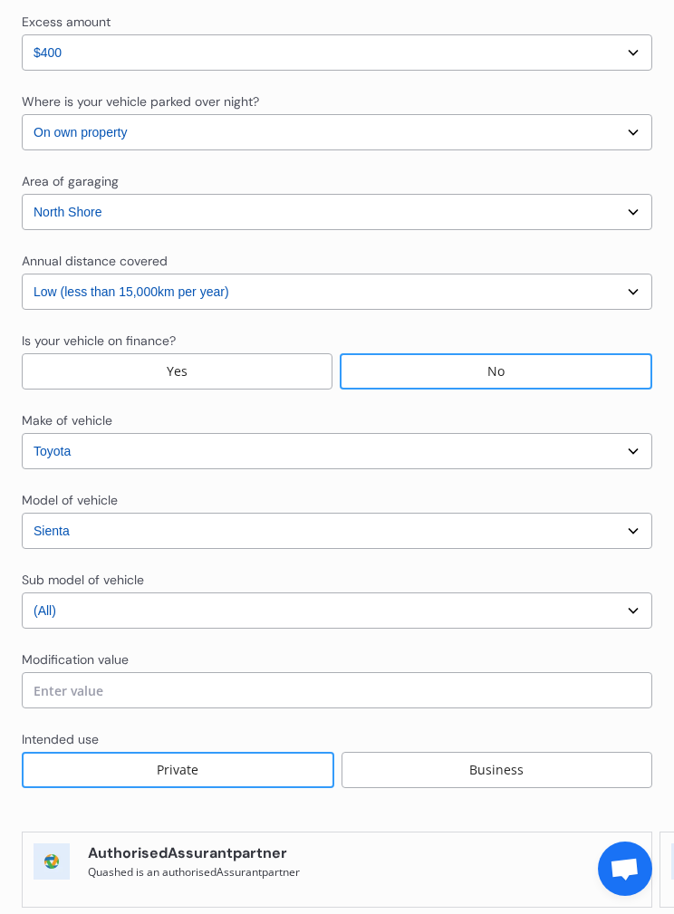
click at [582, 528] on select "Select model 4 Runner 86 Allex Allion Alphard Altezza Aqua Aristo Aurion Auris …" at bounding box center [337, 531] width 631 height 36
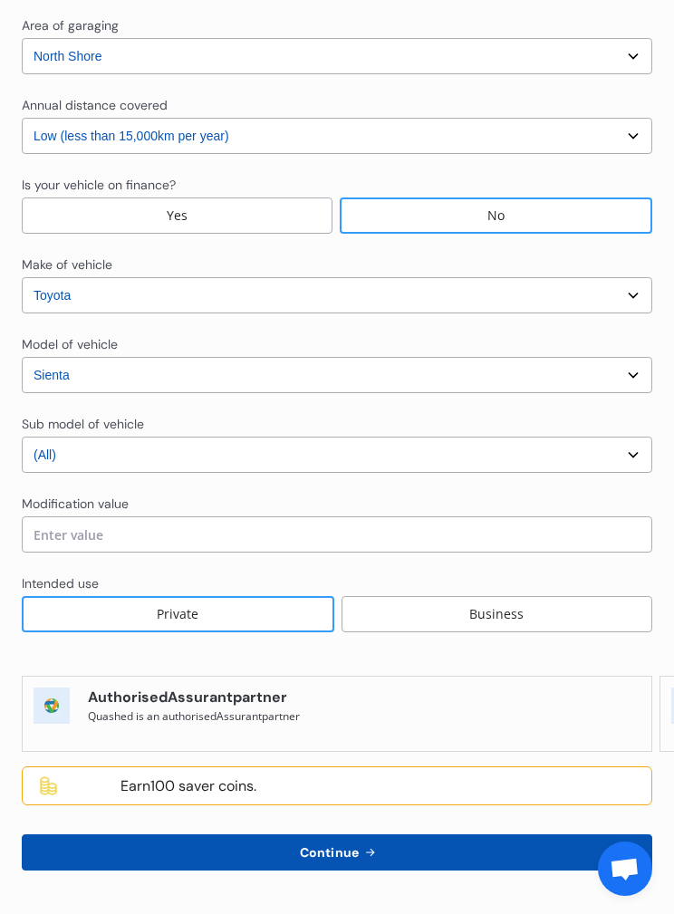
scroll to position [636, 0]
click at [481, 843] on button "Continue" at bounding box center [337, 853] width 631 height 36
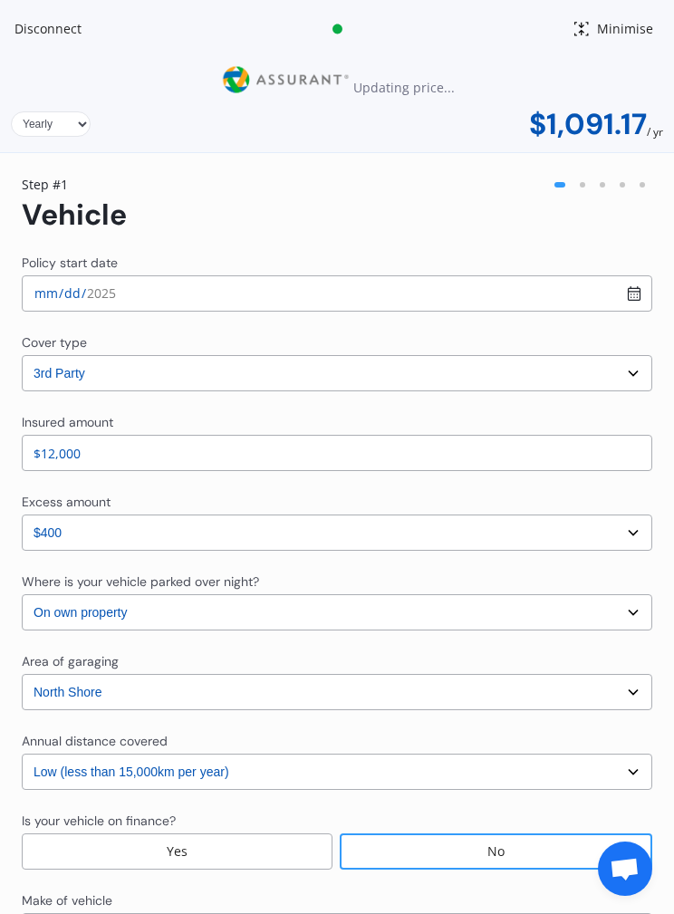
scroll to position [0, 0]
select select "Mr"
select select "29"
select select "12"
select select "1989"
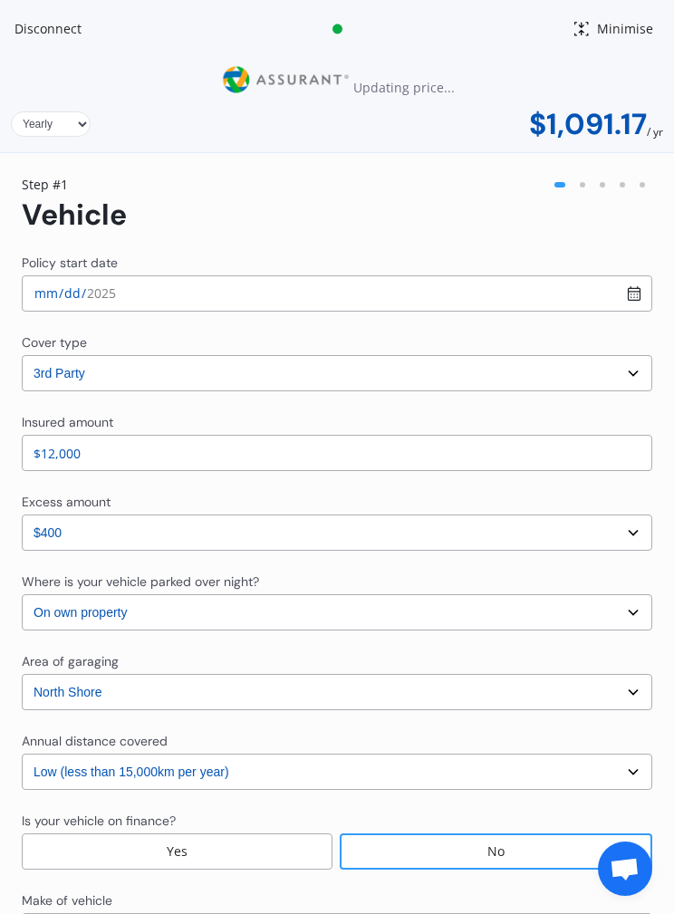
select select "full"
select select "more than 4 years"
select select "New Zealand"
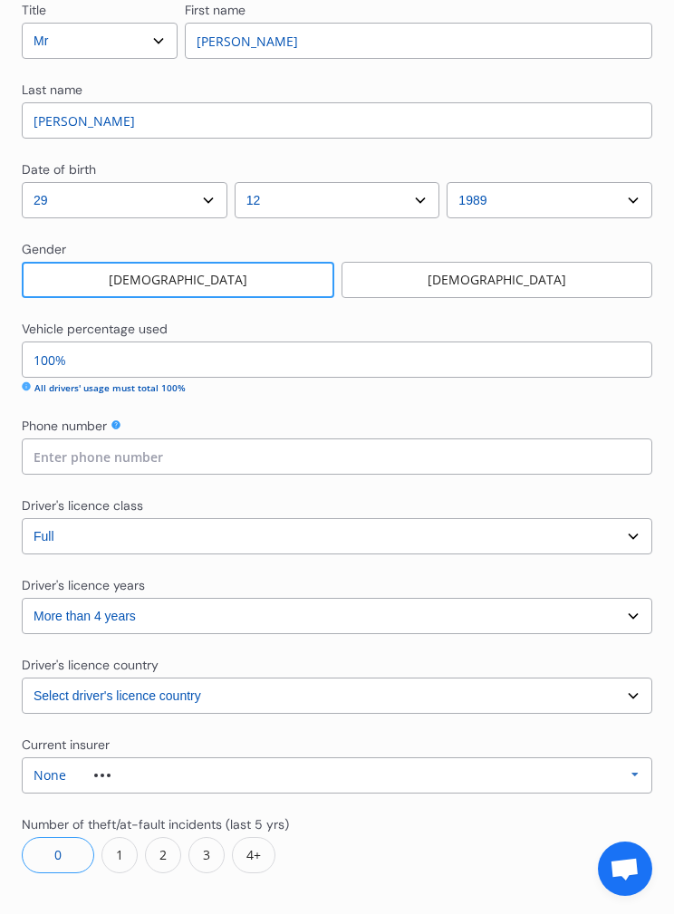
scroll to position [384, 0]
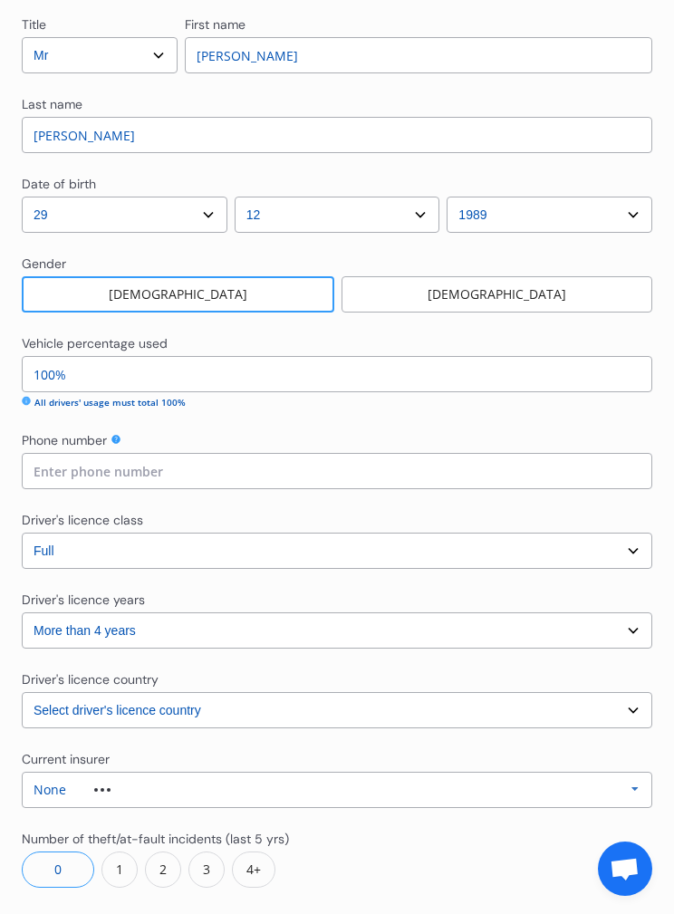
click at [525, 616] on select "Select driver's licence years Less than 1 year 1-2 years 2-4 years More than 4 …" at bounding box center [337, 631] width 631 height 36
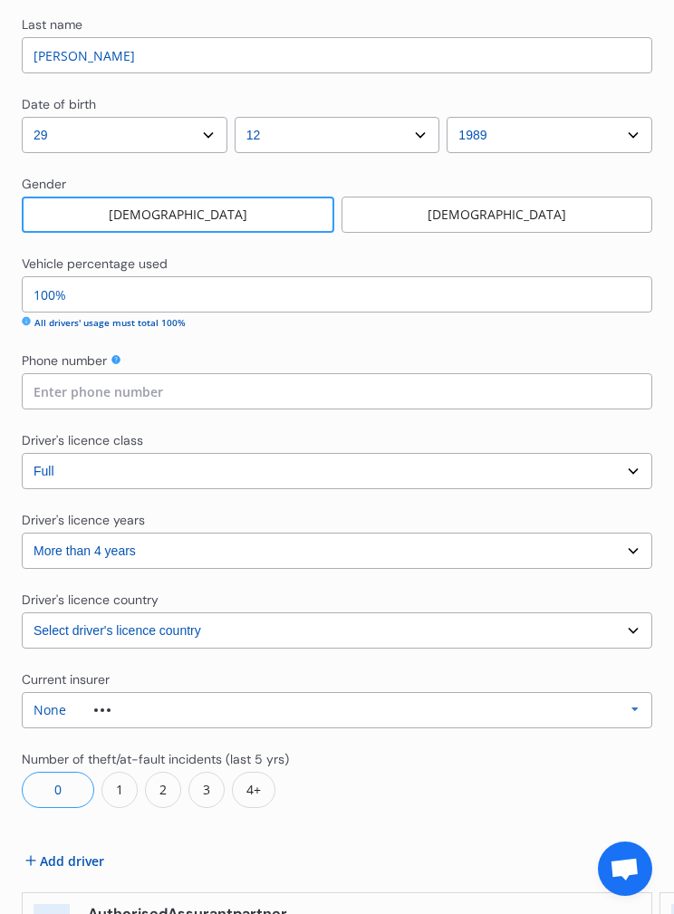
scroll to position [469, 0]
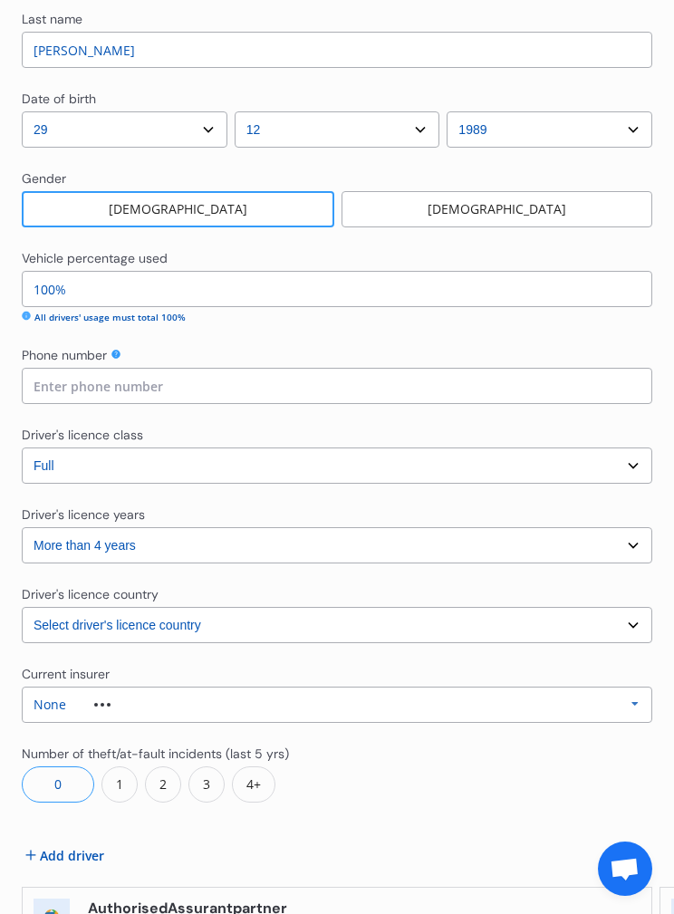
click at [489, 703] on div "None Allianz AAI AMI IAG - NZI/State Lumley Vero Unknown Other Insurer None Pro…" at bounding box center [337, 705] width 631 height 36
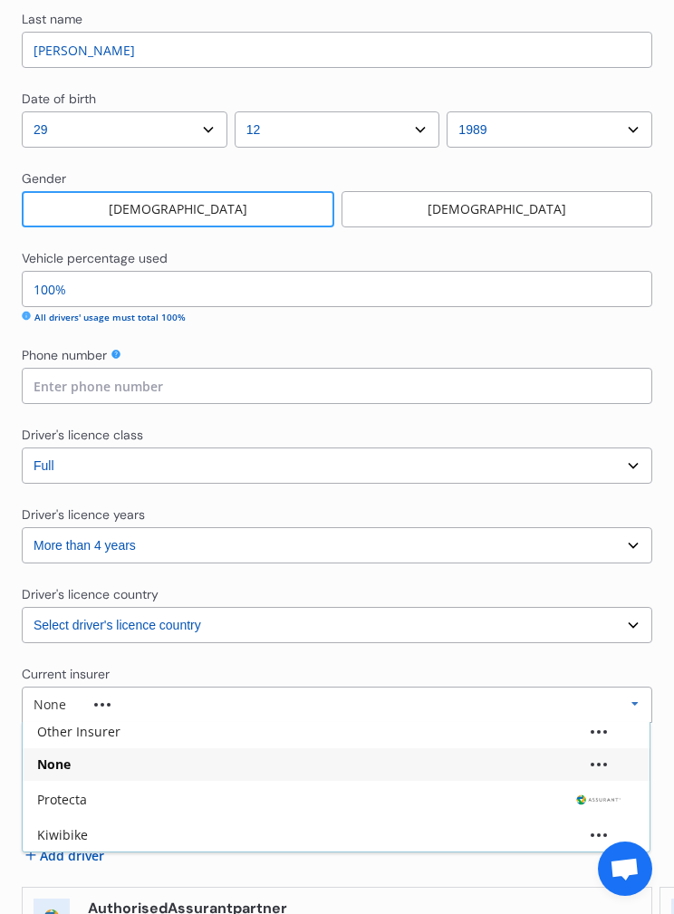
scroll to position [251, 0]
click at [432, 761] on div "None" at bounding box center [336, 765] width 598 height 13
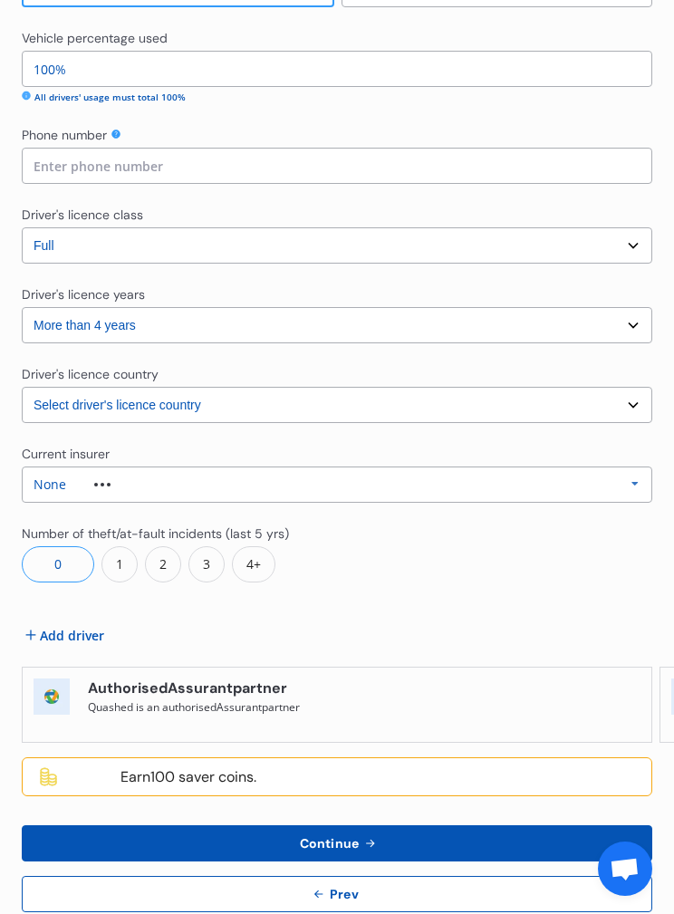
scroll to position [691, 0]
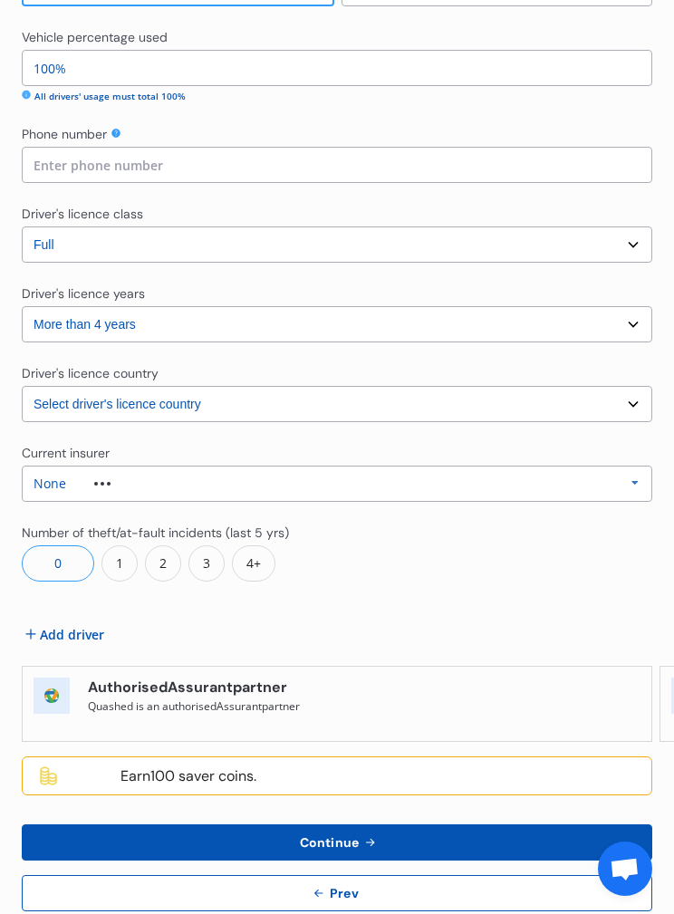
click at [61, 631] on span "Add driver" at bounding box center [72, 634] width 64 height 19
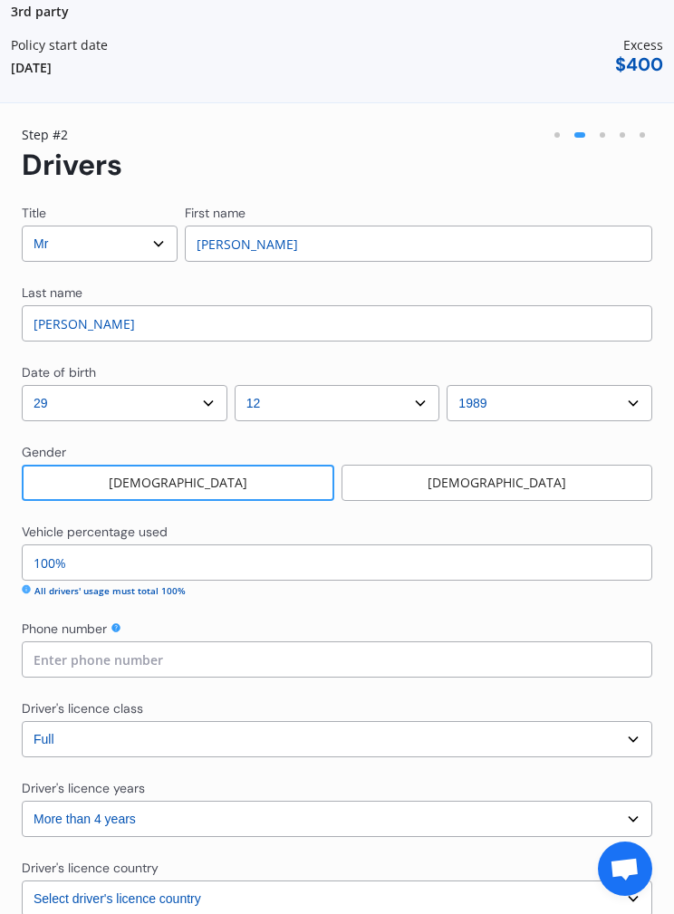
scroll to position [197, 0]
click at [95, 558] on input "100%" at bounding box center [337, 562] width 631 height 36
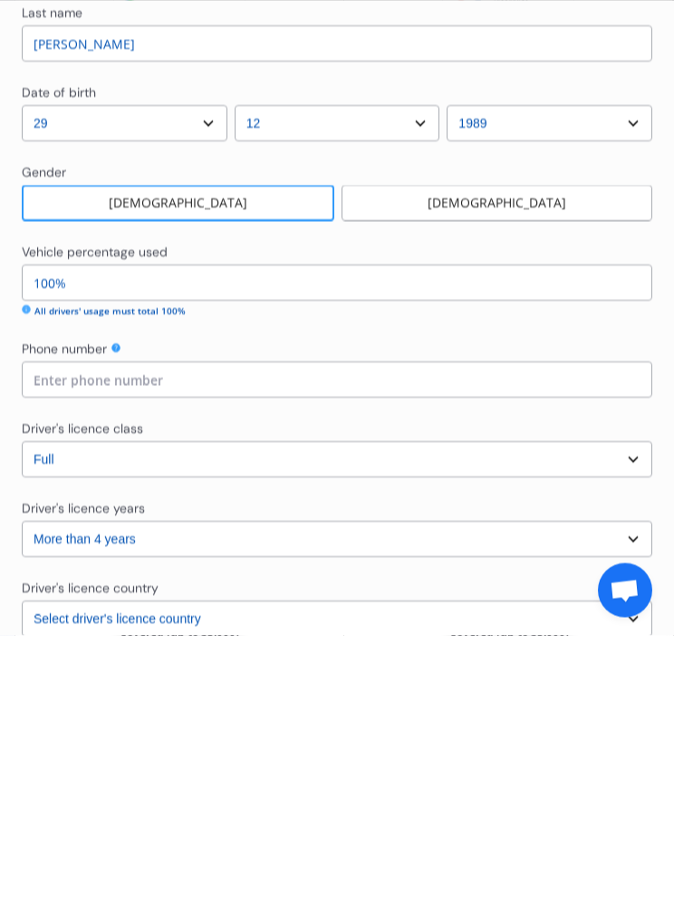
type input "10%"
type input "90%"
type input "1%"
type input "99%"
type input "0%"
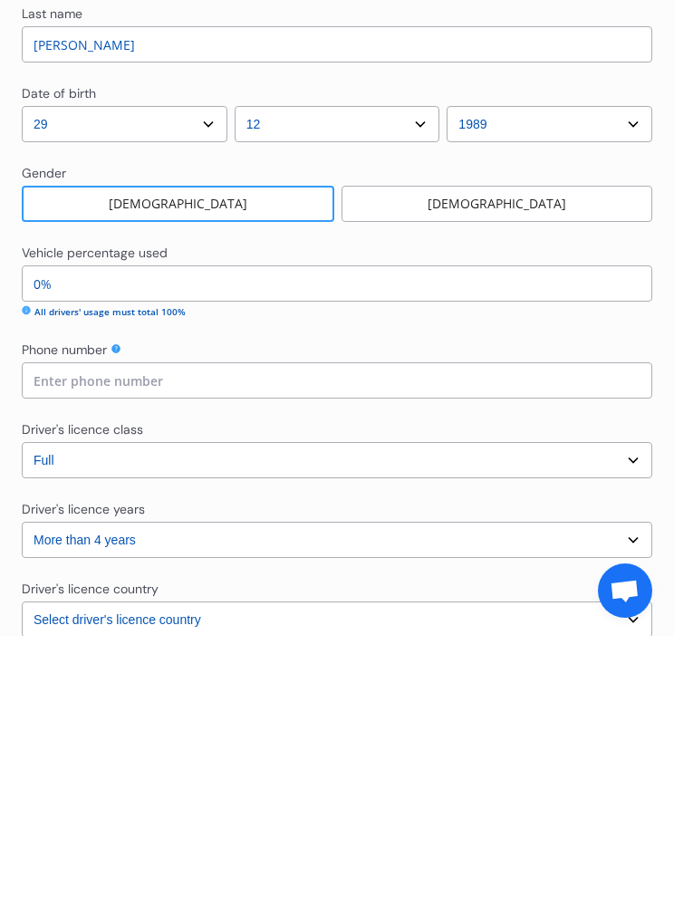
type input "100%"
type input "90%"
type input "10%"
type input "90%"
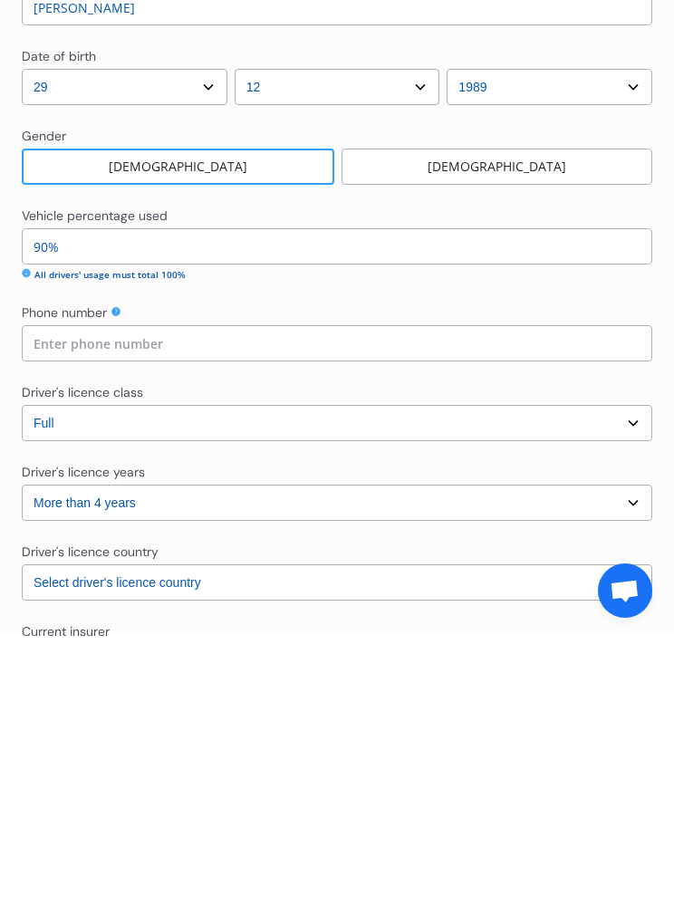
scroll to position [232, 0]
click at [63, 605] on input at bounding box center [337, 623] width 631 height 36
click at [116, 587] on icon at bounding box center [115, 591] width 9 height 9
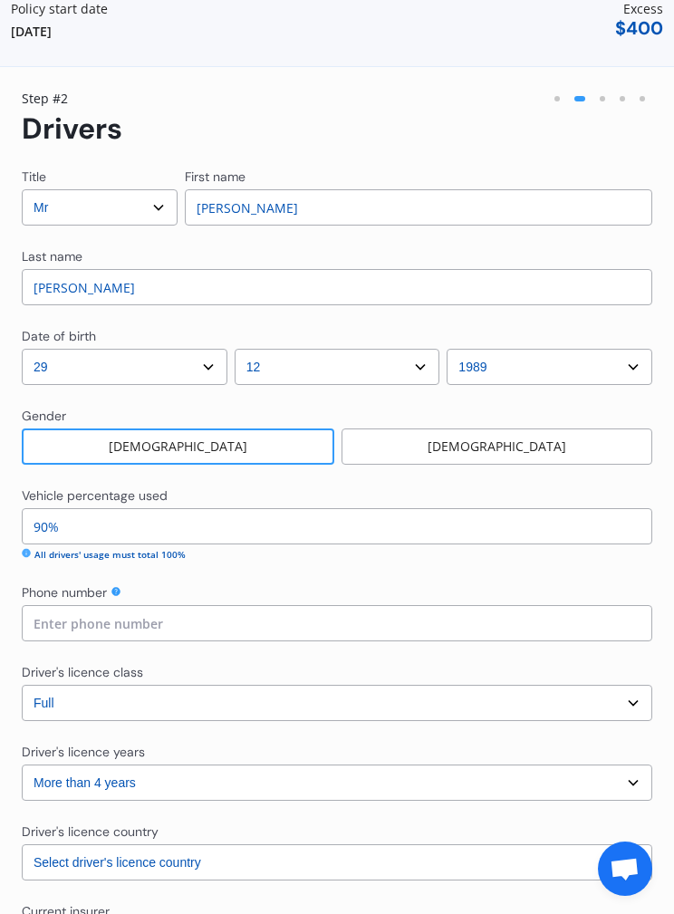
click at [121, 585] on div at bounding box center [116, 593] width 11 height 18
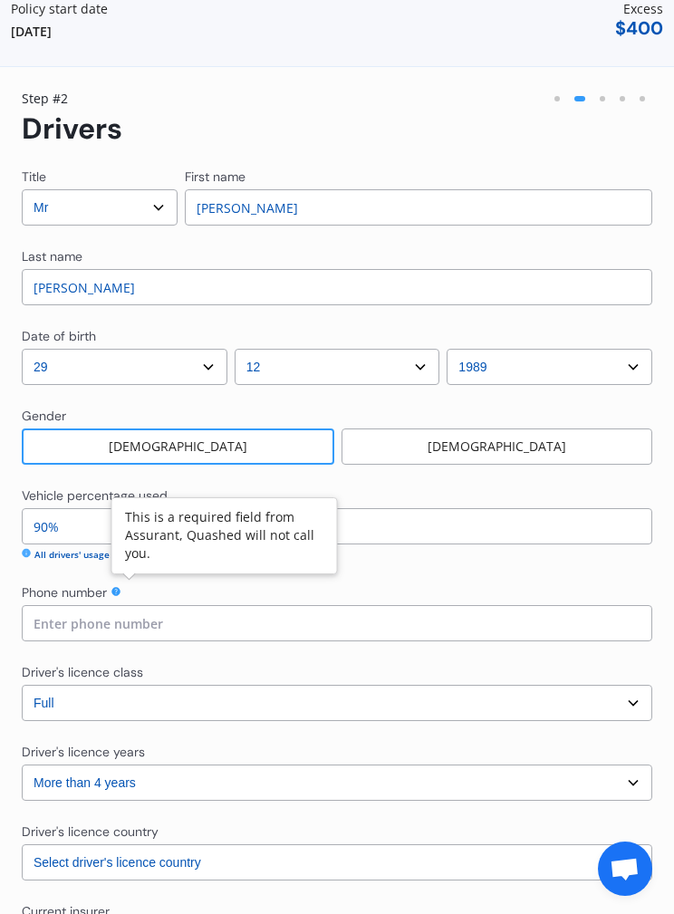
click at [87, 628] on input at bounding box center [337, 623] width 631 height 36
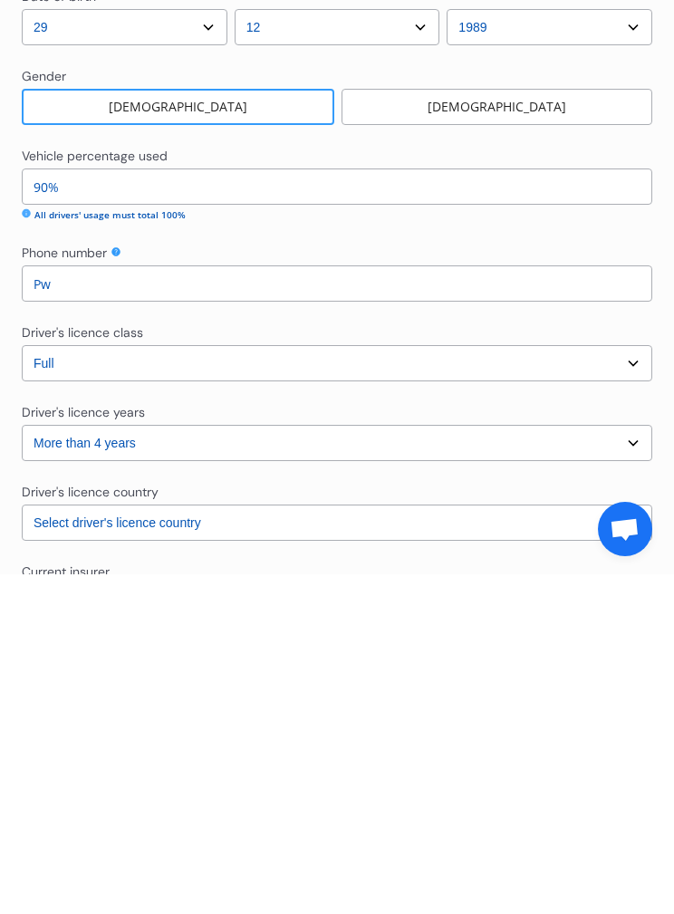
type input "P"
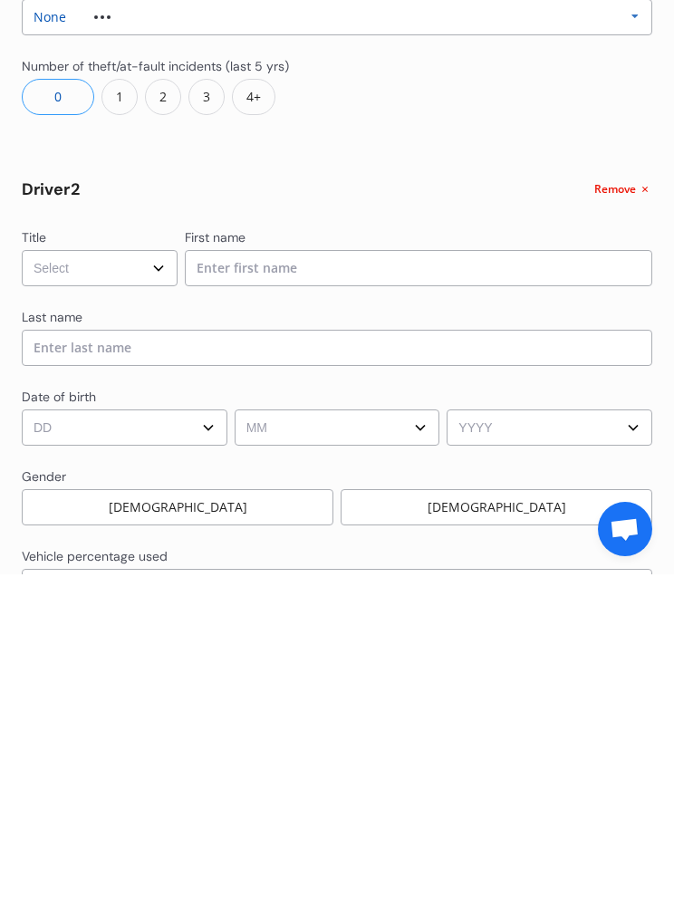
scroll to position [818, 0]
type input "0212561467"
click at [73, 589] on select "Select Mr Mrs Miss Ms Dr" at bounding box center [100, 607] width 156 height 36
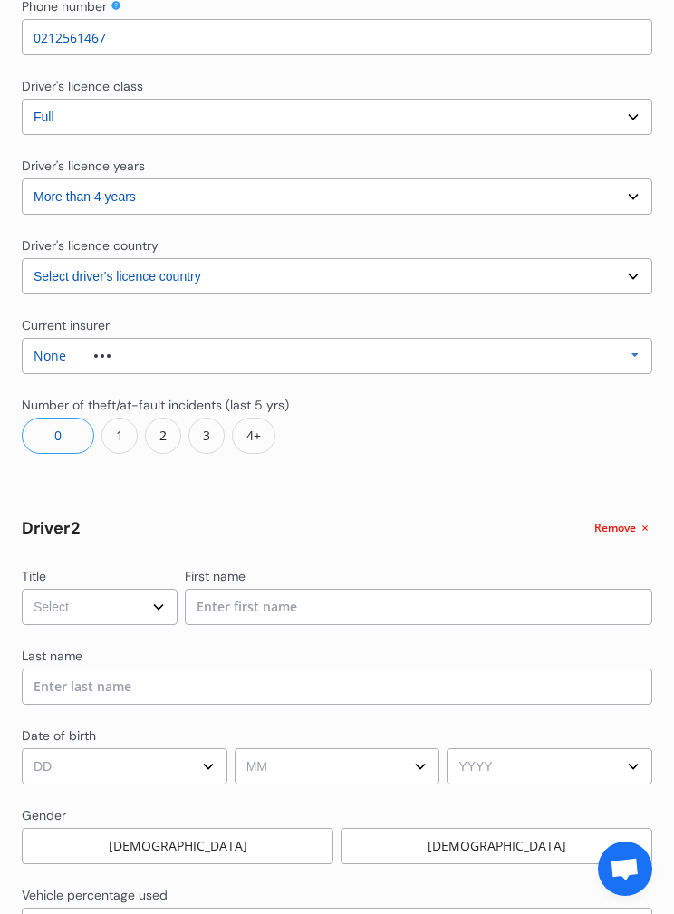
select select "Mrs"
click at [502, 605] on input at bounding box center [419, 607] width 468 height 36
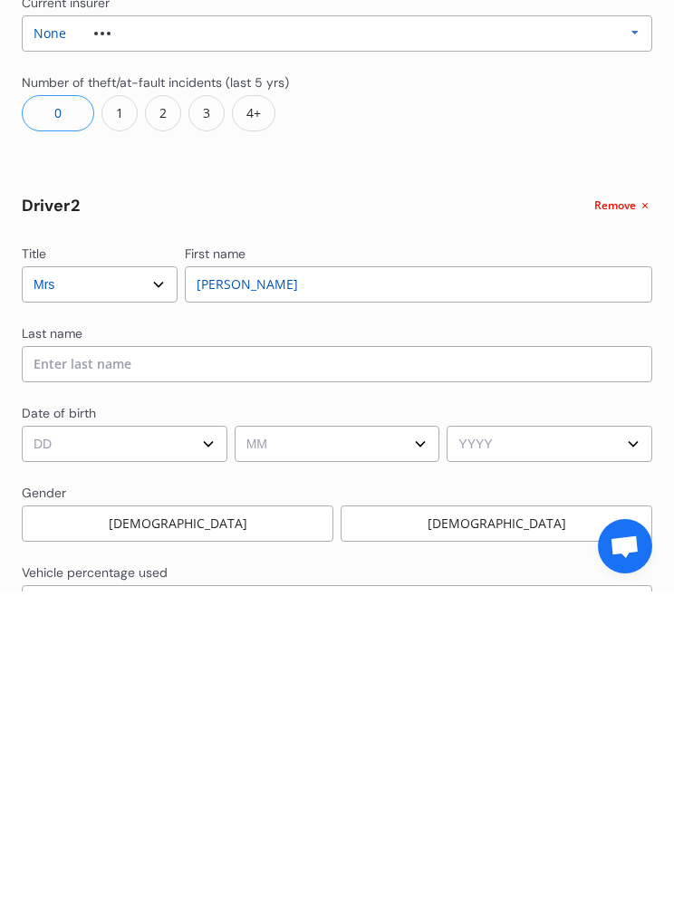
type input "Hae Yoon"
click at [96, 669] on input at bounding box center [337, 687] width 631 height 36
type input "Jeon"
click at [98, 749] on select "DD 01 02 03 04 05 06 07 08 09 10 11 12 13 14 15 16 17 18 19 20 21 22 23 24 25 2…" at bounding box center [125, 767] width 206 height 36
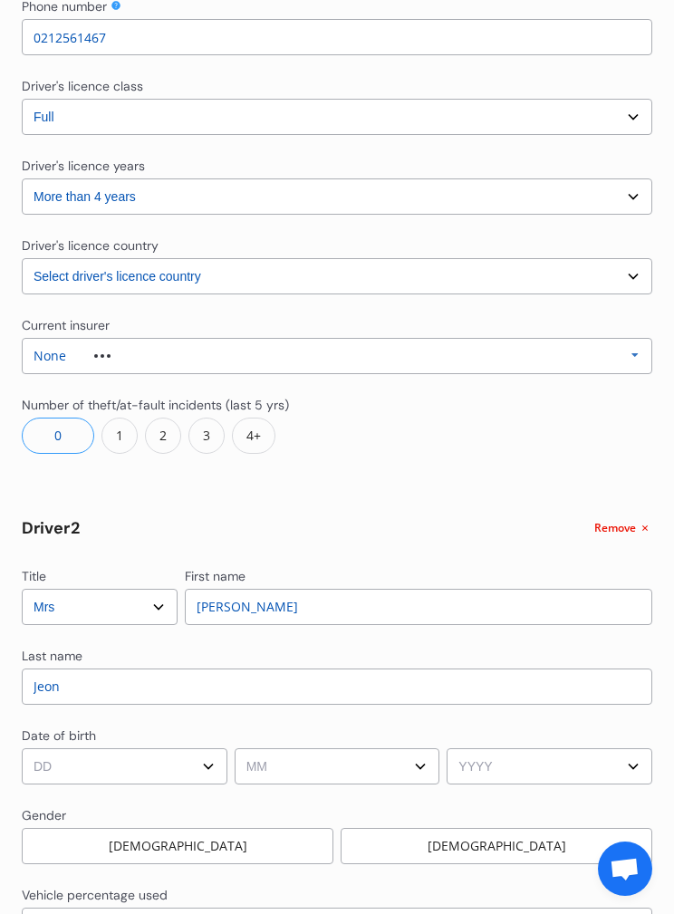
select select "20"
click at [270, 756] on select "MM 01 02 03 04 05 06 07 08 09 10 11 12" at bounding box center [338, 767] width 206 height 36
select select "05"
click at [532, 760] on select "YYYY 2009 2008 2007 2006 2005 2004 2003 2002 2001 2000 1999 1998 1997 1996 1995…" at bounding box center [550, 767] width 206 height 36
select select "1990"
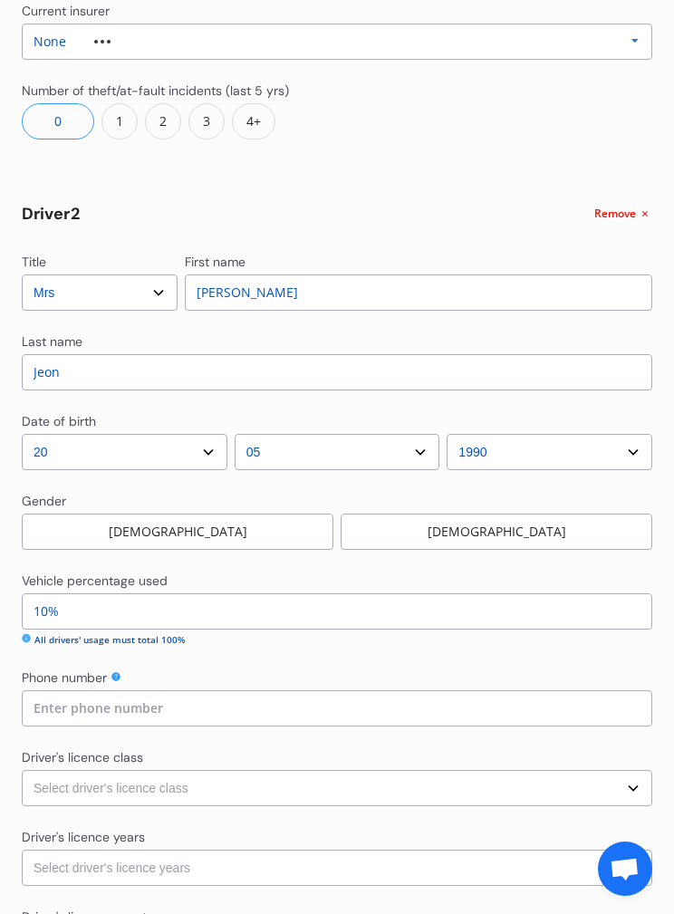
scroll to position [1156, 0]
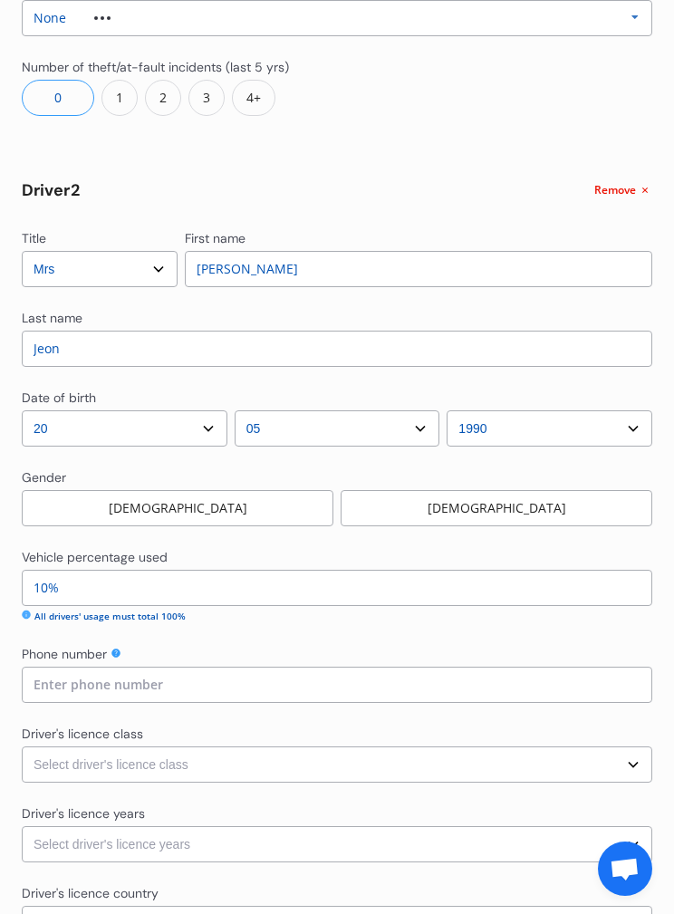
click at [402, 500] on div "Female" at bounding box center [497, 508] width 312 height 36
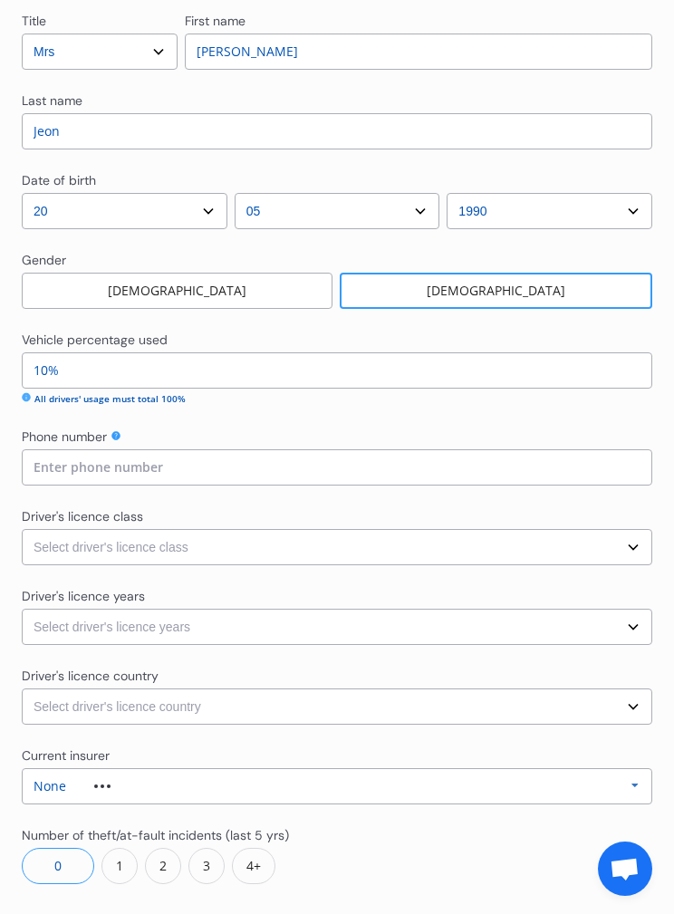
scroll to position [1385, 0]
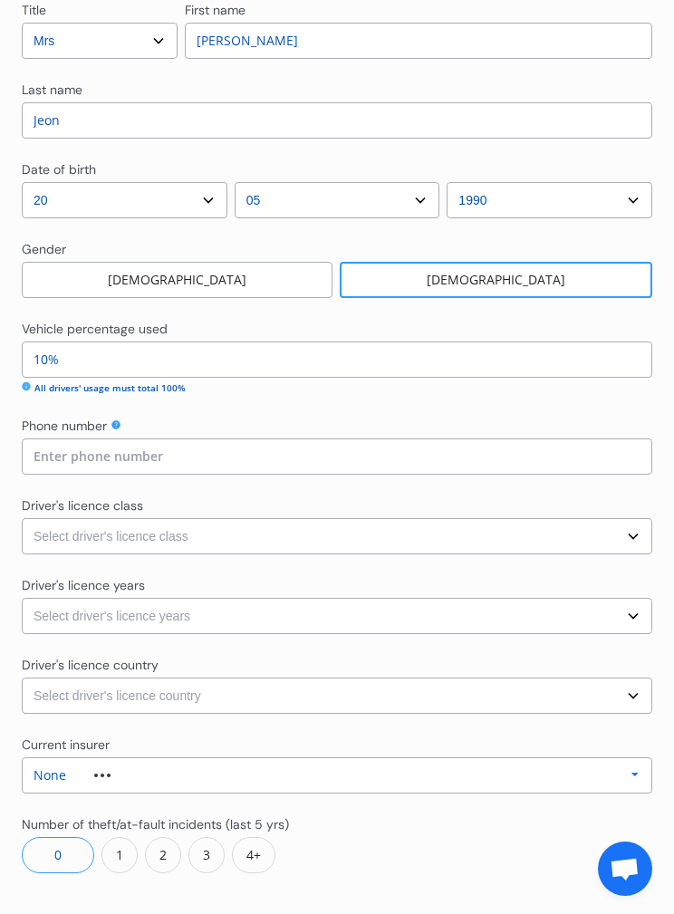
click at [603, 469] on input at bounding box center [337, 457] width 631 height 36
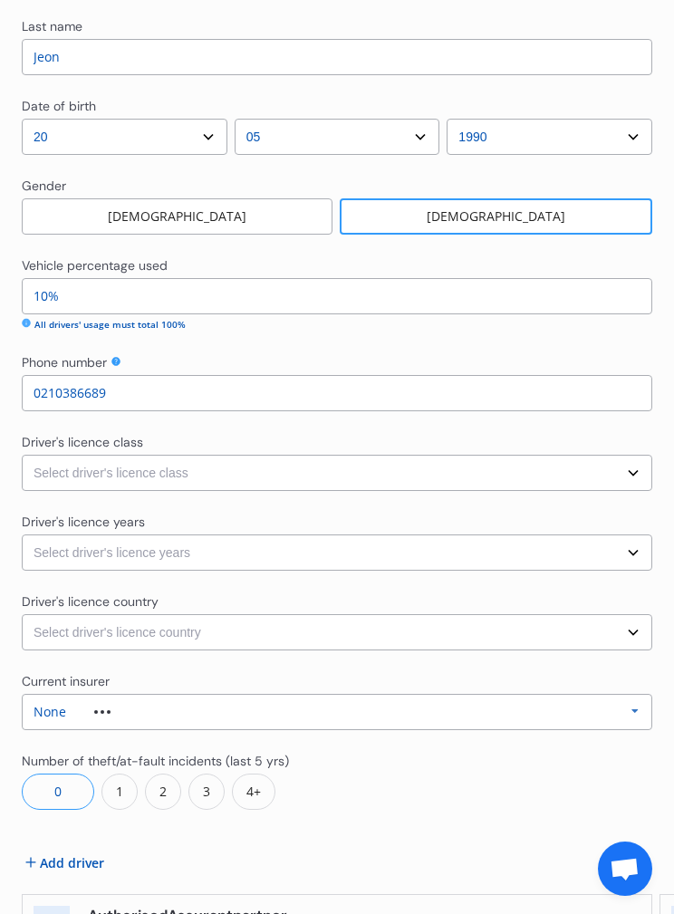
scroll to position [1491, 0]
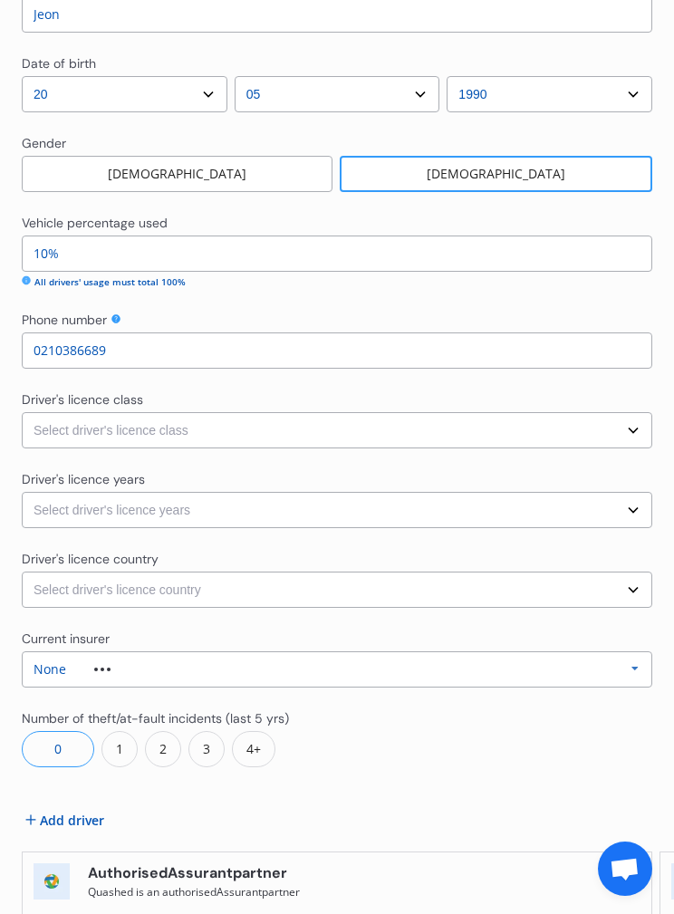
type input "0210386689"
click at [75, 426] on select "Select driver's licence class None Learner Restricted Full" at bounding box center [337, 430] width 631 height 36
select select "full"
click at [63, 503] on select "Select driver's licence years Less than 1 year 1-2 years 2-4 years More than 4 …" at bounding box center [337, 510] width 631 height 36
select select "more than 4 years"
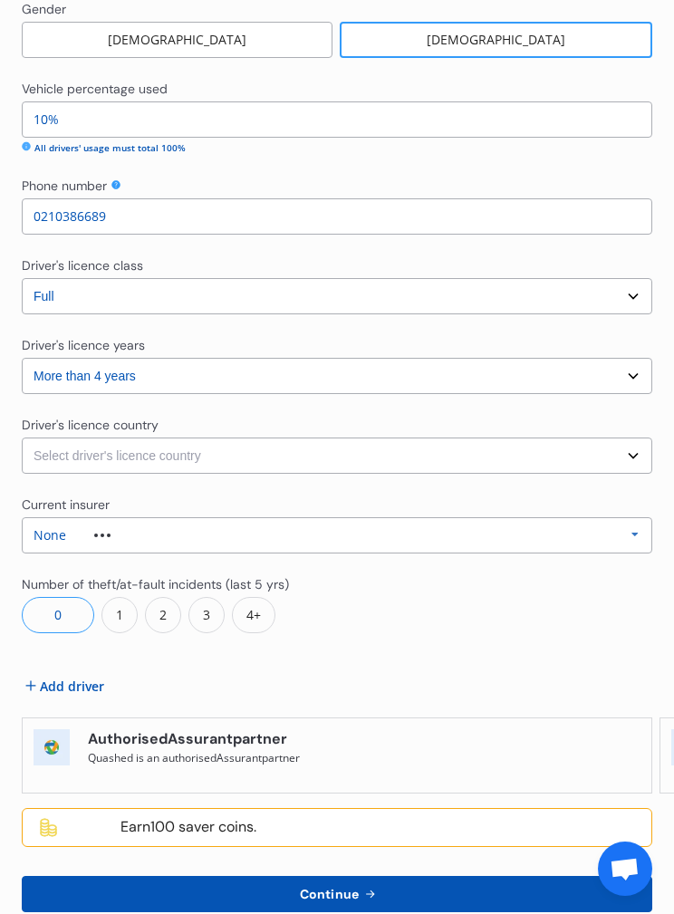
scroll to position [1629, 0]
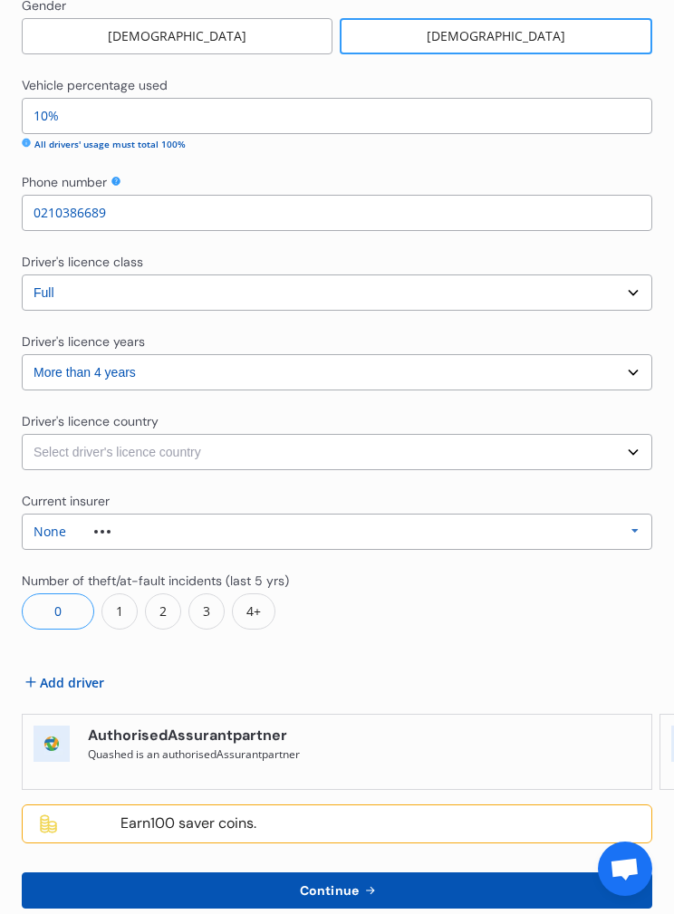
click at [46, 440] on select "Select driver's licence country New Zealand Australia Canada Japan Singapore So…" at bounding box center [337, 452] width 631 height 36
select select "New Zealand"
click at [62, 526] on div "None" at bounding box center [50, 532] width 33 height 13
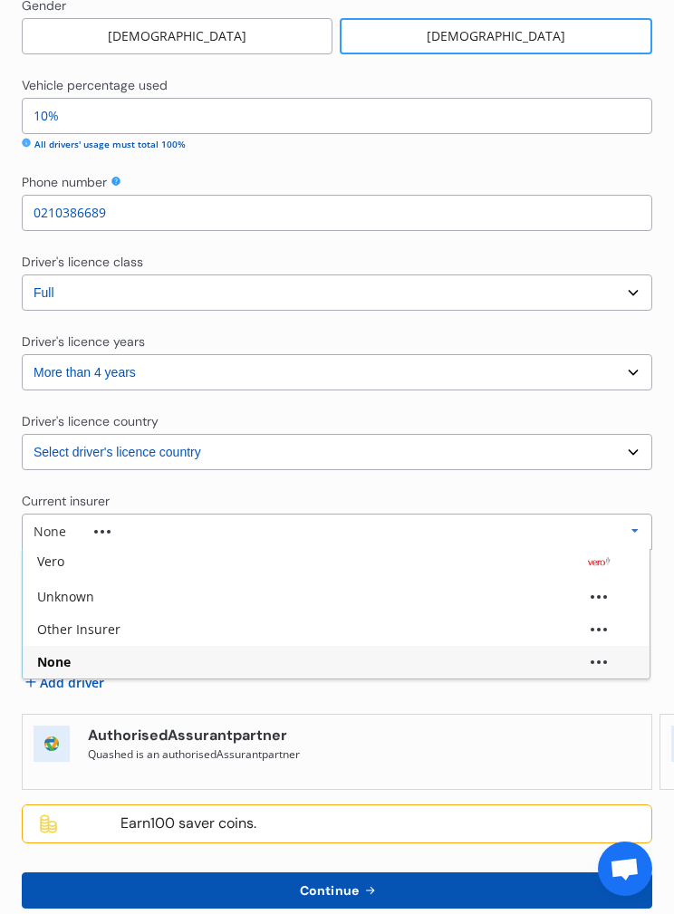
click at [55, 591] on div "Unknown" at bounding box center [65, 597] width 57 height 13
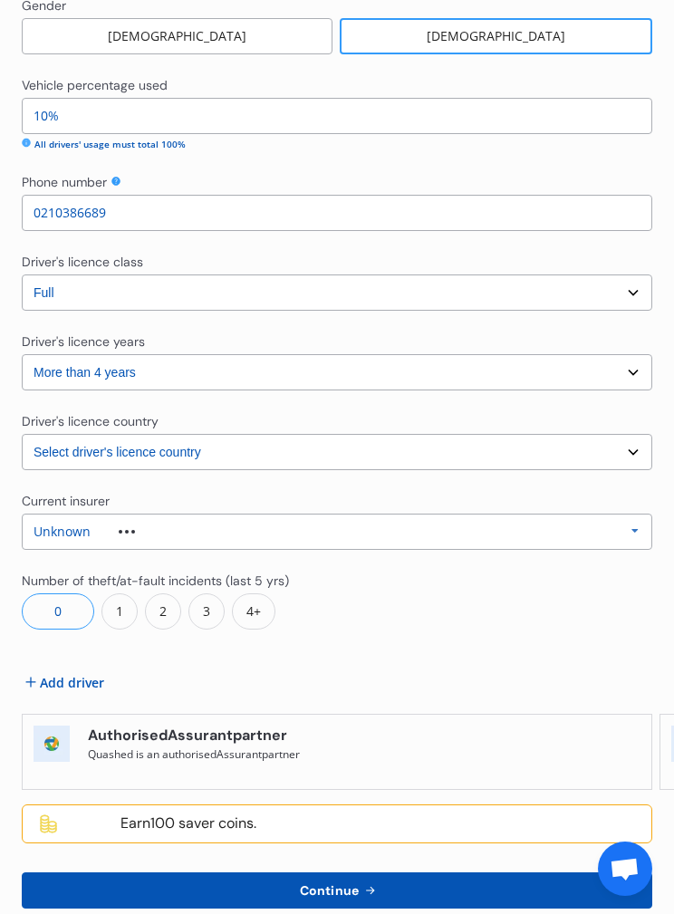
click at [64, 521] on div "Unknown Allianz AAI AMI IAG - NZI/State Lumley Vero Unknown Other Insurer None …" at bounding box center [337, 532] width 631 height 36
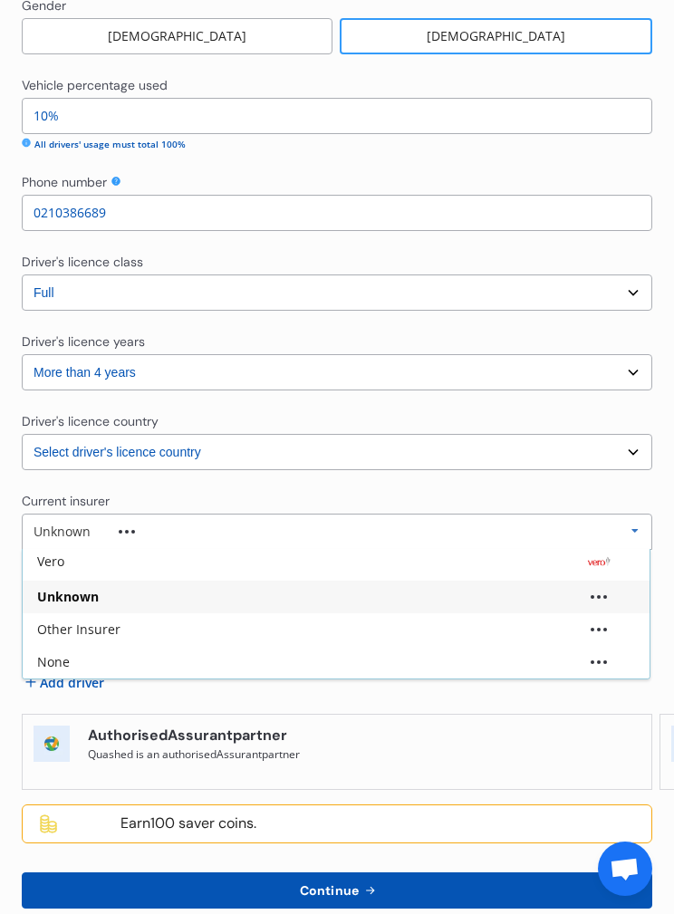
click at [60, 656] on div "None" at bounding box center [53, 662] width 33 height 13
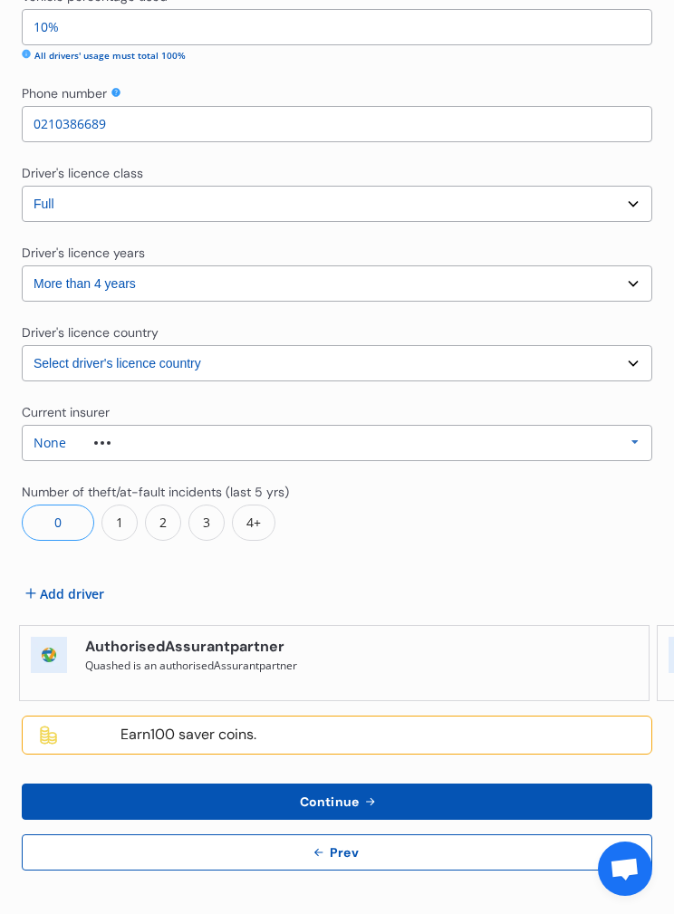
scroll to position [1717, 0]
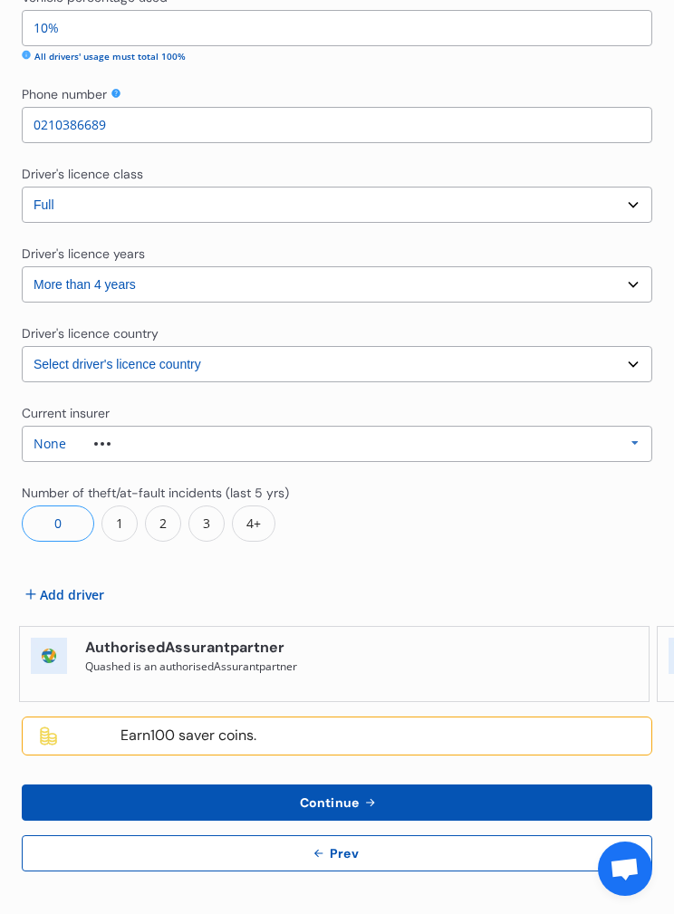
click at [479, 800] on button "Continue" at bounding box center [337, 803] width 631 height 36
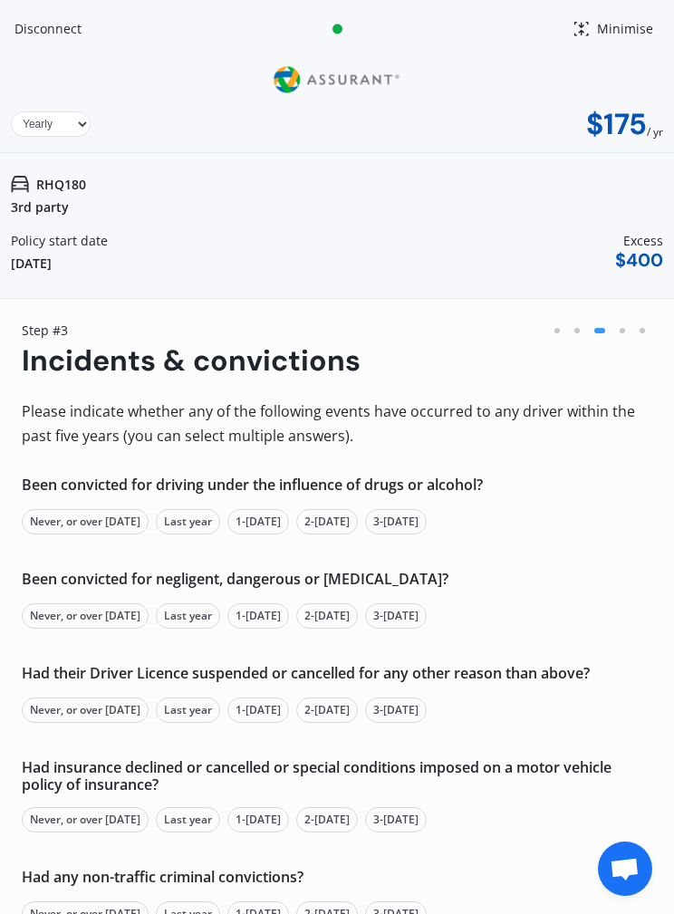
scroll to position [0, 0]
click at [52, 128] on select "Yearly Monthly" at bounding box center [51, 123] width 80 height 25
select select "Monthly"
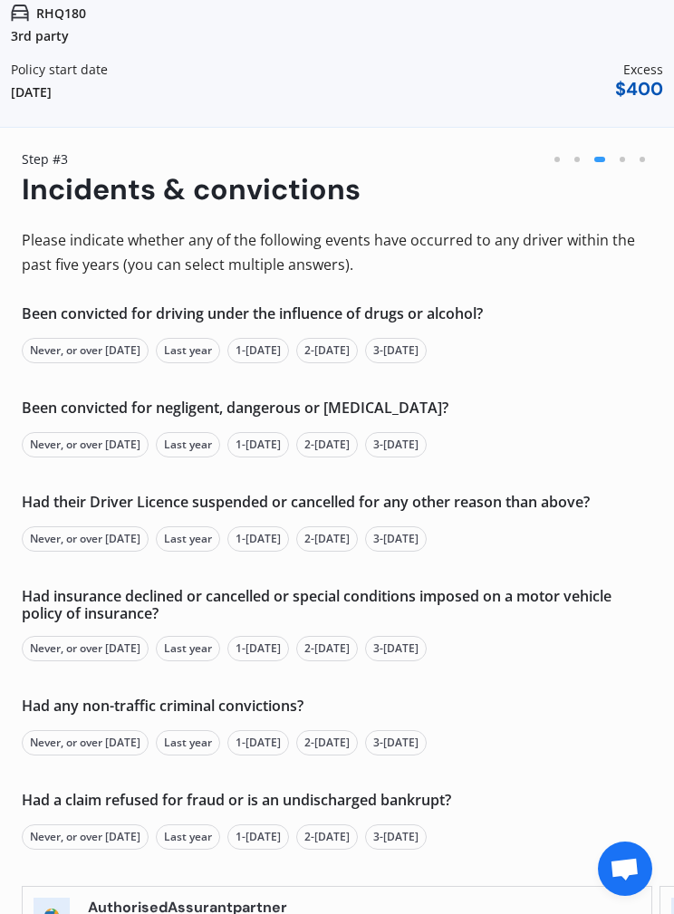
scroll to position [172, 0]
click at [56, 342] on div "Never, or over 5 yrs ago" at bounding box center [85, 349] width 127 height 25
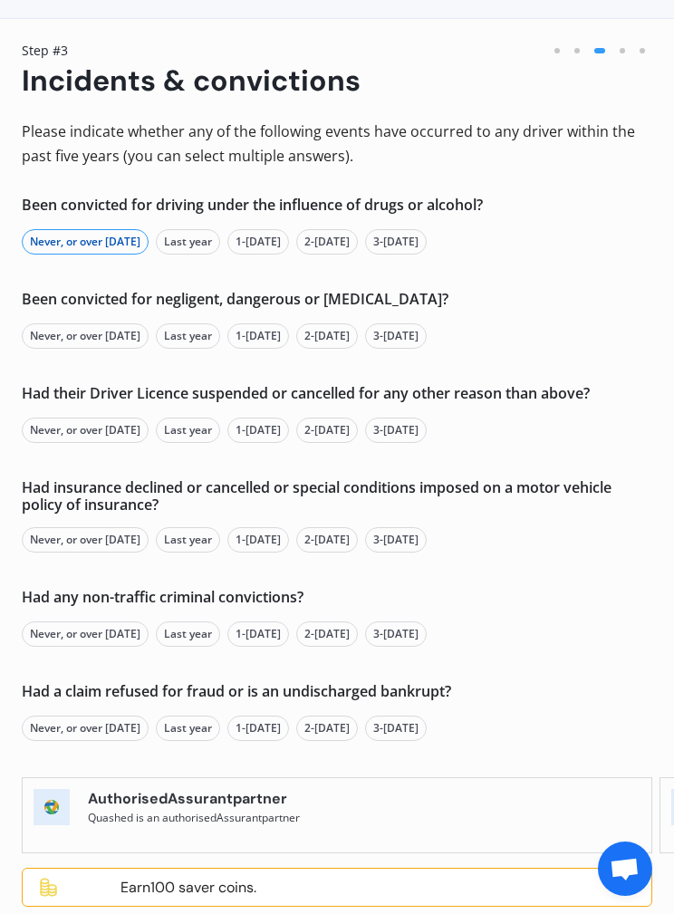
scroll to position [281, 0]
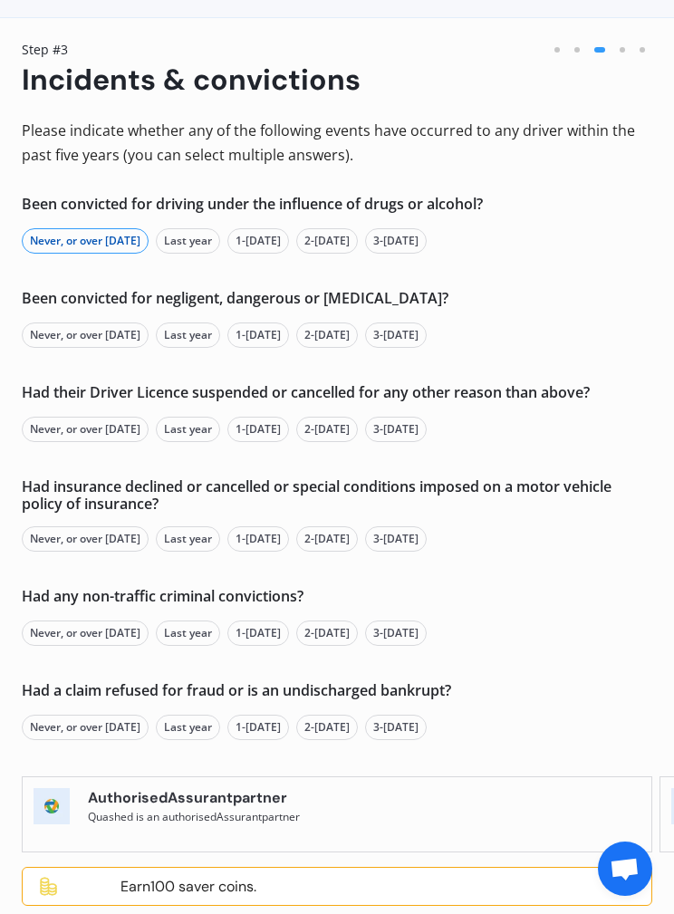
click at [63, 325] on div "Never, or over 5 yrs ago" at bounding box center [85, 335] width 127 height 25
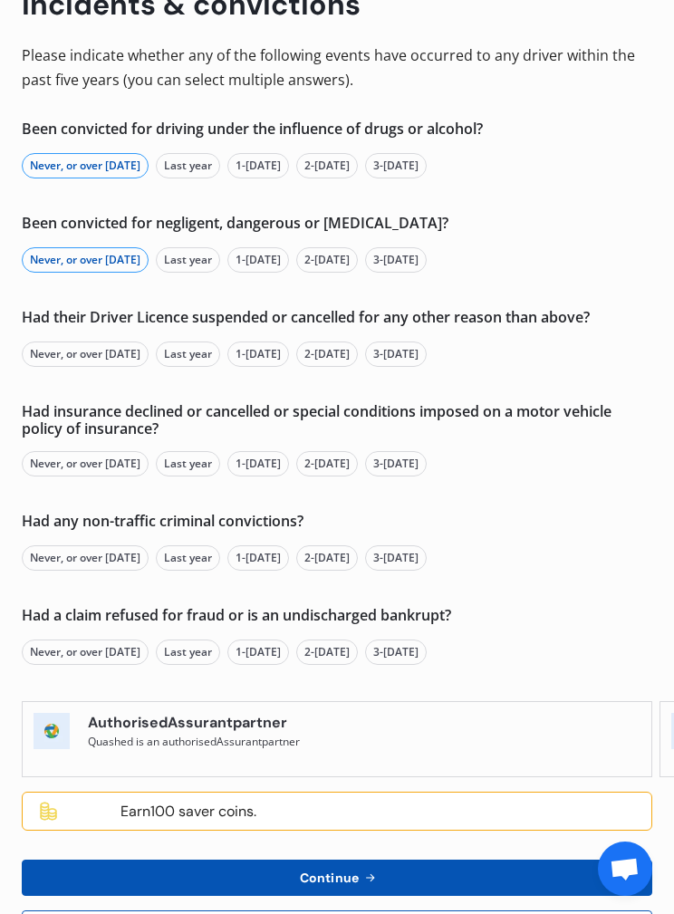
scroll to position [357, 0]
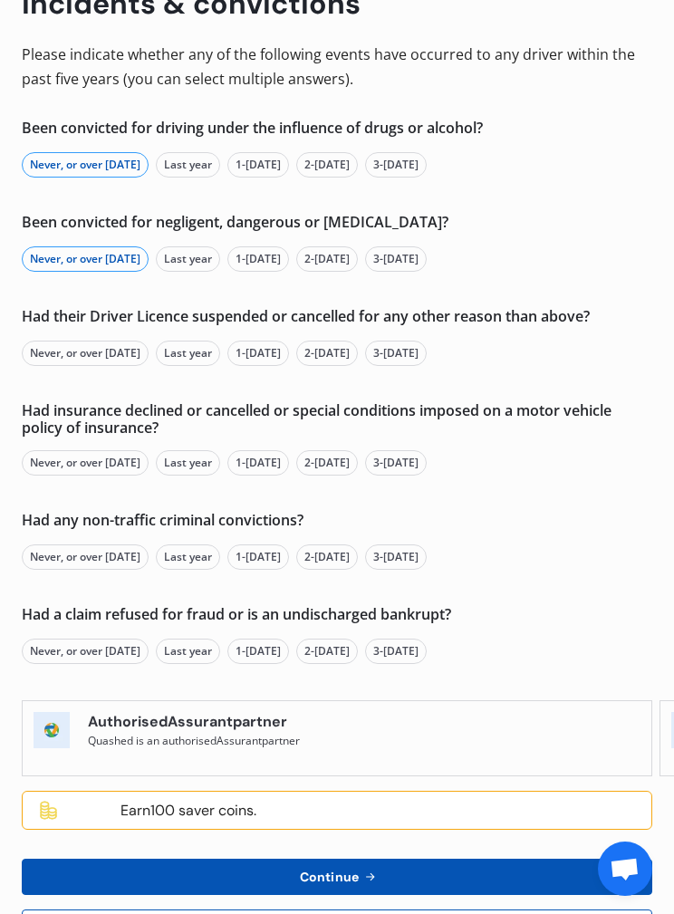
click at [51, 355] on div "Never, or over 5 yrs ago" at bounding box center [85, 353] width 127 height 25
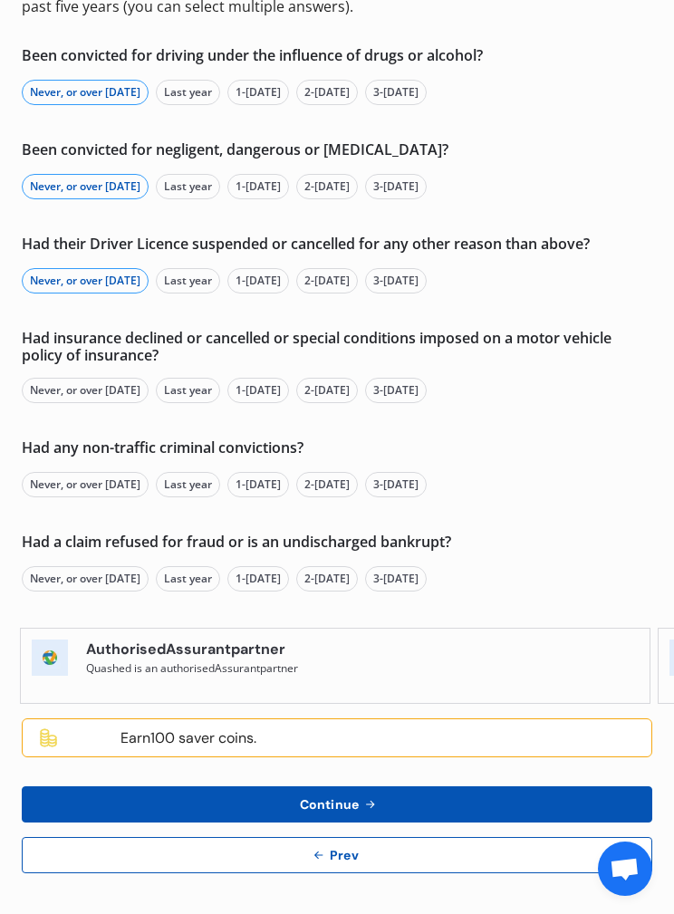
click at [63, 379] on div "Never, or over 5 yrs ago" at bounding box center [85, 390] width 127 height 25
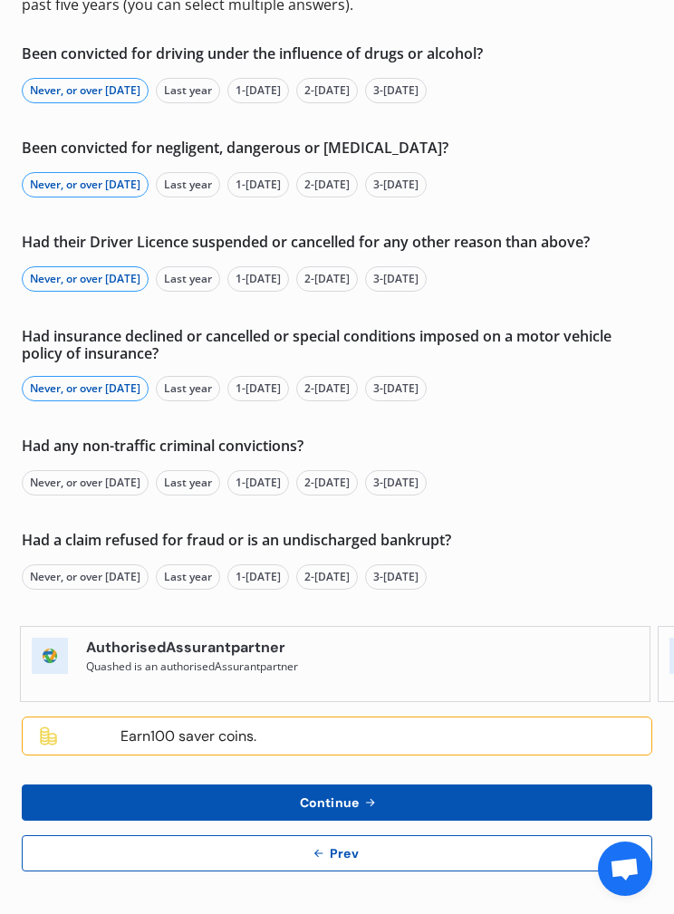
scroll to position [431, 0]
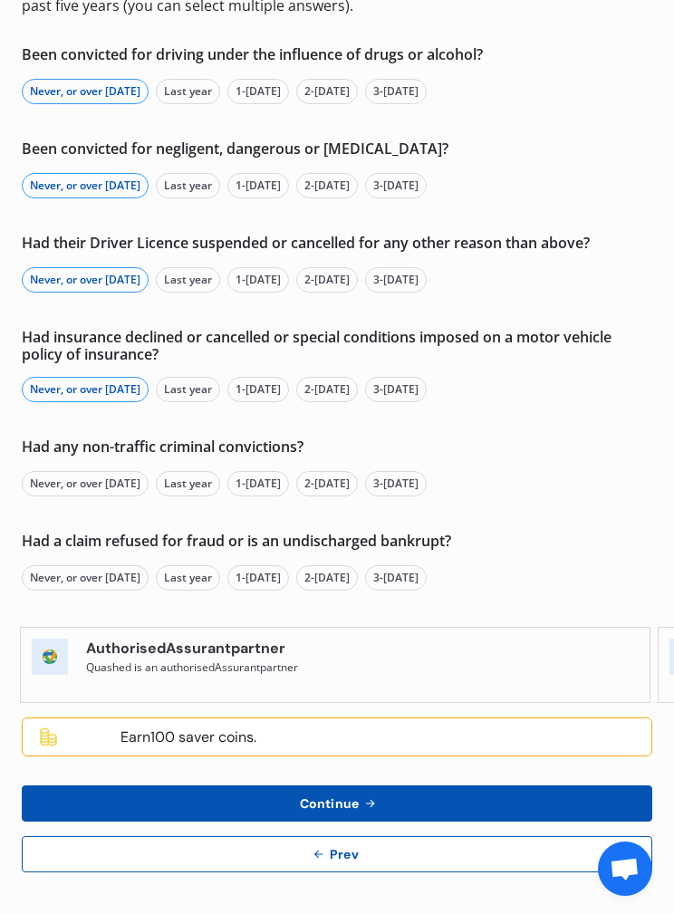
click at [60, 480] on div "Never, or over 5 yrs ago" at bounding box center [85, 483] width 127 height 25
click at [53, 572] on div "Never, or over 5 yrs ago" at bounding box center [85, 578] width 127 height 25
click at [493, 797] on button "Continue" at bounding box center [337, 804] width 631 height 36
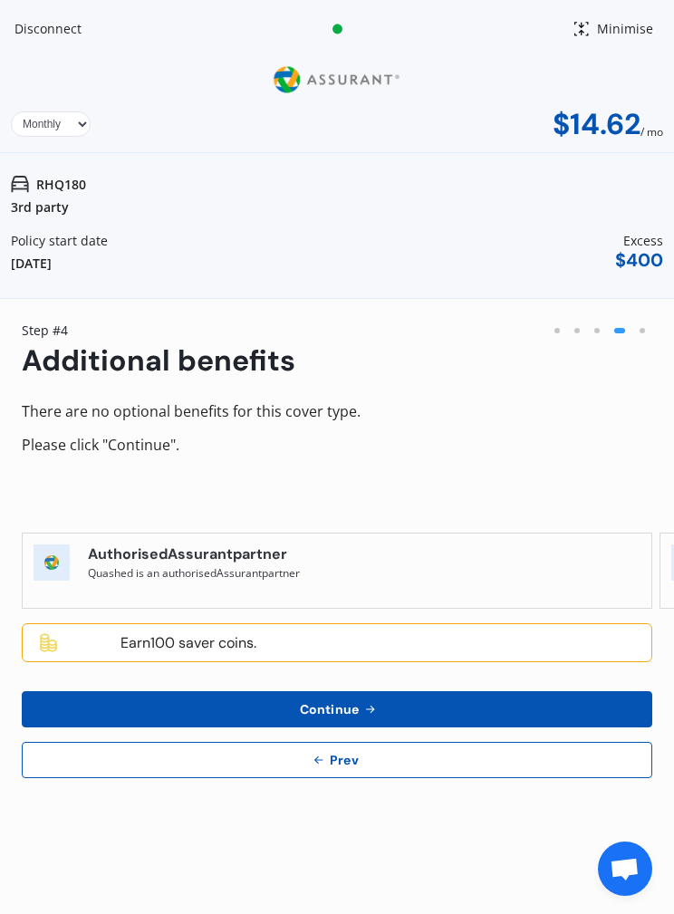
click at [571, 321] on div at bounding box center [577, 331] width 20 height 20
click at [508, 705] on button "Continue" at bounding box center [337, 710] width 631 height 36
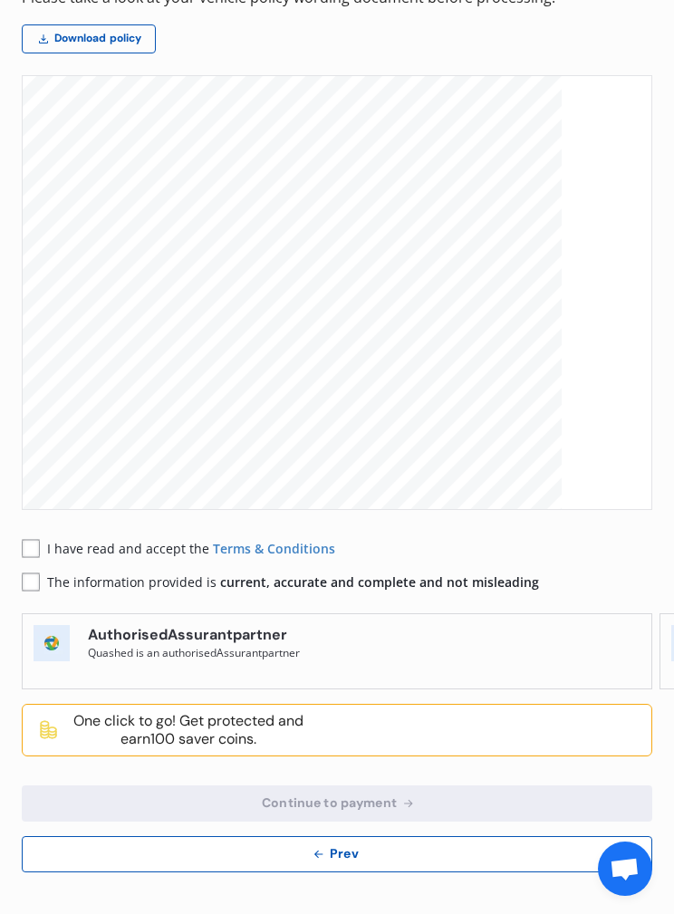
scroll to position [413, 0]
click at [36, 546] on rect at bounding box center [31, 549] width 18 height 18
click at [35, 575] on rect at bounding box center [31, 583] width 18 height 18
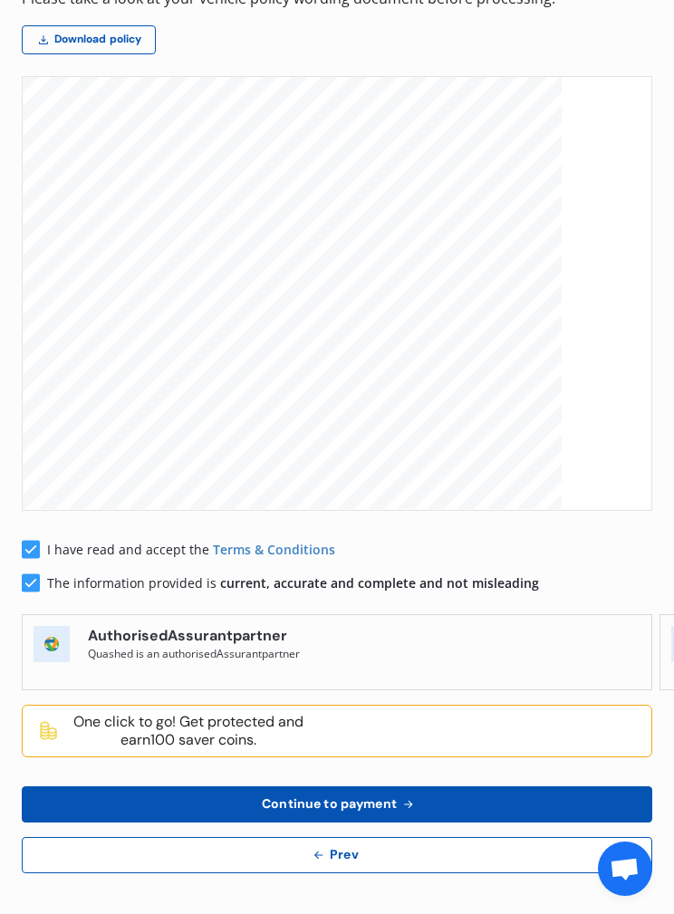
scroll to position [7952, 0]
click at [500, 798] on button "Continue to payment" at bounding box center [337, 805] width 631 height 36
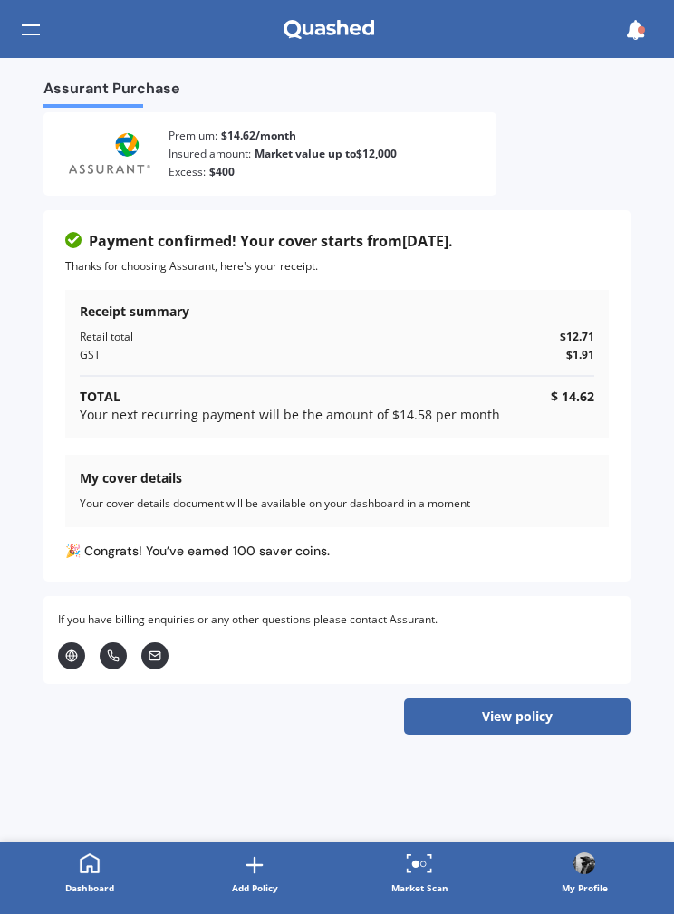
click at [420, 702] on button "View policy" at bounding box center [517, 717] width 227 height 36
